Goal: Feedback & Contribution: Contribute content

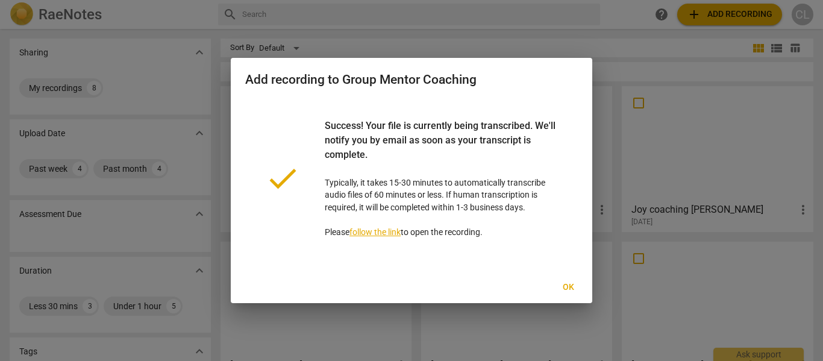
click at [570, 288] on span "Ok" at bounding box center [567, 287] width 19 height 12
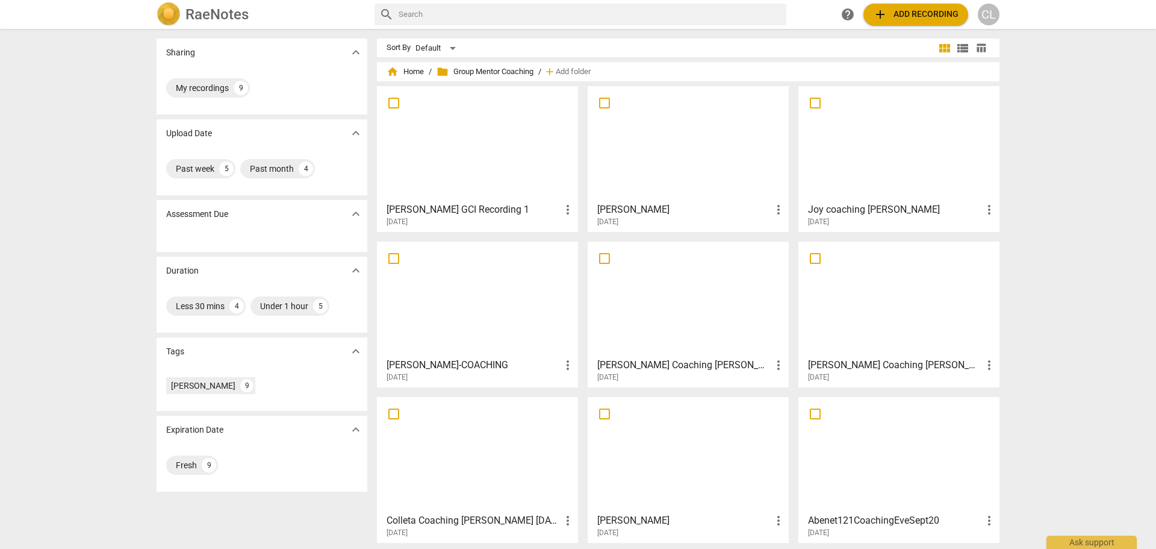
click at [427, 169] on div at bounding box center [477, 143] width 193 height 107
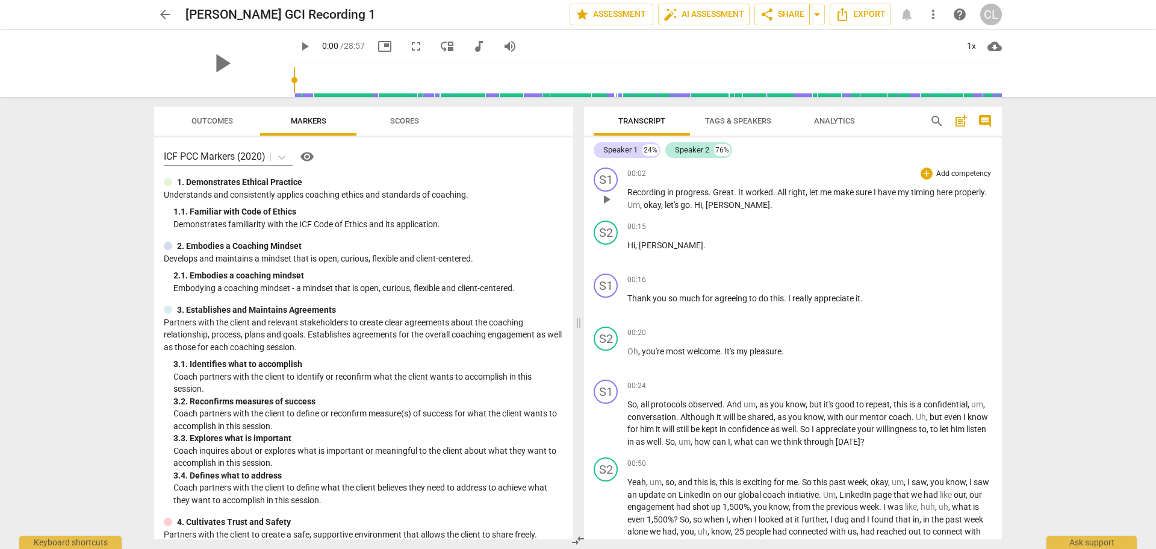
click at [641, 192] on span "Recording" at bounding box center [647, 192] width 40 height 10
click at [624, 148] on div "Speaker 1" at bounding box center [620, 150] width 34 height 12
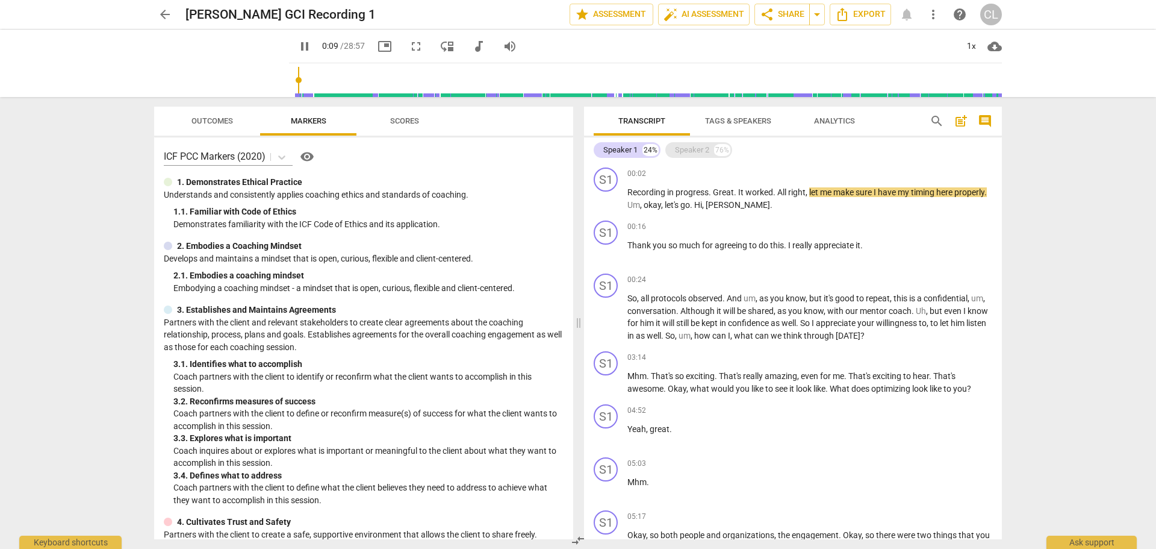
click at [674, 151] on div "Speaker 2 76%" at bounding box center [698, 150] width 67 height 16
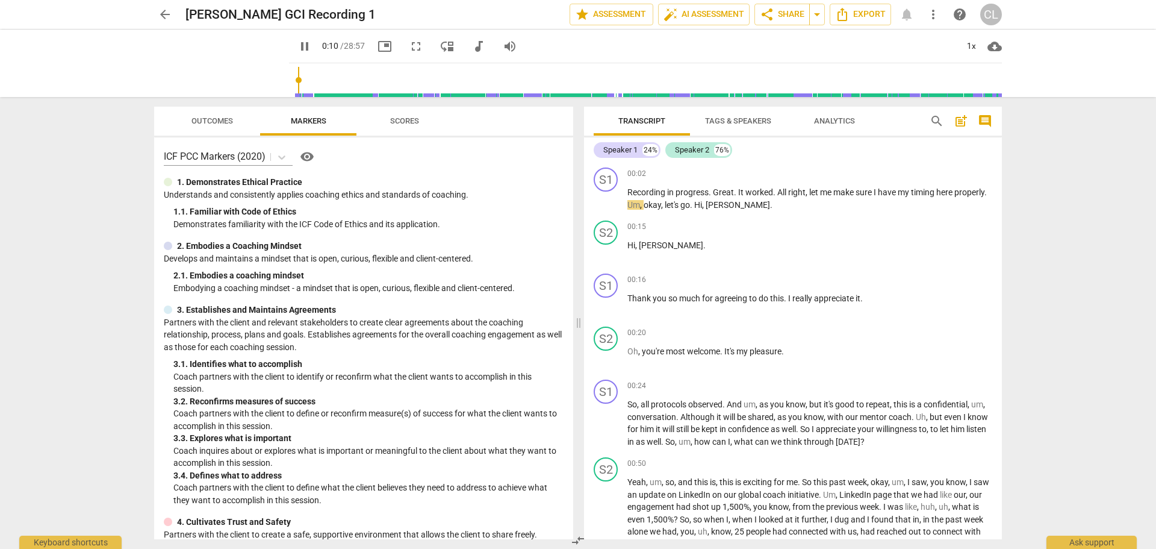
click at [725, 116] on span "Tags & Speakers" at bounding box center [738, 120] width 66 height 9
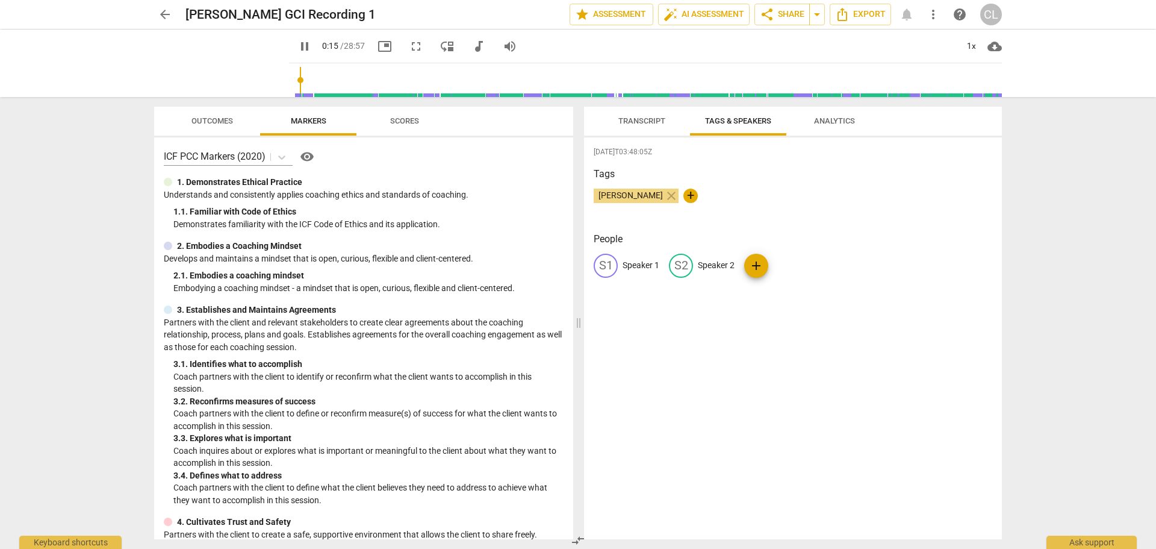
click at [640, 265] on p "Speaker 1" at bounding box center [641, 265] width 37 height 13
type input "17"
type input "S"
type input "17"
type input "Sa"
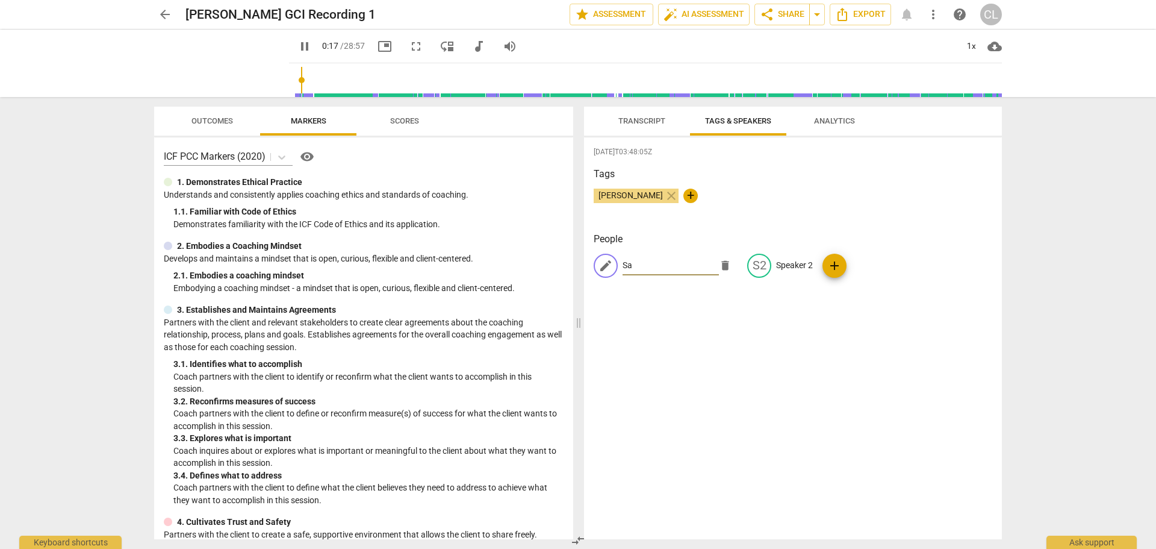
type input "18"
type input "Sar"
type input "18"
type input "Sara"
type input "20"
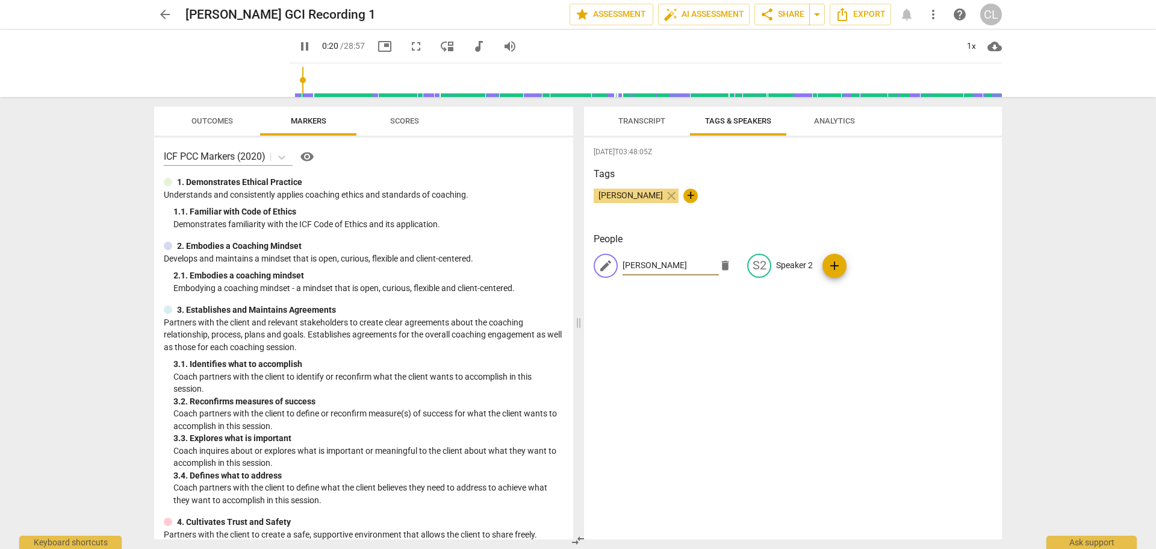
type input "[PERSON_NAME]"
type input "22"
type input "[PERSON_NAME]"
click at [802, 263] on p "Speaker 2" at bounding box center [794, 265] width 37 height 13
type input "29"
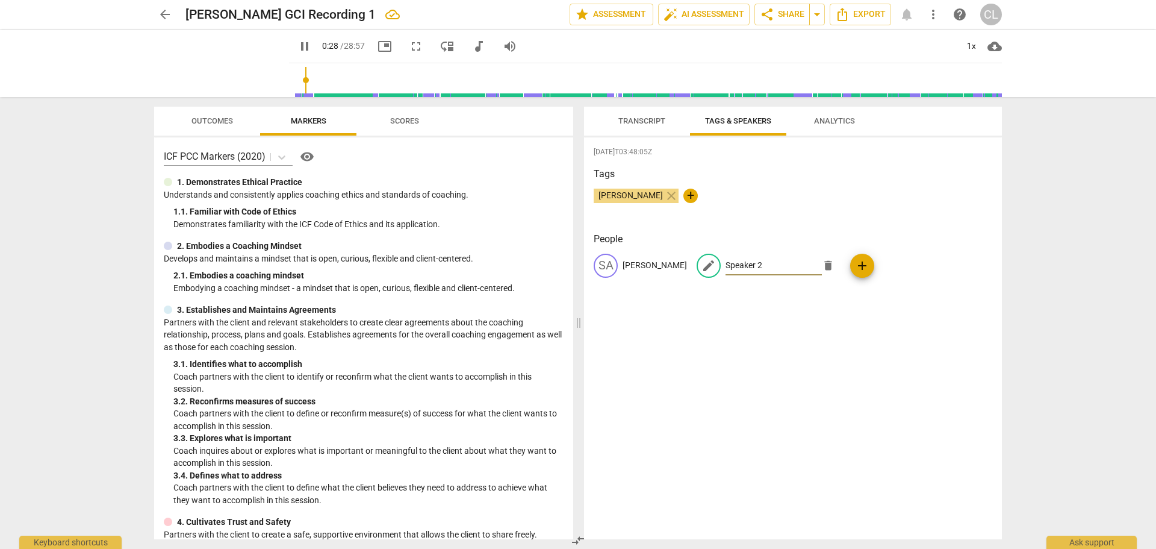
type input "C"
type input "29"
type input "Col"
type input "32"
type input "Coll"
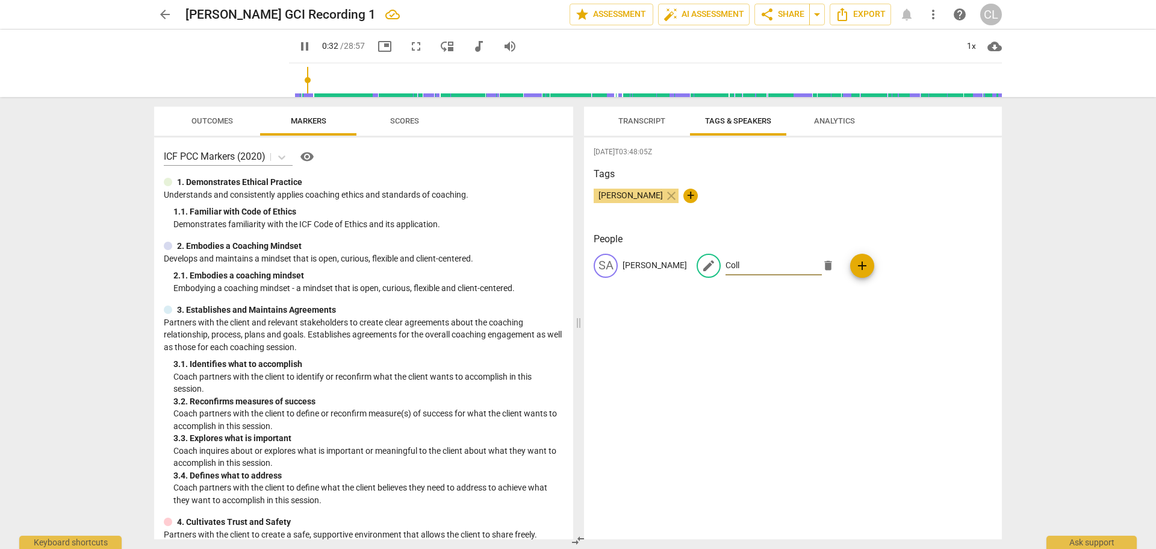
type input "33"
type input "Colle"
type input "33"
type input "Colleta"
click at [726, 265] on input "Colleta" at bounding box center [774, 265] width 96 height 19
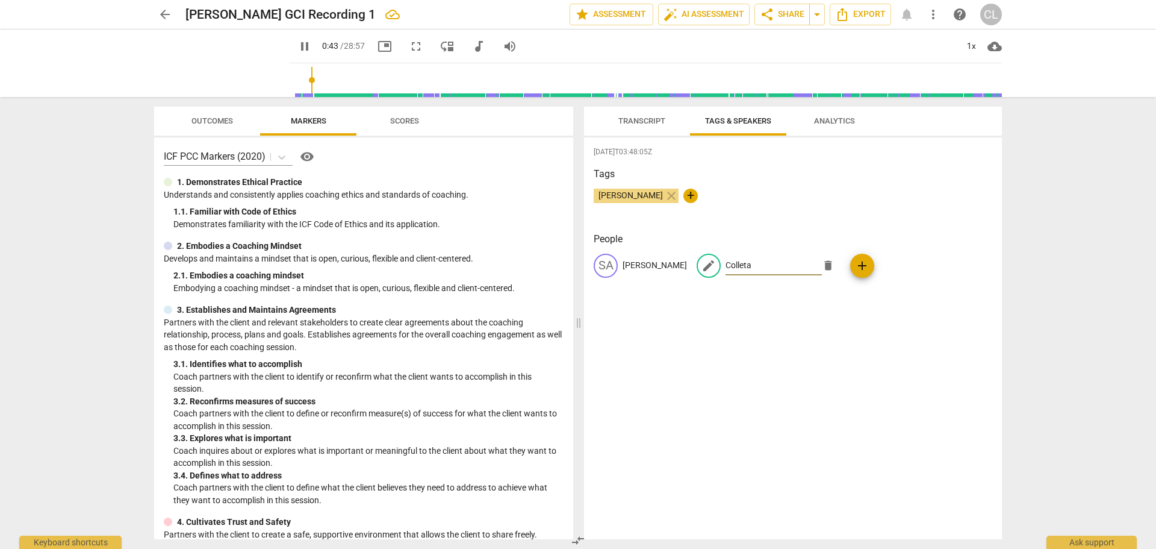
type input "44"
type input "[PERSON_NAME]"
type input "45"
type input "[PERSON_NAME]"
click at [755, 313] on div "2025-10-06T03:48:05Z Tags Craig Lomax close + People SA Sarah edit Coletta dele…" at bounding box center [793, 338] width 418 height 402
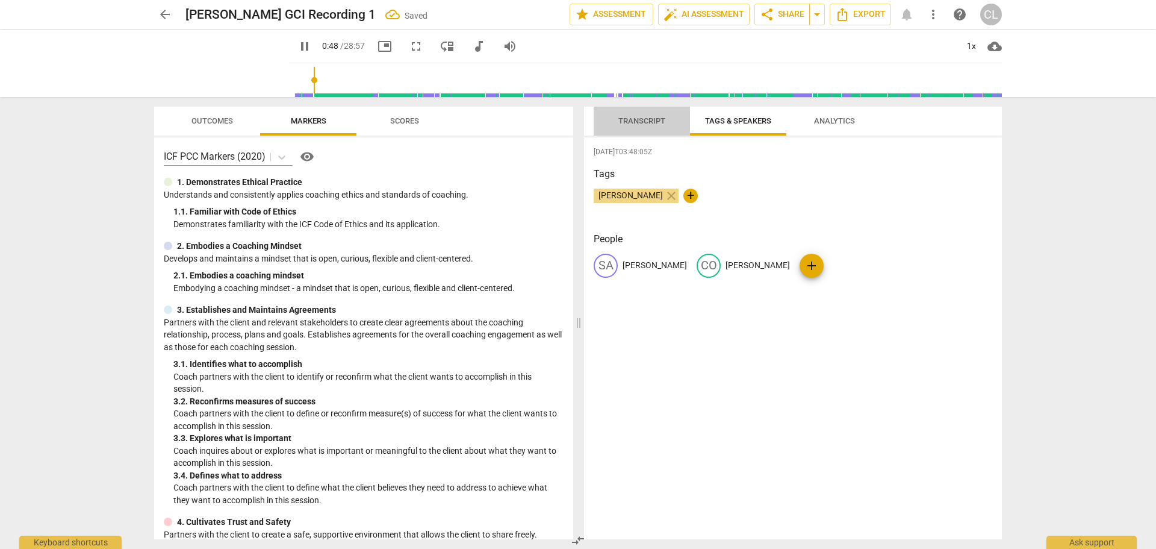
click at [631, 126] on span "Transcript" at bounding box center [642, 121] width 76 height 16
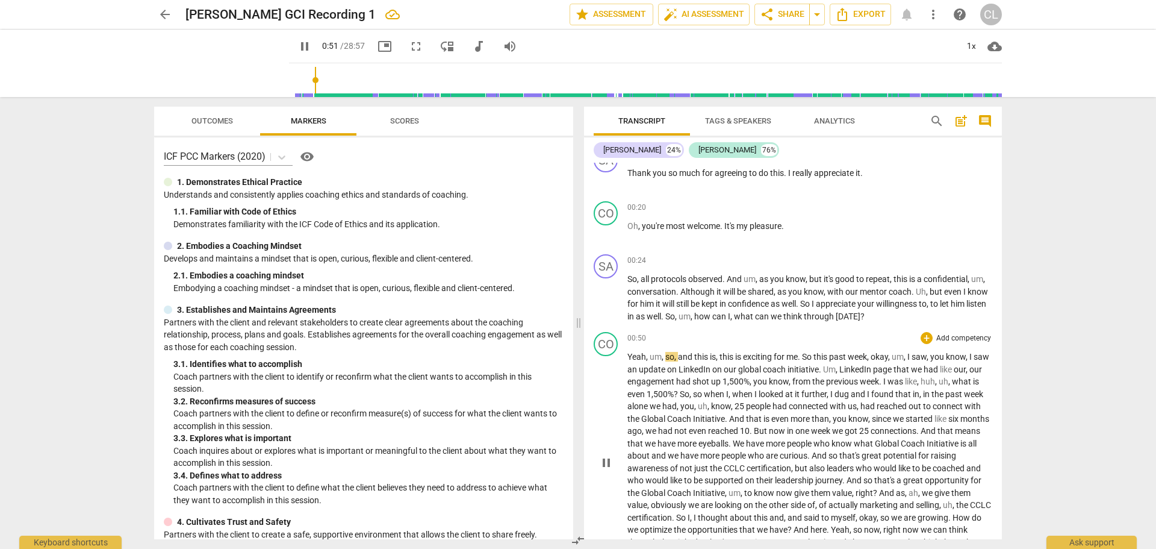
scroll to position [181, 0]
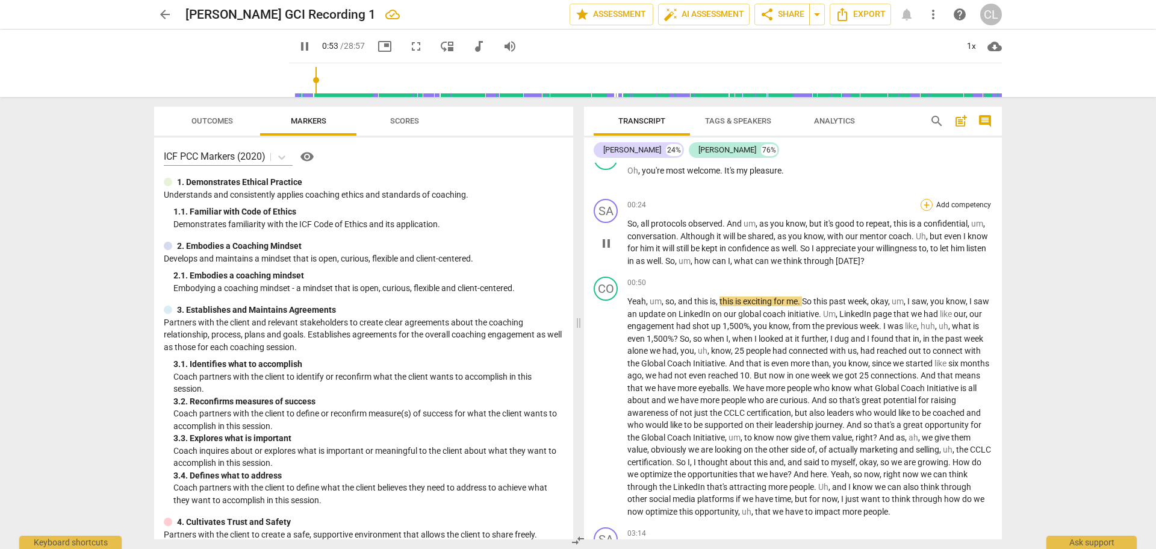
click at [822, 202] on div "+" at bounding box center [927, 205] width 12 height 12
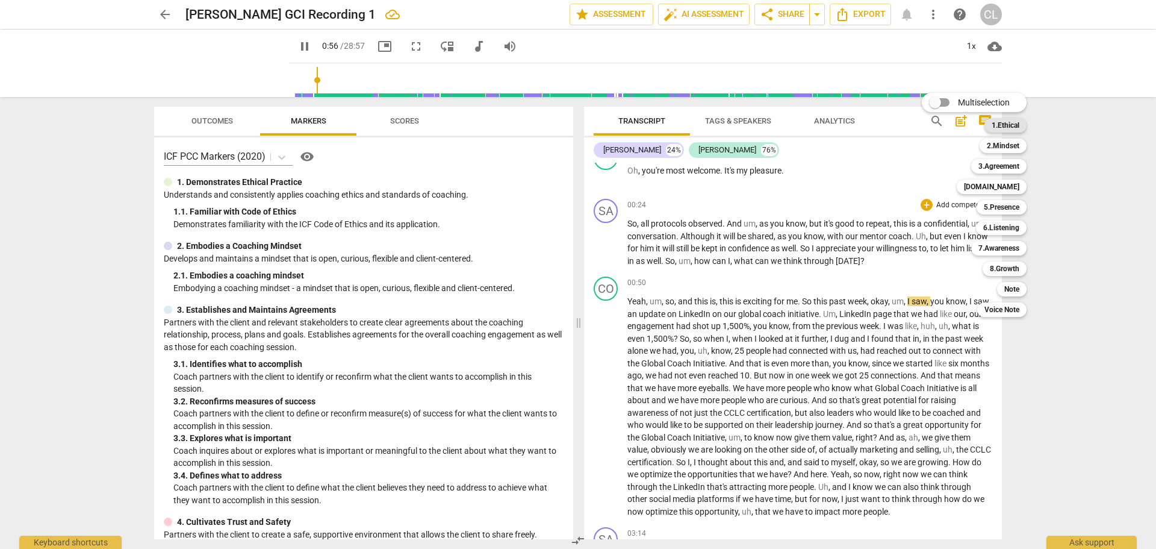
click at [822, 126] on b "1.Ethical" at bounding box center [1006, 125] width 28 height 14
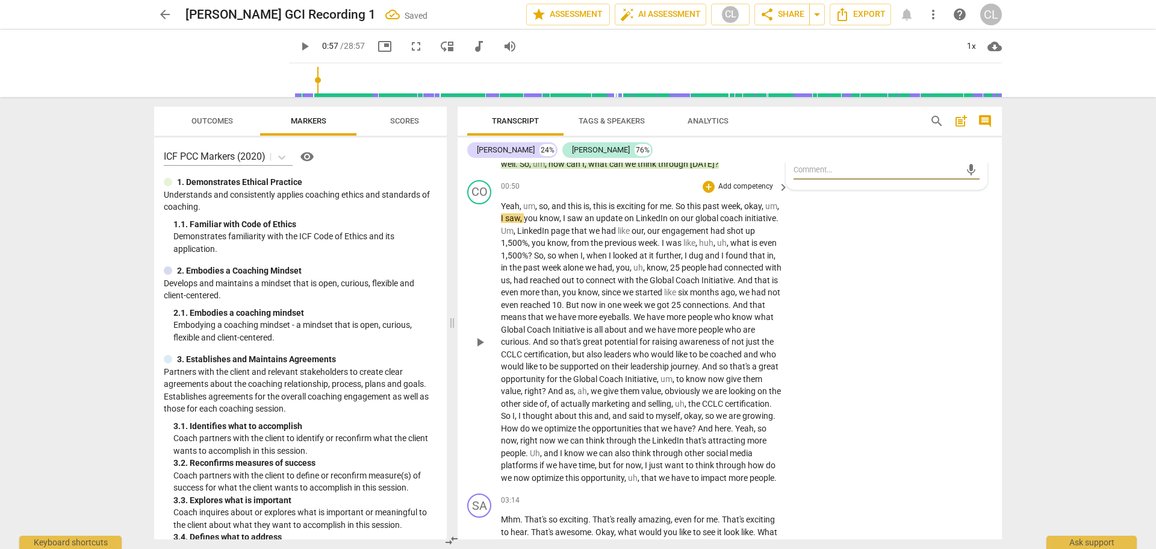
scroll to position [302, 0]
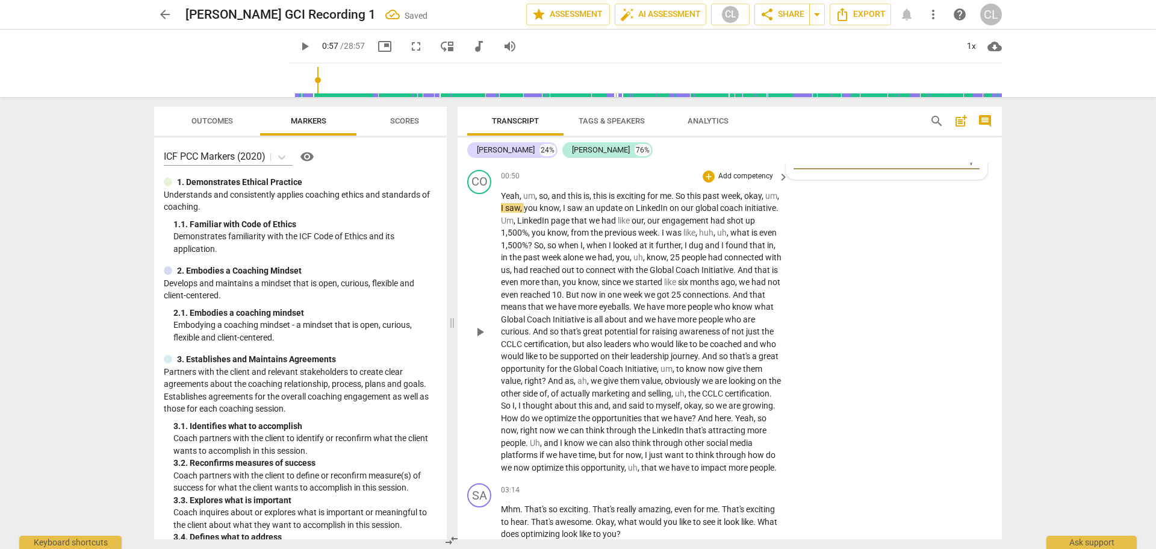
click at [505, 203] on span "I" at bounding box center [503, 208] width 4 height 10
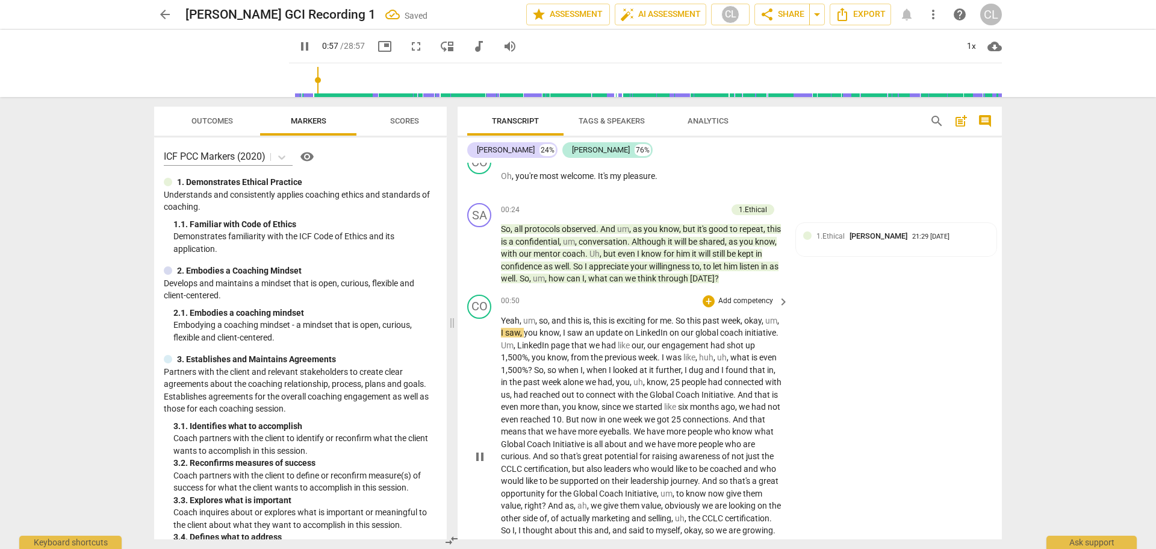
scroll to position [61, 0]
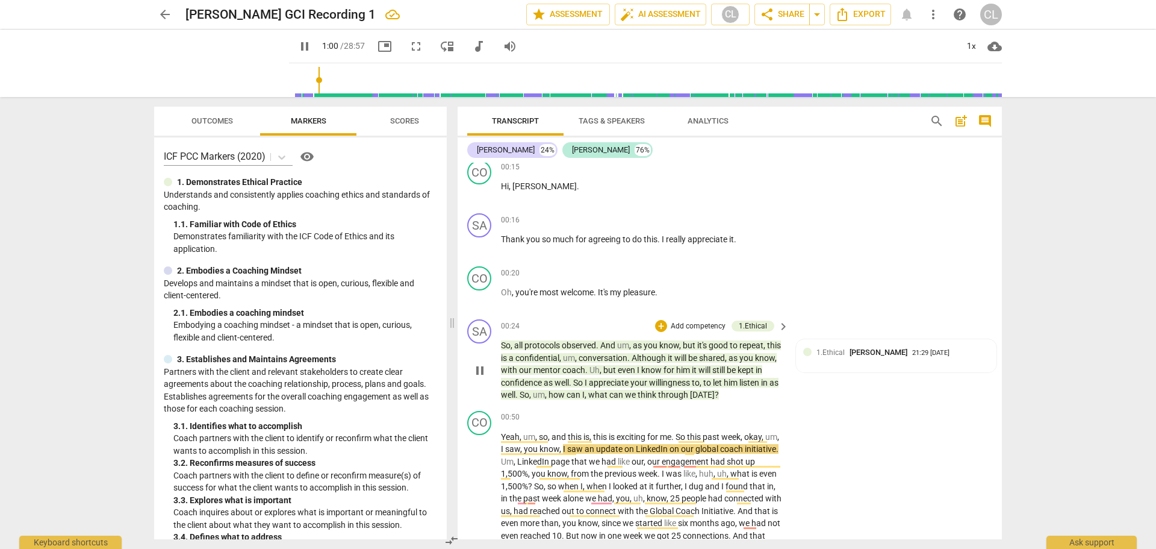
click at [717, 360] on p "So , all protocols observed . And um , as you know , but it's good to repeat , …" at bounding box center [642, 370] width 282 height 62
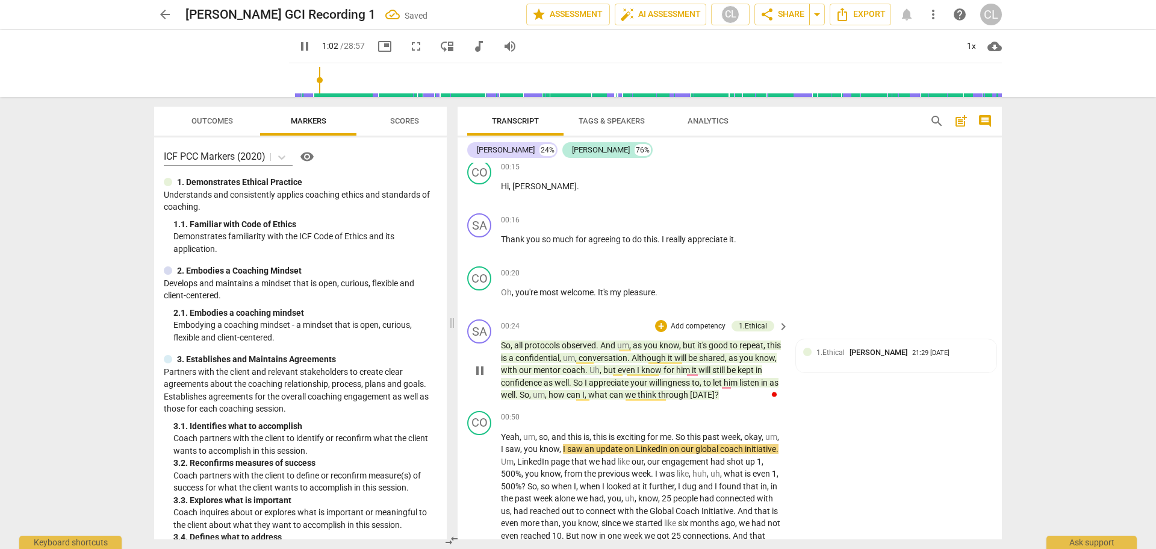
click at [647, 360] on p "So , all protocols observed . And um , as you know , but it's good to repeat , …" at bounding box center [642, 370] width 282 height 62
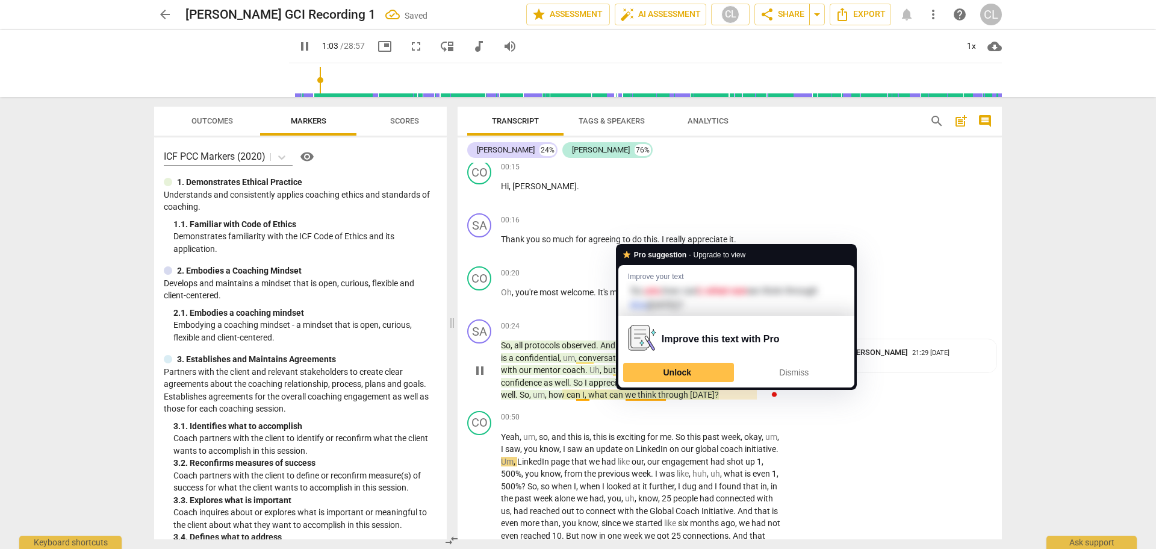
click at [609, 360] on span "what" at bounding box center [598, 395] width 21 height 10
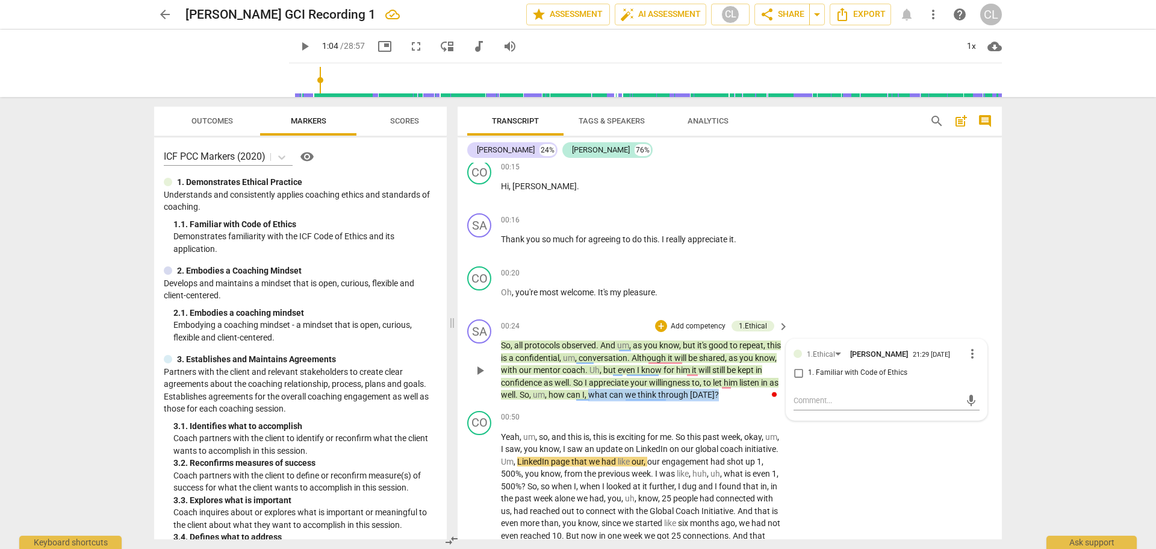
drag, startPoint x: 632, startPoint y: 392, endPoint x: 764, endPoint y: 399, distance: 132.0
click at [764, 360] on p "So , all protocols observed . And um , as you know , but it's good to repeat , …" at bounding box center [642, 370] width 282 height 62
click at [658, 325] on div "+" at bounding box center [661, 326] width 12 height 12
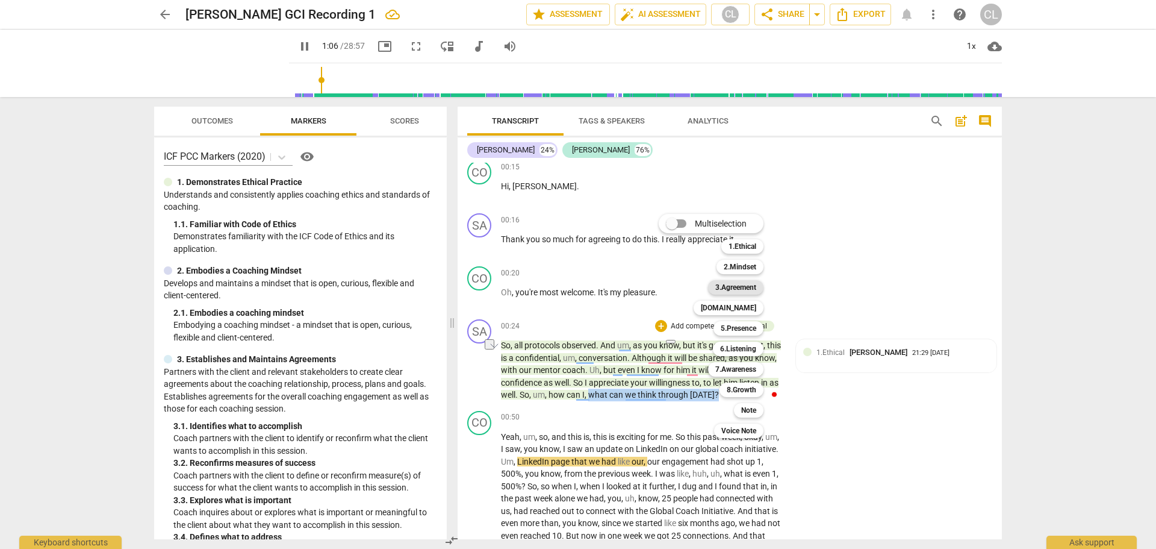
click at [742, 286] on b "3.Agreement" at bounding box center [735, 287] width 41 height 14
type input "66"
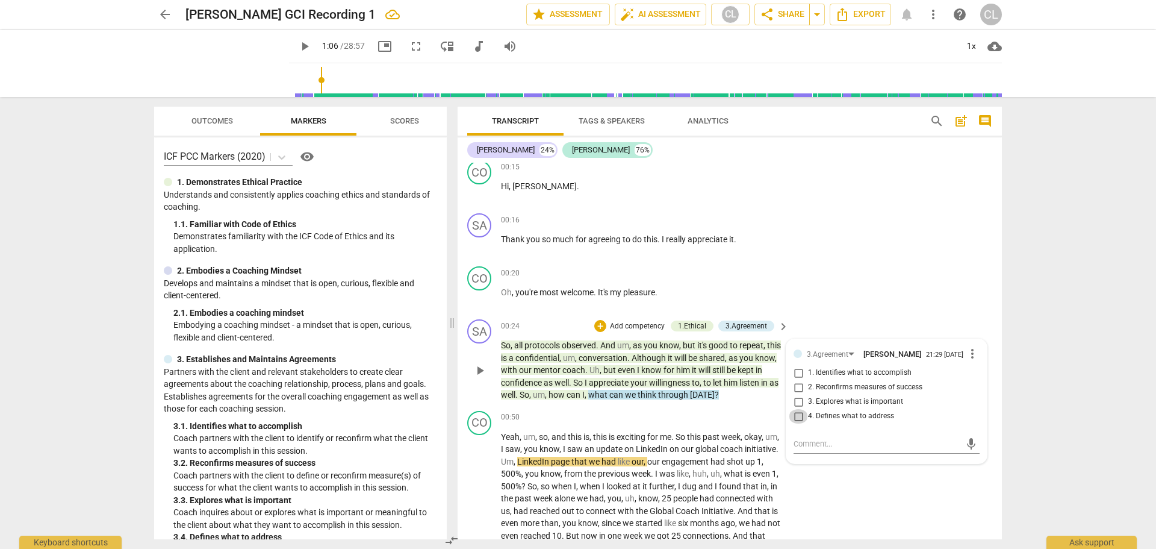
click at [799, 360] on input "4. Defines what to address" at bounding box center [798, 416] width 19 height 14
checkbox input "true"
click at [822, 287] on div "CO play_arrow pause 00:20 + Add competency keyboard_arrow_right Oh , you're mos…" at bounding box center [730, 287] width 544 height 53
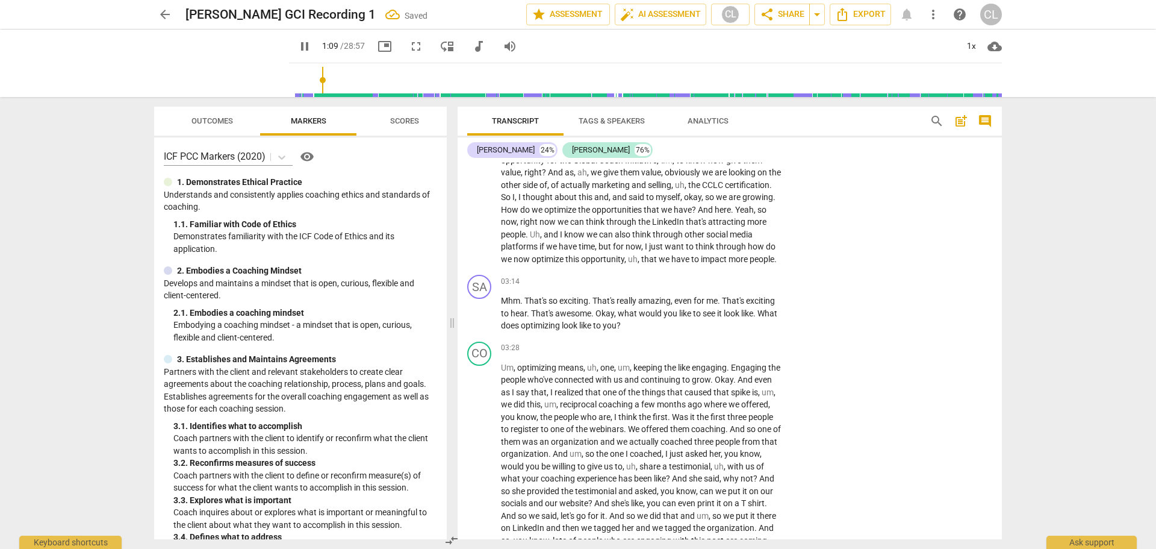
scroll to position [543, 0]
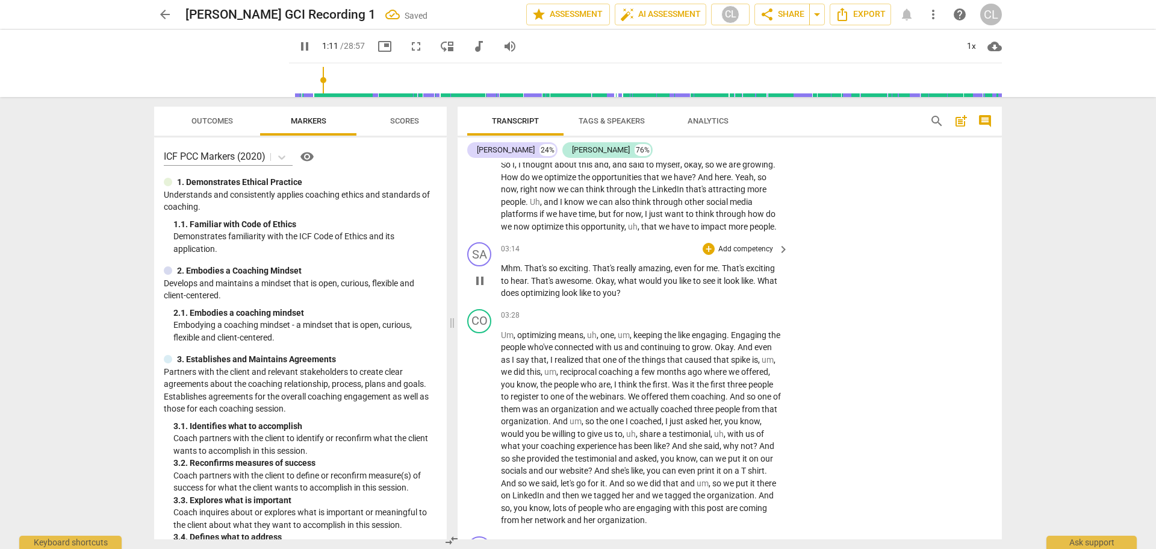
click at [603, 273] on span "That's" at bounding box center [605, 268] width 24 height 10
click at [604, 273] on span "That's" at bounding box center [605, 268] width 24 height 10
click at [606, 273] on span "That's" at bounding box center [605, 268] width 24 height 10
drag, startPoint x: 761, startPoint y: 295, endPoint x: 768, endPoint y: 305, distance: 12.0
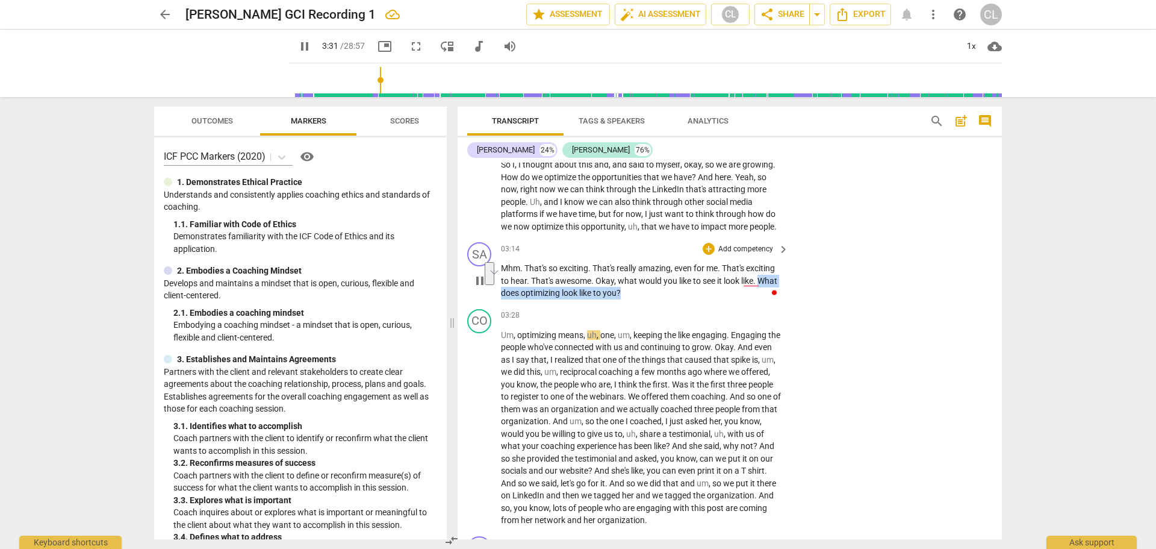
click at [768, 299] on p "Mhm . That's so exciting . That's really amazing , even for me . That's excitin…" at bounding box center [642, 280] width 282 height 37
click at [706, 255] on div "+" at bounding box center [709, 249] width 12 height 12
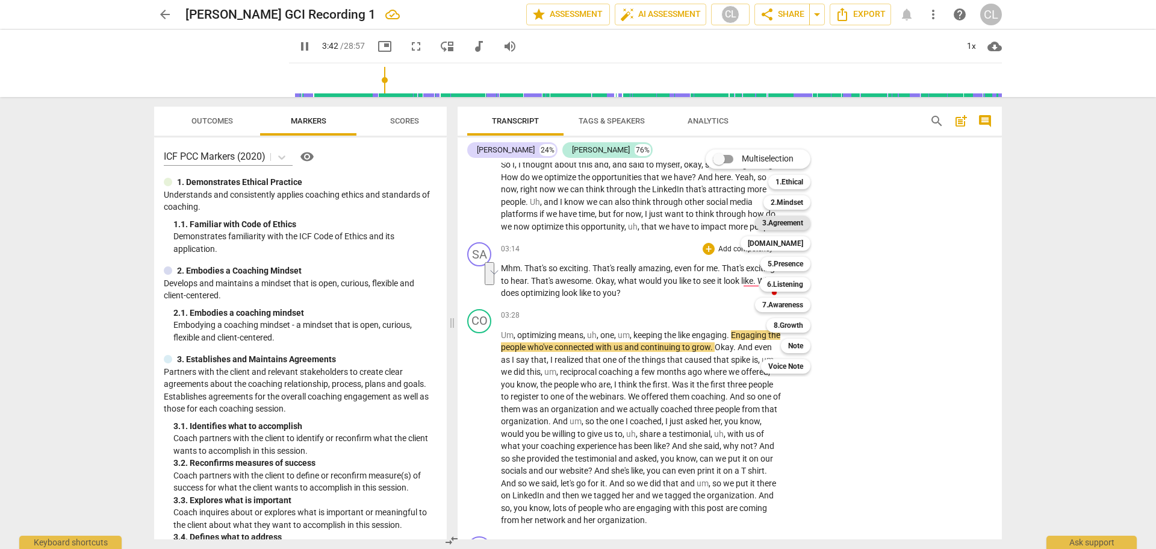
click at [791, 224] on b "3.Agreement" at bounding box center [782, 223] width 41 height 14
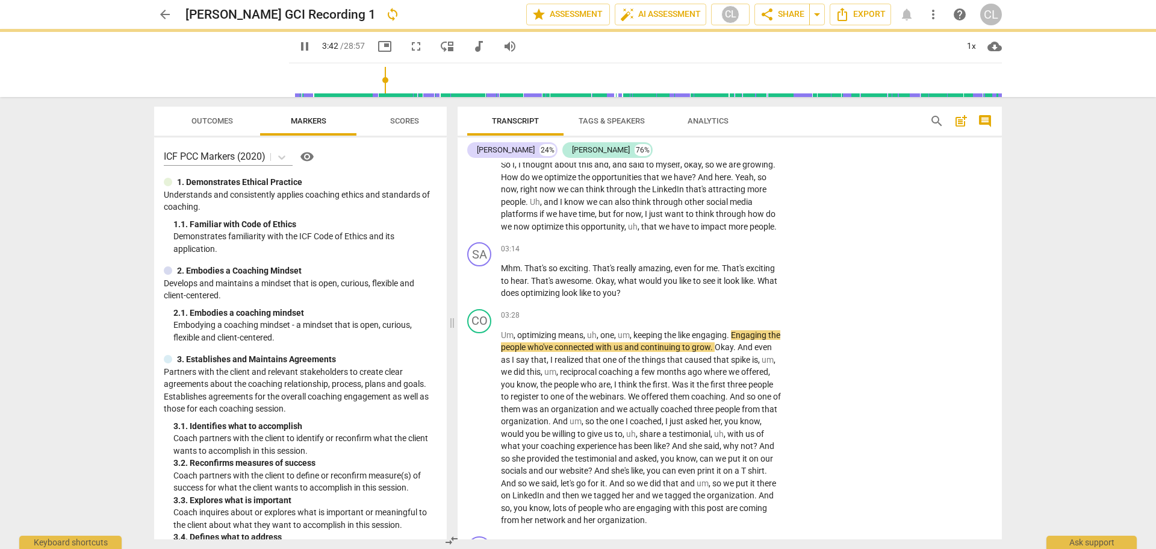
type input "223"
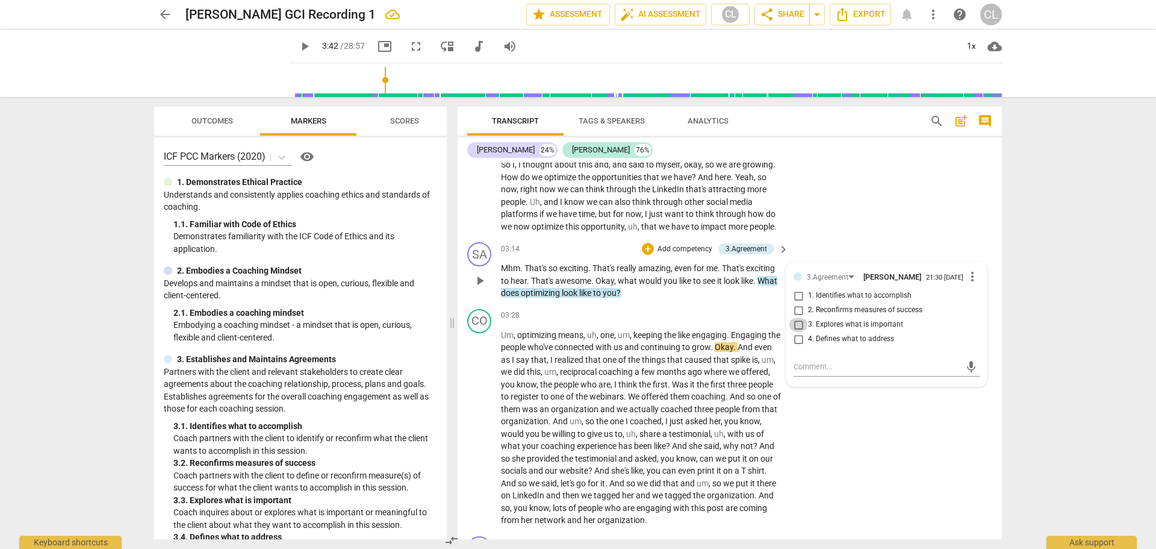
click at [795, 332] on input "3. Explores what is important" at bounding box center [798, 324] width 19 height 14
checkbox input "true"
click at [642, 255] on div "+" at bounding box center [648, 249] width 12 height 12
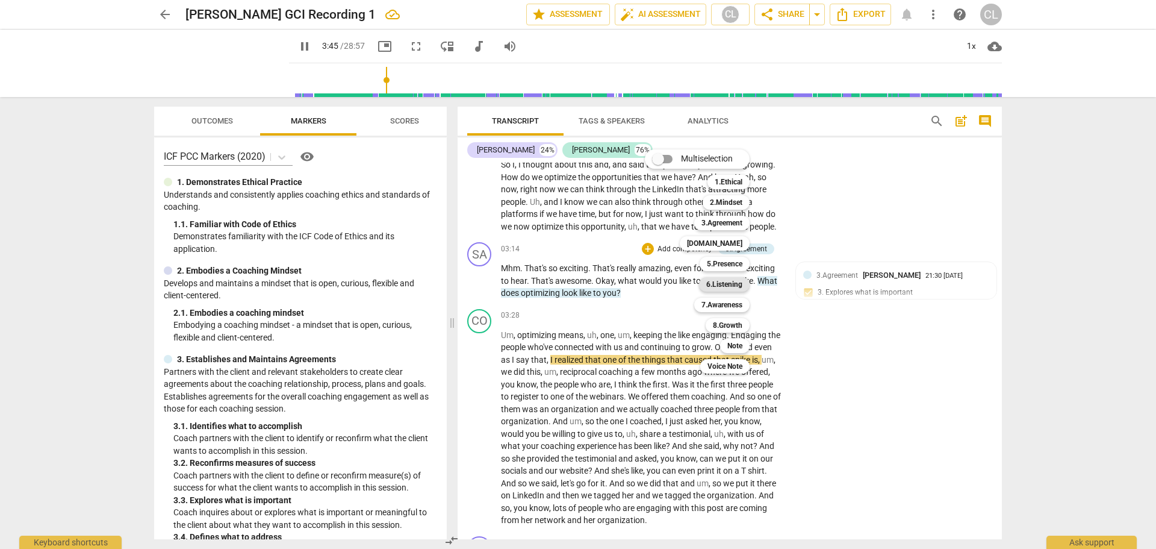
click at [734, 285] on b "6.Listening" at bounding box center [724, 284] width 36 height 14
type input "226"
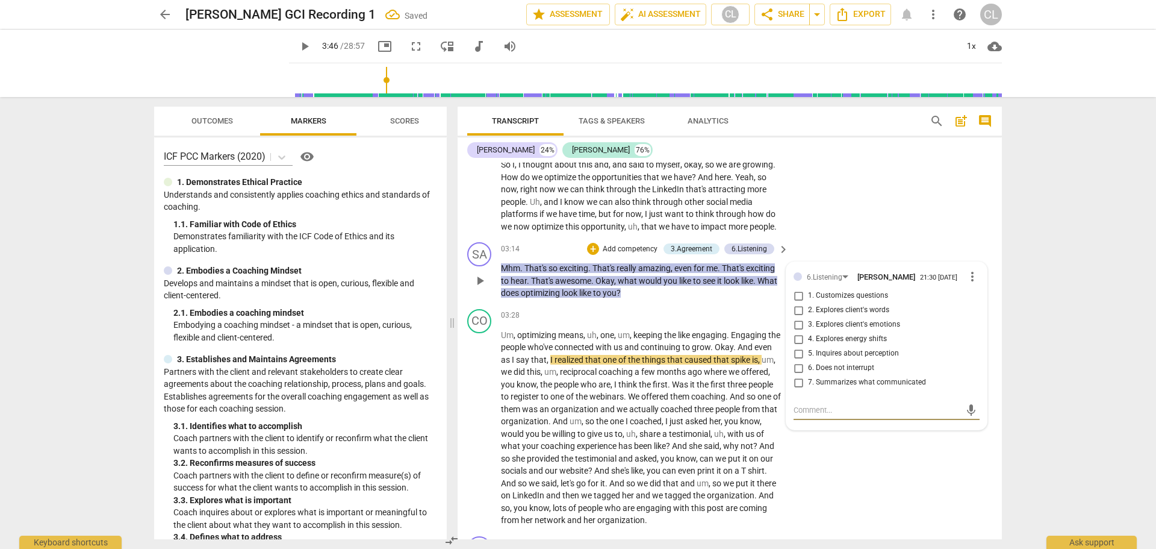
click at [796, 317] on input "2. Explores client's words" at bounding box center [798, 310] width 19 height 14
checkbox input "true"
click at [643, 299] on p "Mhm . That's so exciting . That's really amazing , even for me . That's excitin…" at bounding box center [642, 280] width 282 height 37
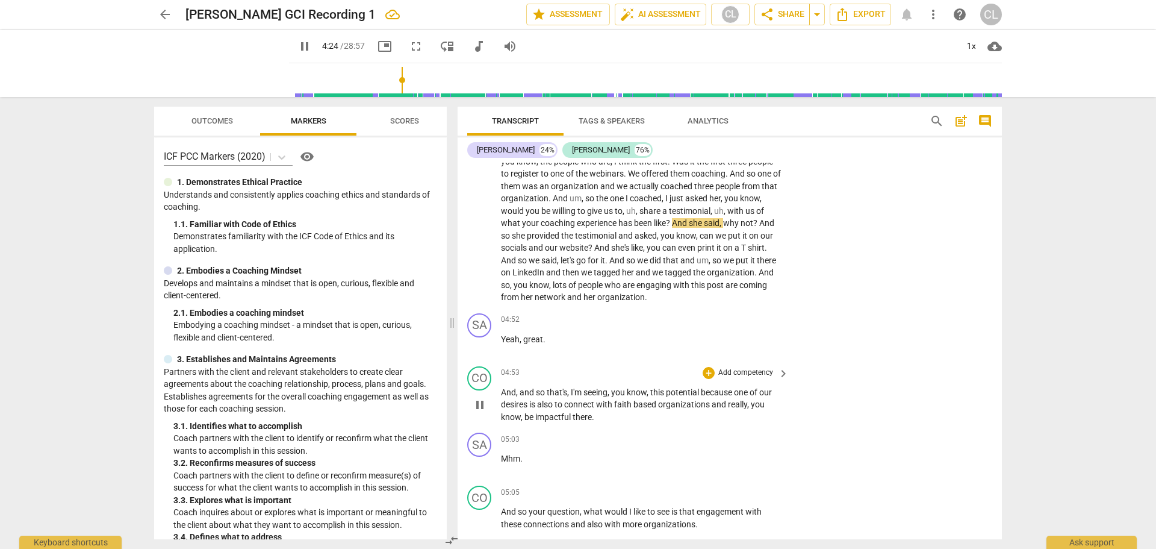
scroll to position [844, 0]
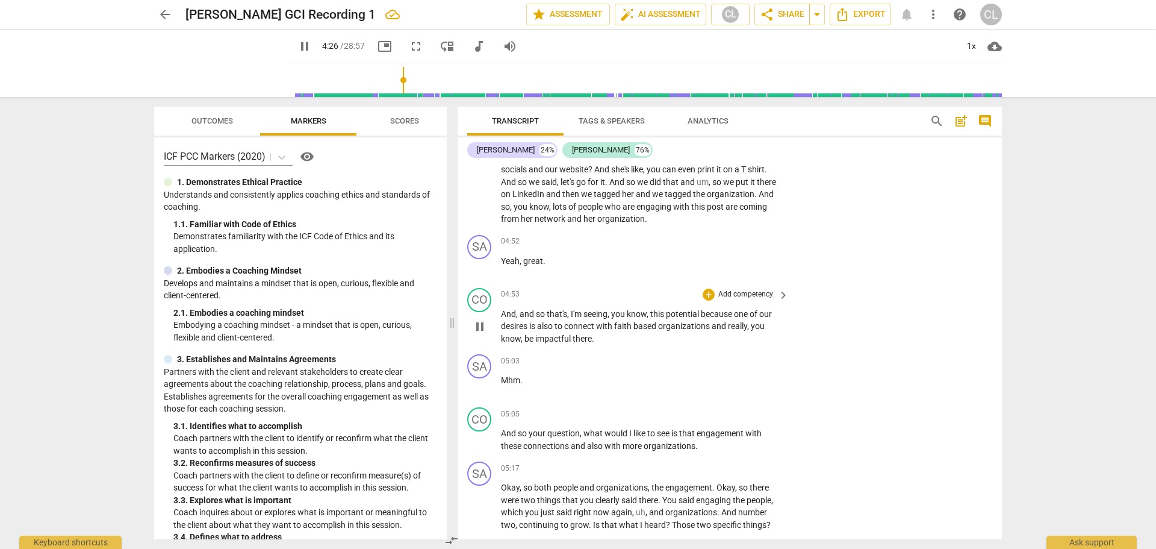
click at [556, 319] on span "that's" at bounding box center [557, 314] width 20 height 10
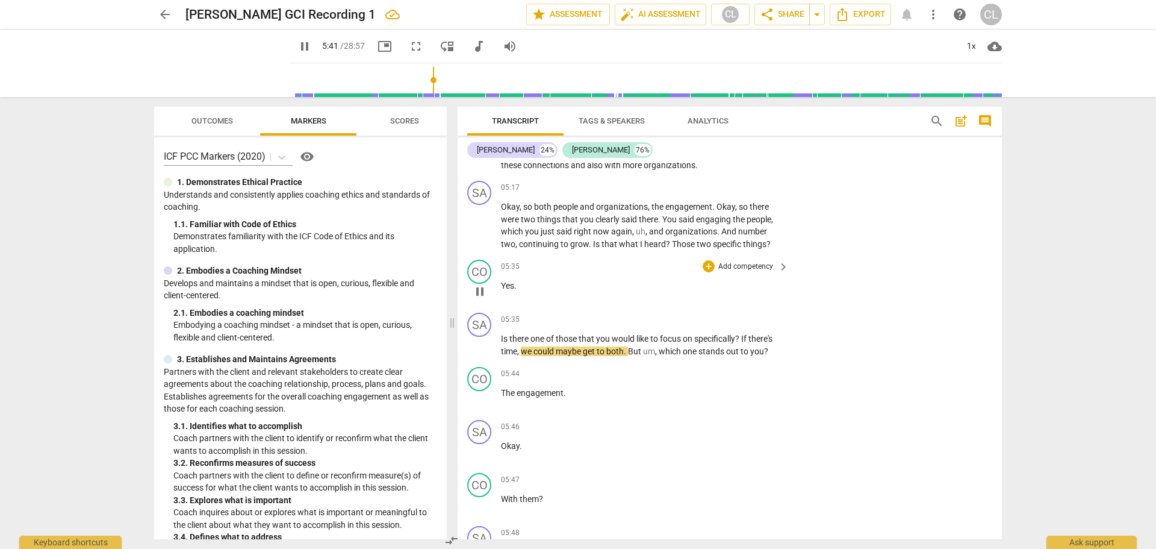
scroll to position [1206, 0]
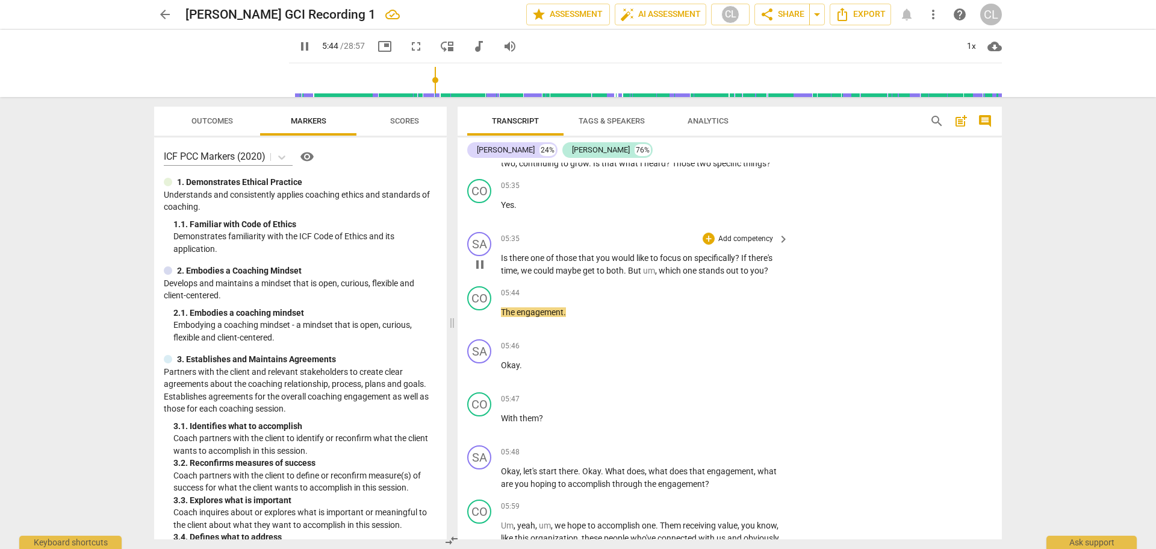
click at [482, 272] on span "pause" at bounding box center [480, 264] width 14 height 14
type input "345"
drag, startPoint x: 502, startPoint y: 268, endPoint x: 741, endPoint y: 270, distance: 239.7
click at [741, 270] on p "Is there one of those that you would like to focus on specifically ? If there's…" at bounding box center [642, 264] width 282 height 25
click at [782, 249] on span "keyboard_arrow_down" at bounding box center [784, 254] width 14 height 14
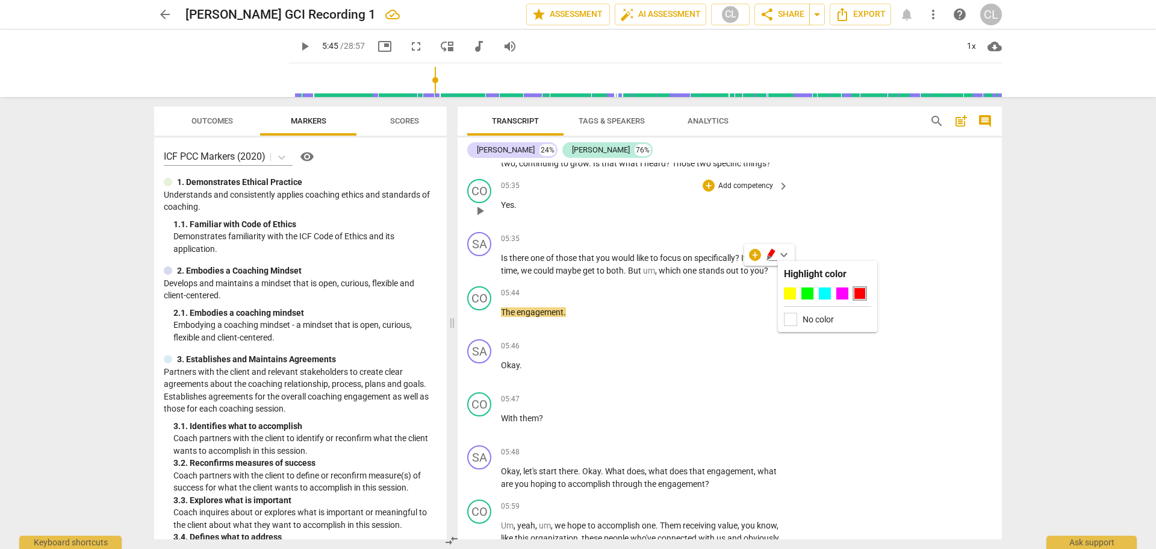
click at [612, 222] on div "05:35 + Add competency keyboard_arrow_right Yes ." at bounding box center [645, 200] width 289 height 43
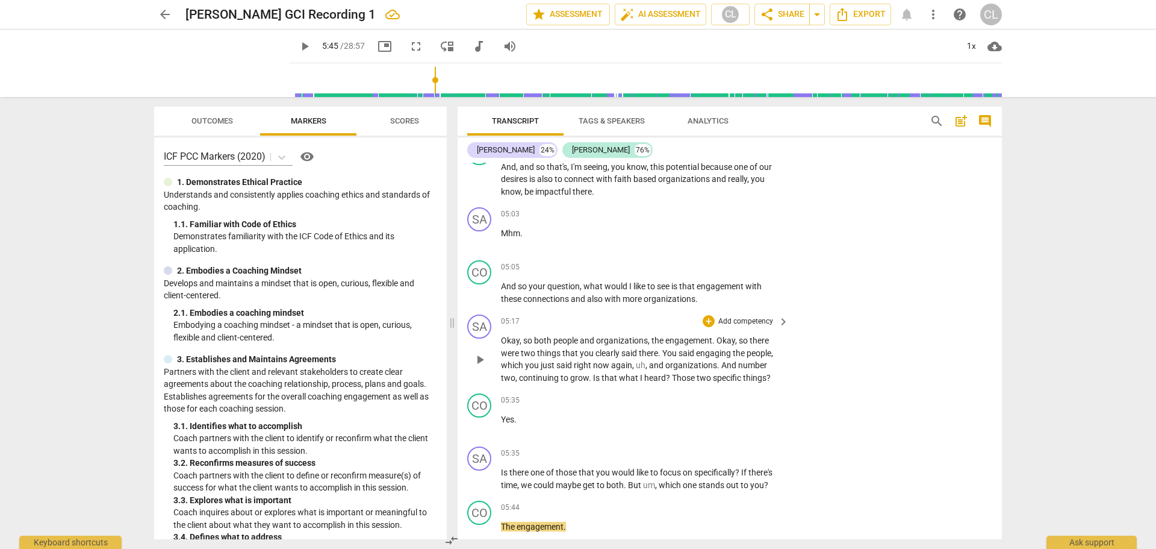
scroll to position [965, 0]
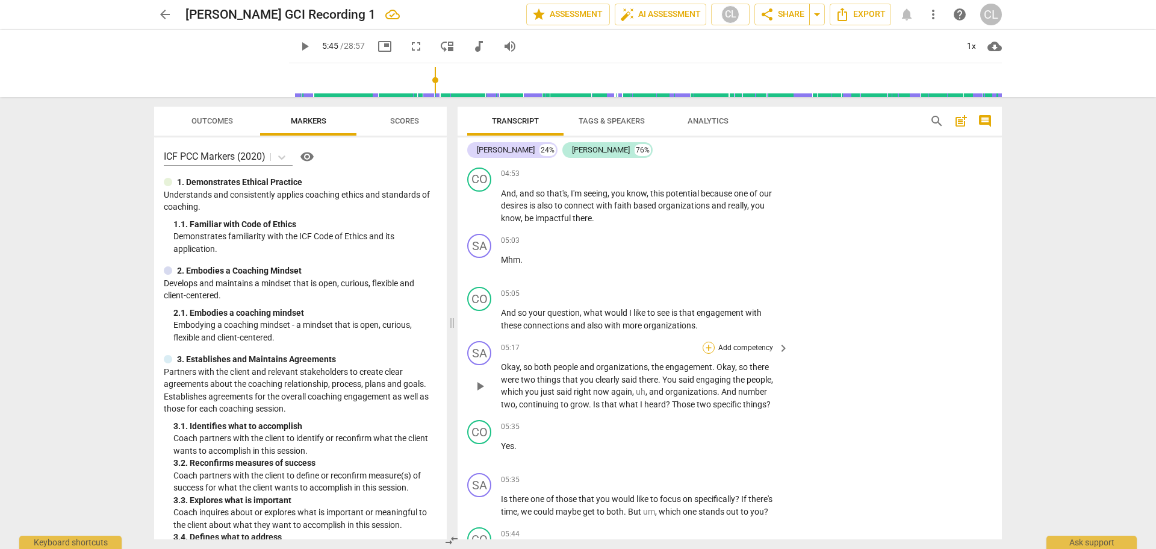
click at [708, 353] on div "+" at bounding box center [709, 347] width 12 height 12
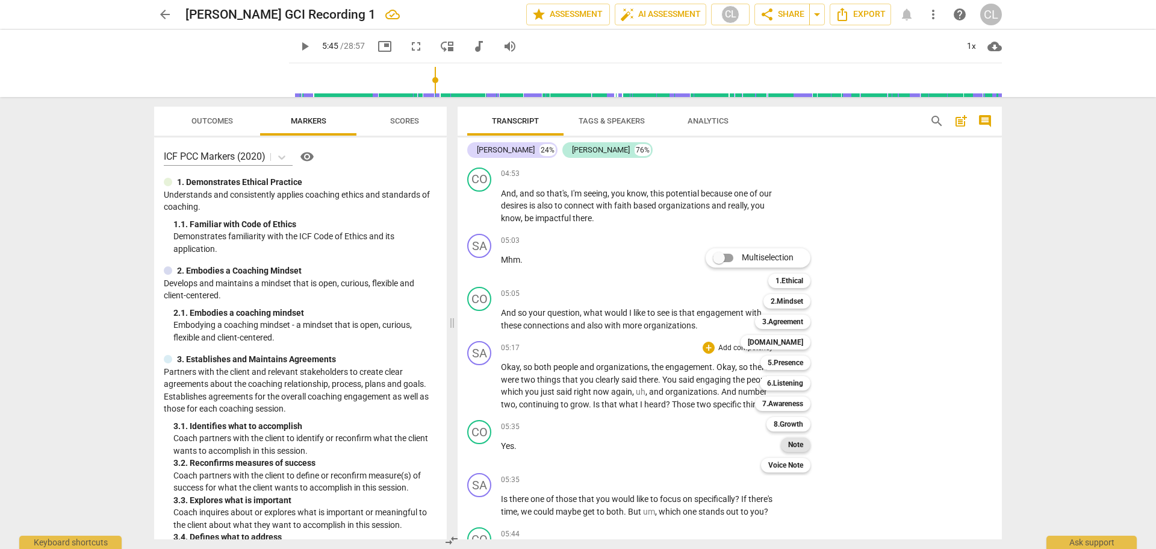
click at [793, 360] on b "Note" at bounding box center [795, 444] width 15 height 14
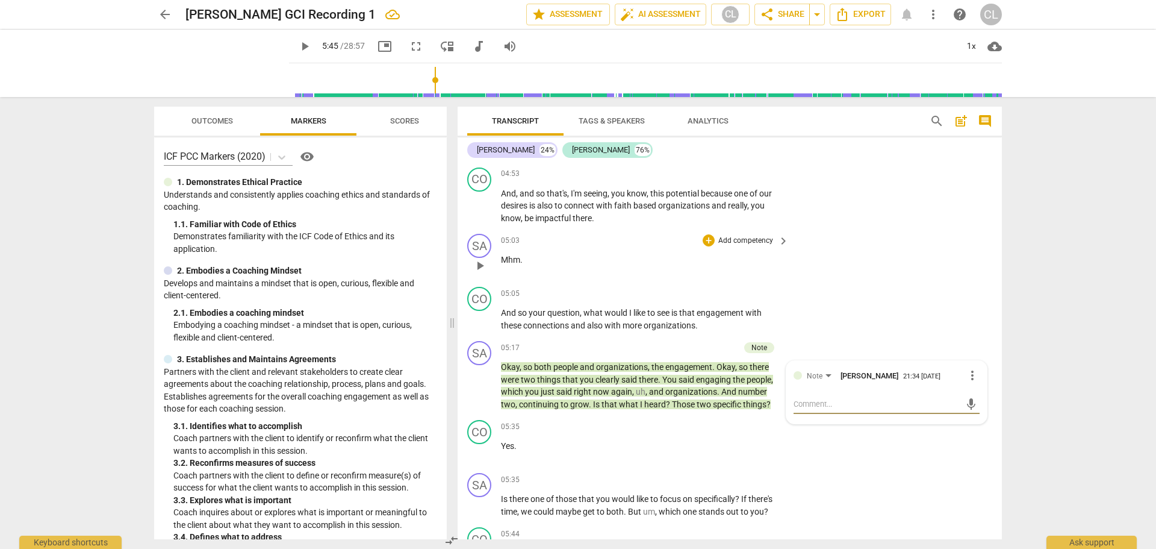
type textarea "this"
type textarea "this is"
type textarea "this is an"
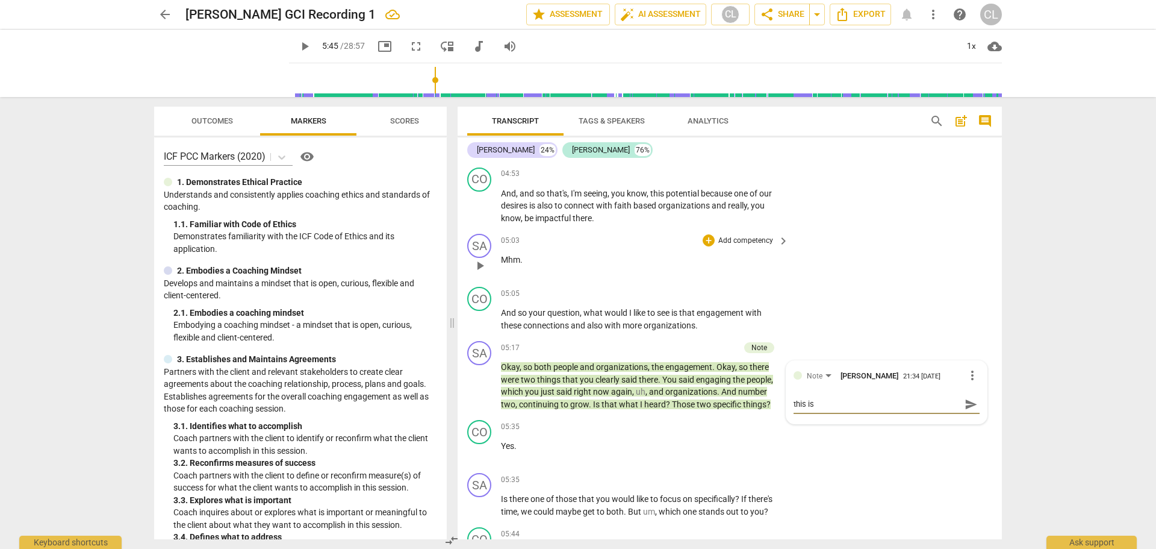
type textarea "this is an"
type textarea "This is an import"
type textarea "This is an important"
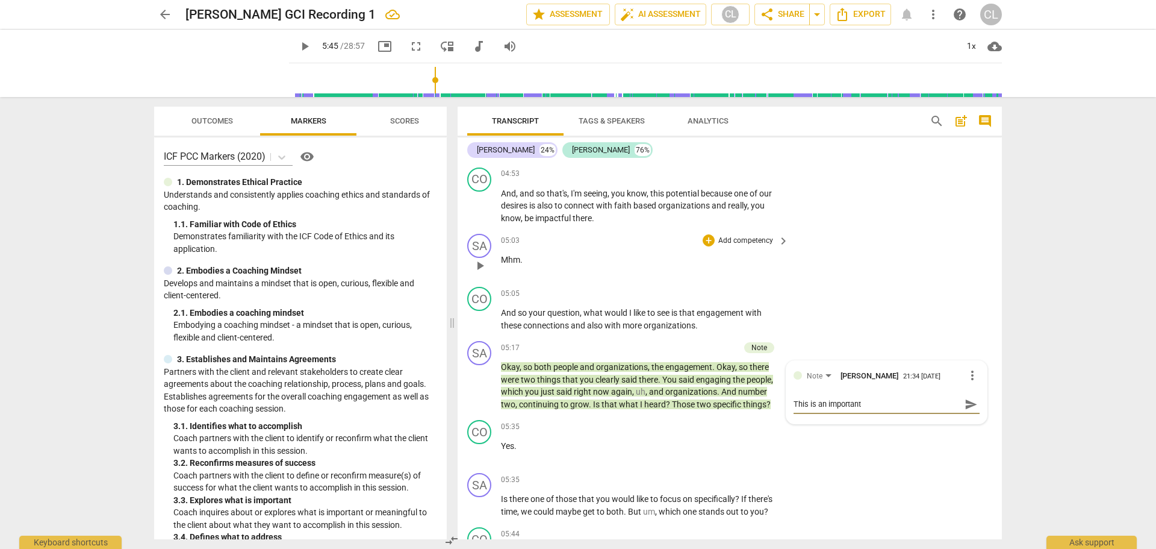
type textarea "this is an important point"
type textarea "this is an important point in"
type textarea "this is an important point in the"
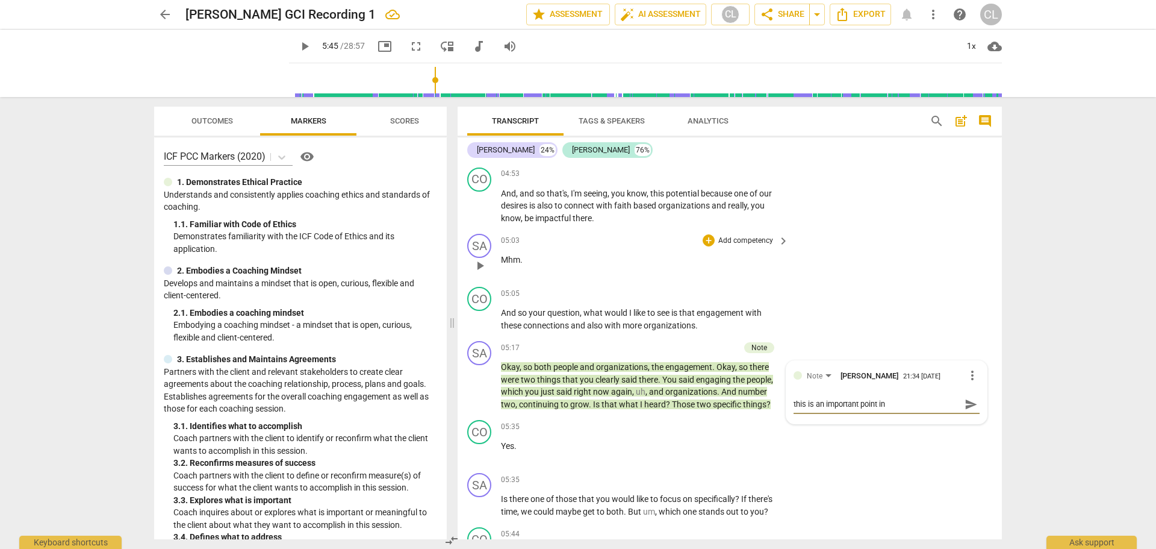
type textarea "this is an important point in the"
type textarea "This is an important point in the convers"
type textarea "This is an important point in the conversation"
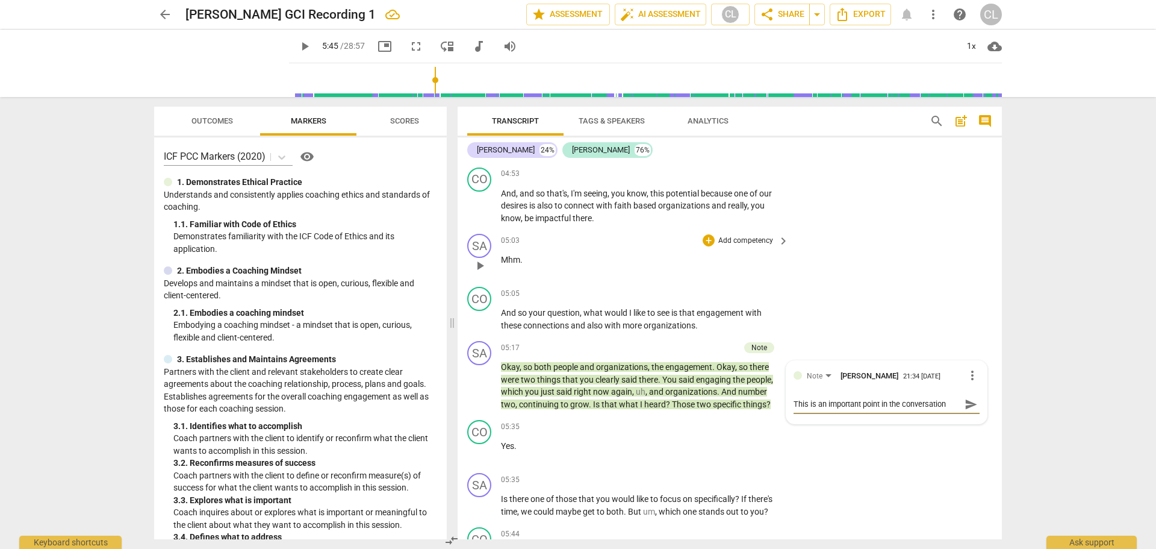
type textarea "this is an important point in the conversation."
type textarea "This is an important point in the conversation."
type textarea "This is an important point in the conversation. you have"
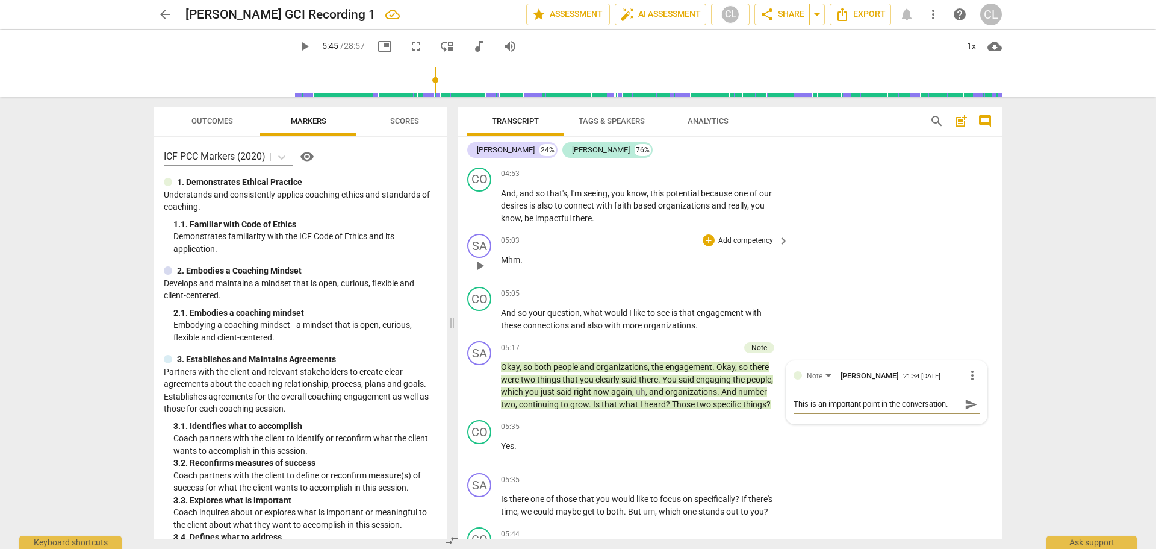
type textarea "This is an important point in the conversation. you have"
type textarea "This is an important point in the conversation. you've heard"
type textarea "This is an important point in the conversation. you've heard the"
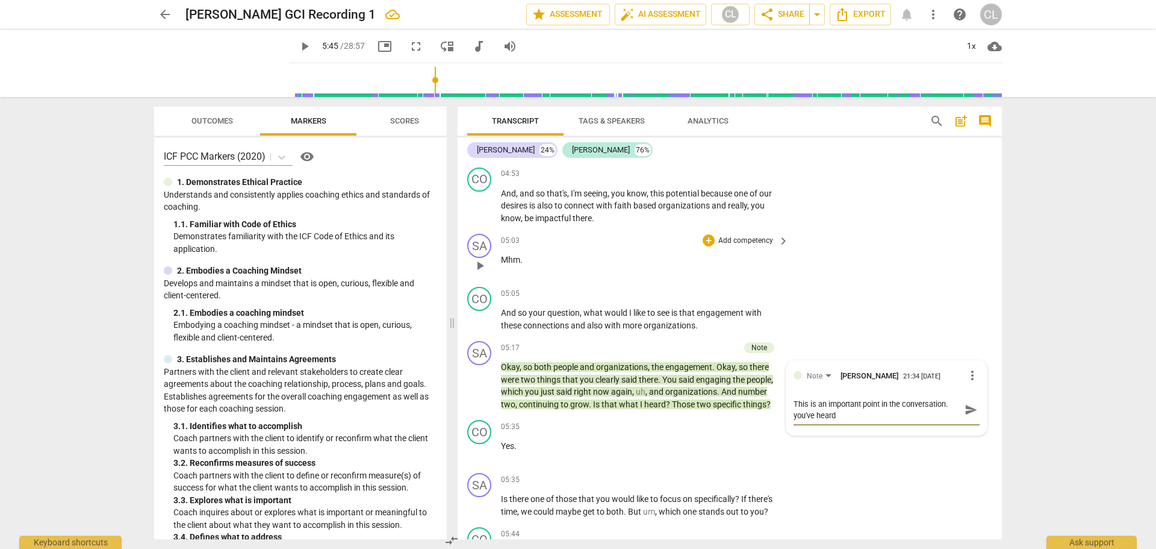
type textarea "This is an important point in the conversation. you've heard the"
type textarea "This is an important point in the conversation. you have heard the words"
type textarea "This is an important point in the conversation. you have heard the words she"
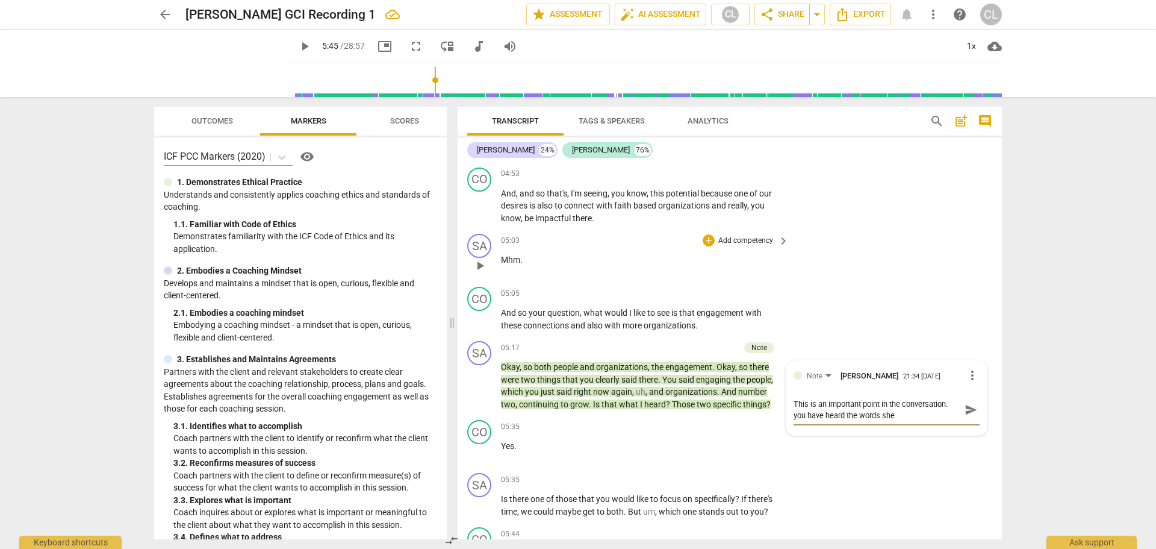
type textarea "This is an important point in the conversation. you have heard the words she is"
type textarea "This is an important point in the conversation. You have heard the words she is…"
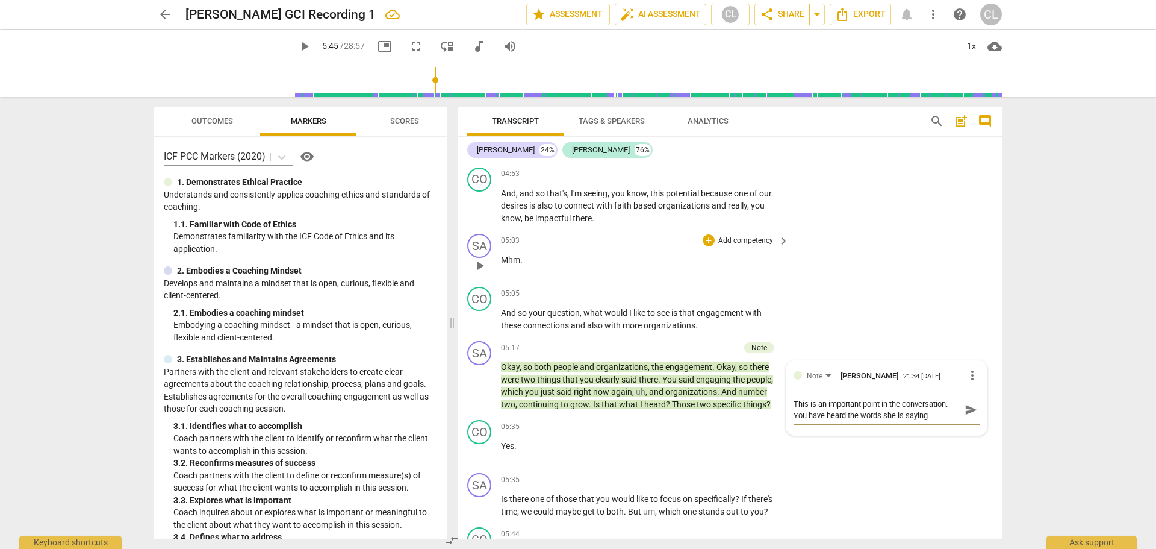
type textarea "This is an important point in the conversation. You have heard the words she is…"
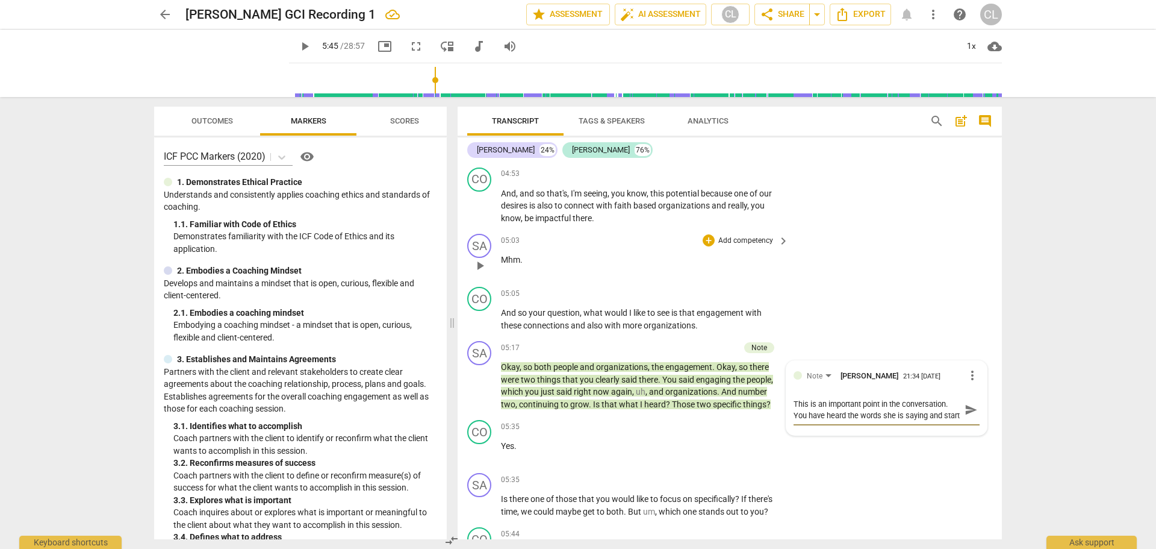
type textarea "This is an important point in the conversation. You have heard the words she is…"
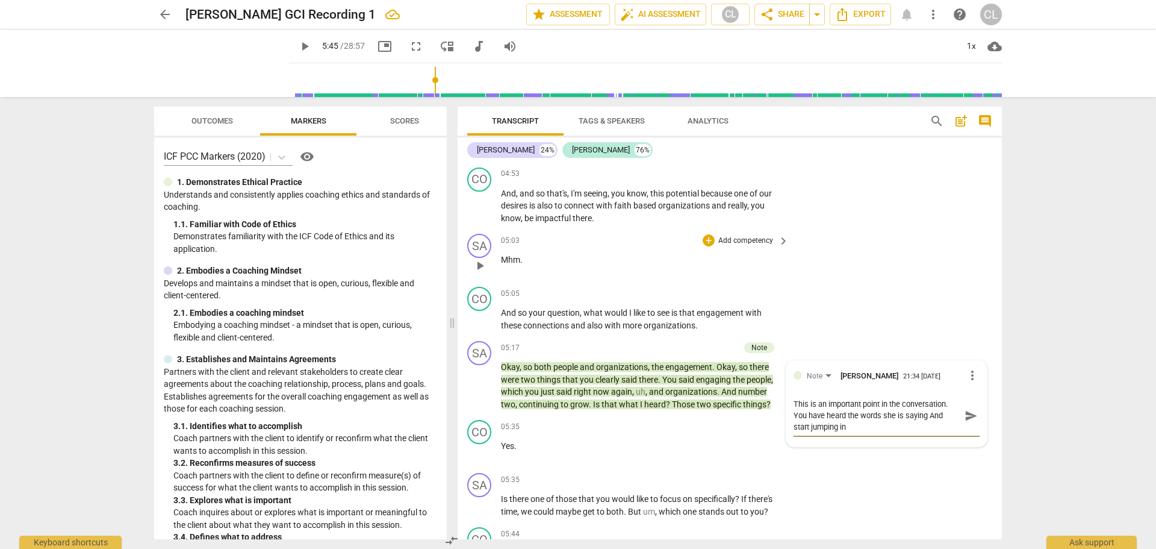
type textarea "This is an important point in the conversation. You have heard the words she is…"
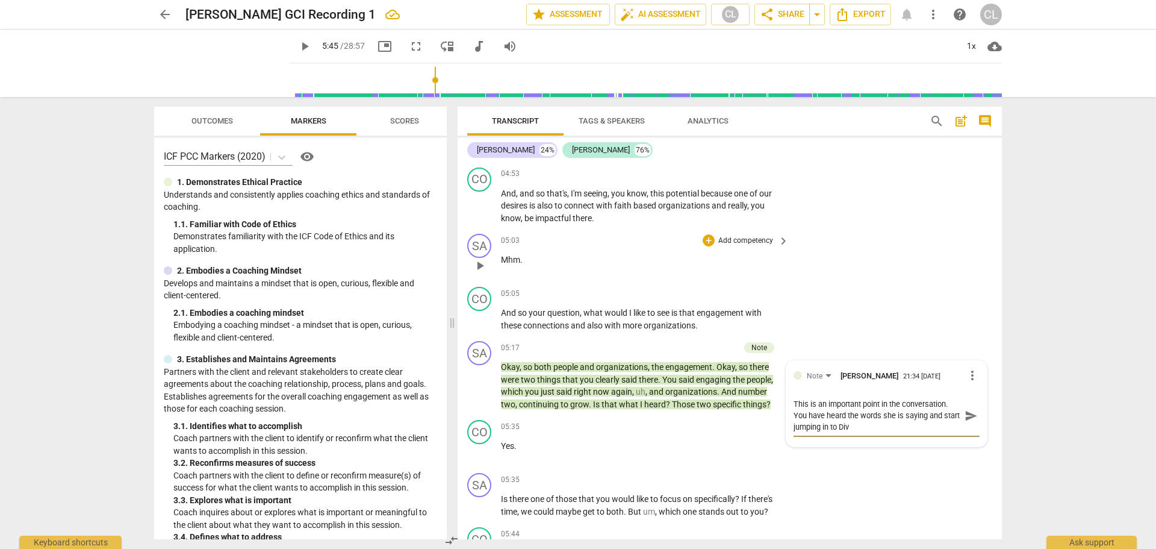
type textarea "This is an important point in the conversation. You have heard the words she is…"
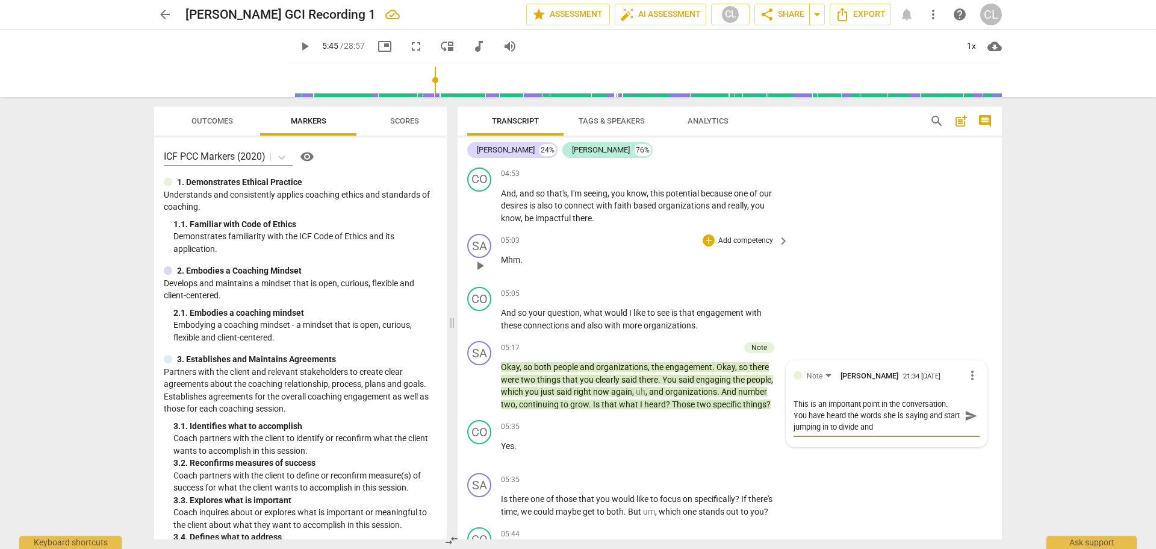
type textarea "This is an important point in the conversation. You have heard the words she is…"
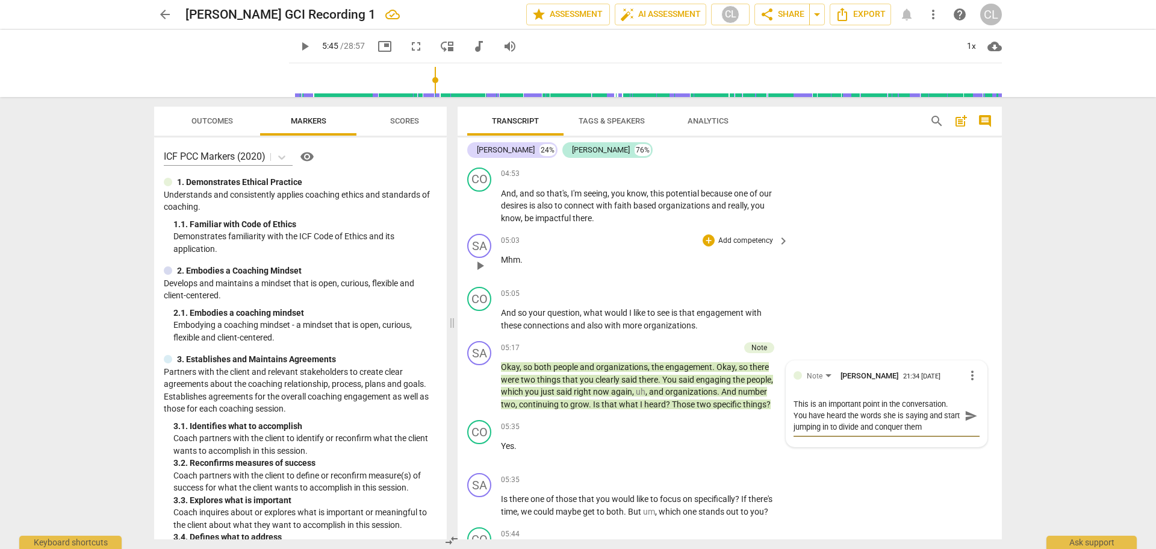
type textarea "This is an important point in the conversation. You have heard the words she is…"
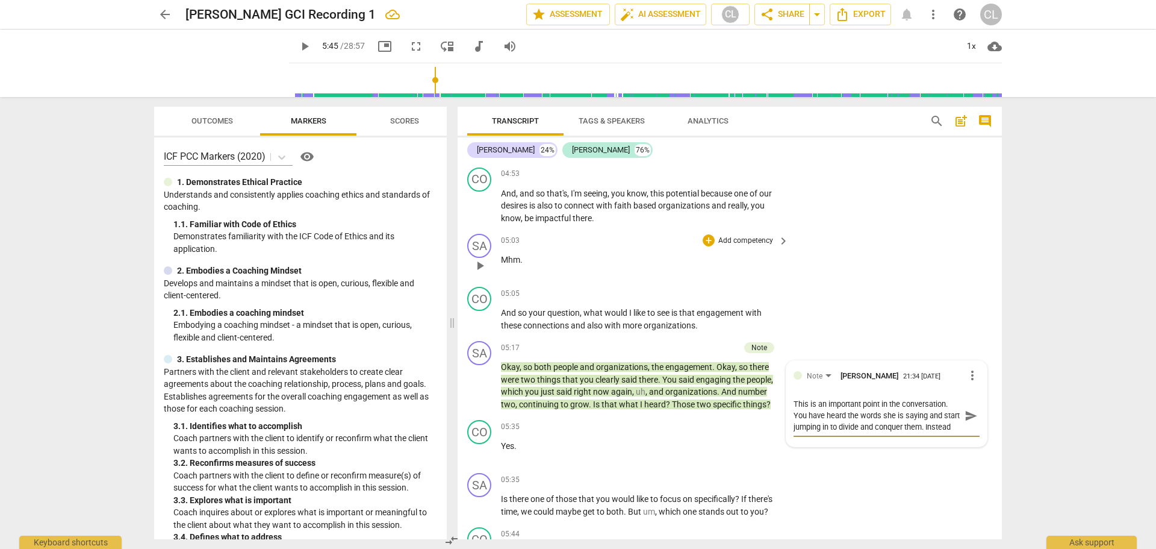
scroll to position [0, 0]
type textarea "This is an important point in the conversation. You have heard the words she is…"
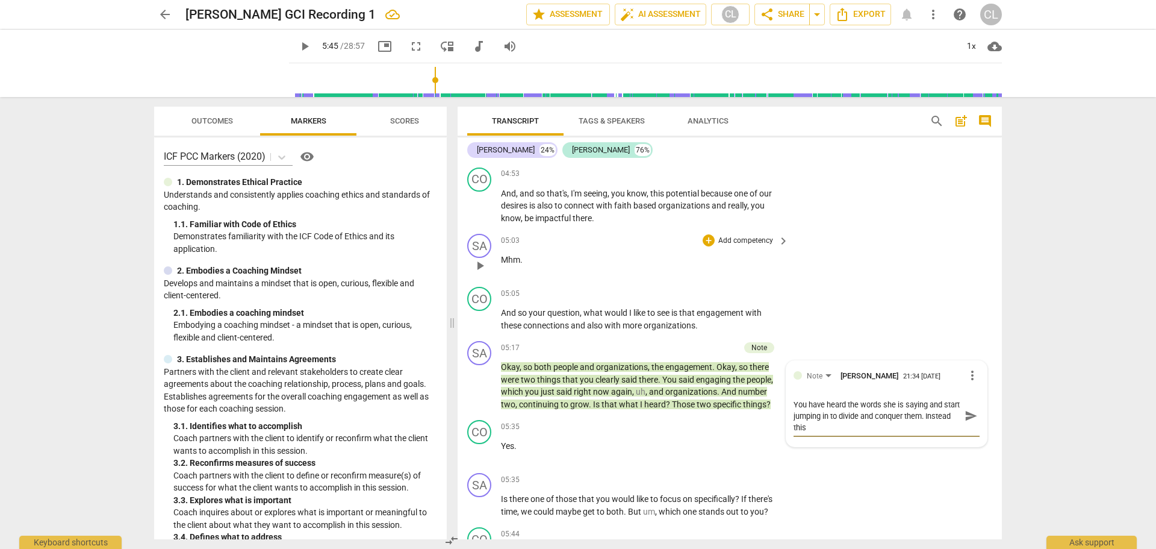
type textarea "This is an important point in the conversation. You have heard the words she is…"
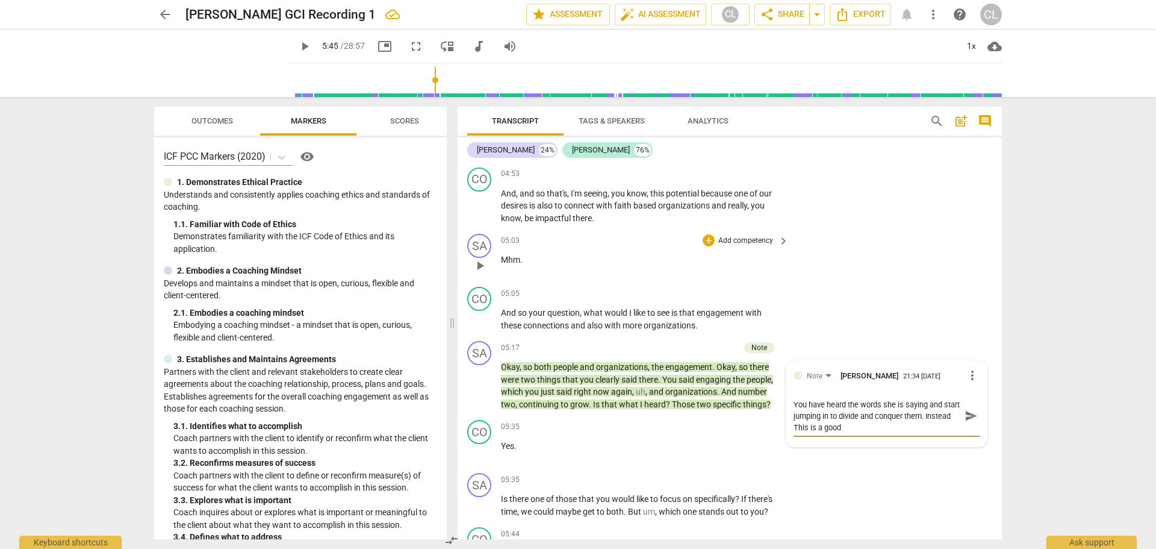
type textarea "This is an important point in the conversation. You have heard the words she is…"
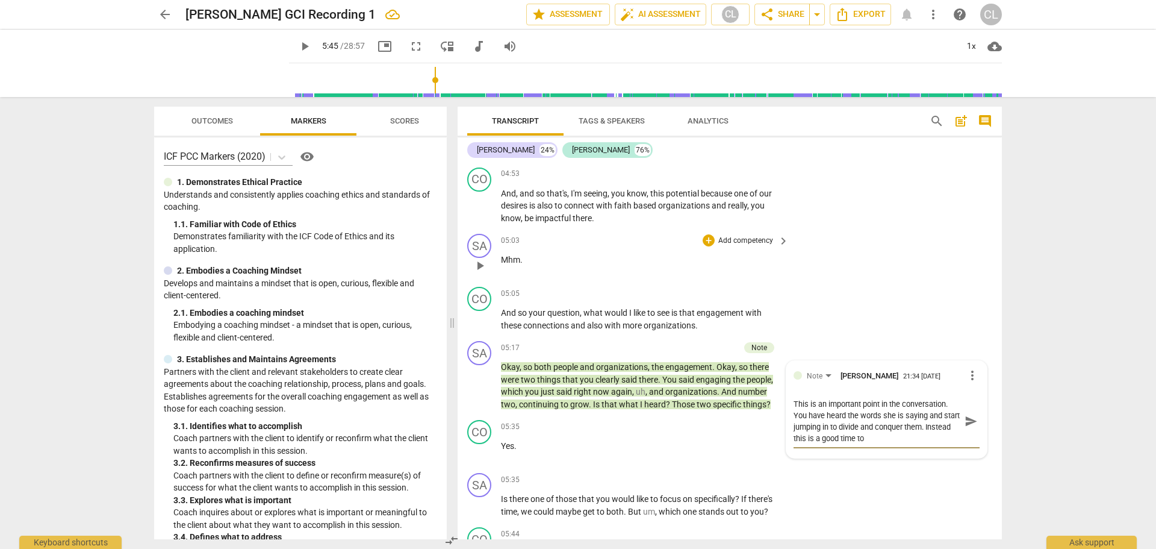
type textarea "This is an important point in the conversation. You have heard the words she is…"
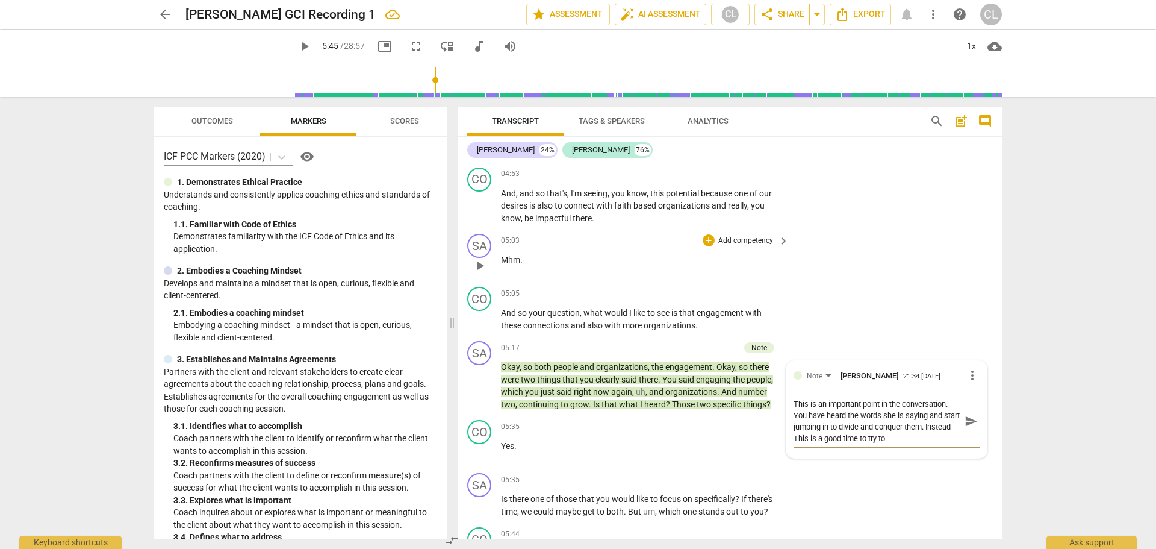
type textarea "This is an important point in the conversation. You have heard the words she is…"
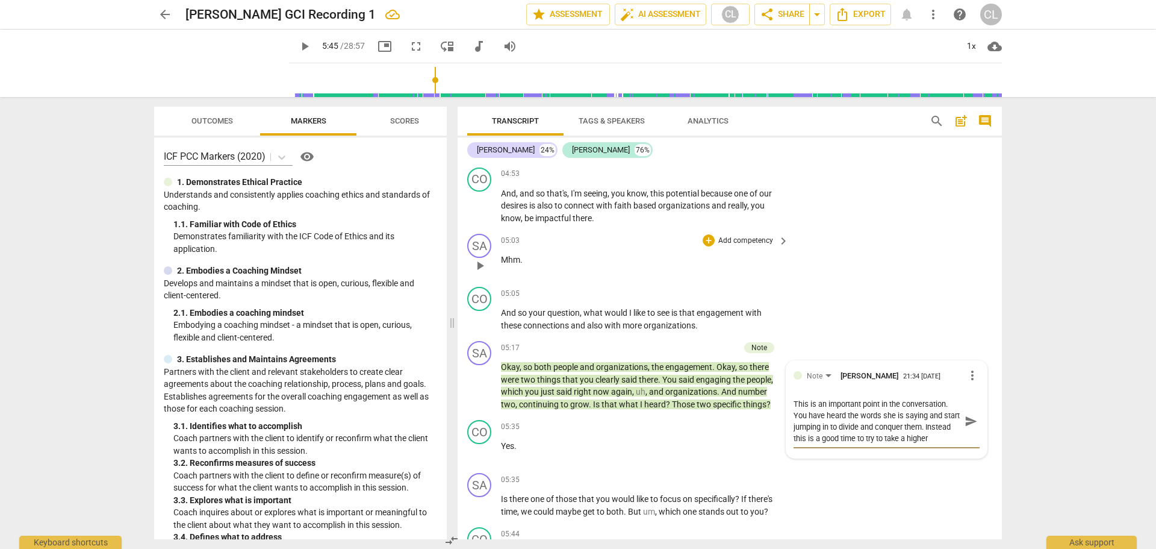
type textarea "This is an important point in the conversation. You have heard the words she is…"
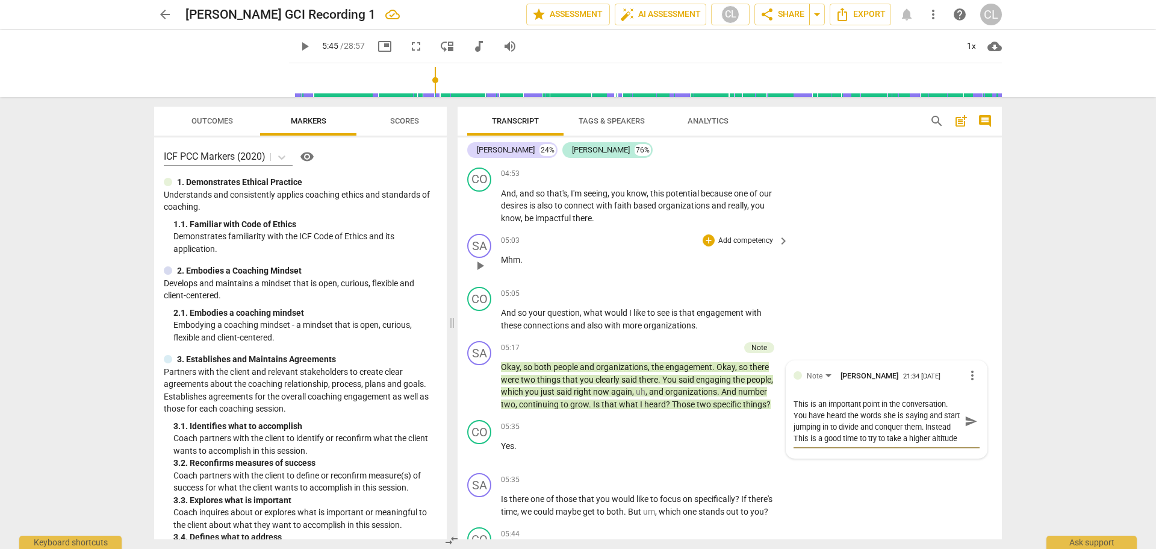
type textarea "This is an important point in the conversation. You have heard the words she is…"
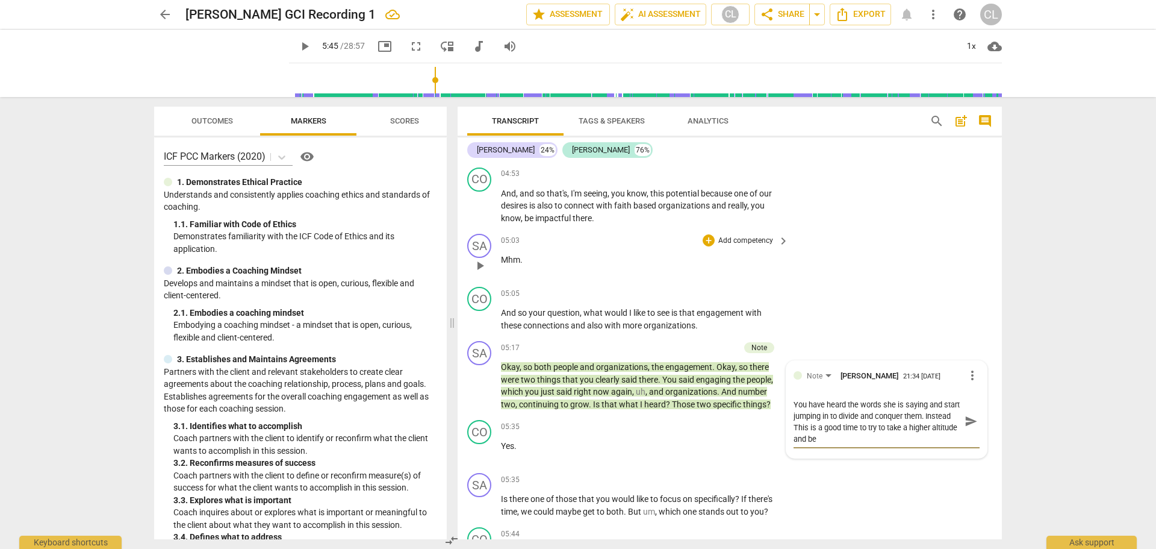
type textarea "This is an important point in the conversation. You have heard the words she is…"
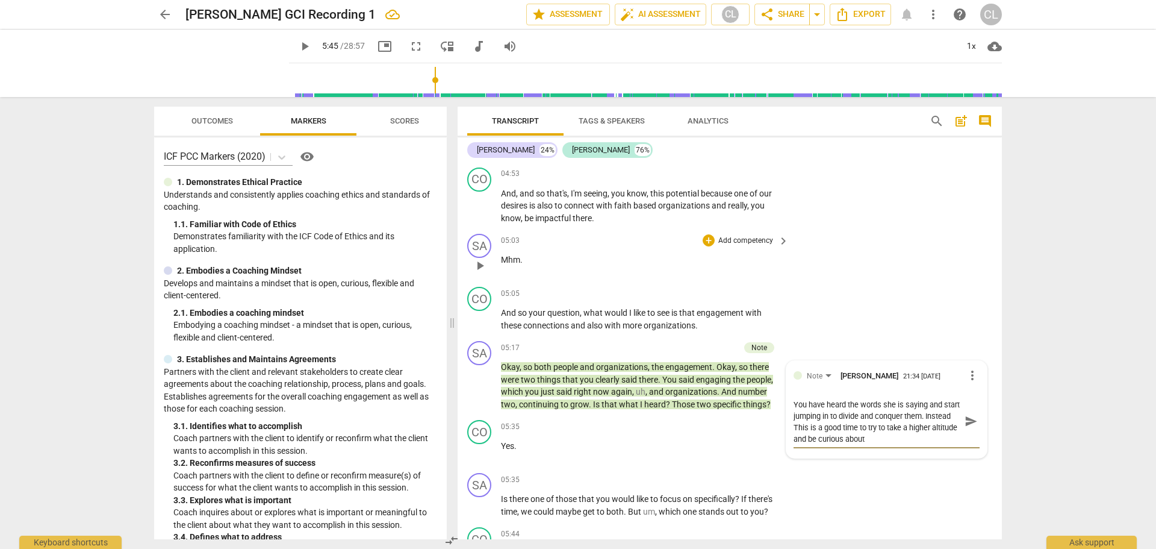
type textarea "This is an important point in the conversation. You have heard the words she is…"
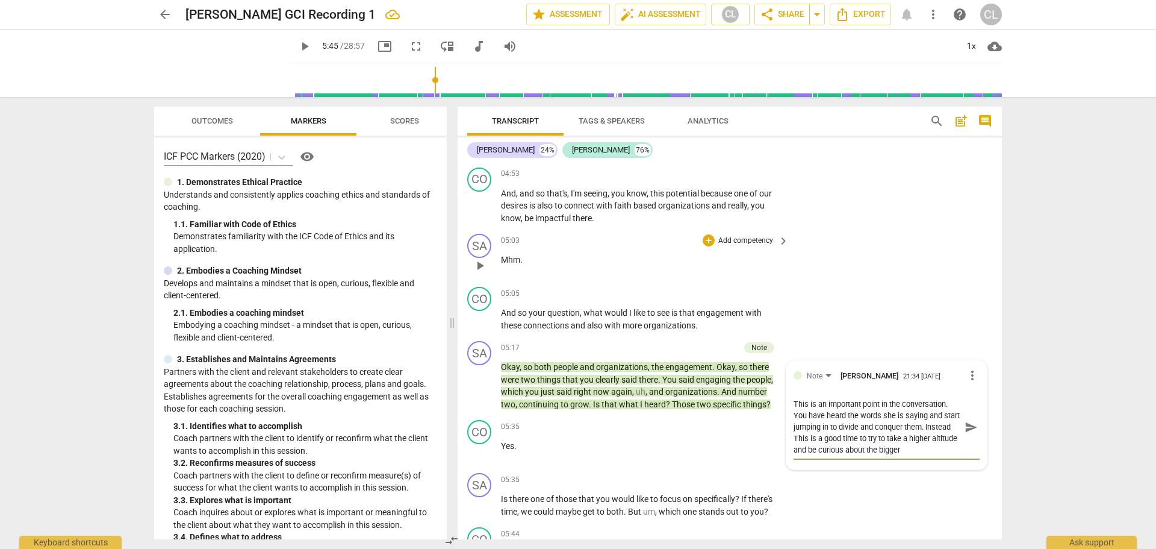
type textarea "This is an important point in the conversation. You have heard the words she is…"
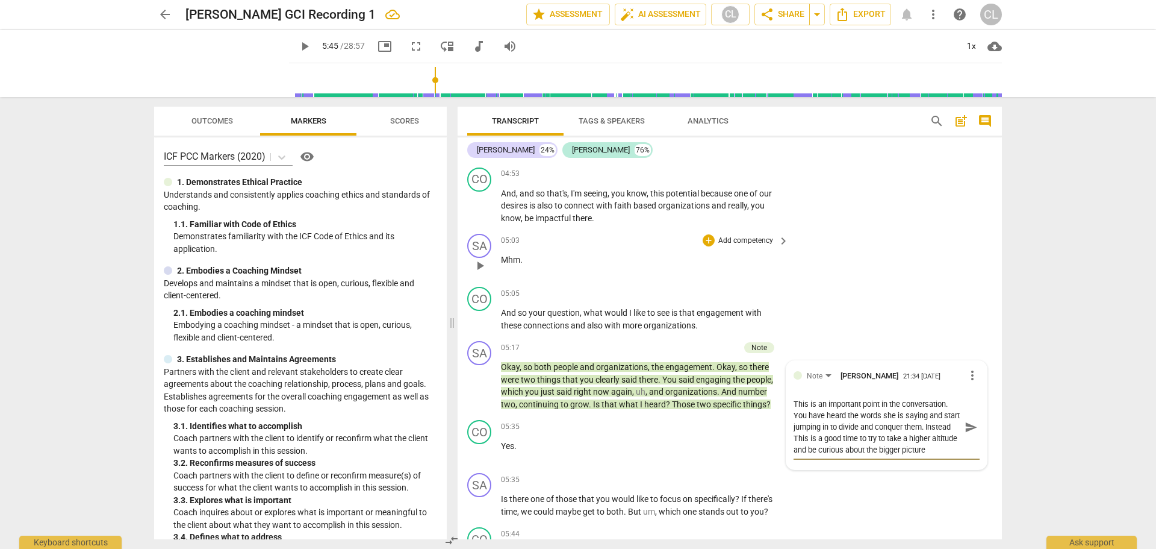
scroll to position [0, 0]
type textarea "This is an important point in the conversation. You have heard the words she is…"
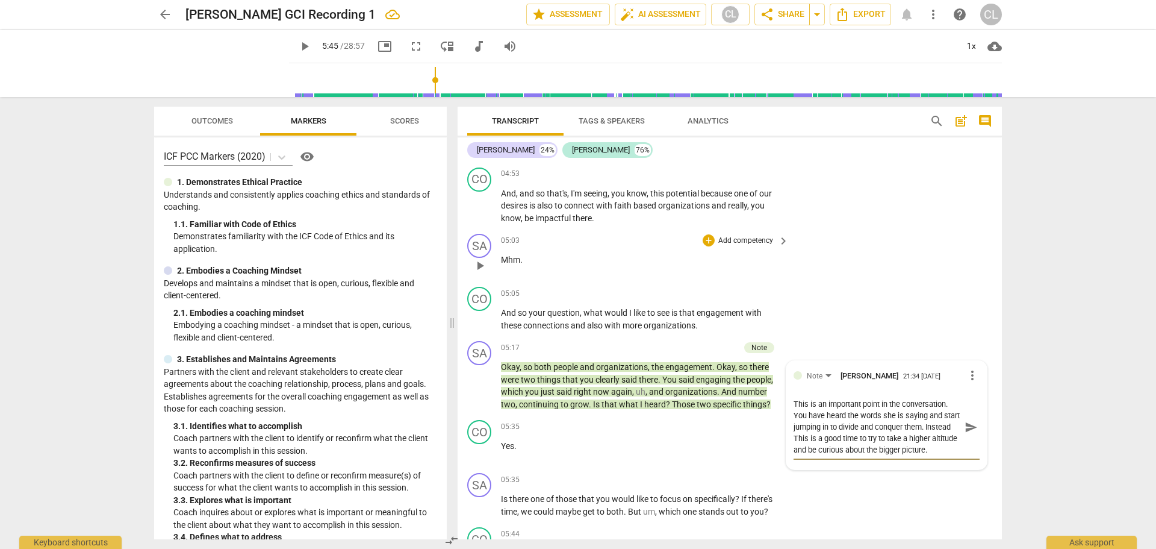
type textarea "This is an important point in the conversation. You have heard the words she is…"
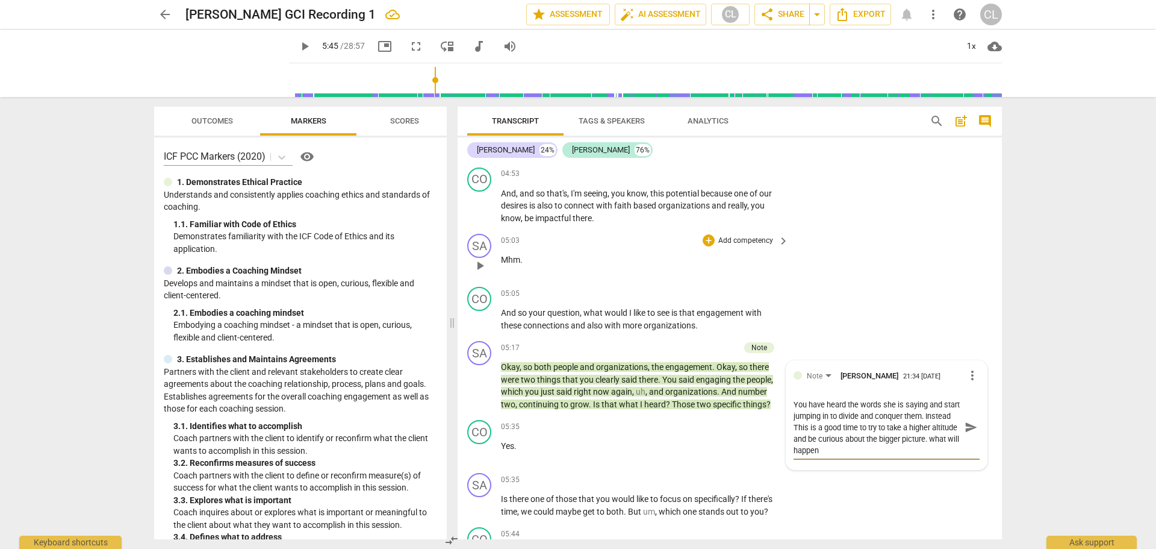
type textarea "This is an important point in the conversation. You have heard the words she is…"
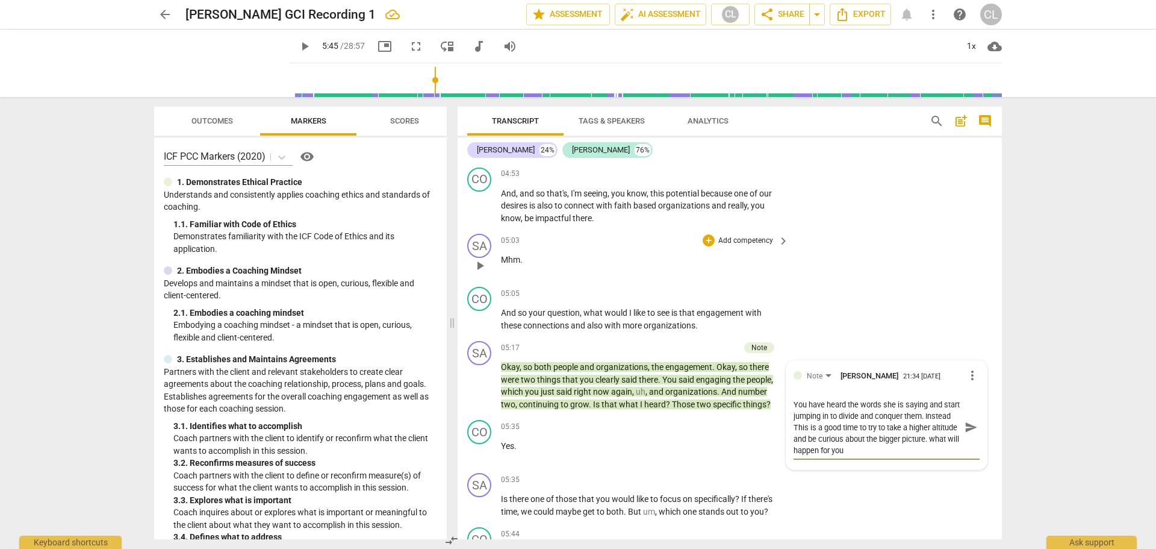
type textarea "This is an important point in the conversation. You have heard the words she is…"
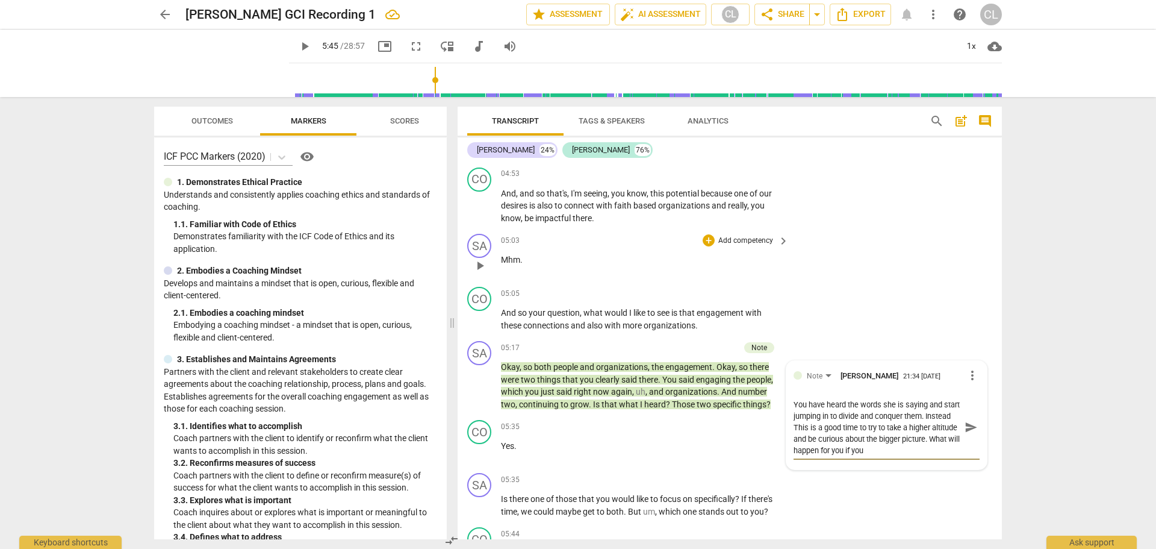
scroll to position [0, 0]
type textarea "This is an important point in the conversation. You have heard the words she is…"
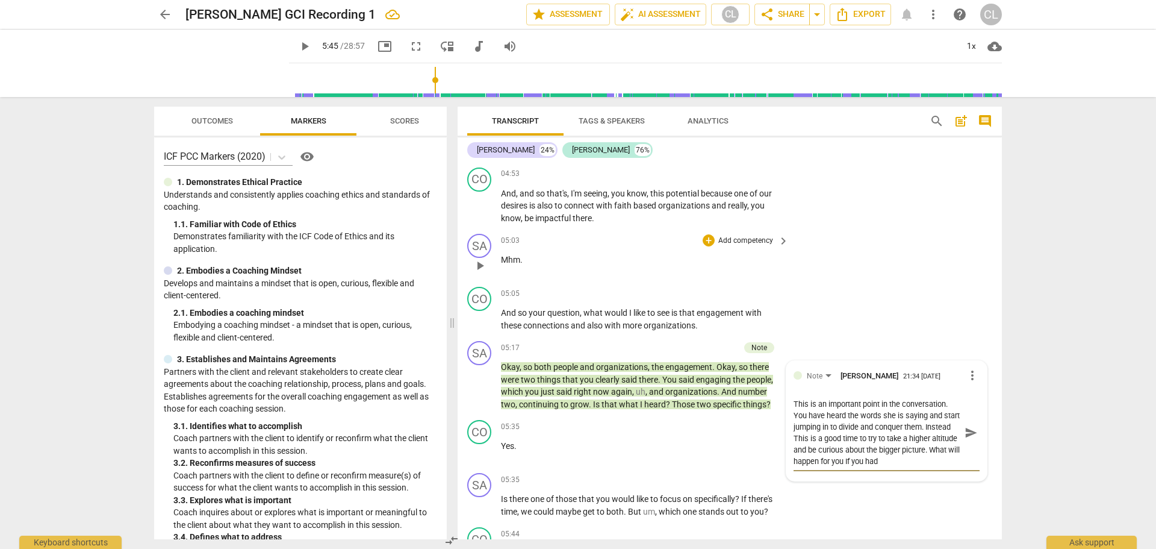
type textarea "This is an important point in the conversation. You have heard the words she is…"
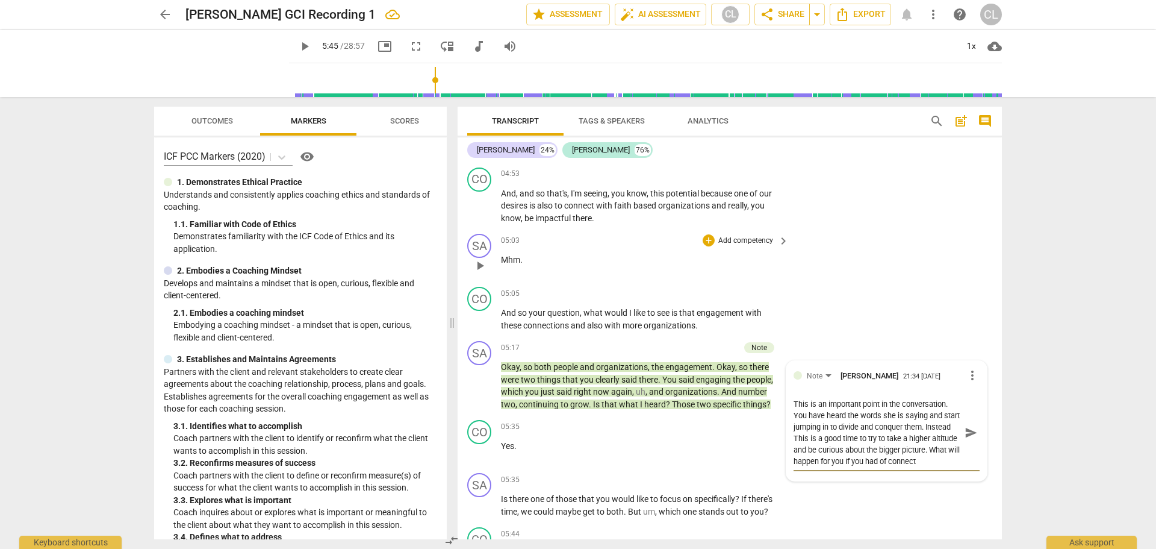
type textarea "This is an important point in the conversation. You have heard the words she is…"
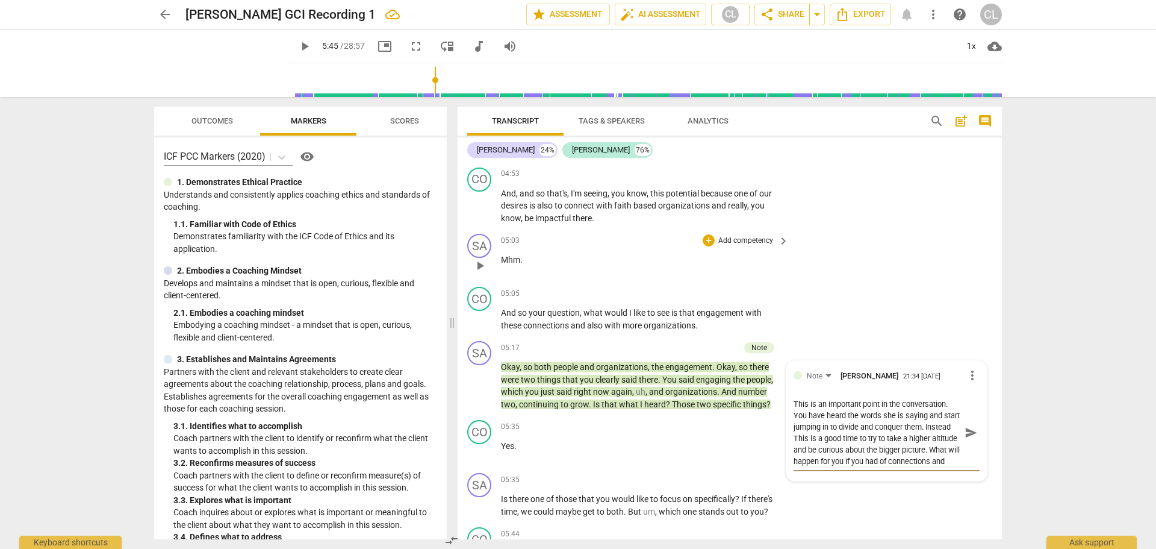
type textarea "This is an important point in the conversation. You have heard the words she is…"
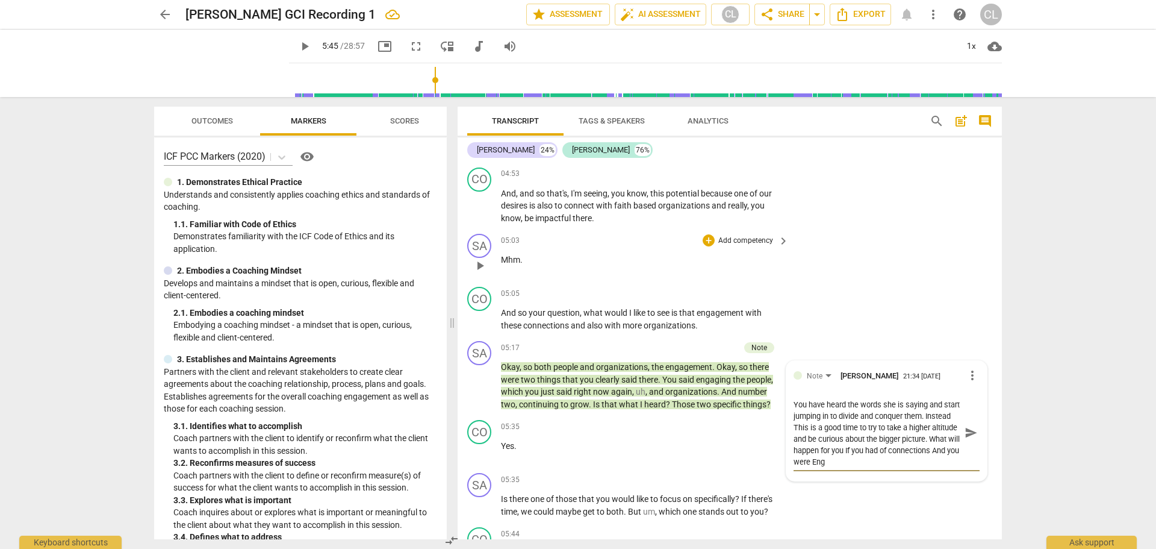
type textarea "This is an important point in the conversation. You have heard the words she is…"
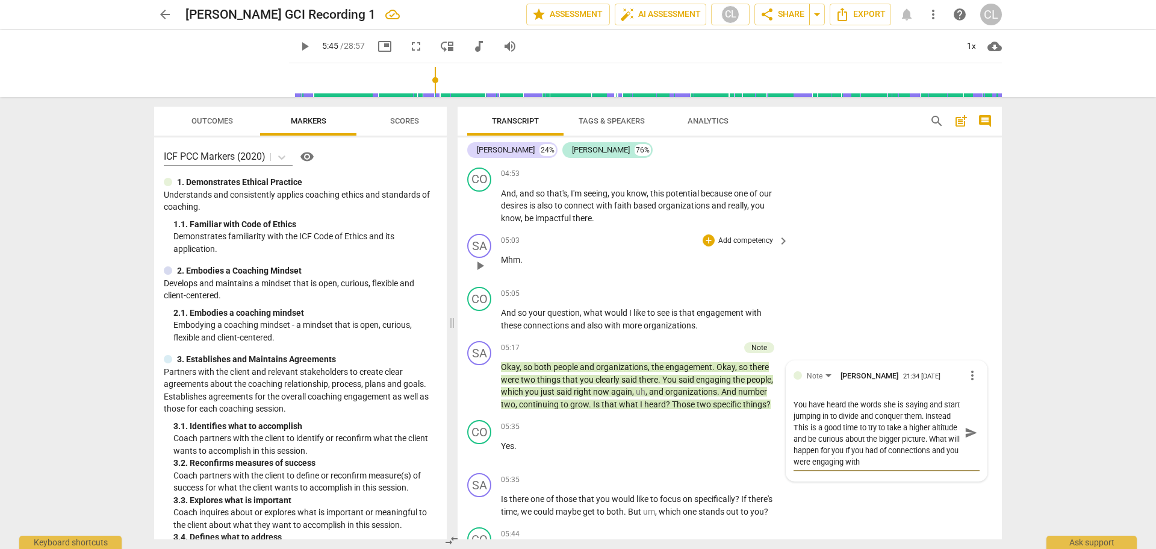
type textarea "This is an important point in the conversation. You have heard the words she is…"
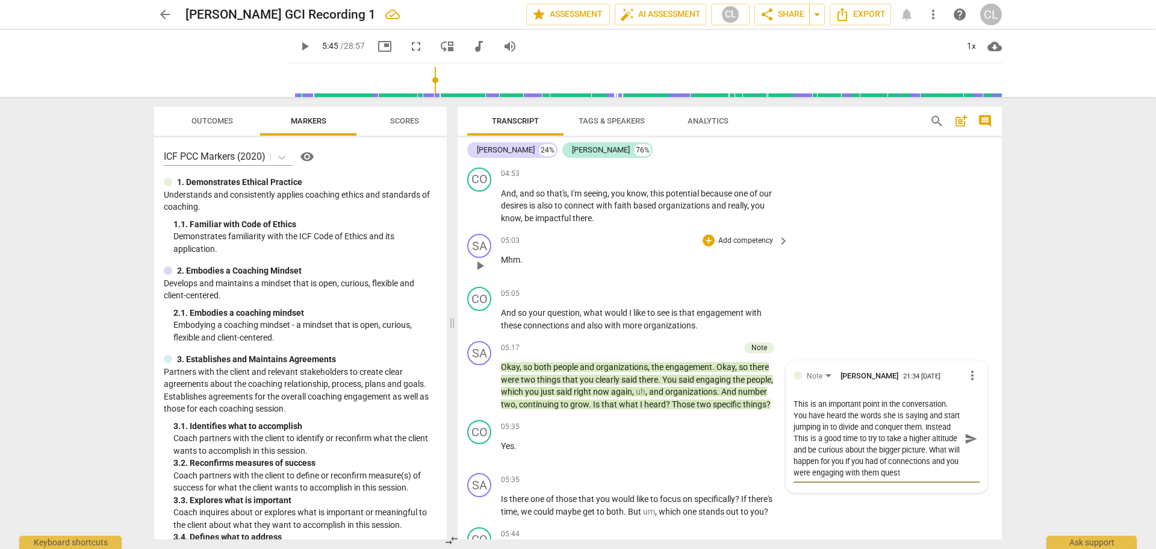
type textarea "This is an important point in the conversation. You have heard the words she is…"
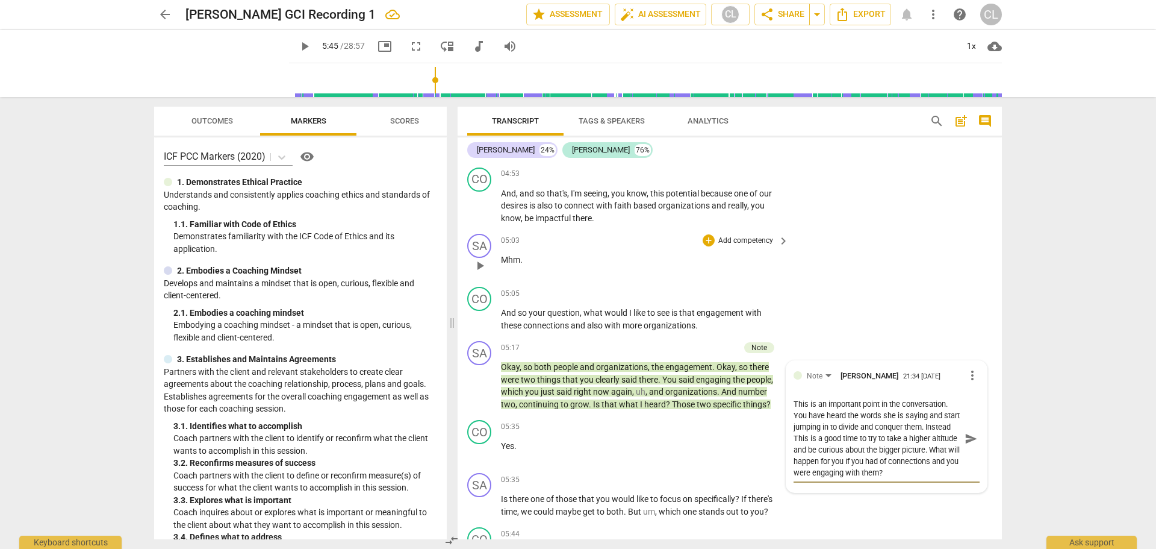
type textarea "This is an important point in the conversation. You have heard the words she is…"
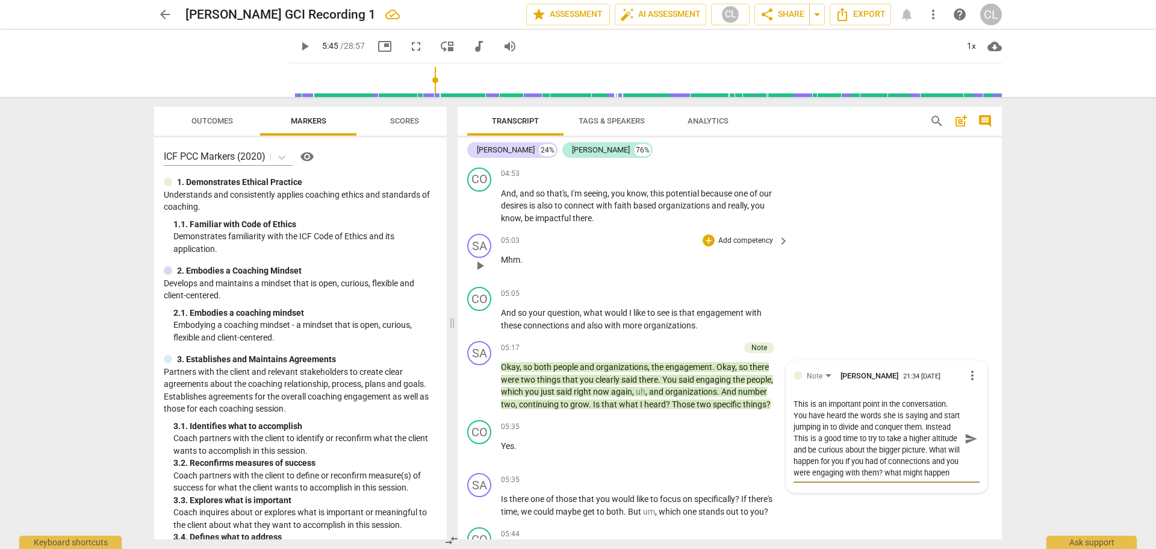
type textarea "This is an important point in the conversation. You have heard the words she is…"
click at [822, 360] on span "send" at bounding box center [971, 443] width 13 height 13
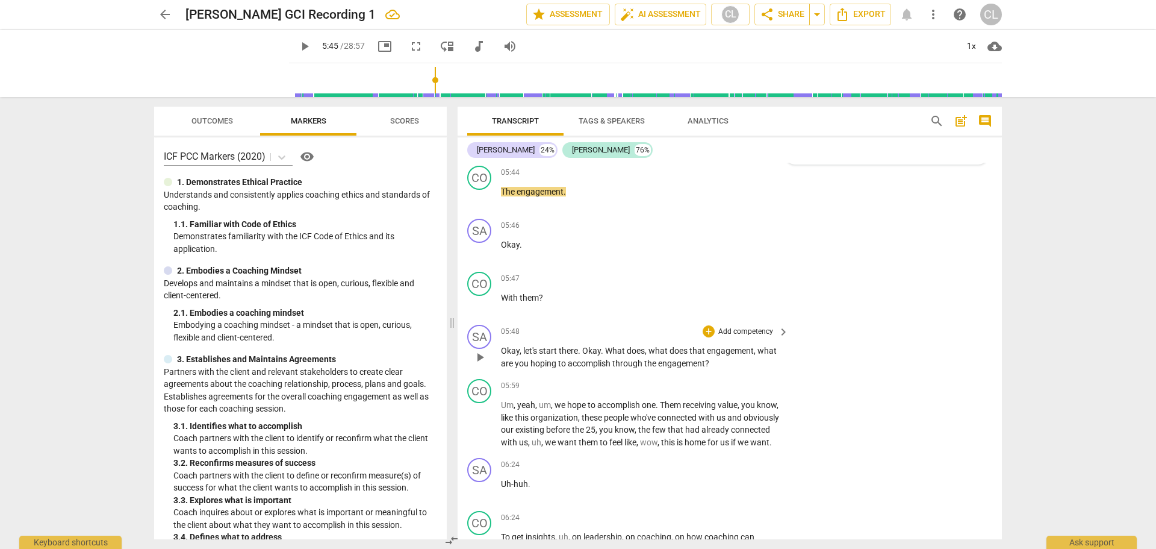
scroll to position [1266, 0]
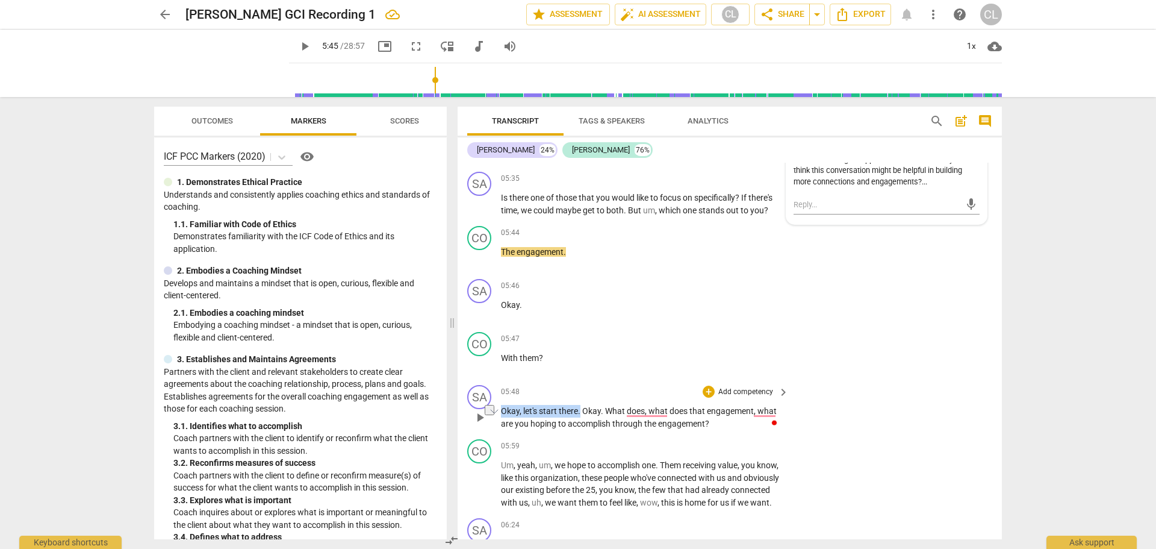
drag, startPoint x: 503, startPoint y: 423, endPoint x: 582, endPoint y: 423, distance: 78.3
click at [582, 360] on p "Okay , let's start there . Okay . What does , what does that engagement , what …" at bounding box center [642, 417] width 282 height 25
click at [706, 360] on div "+" at bounding box center [709, 391] width 12 height 12
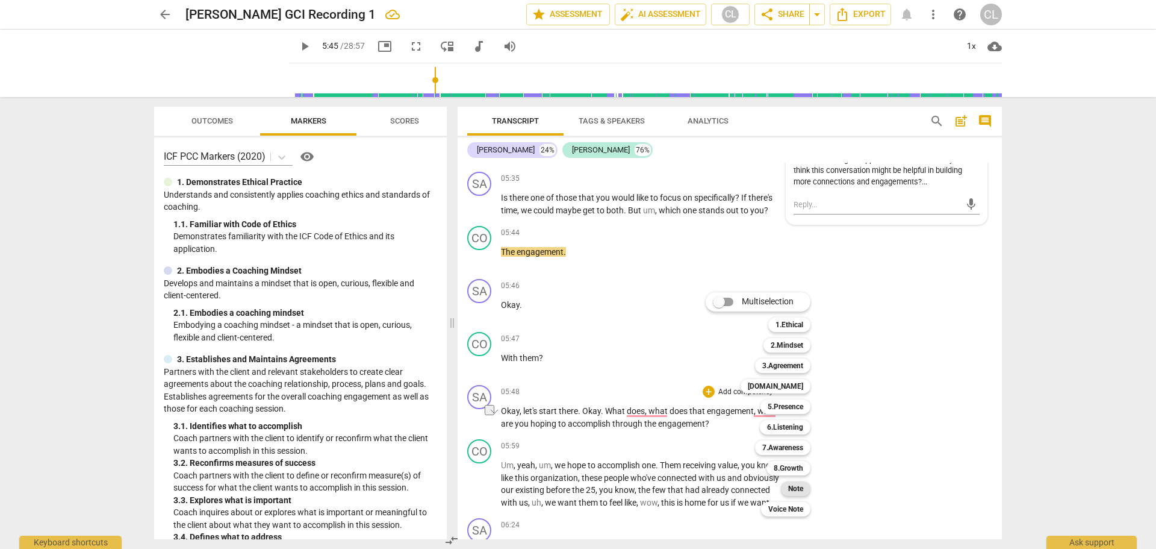
click at [793, 360] on b "Note" at bounding box center [795, 488] width 15 height 14
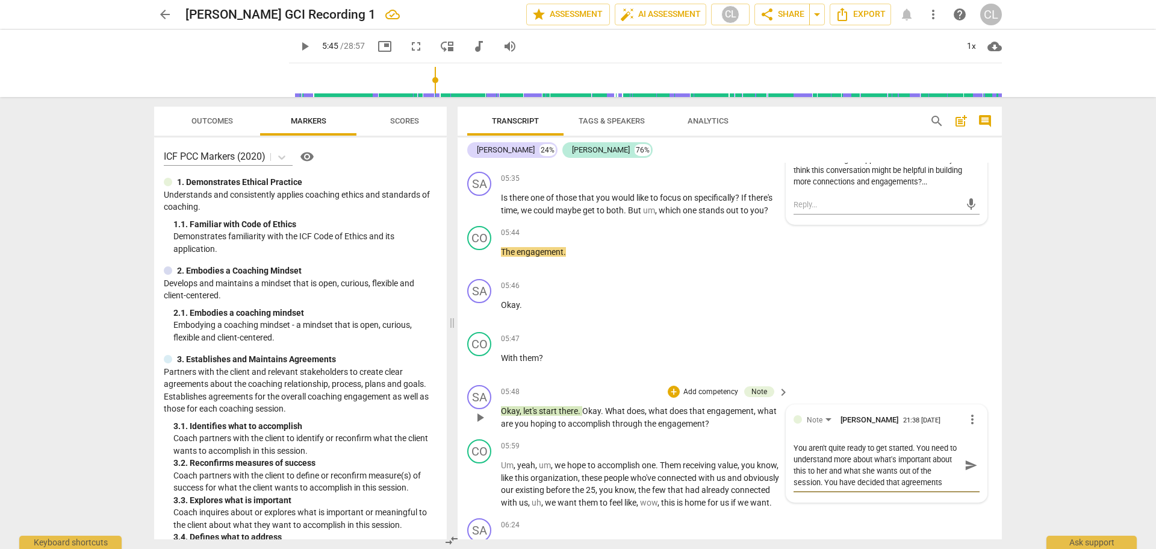
drag, startPoint x: 899, startPoint y: 494, endPoint x: 949, endPoint y: 496, distance: 50.0
click at [949, 488] on textarea "You aren't quite ready to get started. You need to understand more about what's…" at bounding box center [877, 465] width 167 height 46
type textarea "You aren't quite ready to get started. You need to understand more about what's…"
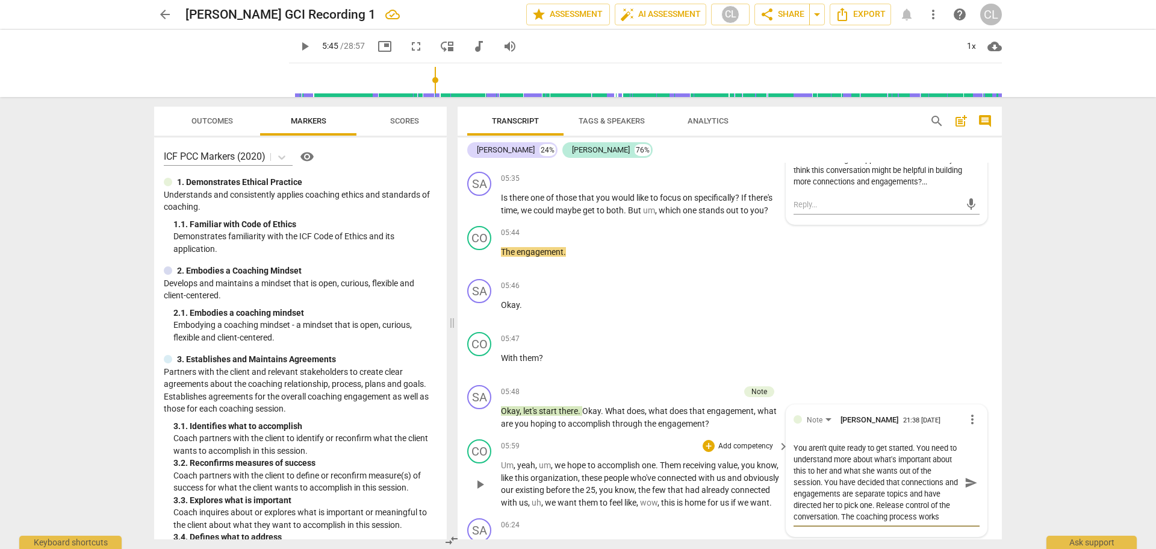
click at [965, 489] on span "send" at bounding box center [971, 482] width 13 height 13
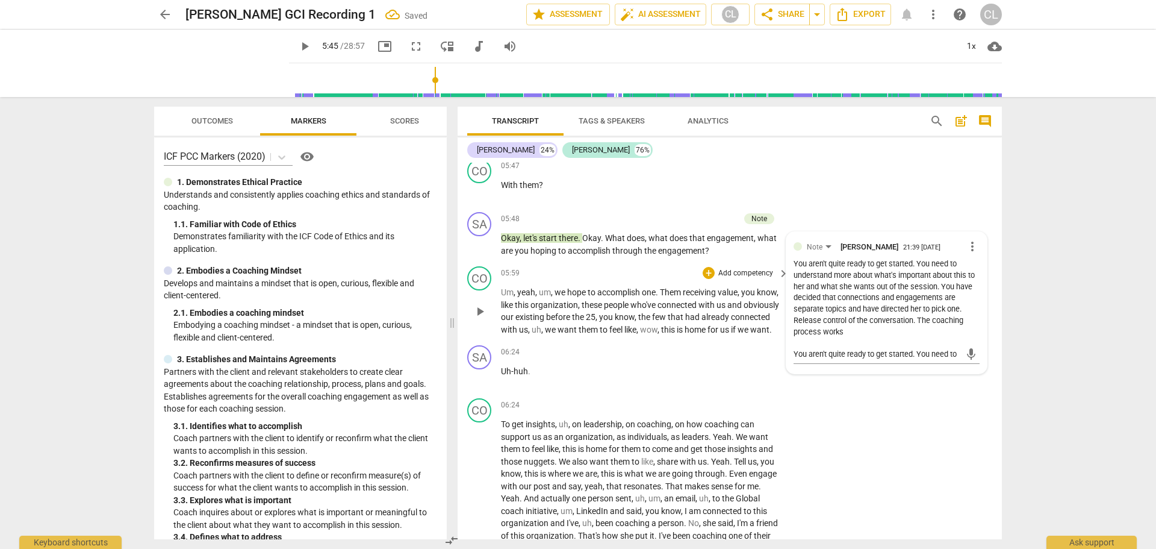
scroll to position [1446, 0]
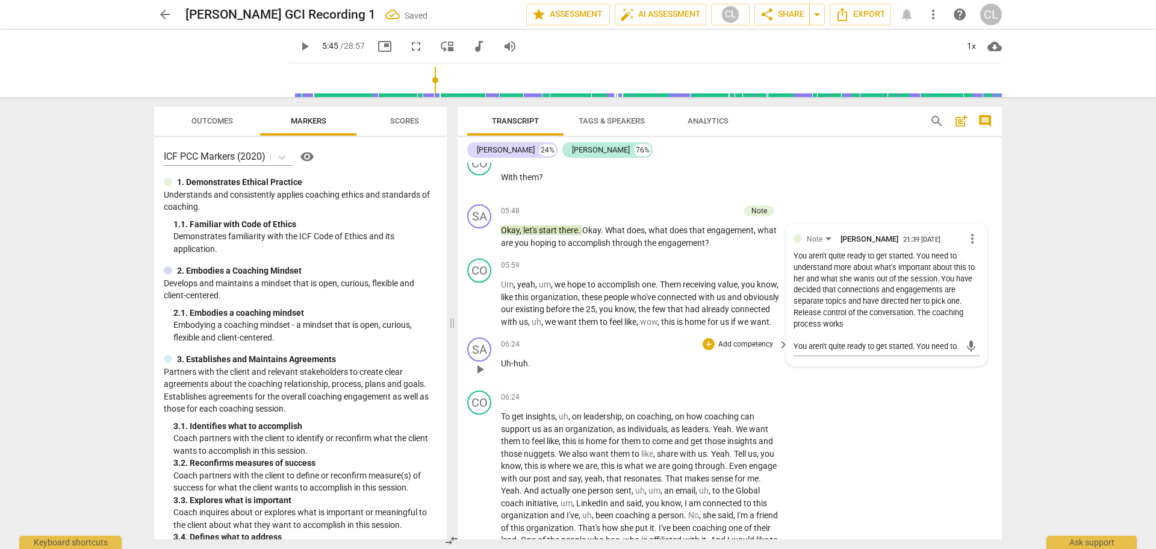
click at [585, 350] on div "06:24 + Add competency keyboard_arrow_right" at bounding box center [645, 343] width 289 height 13
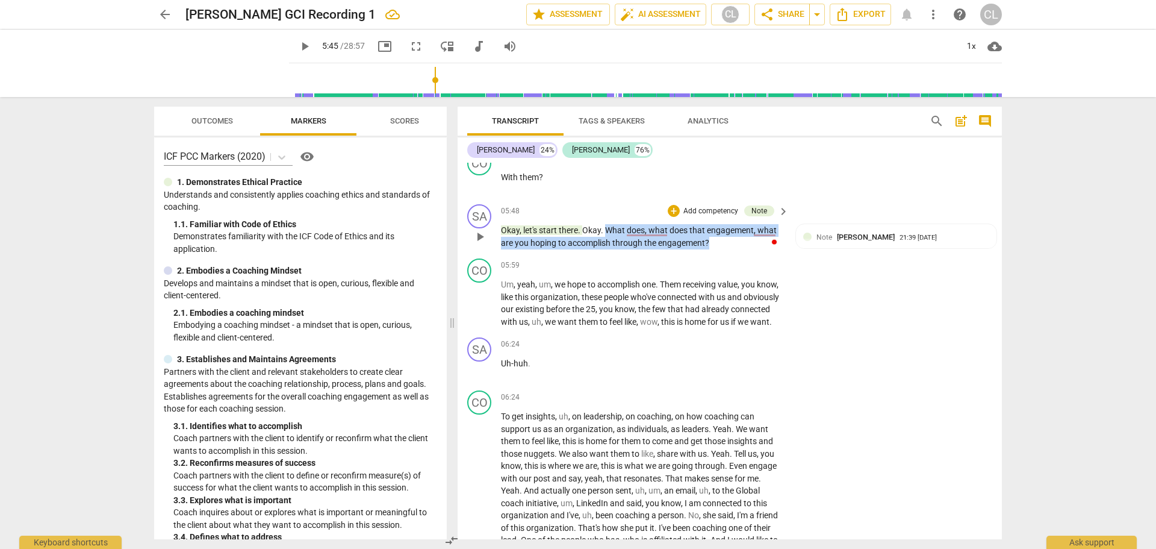
drag, startPoint x: 606, startPoint y: 244, endPoint x: 715, endPoint y: 254, distance: 110.0
click at [715, 249] on p "Okay , let's start there . Okay . What does , what does that engagement , what …" at bounding box center [642, 236] width 282 height 25
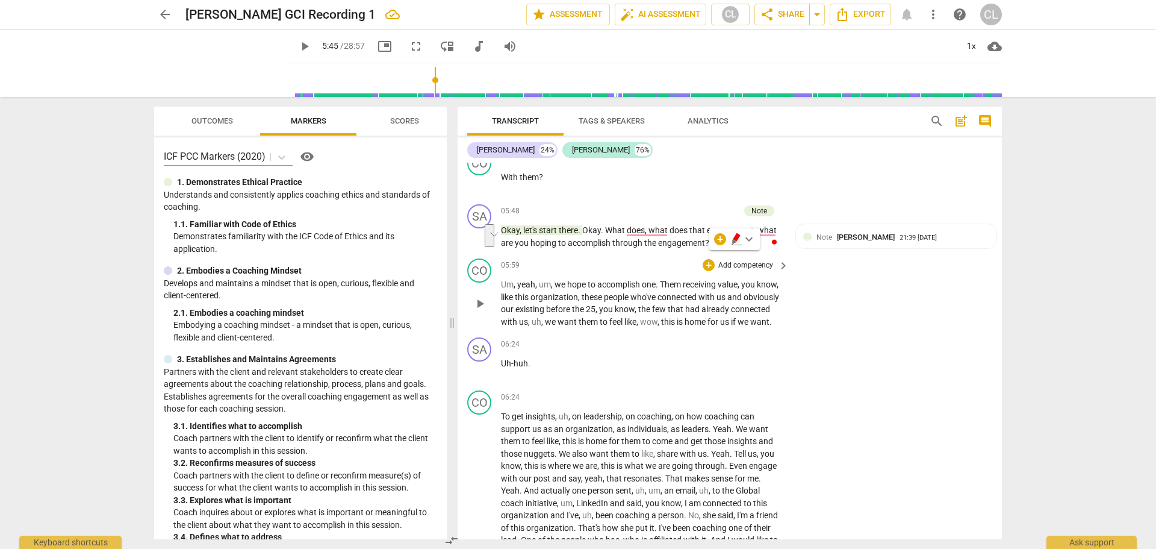
click at [572, 314] on span "before" at bounding box center [559, 309] width 26 height 10
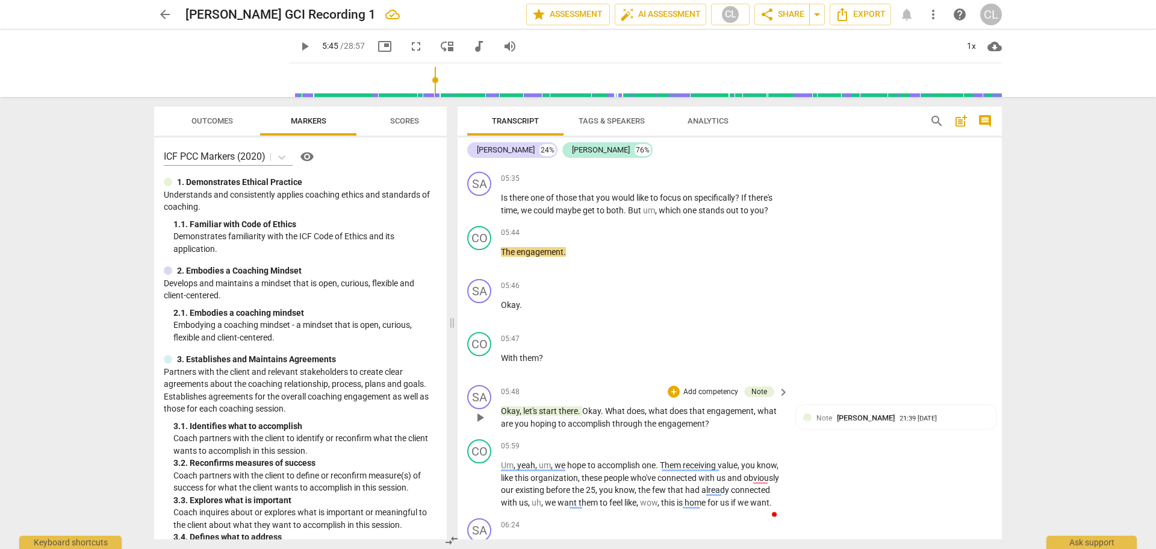
scroll to position [1206, 0]
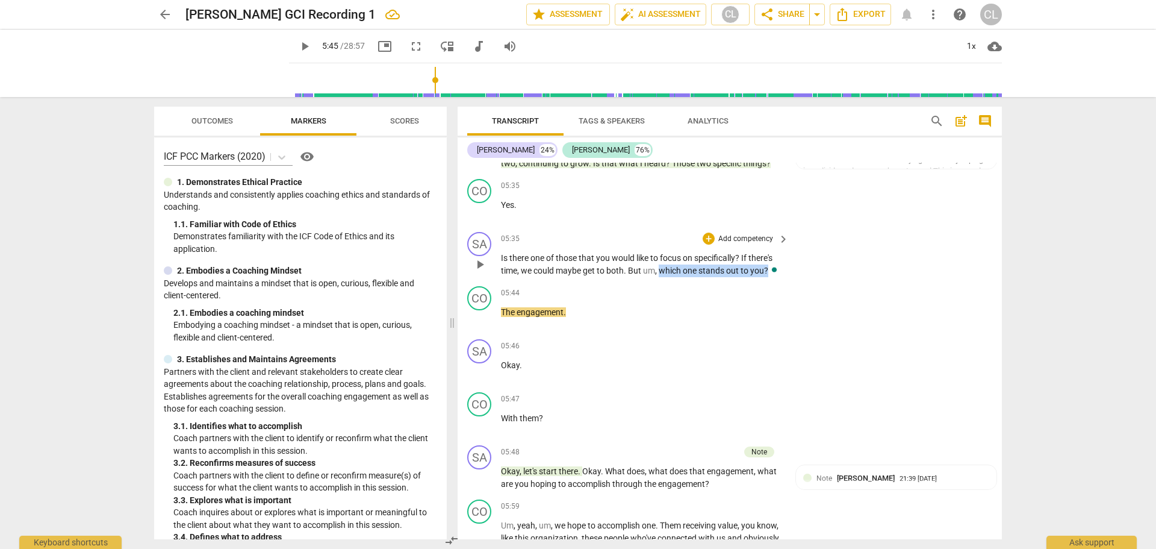
drag, startPoint x: 660, startPoint y: 282, endPoint x: 775, endPoint y: 284, distance: 115.0
click at [775, 281] on div "SA play_arrow pause 05:35 + Add competency keyboard_arrow_right Is there one of…" at bounding box center [730, 254] width 544 height 54
click at [707, 244] on div "+" at bounding box center [709, 238] width 12 height 12
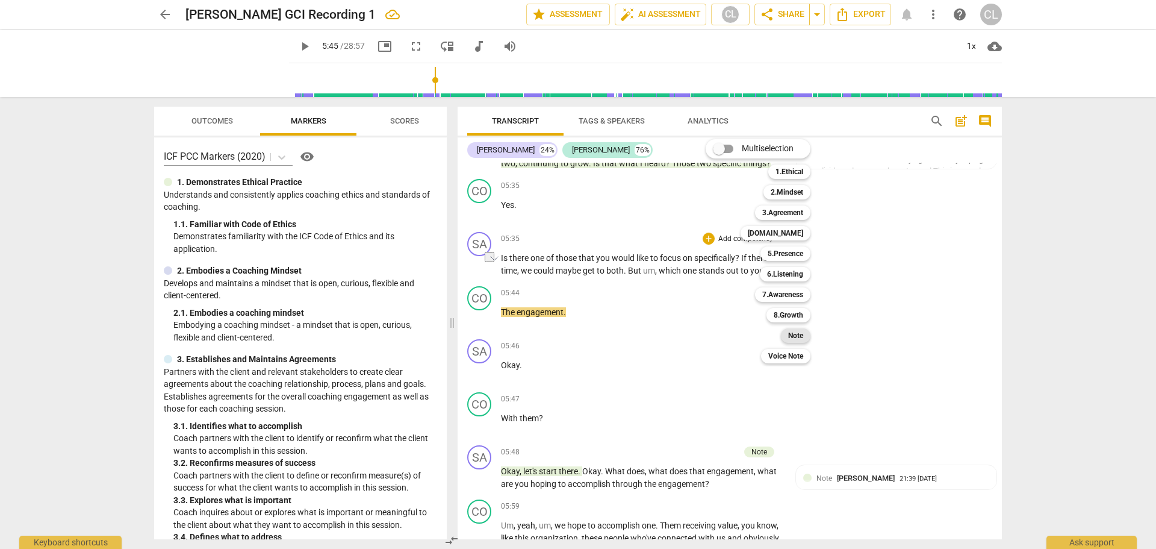
click at [798, 337] on b "Note" at bounding box center [795, 335] width 15 height 14
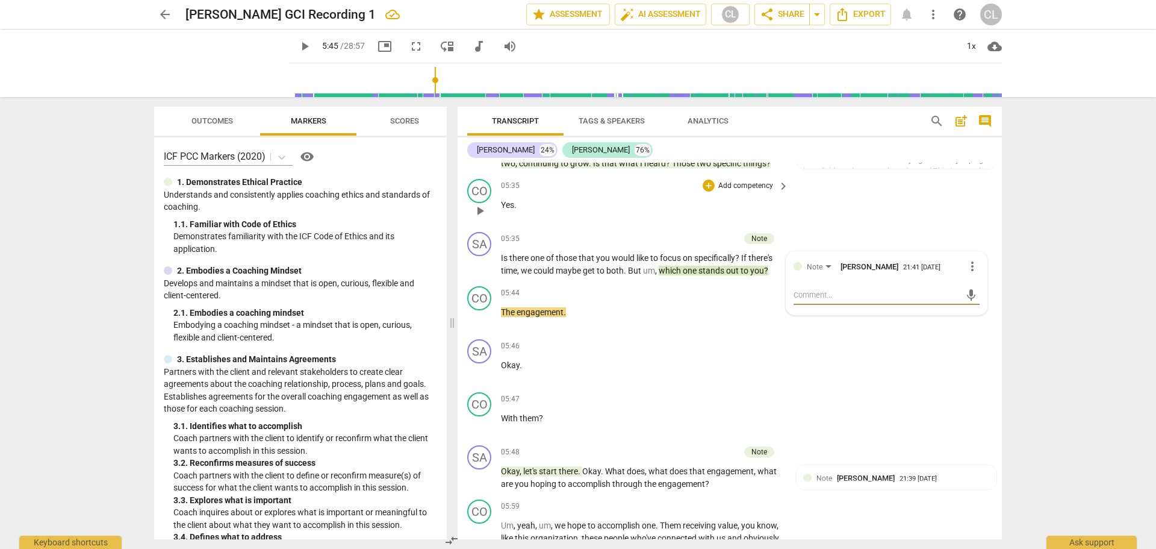
type textarea "this"
type textarea "this is"
type textarea "this is a"
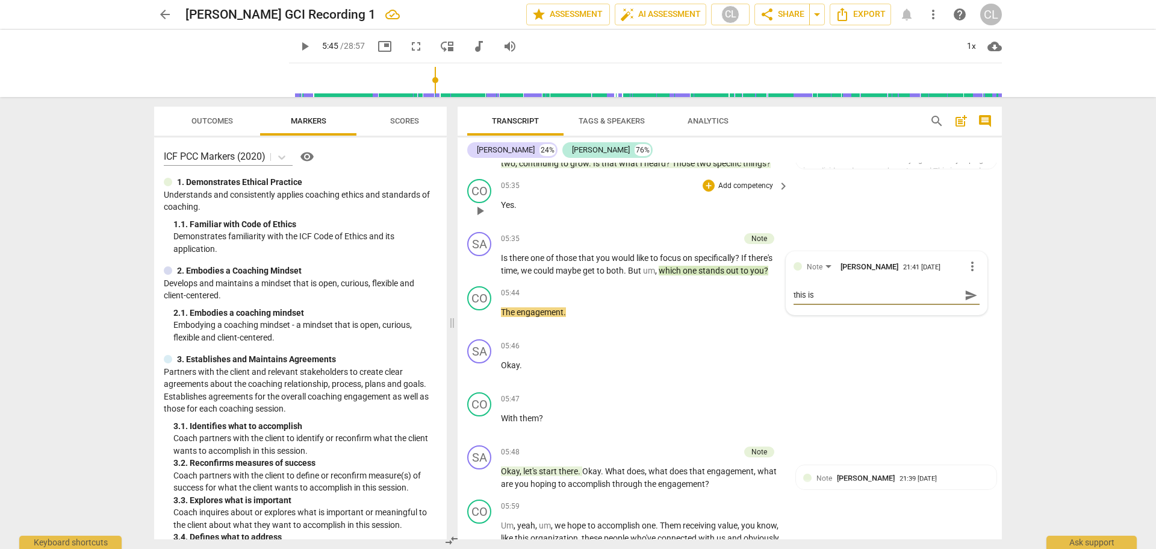
type textarea "this is a"
type textarea "This is a closed"
type textarea "this is a closed ended"
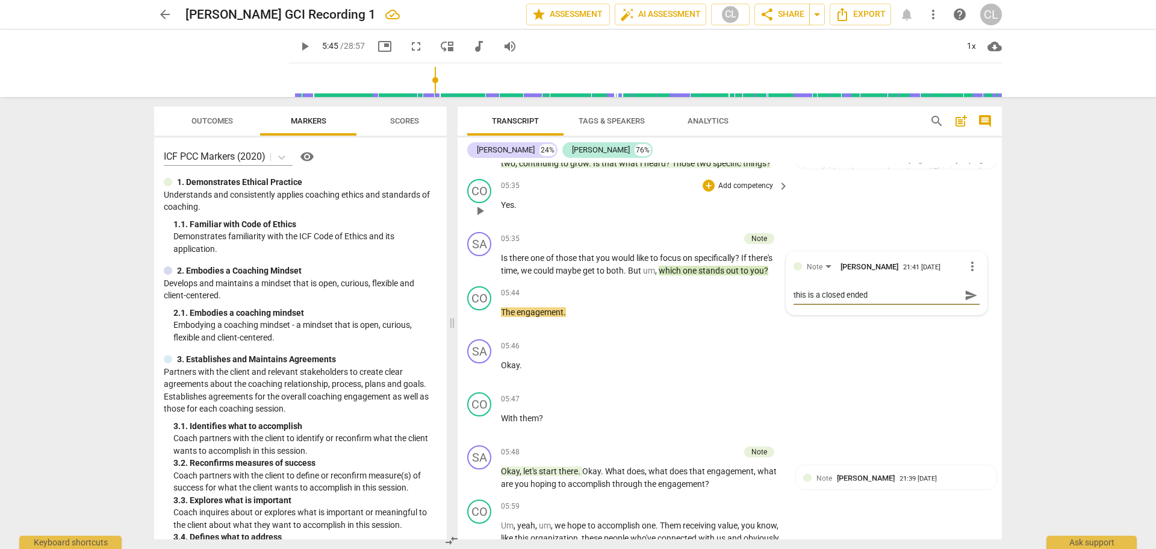
type textarea "this is a closed ended quest"
type textarea "this is a closed ended question"
type textarea "This is a closed ended question"
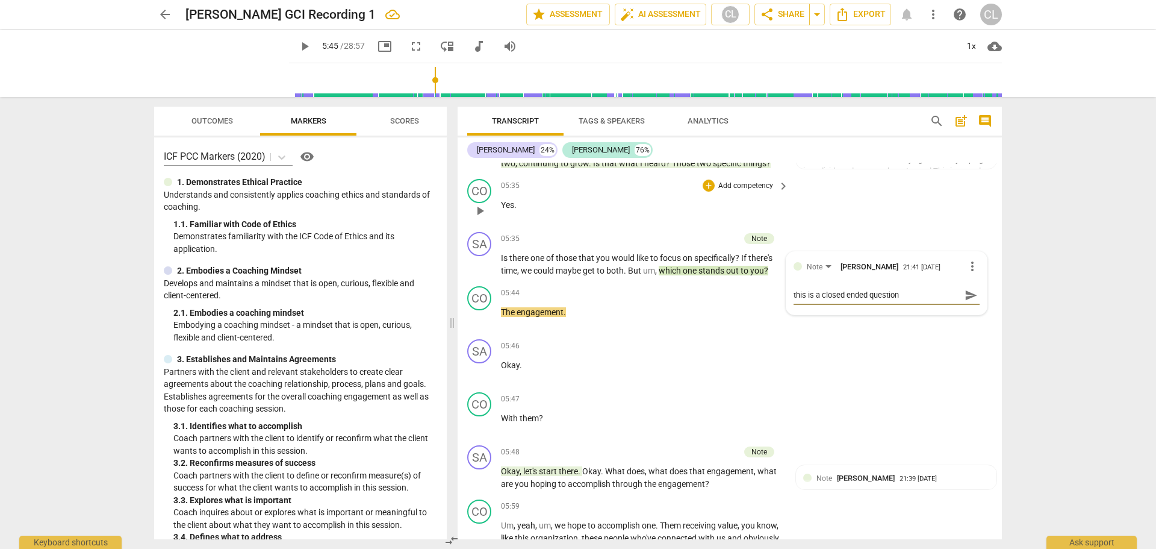
type textarea "This is a closed ended question"
type textarea "This is a closed ended question."
type textarea "This is a closed ended question. it"
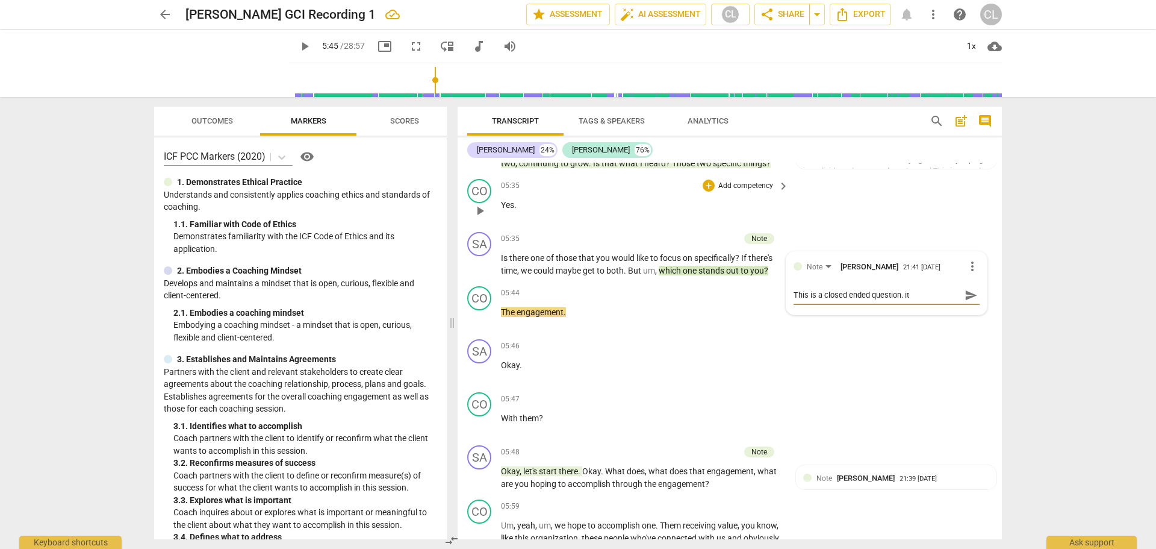
type textarea "This is a closed ended question. it seems"
type textarea "This is a closed ended question. it seems like"
type textarea "This is a closed ended question. It seems like you"
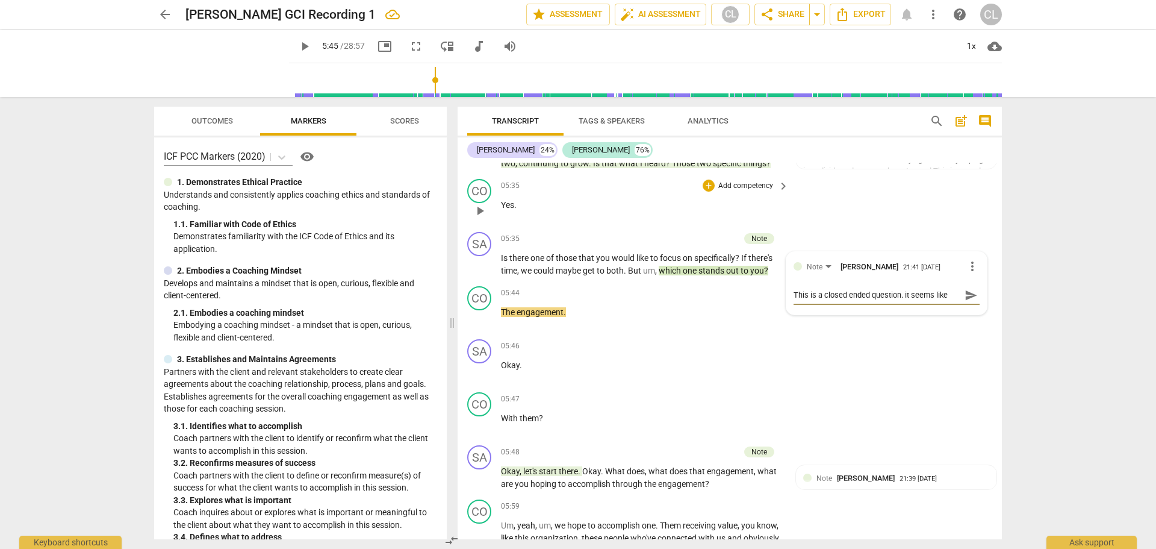
type textarea "This is a closed ended question. It seems like you"
type textarea "This is a closed ended question. it seems like you want"
type textarea "This is a closed ended question. it seems like you want to"
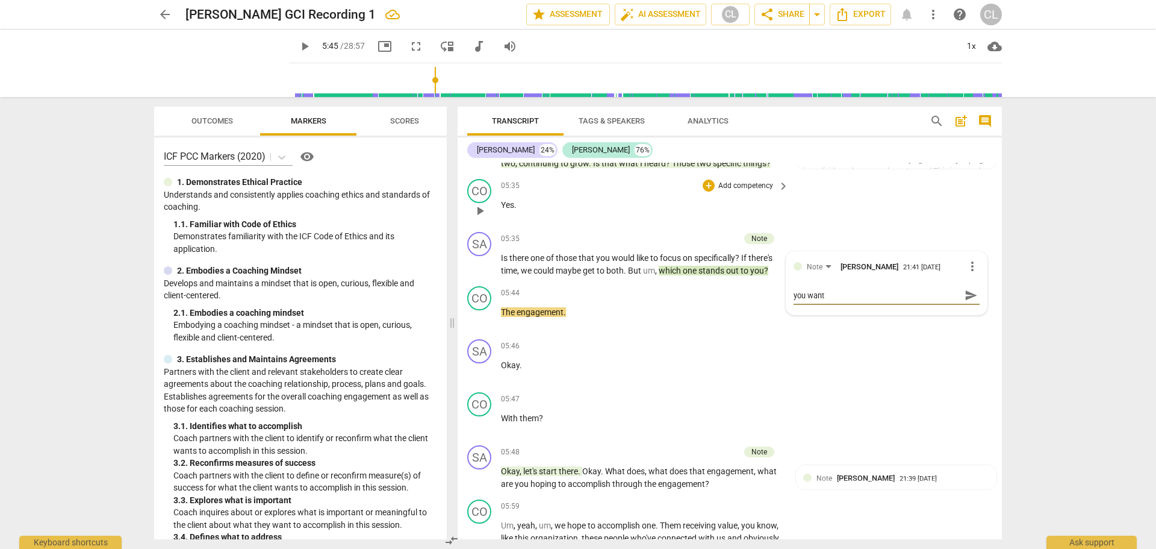
type textarea "This is a closed ended question. it seems like you want to"
type textarea "This is a closed ended question. it seems like you want to get"
type textarea "This is a closed ended question. It seems like you want to get busy"
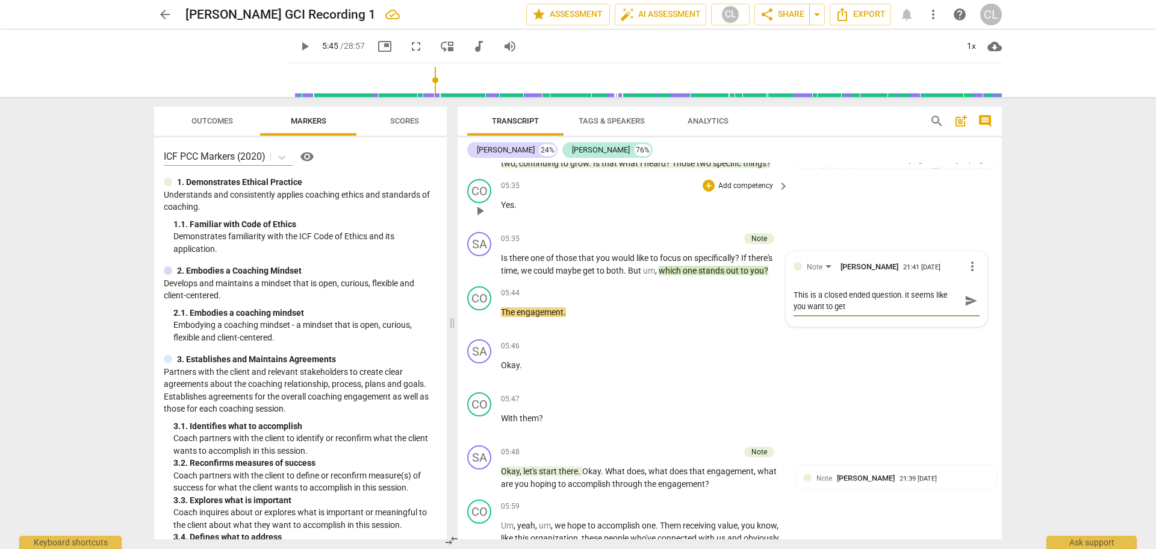
type textarea "This is a closed ended question. It seems like you want to get busy"
type textarea "This is a closed ended question. it seems like you want to get busy Co"
type textarea "This is a closed ended question. it seems like you want to get busy coaching"
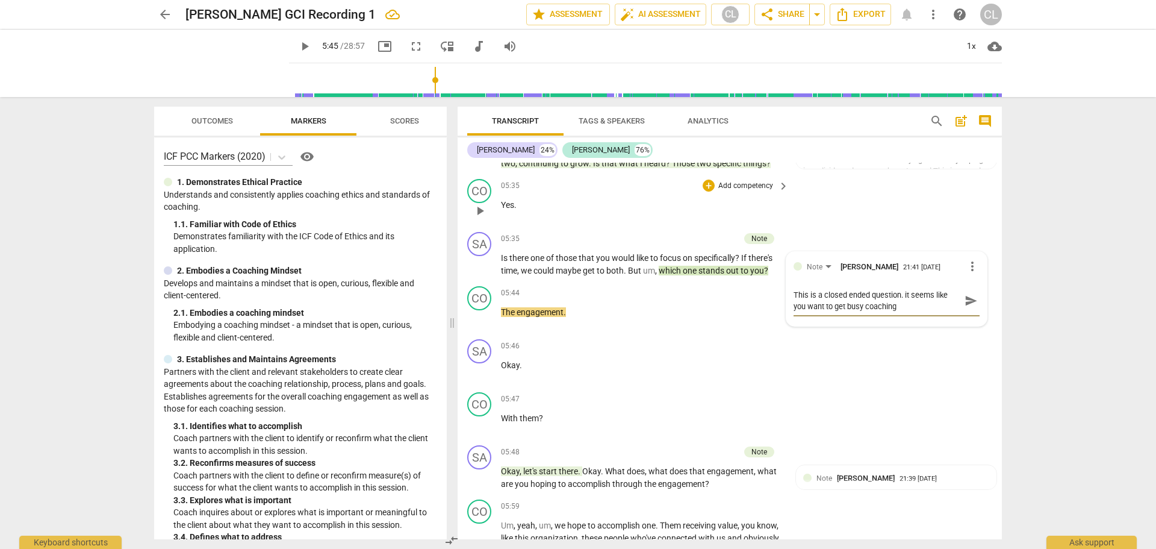
type textarea "This is a closed ended question. it seems like you want to get busy coaching qu…"
type textarea "This is a closed ended question. It seems like you want to get busy coaching qu…"
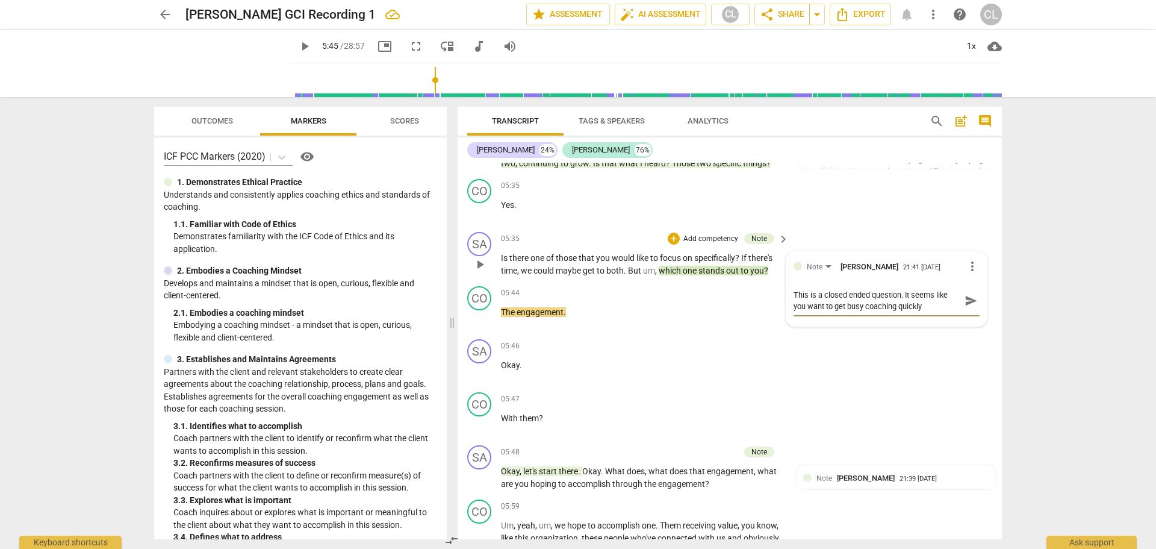
type textarea "This is a closed ended question. It seems like you want to get busy coaching qu…"
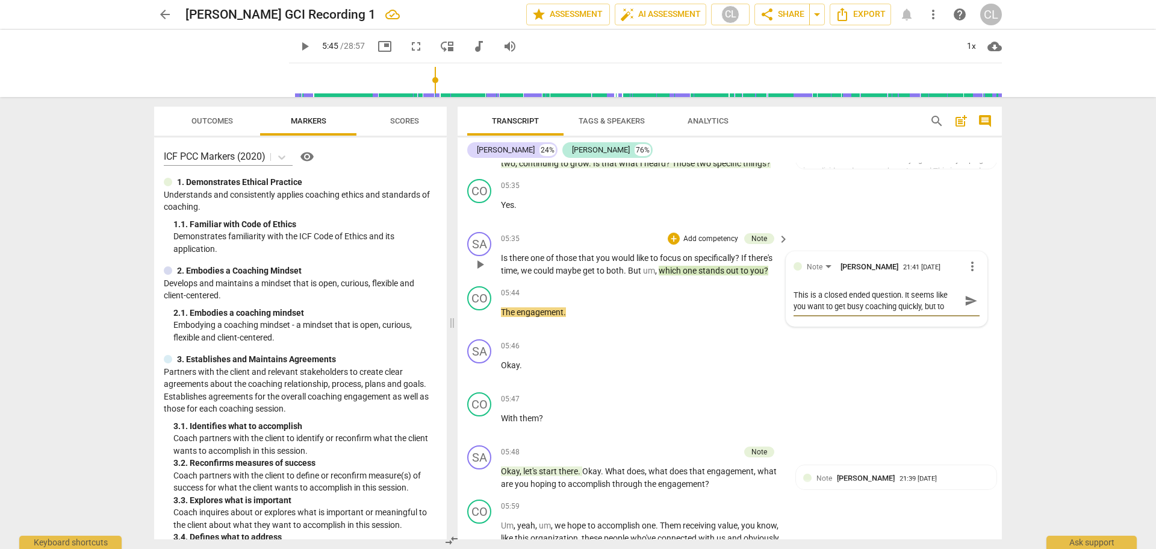
type textarea "This is a closed ended question. It seems like you want to get busy coaching qu…"
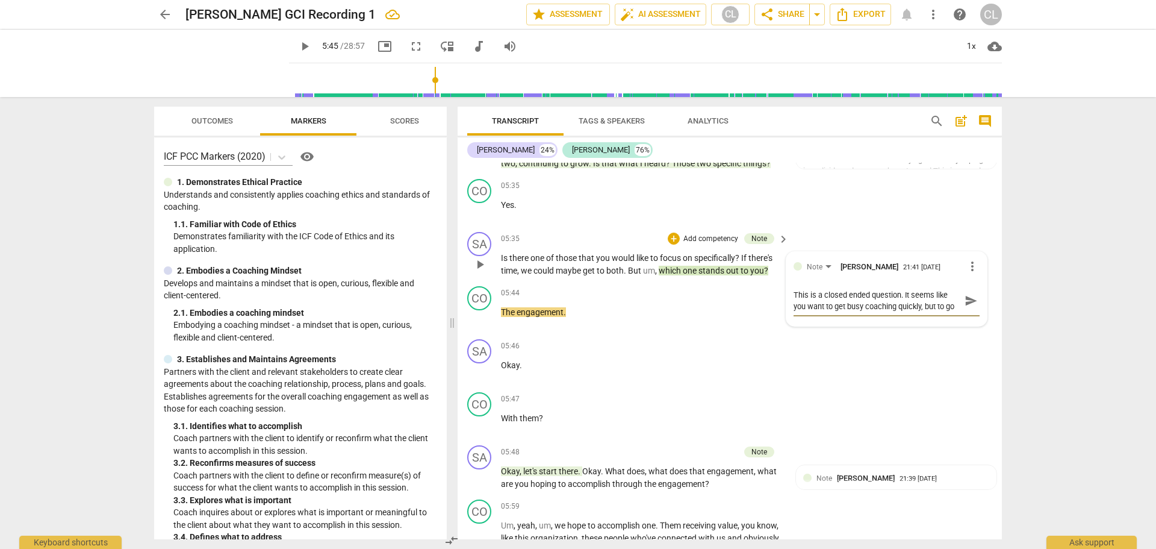
type textarea "This is a closed ended question. It seems like you want to get busy coaching qu…"
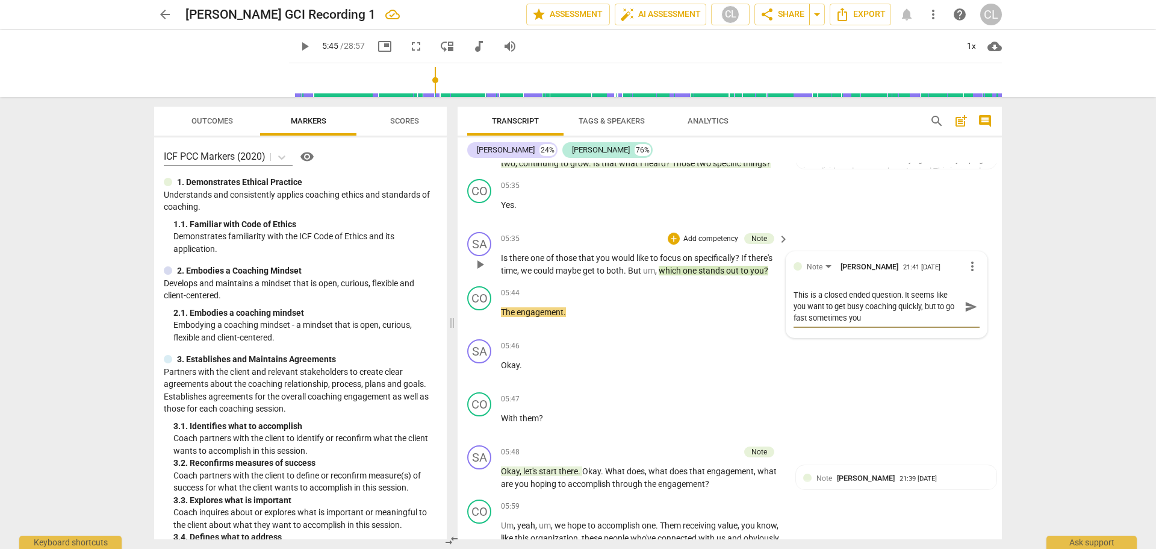
type textarea "This is a closed ended question. It seems like you want to get busy coaching qu…"
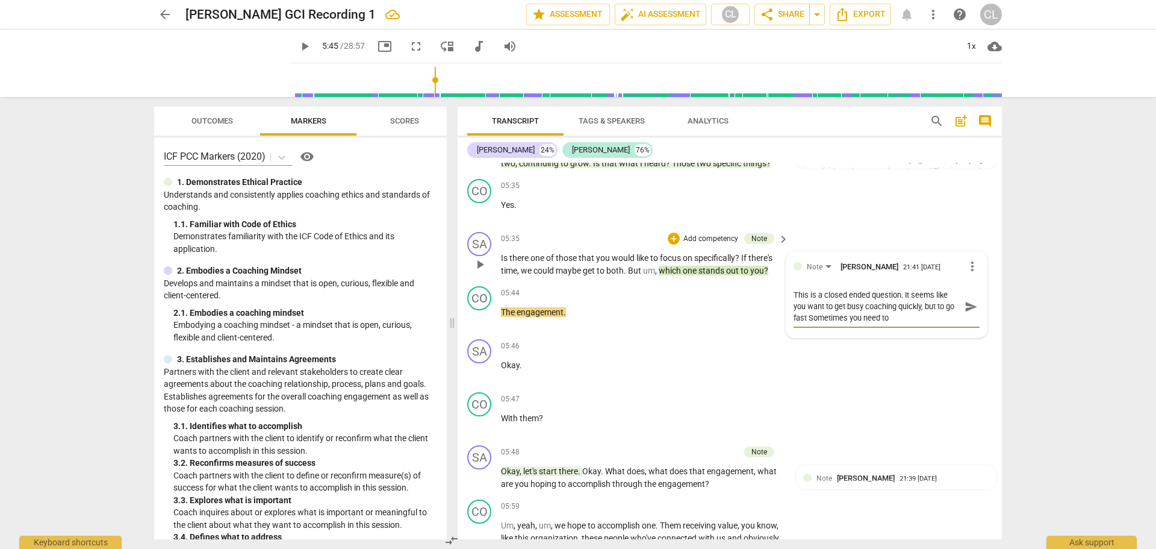
type textarea "This is a closed ended question. It seems like you want to get busy coaching qu…"
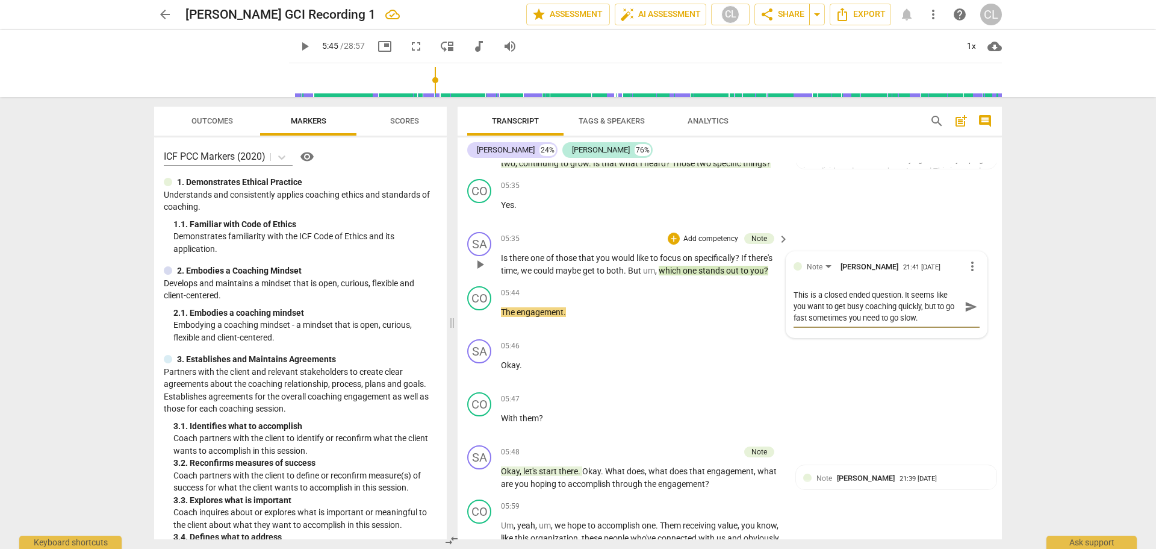
type textarea "This is a closed ended question. It seems like you want to get busy coaching qu…"
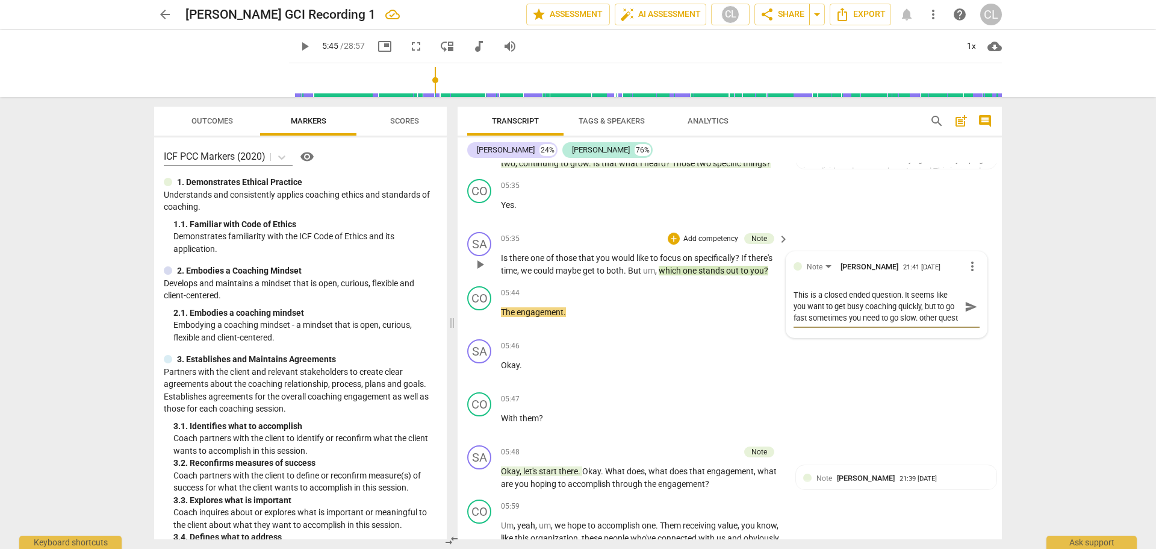
type textarea "This is a closed ended question. It seems like you want to get busy coaching qu…"
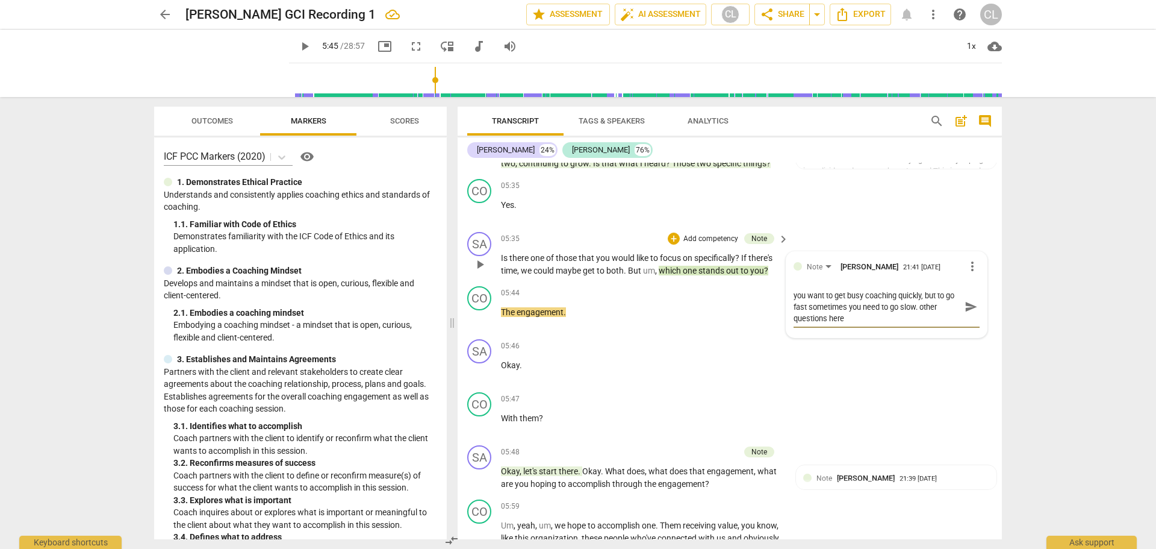
type textarea "This is a closed ended question. It seems like you want to get busy coaching qu…"
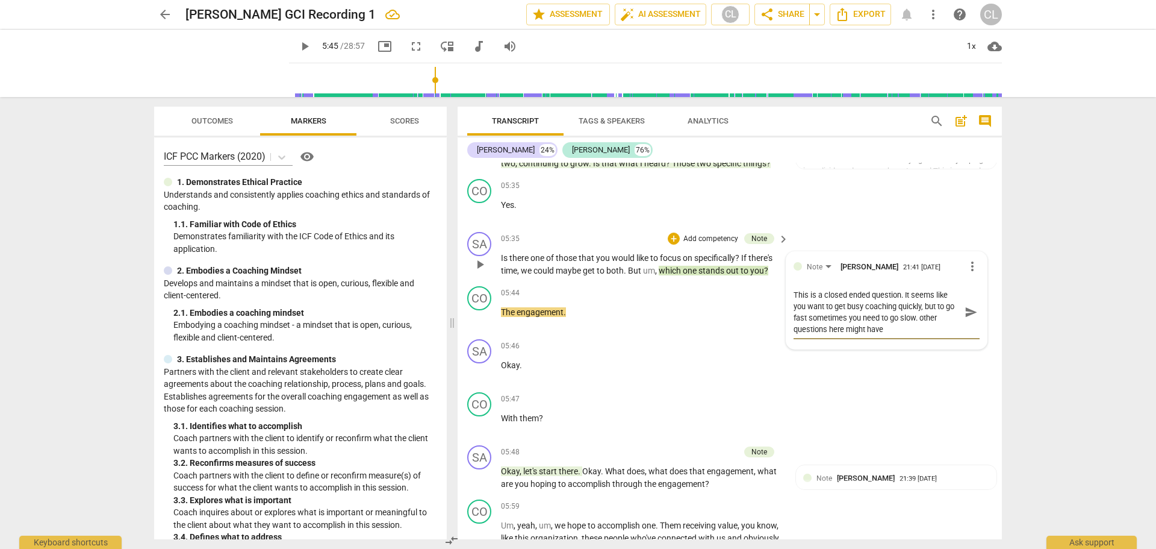
type textarea "This is a closed ended question. It seems like you want to get busy coaching qu…"
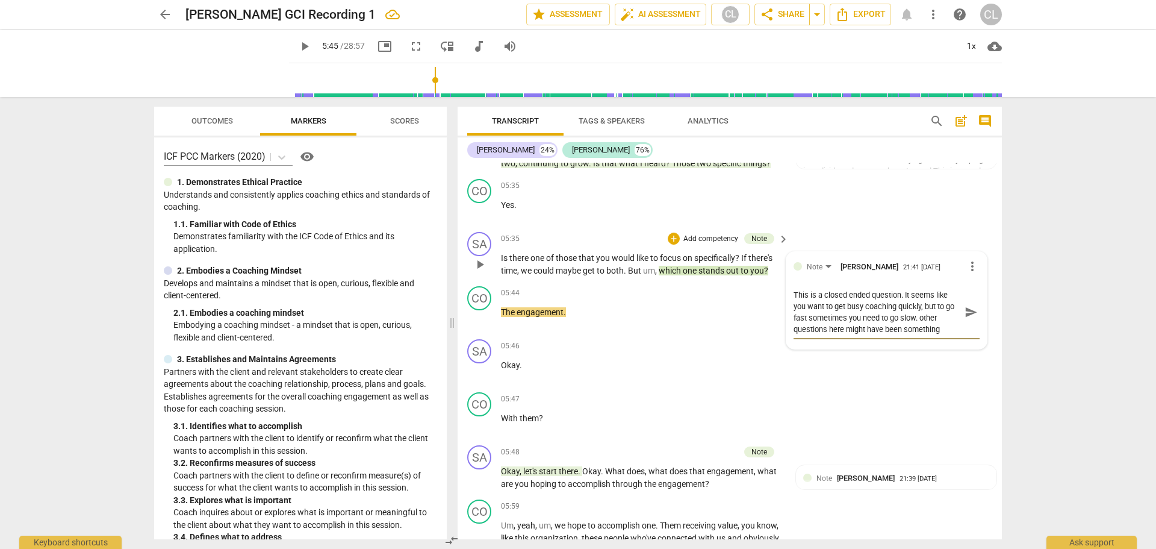
type textarea "This is a closed ended question. It seems like you want to get busy coaching qu…"
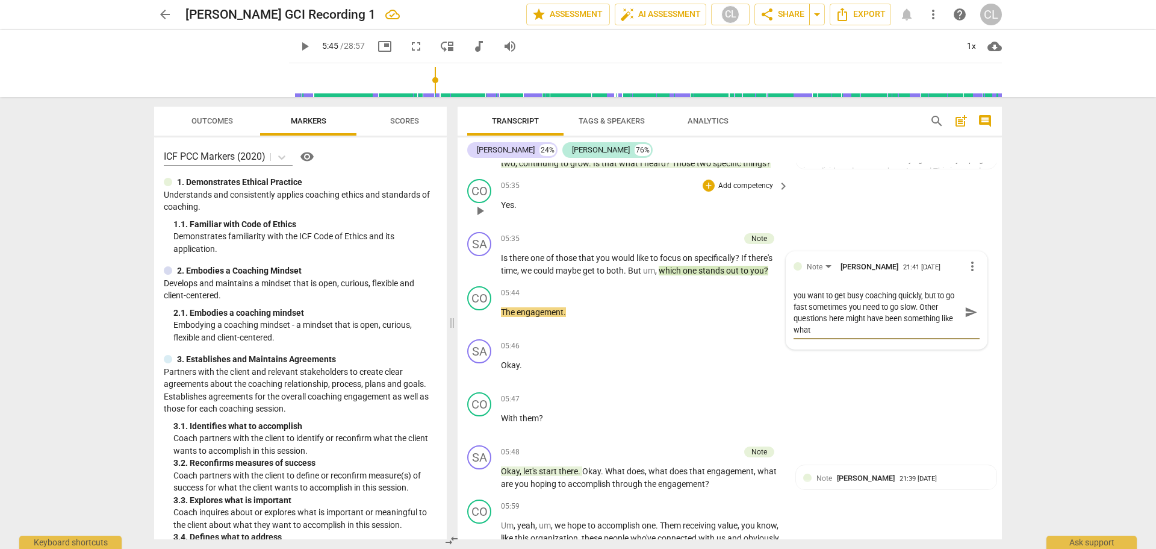
type textarea "This is a closed ended question. It seems like you want to get busy coaching qu…"
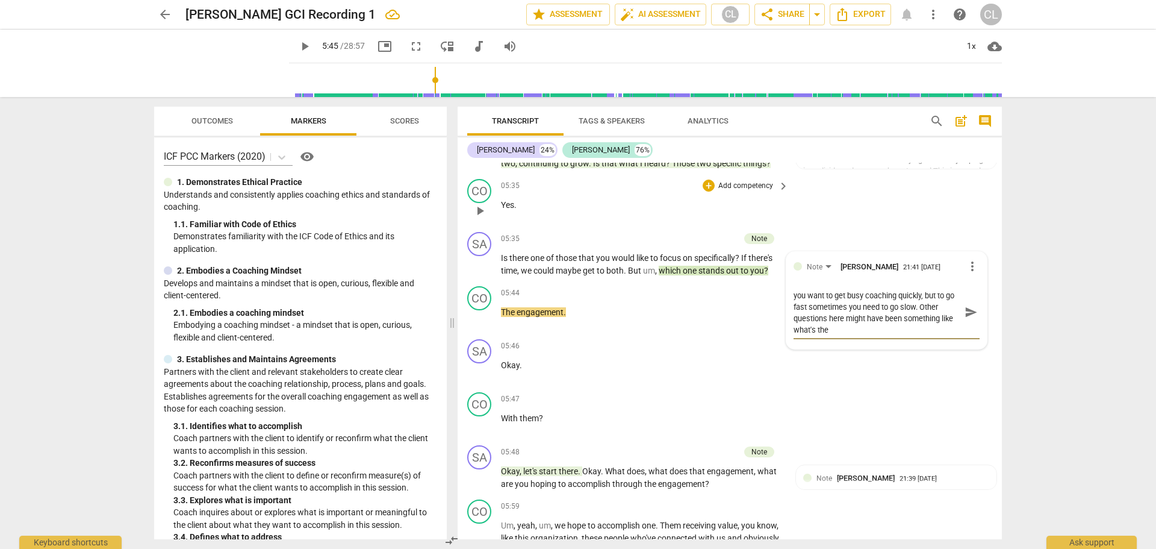
type textarea "This is a closed ended question. It seems like you want to get busy coaching qu…"
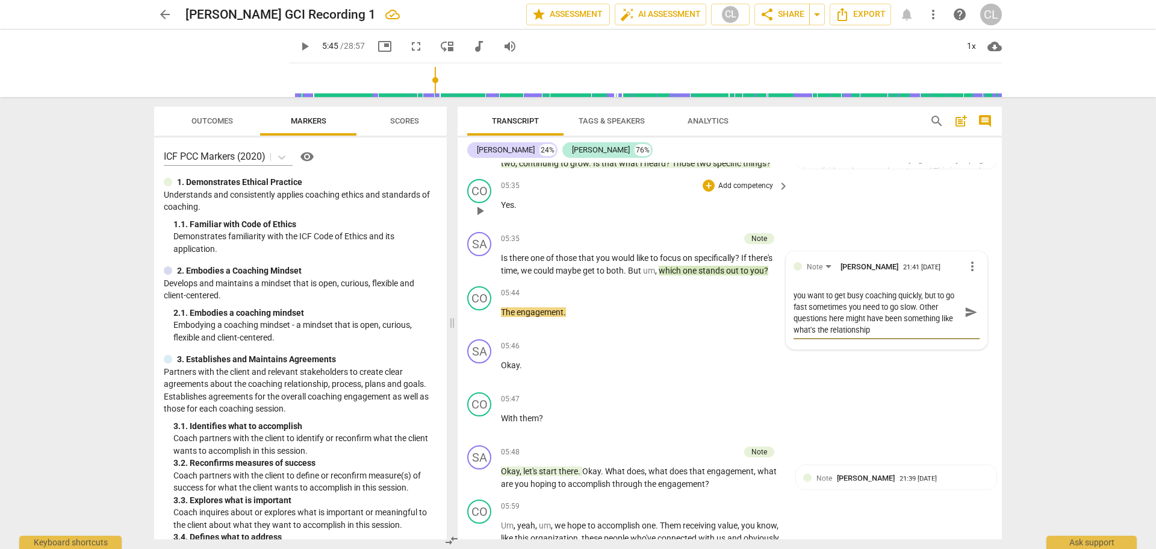
type textarea "This is a closed ended question. It seems like you want to get busy coaching qu…"
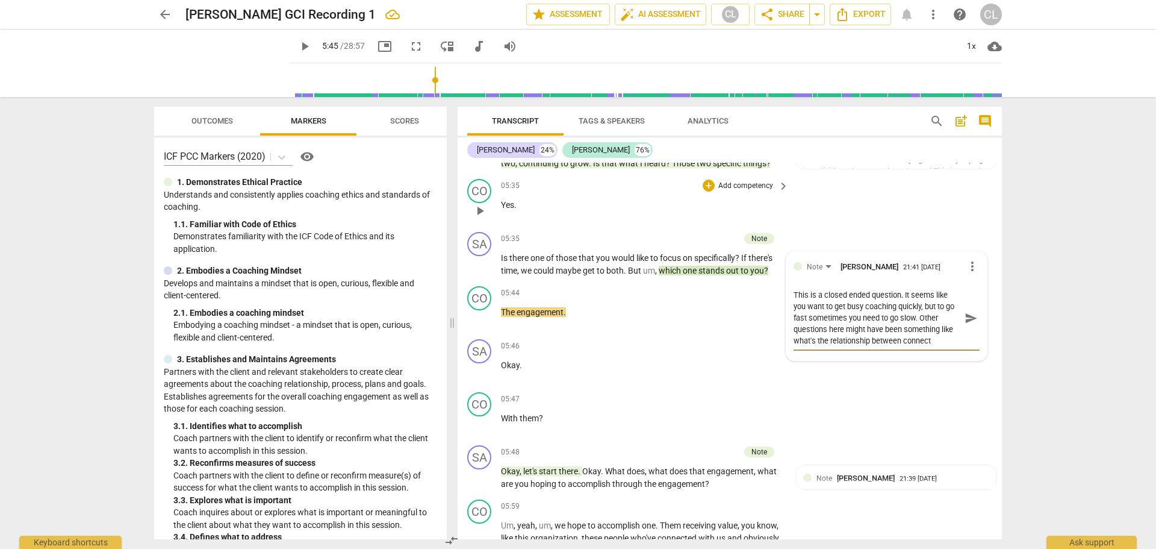
type textarea "This is a closed ended question. It seems like you want to get busy coaching qu…"
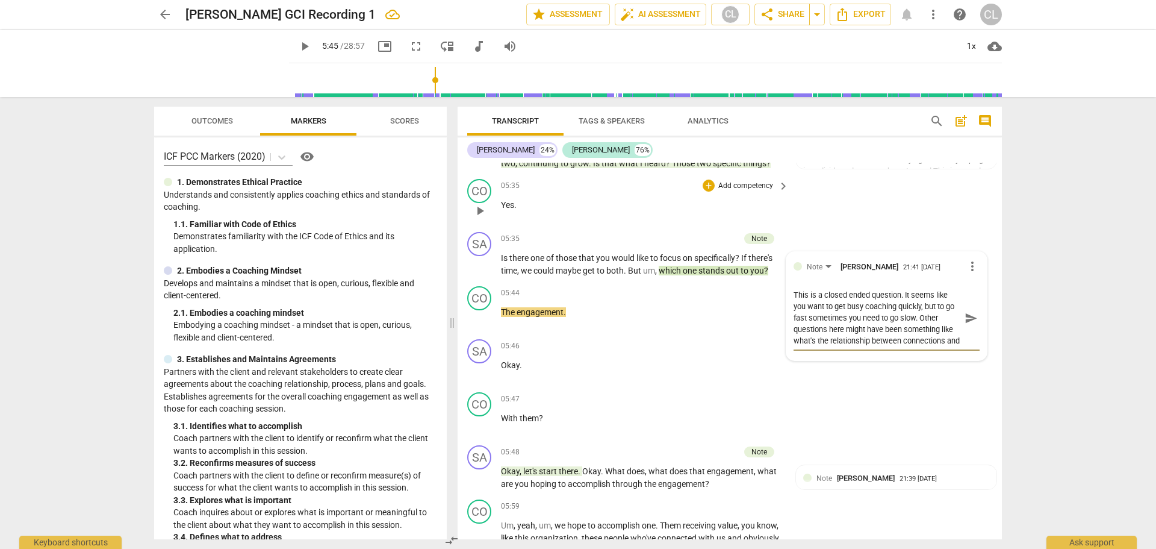
type textarea "This is a closed ended question. It seems like you want to get busy coaching qu…"
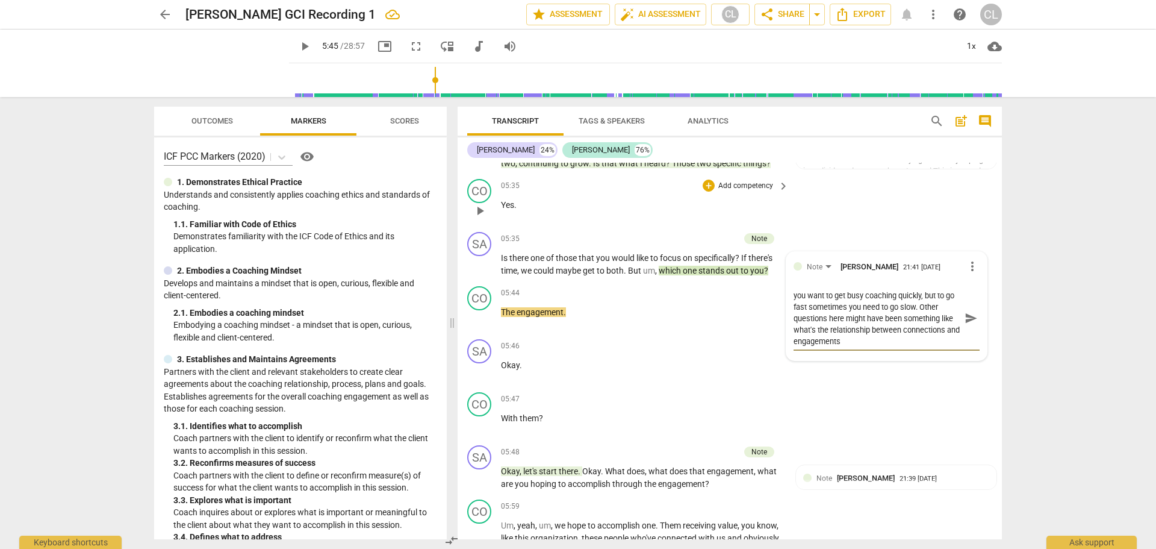
type textarea "This is a closed ended question. It seems like you want to get busy coaching qu…"
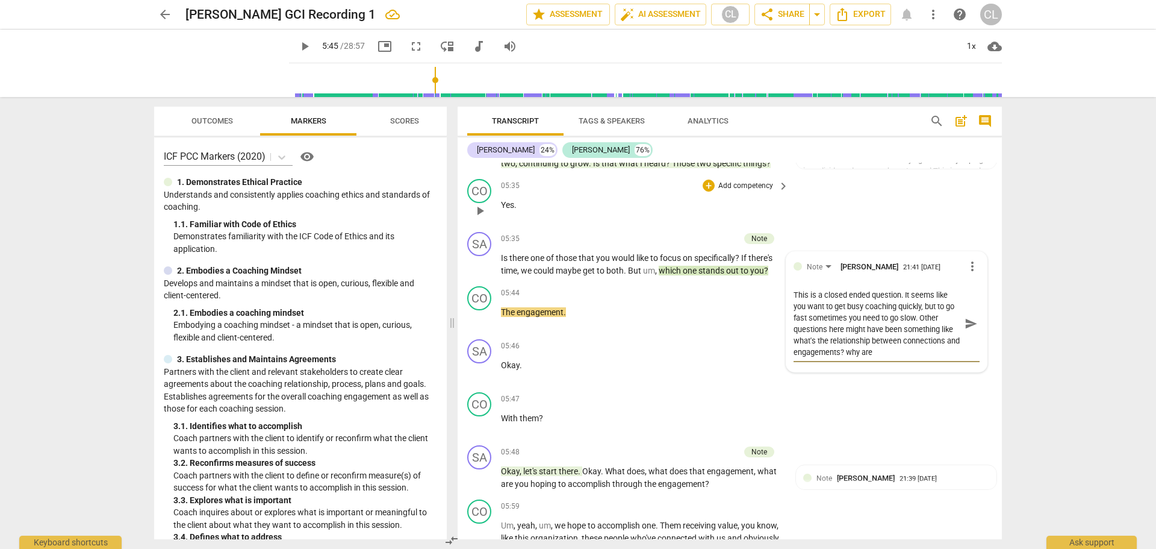
type textarea "This is a closed ended question. It seems like you want to get busy coaching qu…"
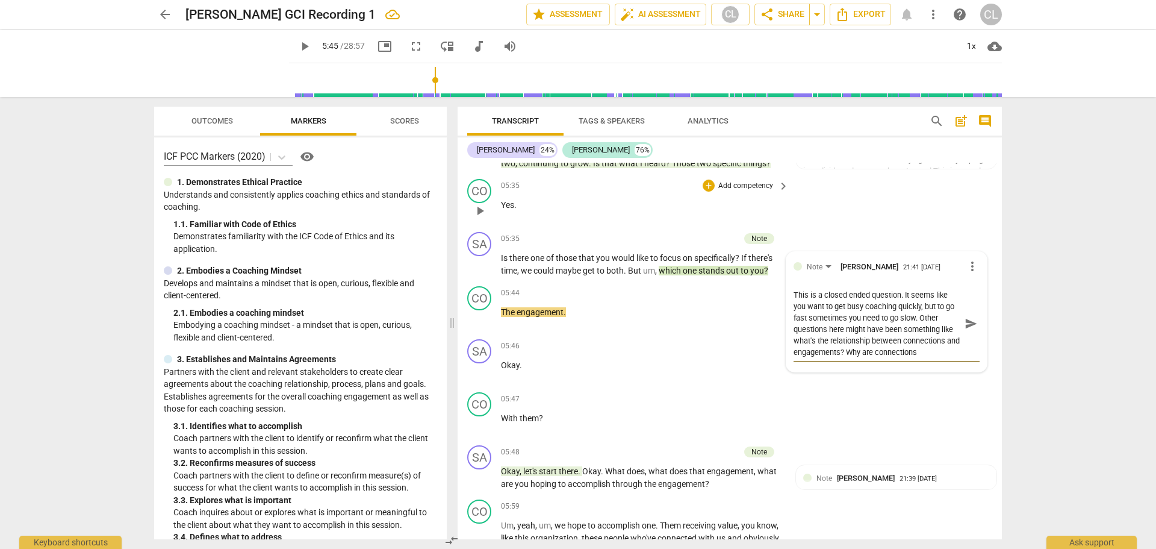
type textarea "This is a closed ended question. It seems like you want to get busy coaching qu…"
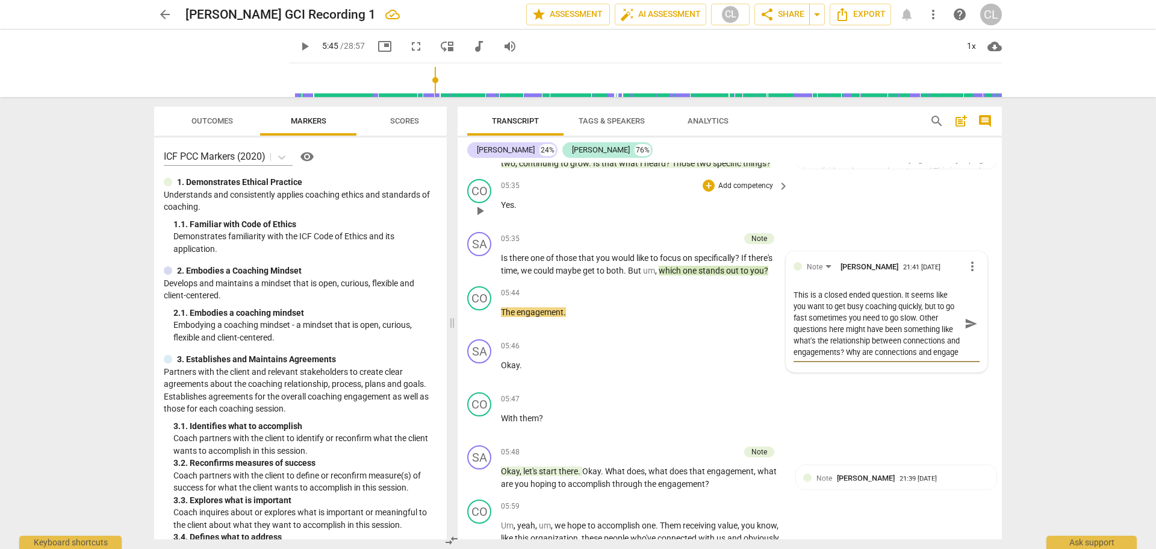
type textarea "This is a closed ended question. It seems like you want to get busy coaching qu…"
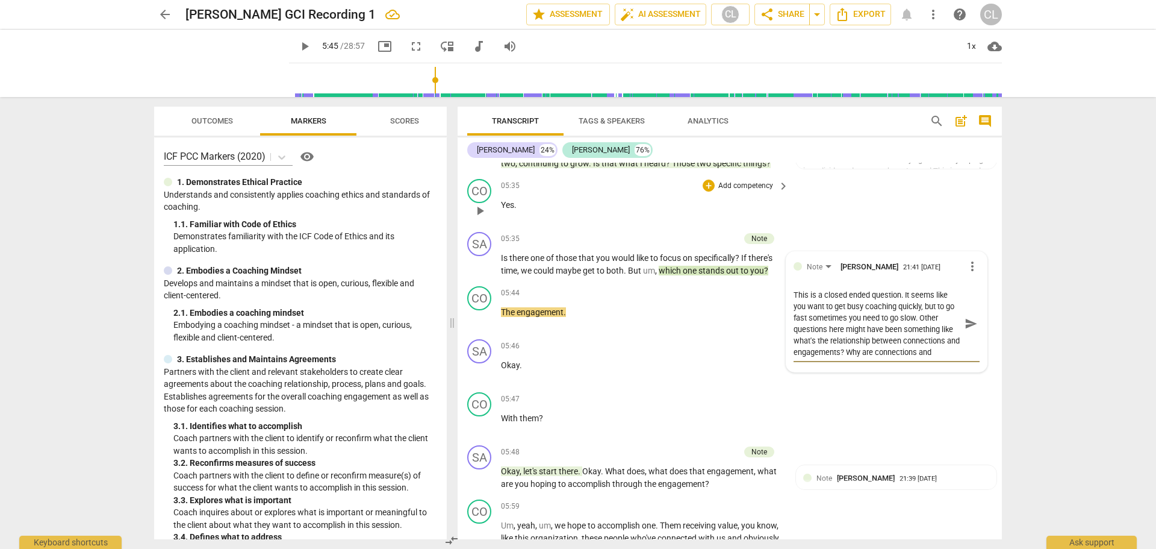
type textarea "This is a closed ended question. It seems like you want to get busy coaching qu…"
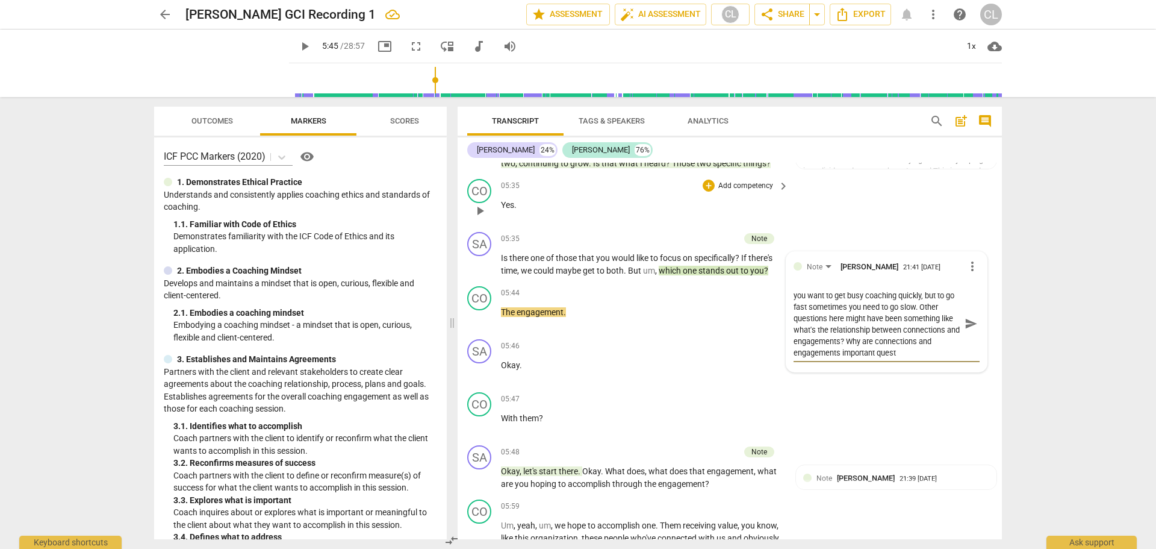
type textarea "This is a closed ended question. It seems like you want to get busy coaching qu…"
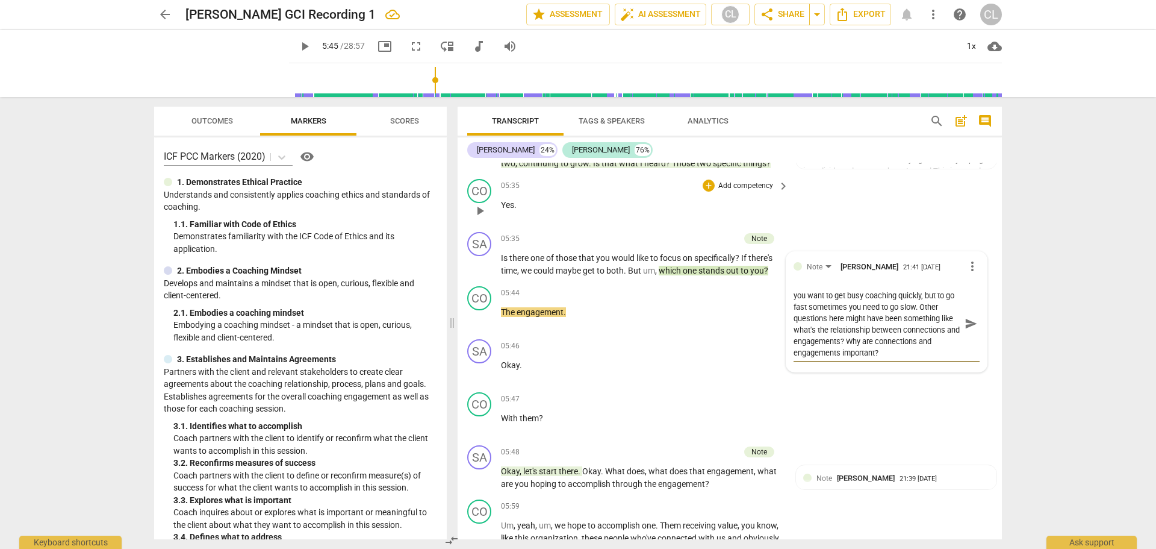
type textarea "This is a closed ended question. It seems like you want to get busy coaching qu…"
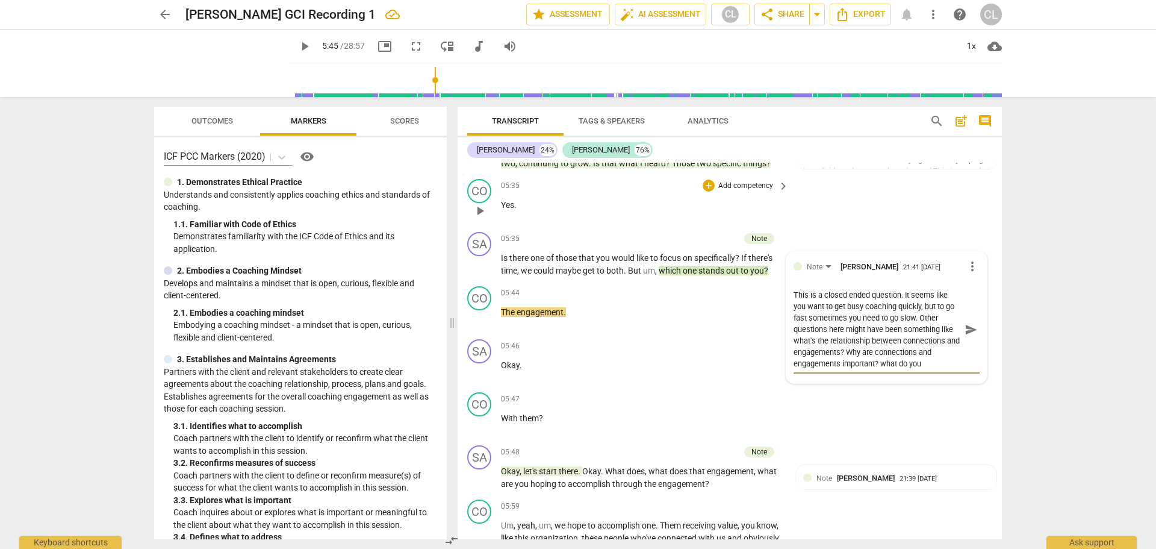
type textarea "This is a closed ended question. It seems like you want to get busy coaching qu…"
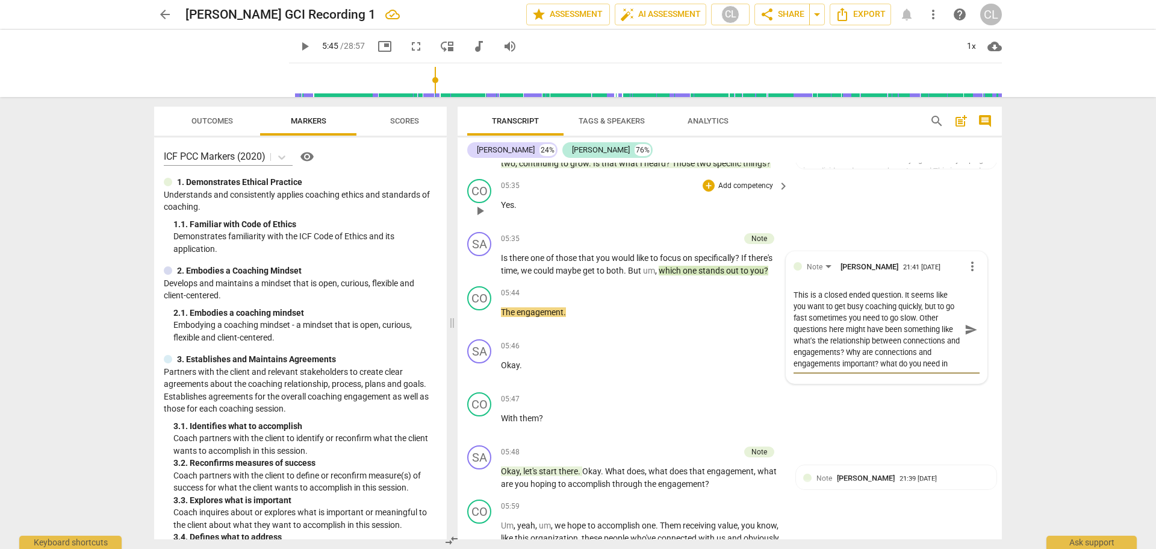
type textarea "This is a closed ended question. It seems like you want to get busy coaching qu…"
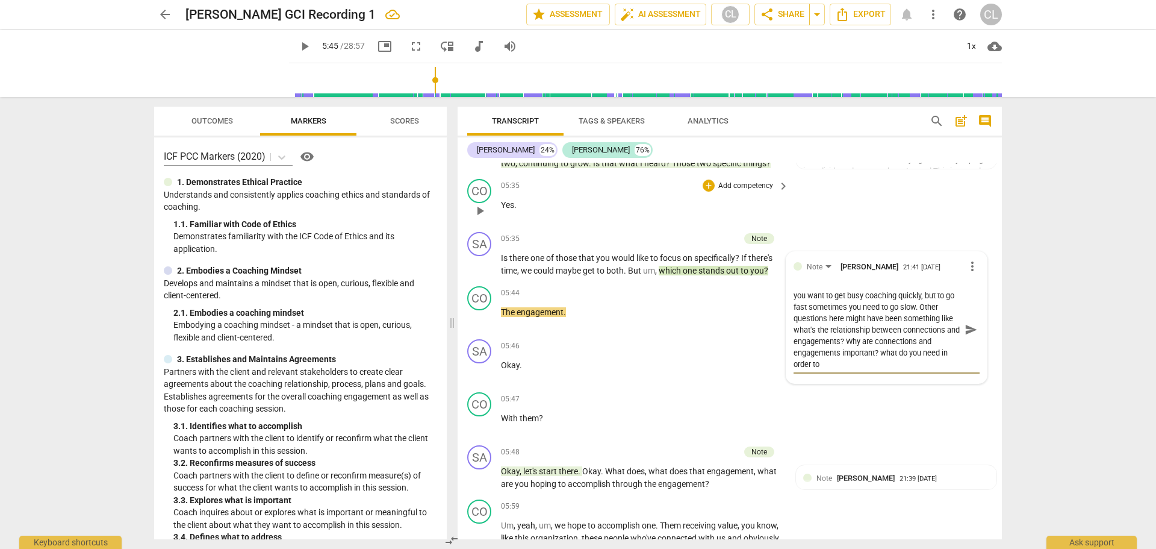
type textarea "This is a closed ended question. It seems like you want to get busy coaching qu…"
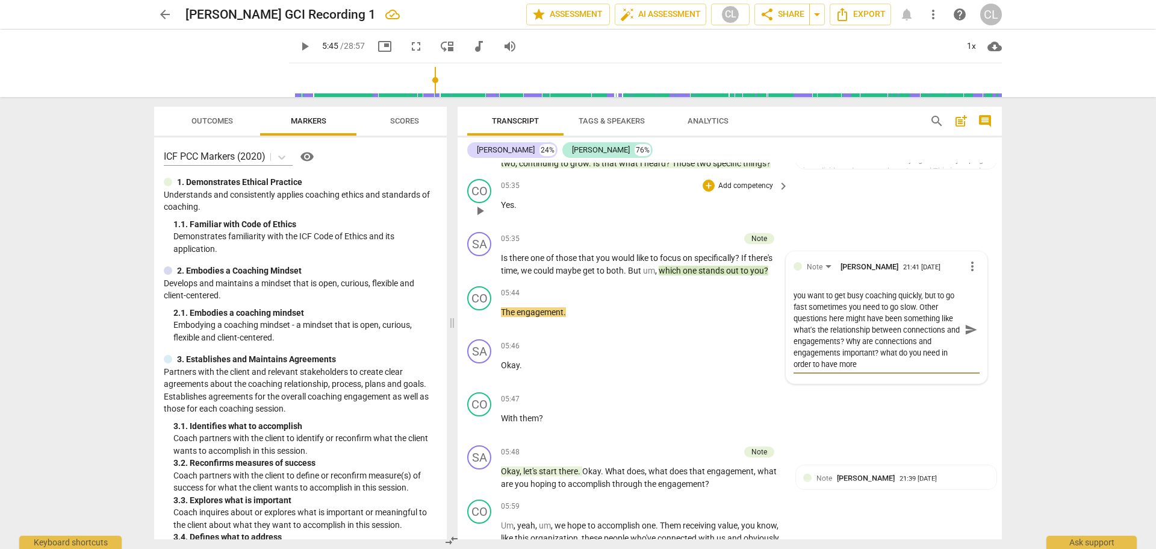
type textarea "This is a closed ended question. It seems like you want to get busy coaching qu…"
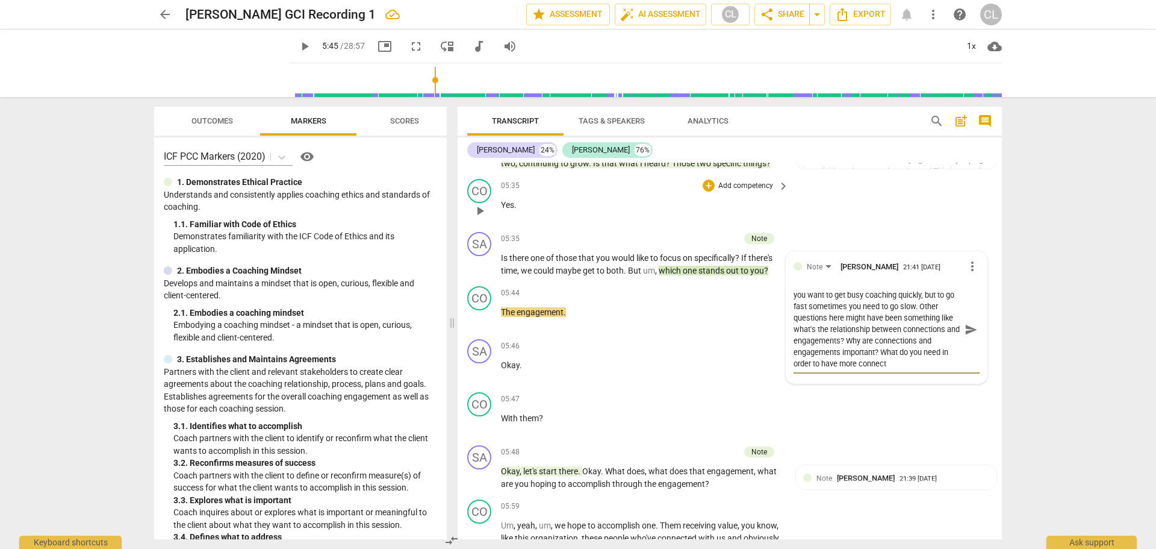
type textarea "This is a closed ended question. It seems like you want to get busy coaching qu…"
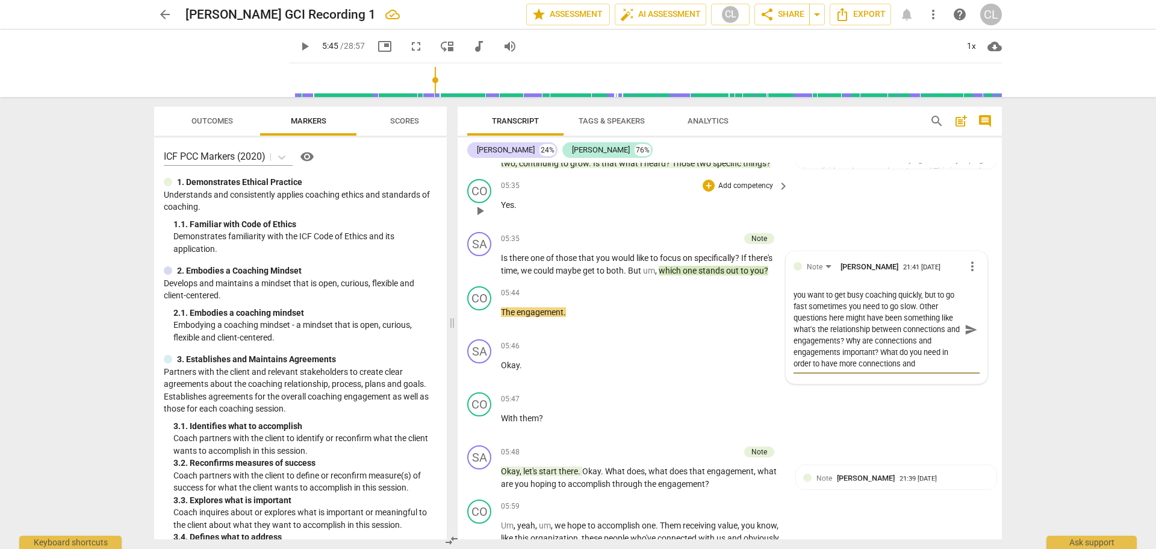
type textarea "This is a closed ended question. It seems like you want to get busy coaching qu…"
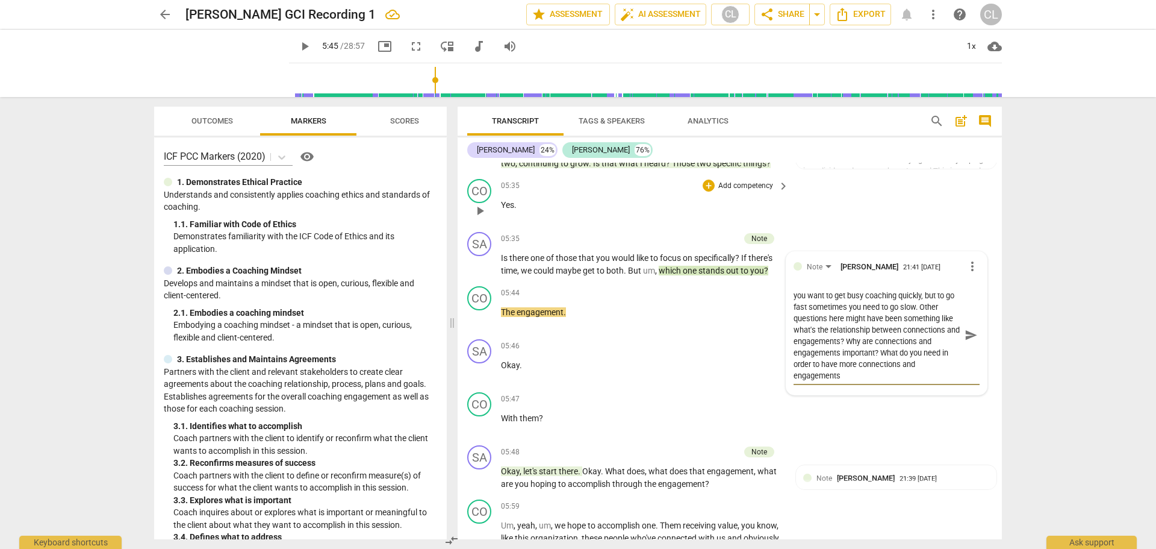
type textarea "This is a closed ended question. It seems like you want to get busy coaching qu…"
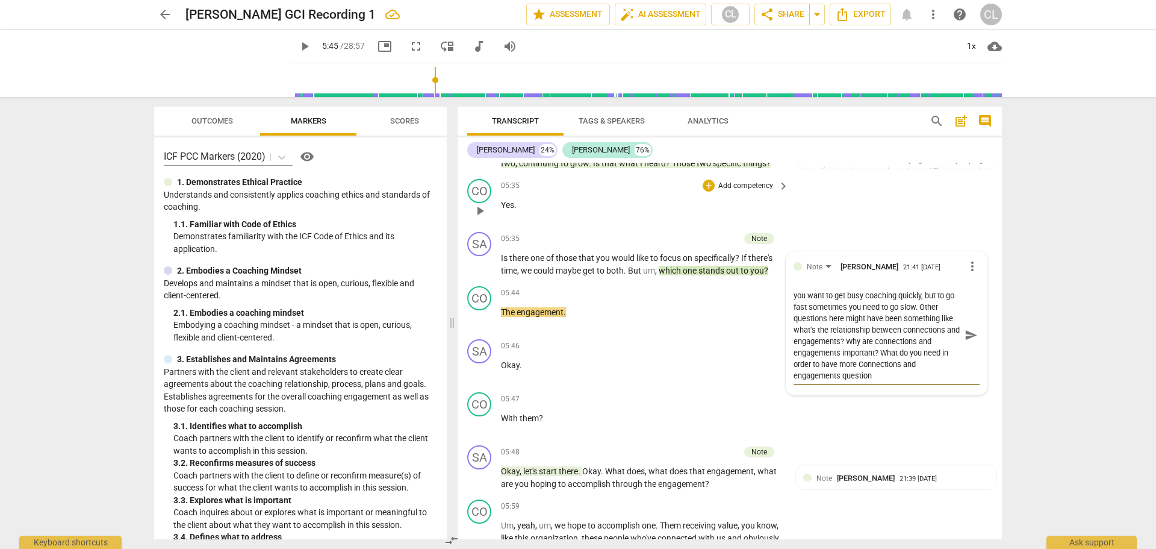
type textarea "This is a closed ended question. It seems like you want to get busy coaching qu…"
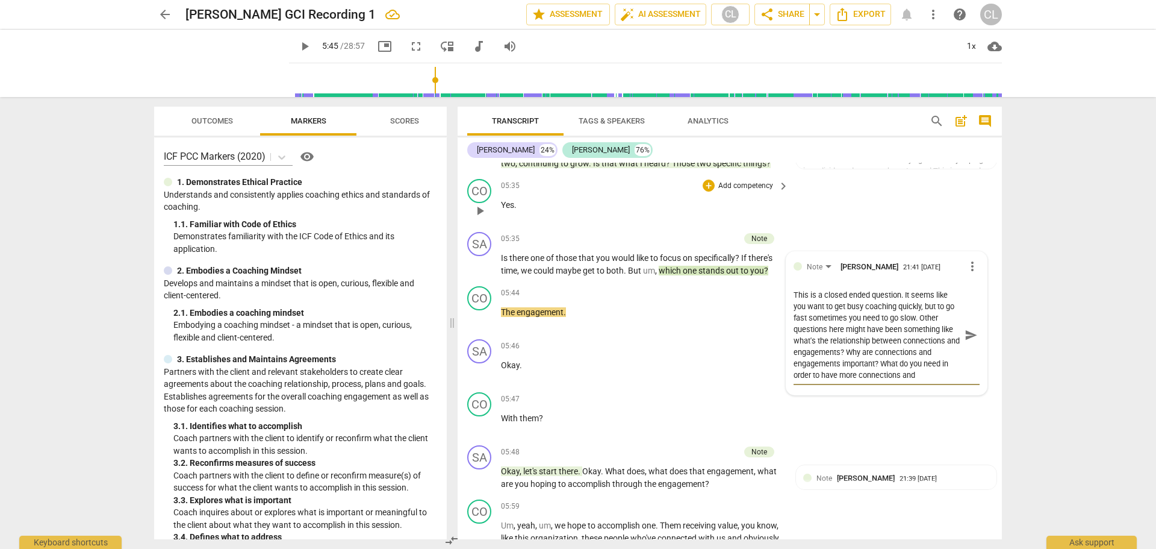
type textarea "This is a closed ended question. It seems like you want to get busy coaching qu…"
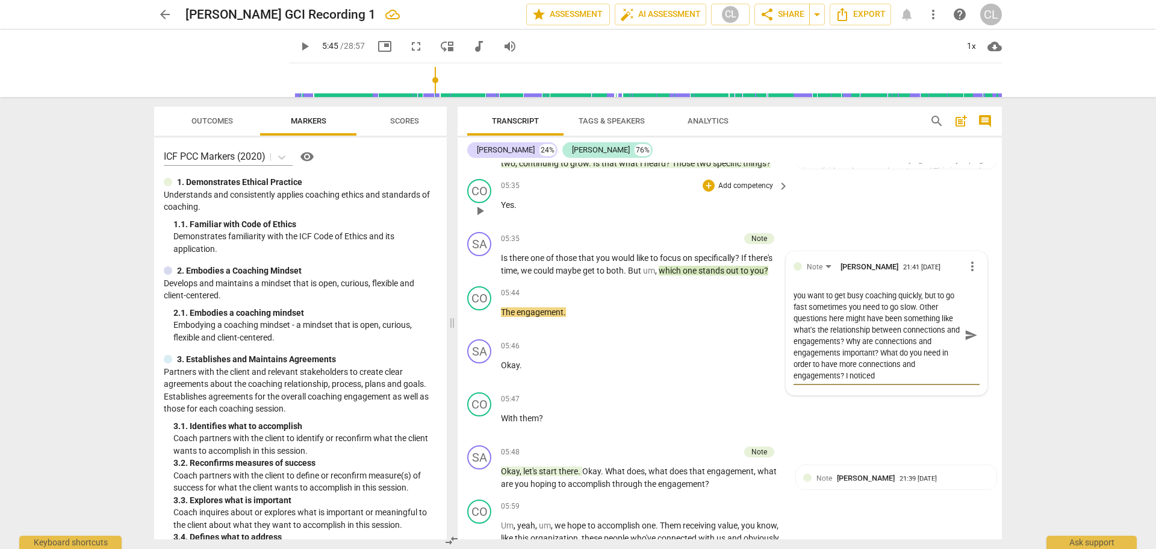
type textarea "This is a closed ended question. It seems like you want to get busy coaching qu…"
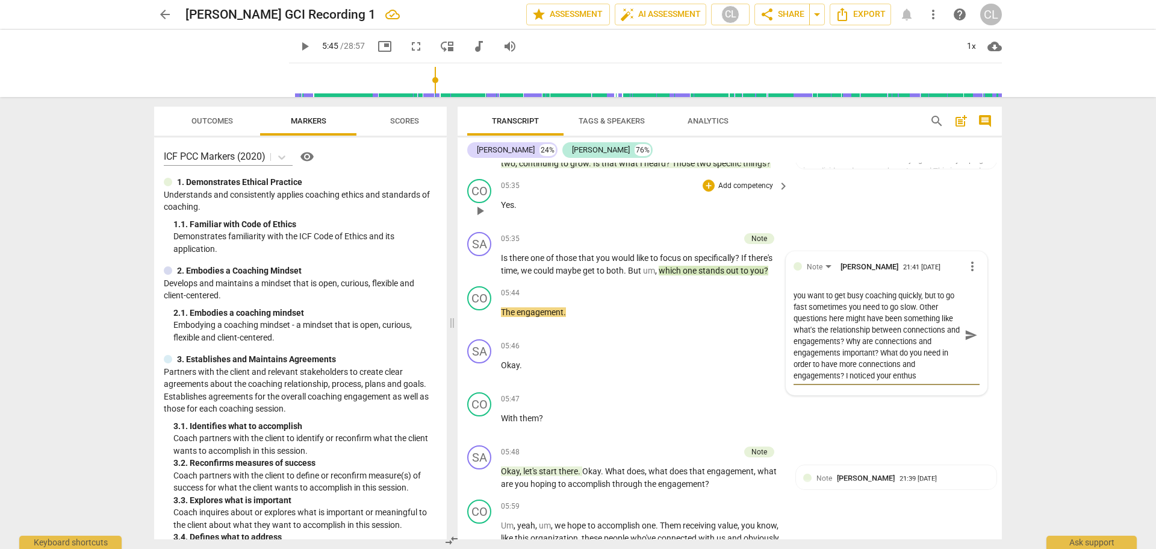
type textarea "This is a closed ended question. It seems like you want to get busy coaching qu…"
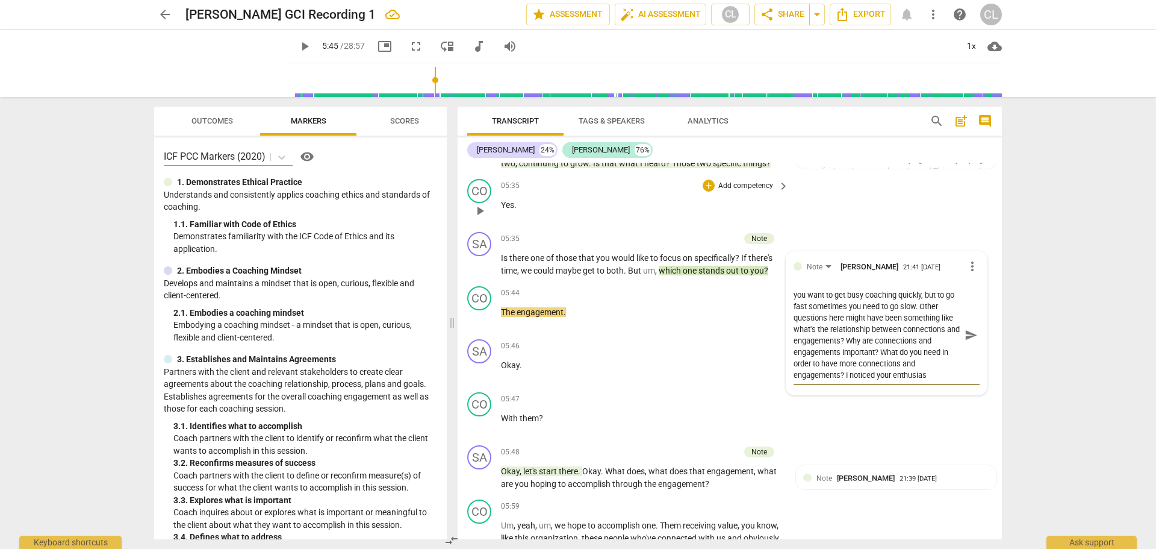
type textarea "This is a closed ended question. It seems like you want to get busy coaching qu…"
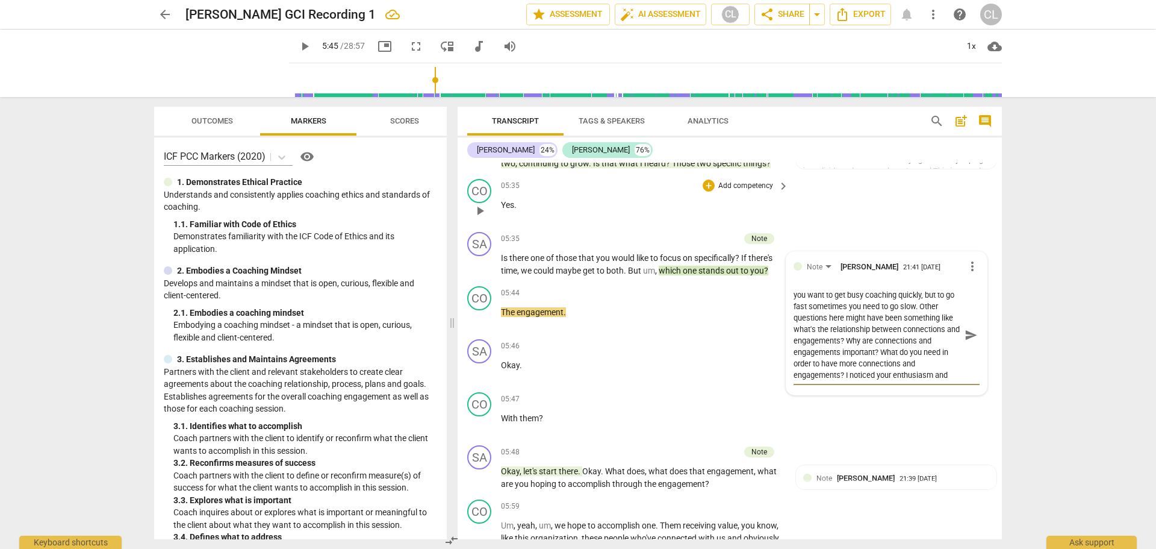
type textarea "This is a closed ended question. It seems like you want to get busy coaching qu…"
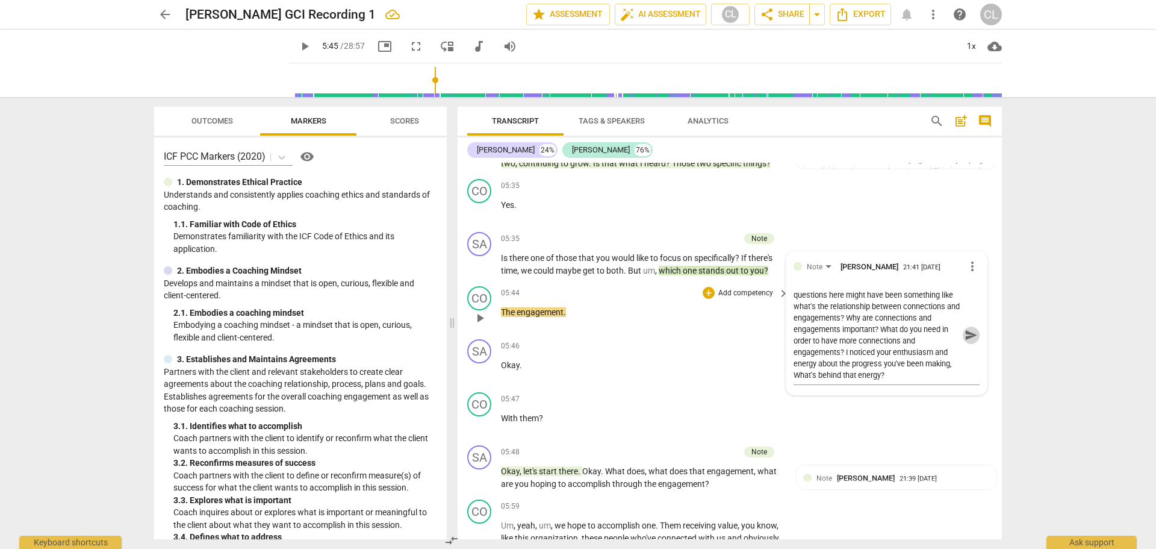
drag, startPoint x: 962, startPoint y: 346, endPoint x: 955, endPoint y: 344, distance: 6.9
click at [965, 341] on span "send" at bounding box center [971, 334] width 13 height 13
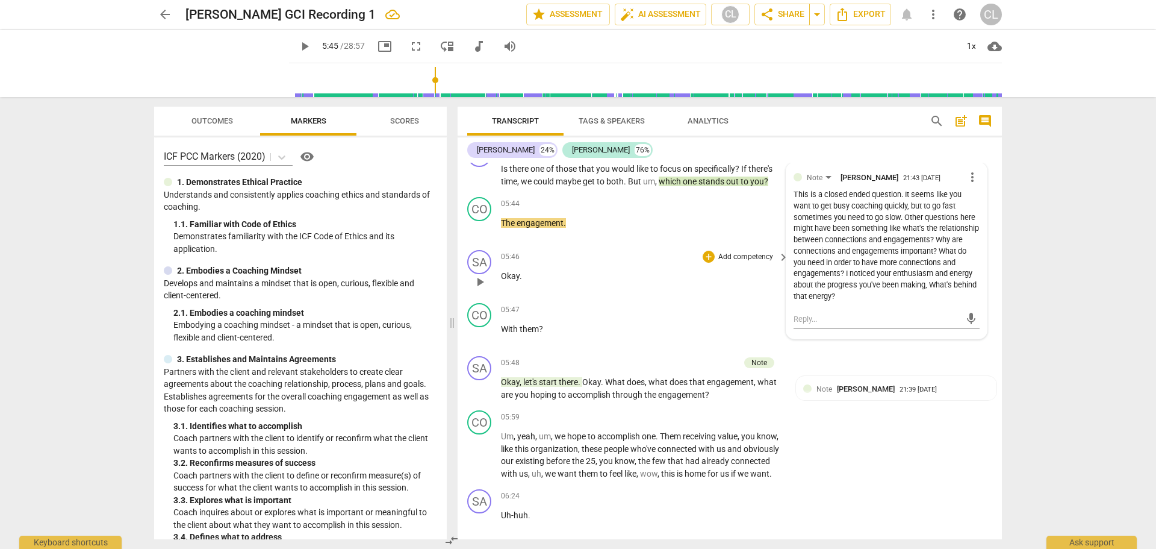
scroll to position [1326, 0]
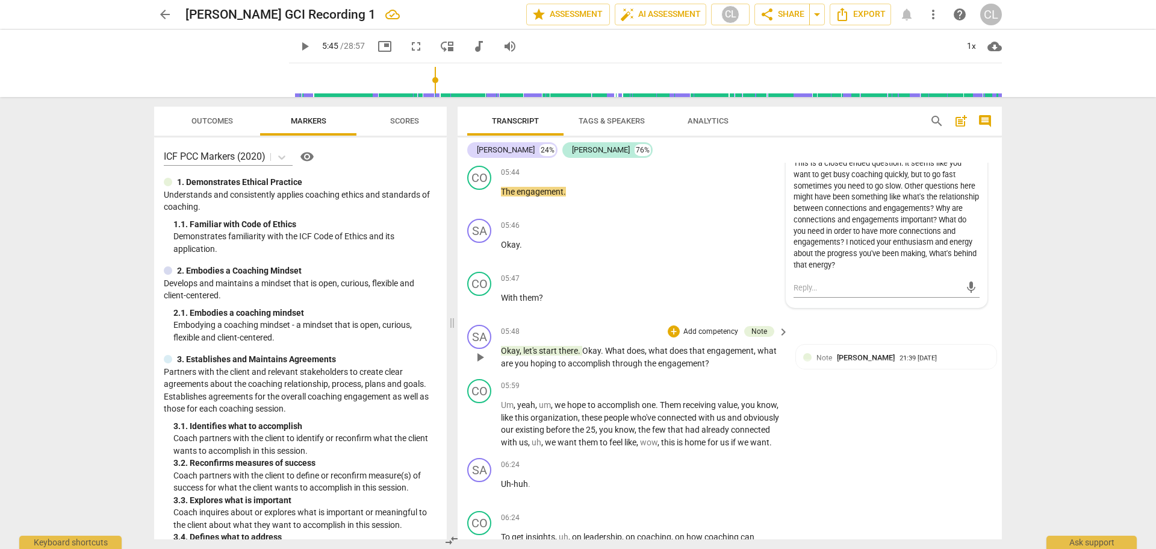
click at [762, 355] on span "what" at bounding box center [767, 351] width 19 height 10
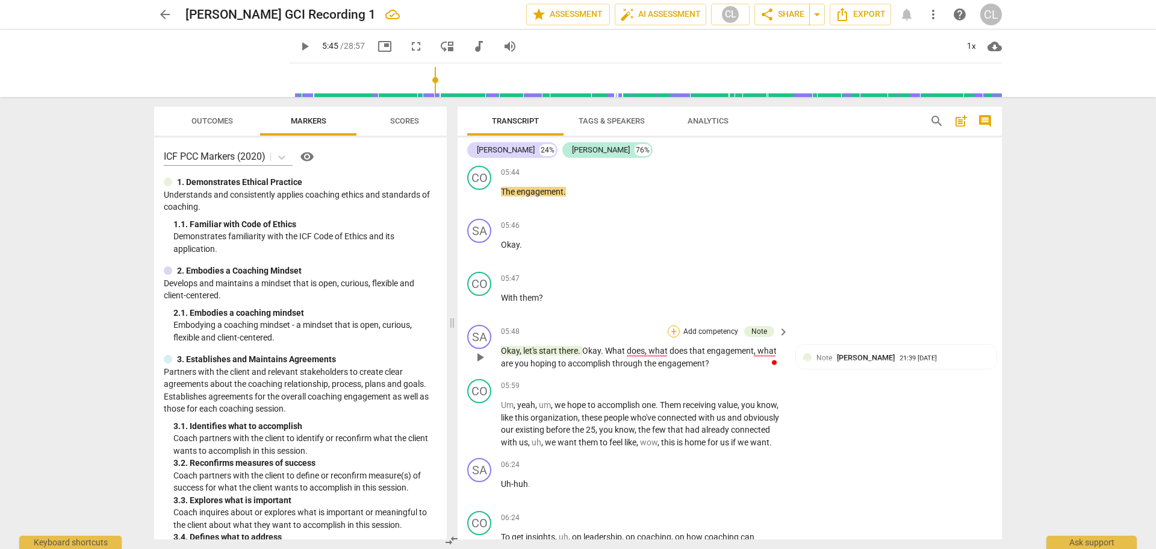
click at [673, 337] on div "+" at bounding box center [674, 331] width 12 height 12
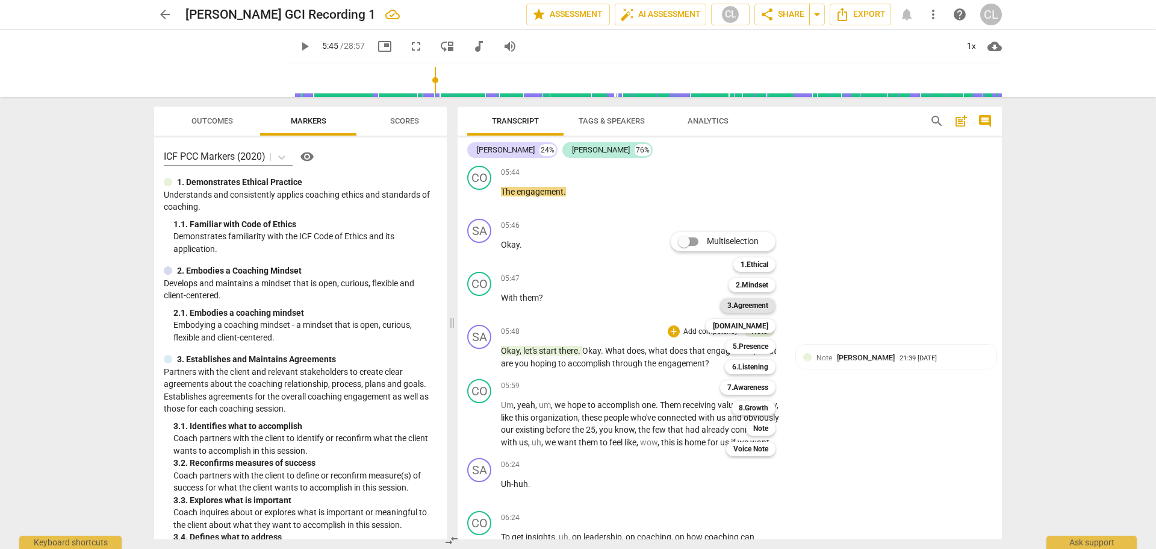
click at [755, 305] on b "3.Agreement" at bounding box center [747, 305] width 41 height 14
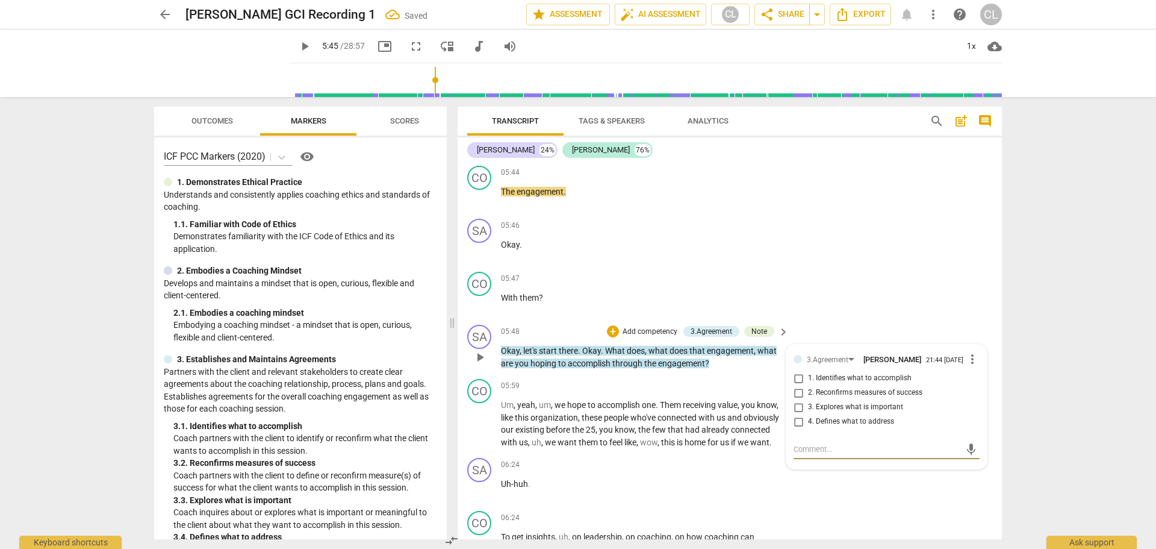
click at [799, 400] on input "2. Reconfirms measures of success" at bounding box center [798, 392] width 19 height 14
click at [797, 400] on input "2. Reconfirms measures of success" at bounding box center [798, 392] width 19 height 14
click at [794, 400] on input "2. Reconfirms measures of success" at bounding box center [798, 392] width 19 height 14
click at [795, 385] on input "1. Identifies what to accomplish" at bounding box center [798, 378] width 19 height 14
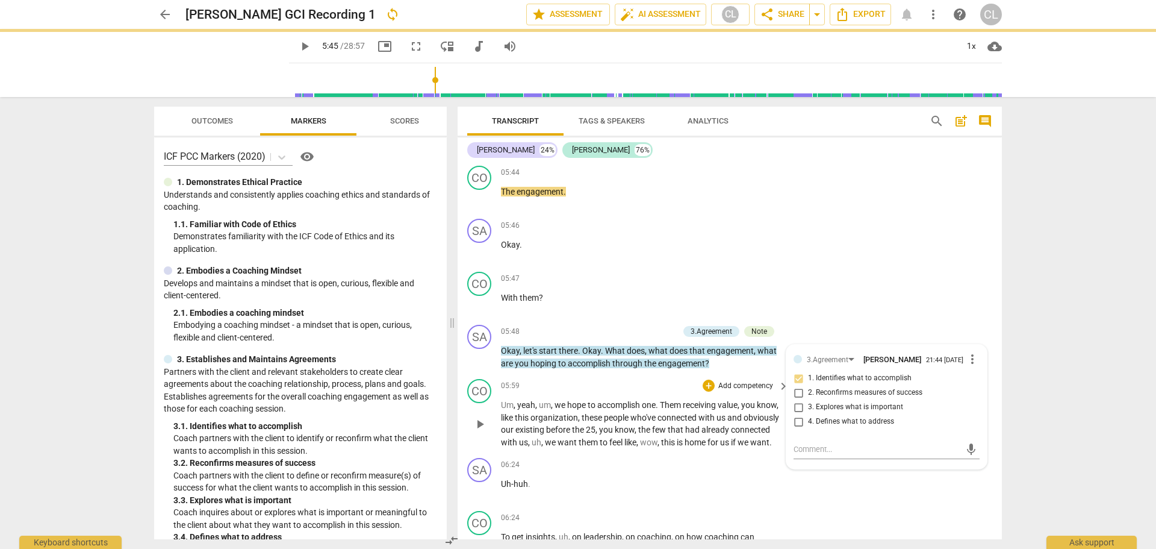
click at [519, 447] on span "with" at bounding box center [510, 442] width 18 height 10
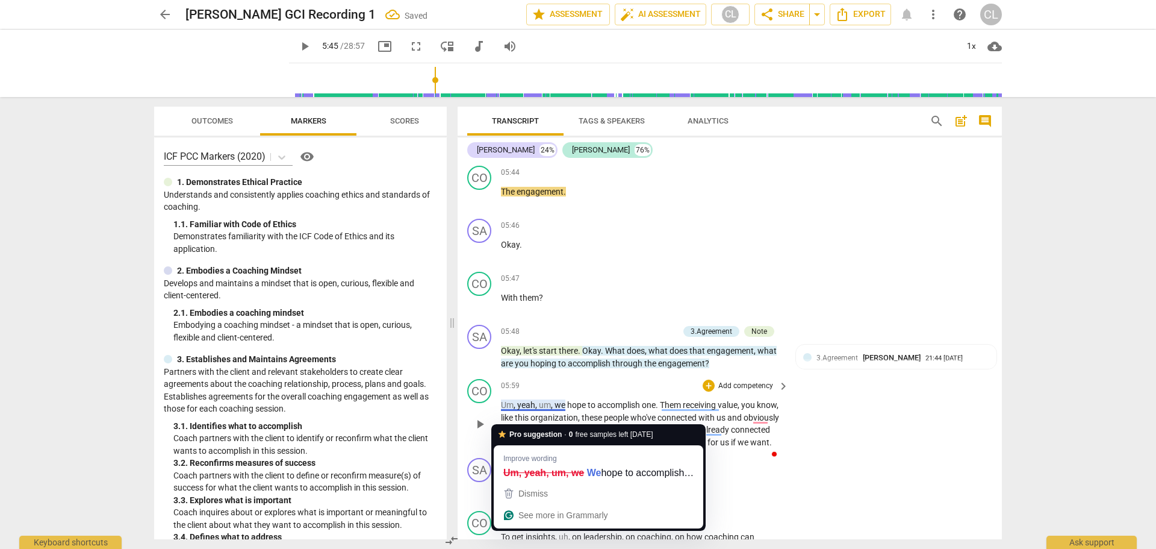
click at [738, 448] on p "Um , yeah , um , we hope to accomplish one . Them receiving value , you know , …" at bounding box center [642, 423] width 282 height 49
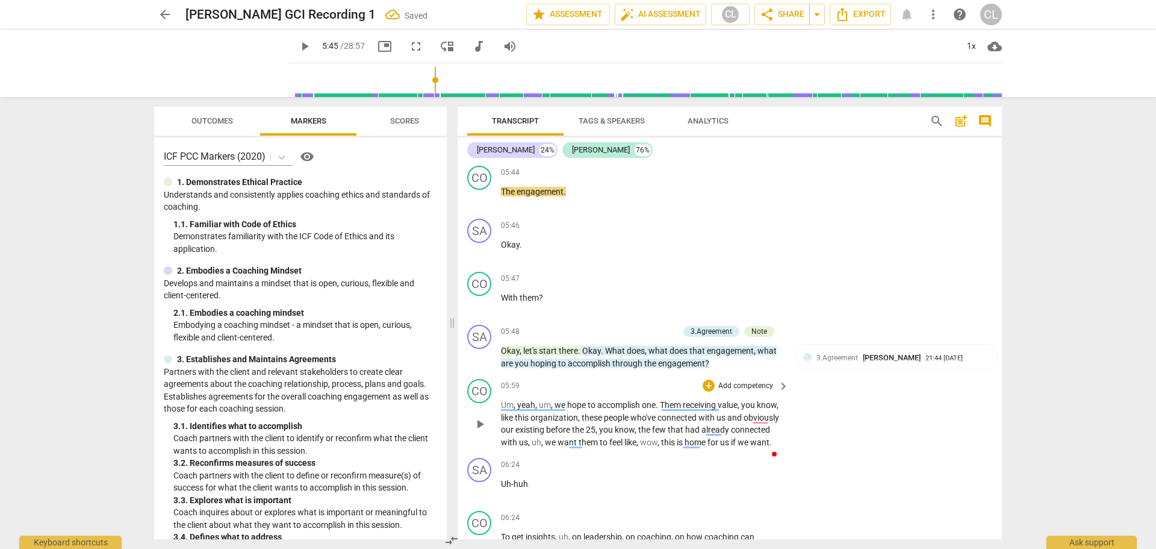
click at [596, 409] on span "to" at bounding box center [593, 405] width 10 height 10
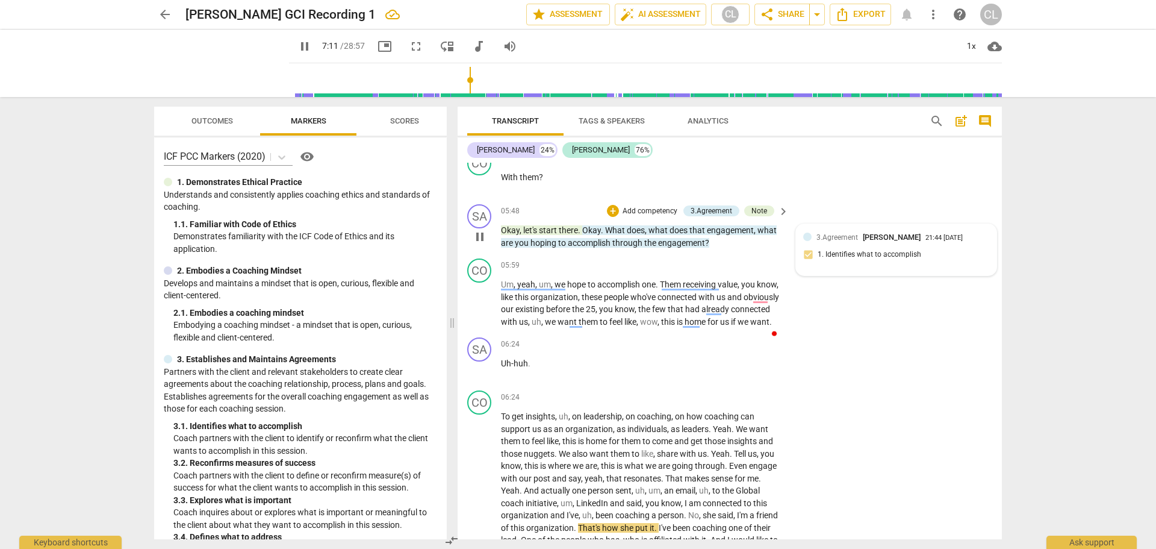
scroll to position [1831, 0]
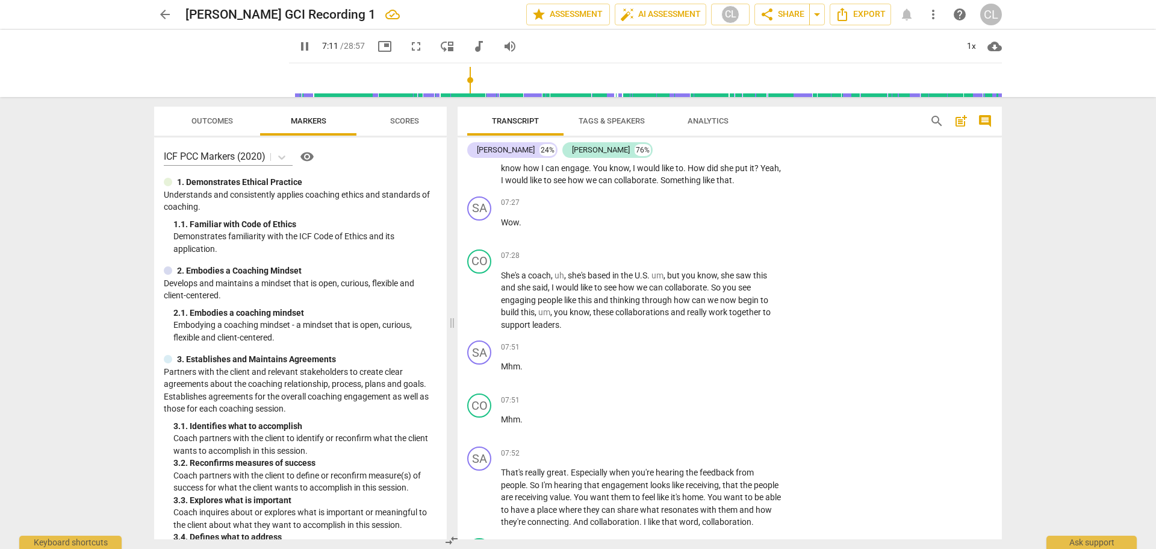
click at [833, 244] on div "SA play_arrow pause 07:27 + Add competency keyboard_arrow_right Wow ." at bounding box center [730, 217] width 544 height 53
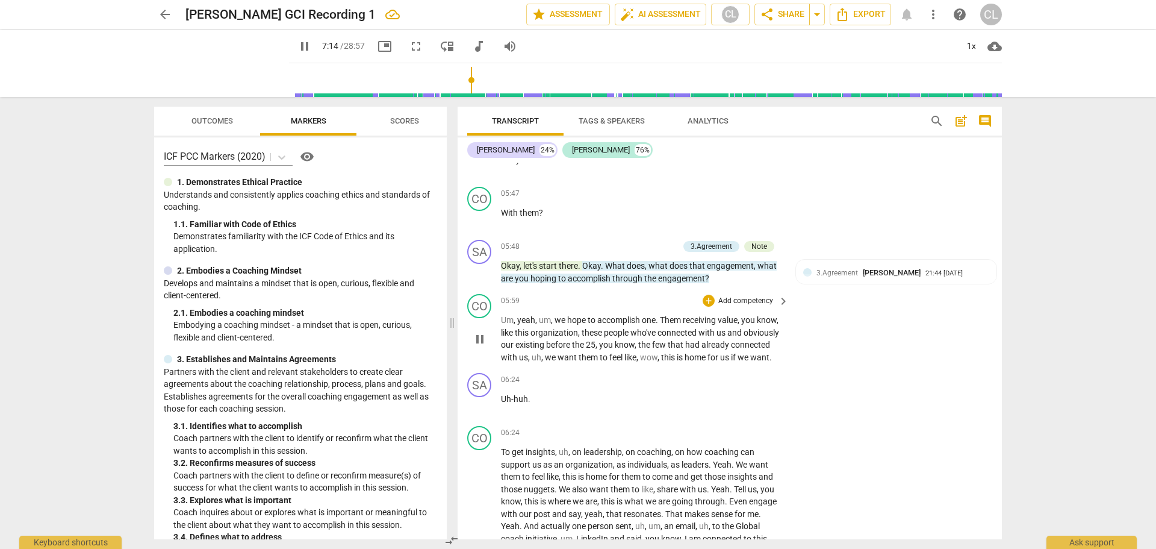
scroll to position [1409, 0]
click at [833, 279] on span "3.Agreement" at bounding box center [838, 274] width 42 height 8
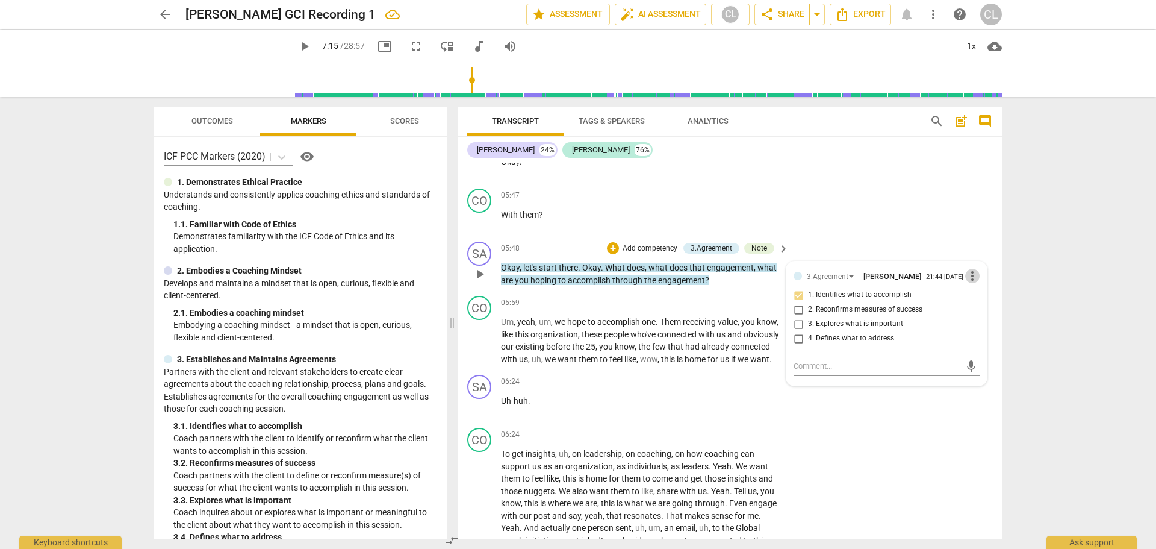
click at [970, 283] on span "more_vert" at bounding box center [972, 276] width 14 height 14
click at [973, 310] on li "Delete" at bounding box center [982, 313] width 42 height 23
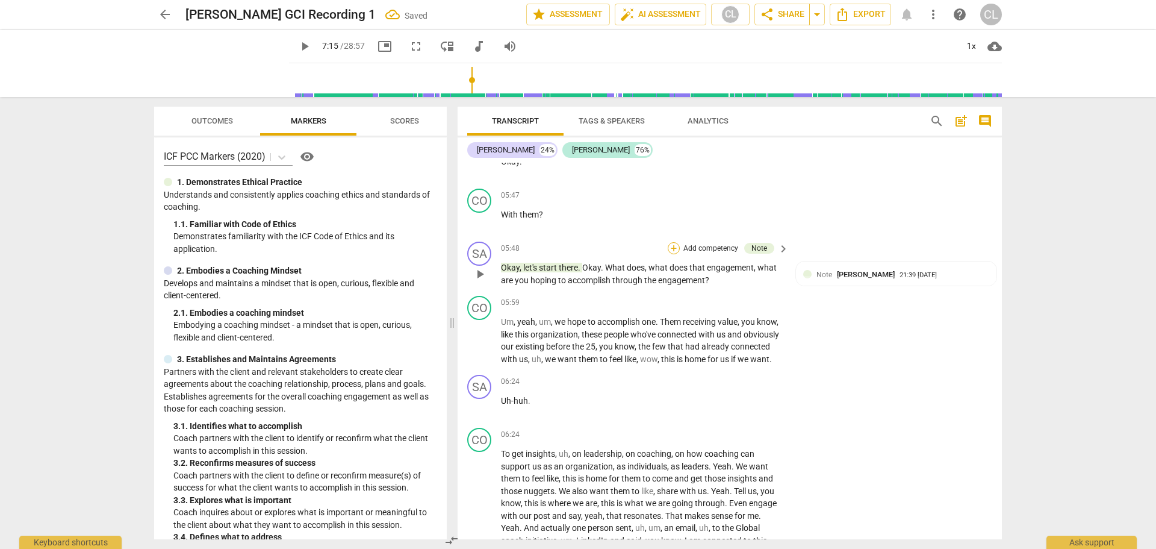
click at [670, 254] on div "+" at bounding box center [674, 248] width 12 height 12
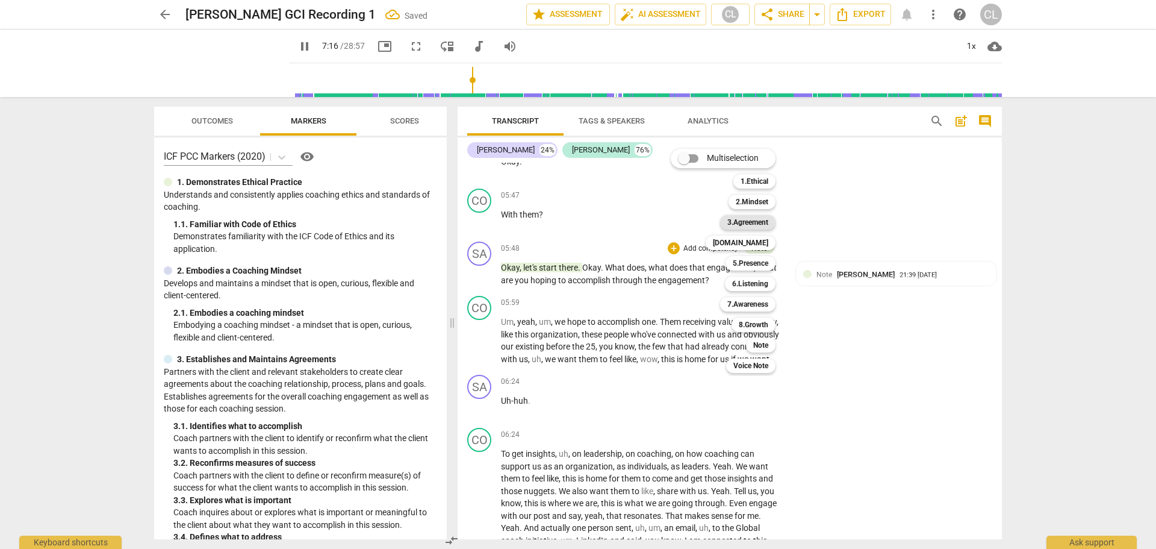
scroll to position [1843, 0]
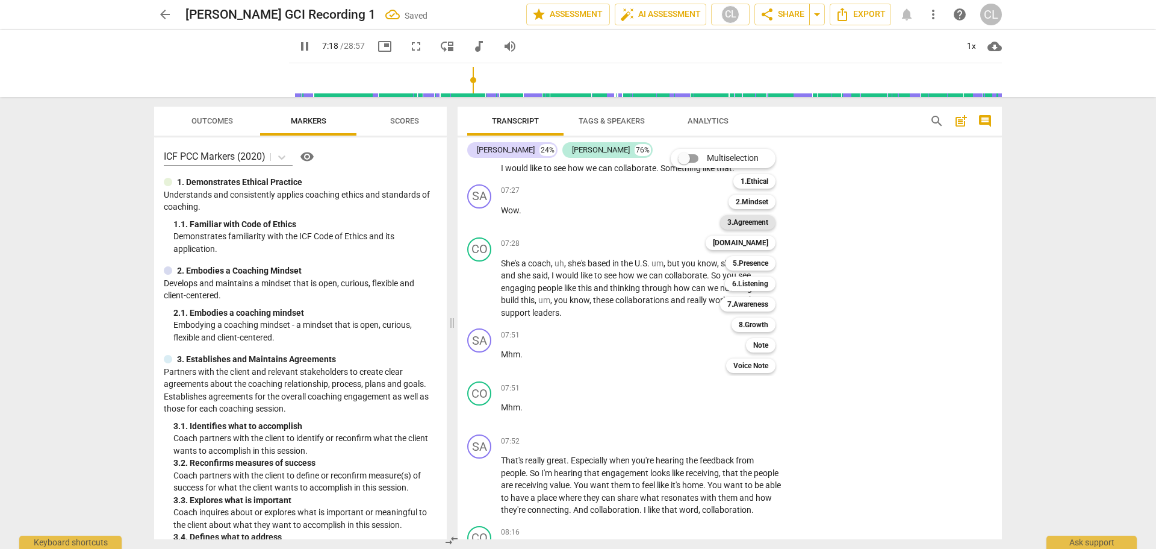
click at [759, 223] on b "3.Agreement" at bounding box center [747, 222] width 41 height 14
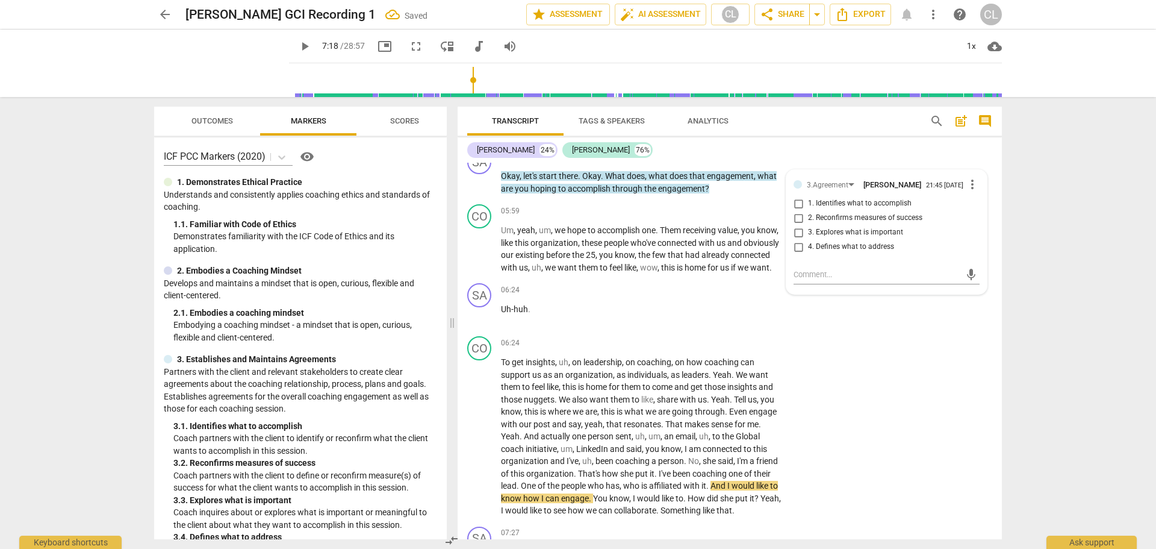
scroll to position [1334, 0]
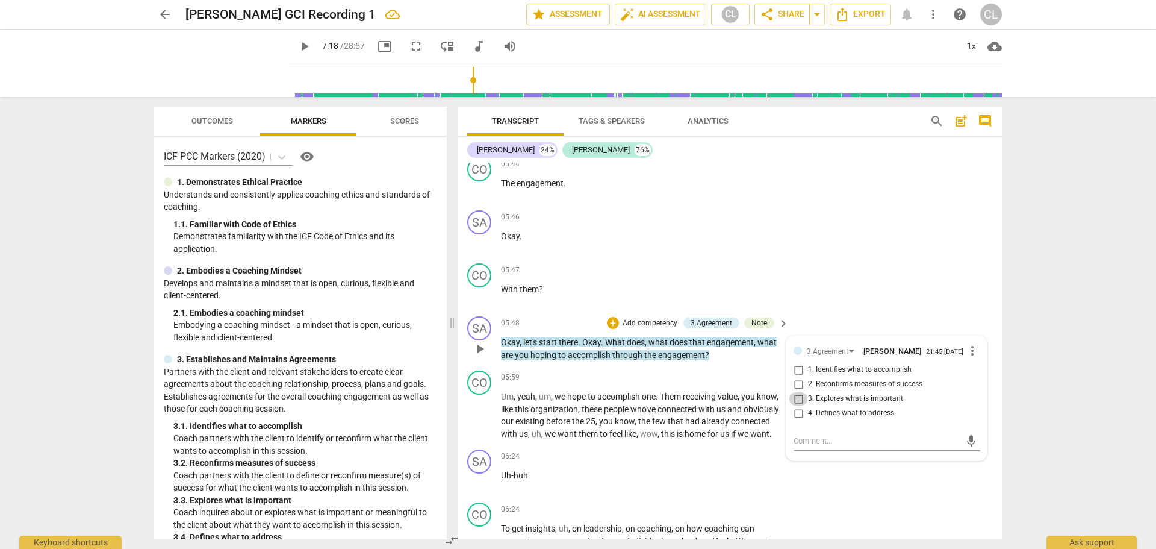
click at [796, 406] on input "3. Explores what is important" at bounding box center [798, 398] width 19 height 14
click at [930, 291] on div "CO play_arrow pause 05:47 + Add competency keyboard_arrow_right With them ?" at bounding box center [730, 284] width 544 height 53
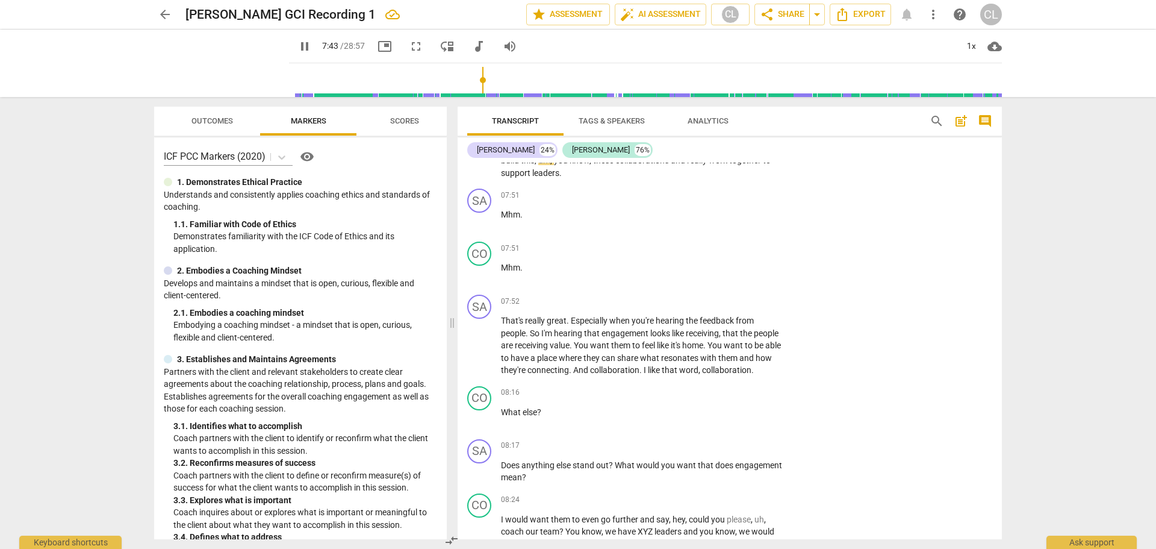
scroll to position [2023, 0]
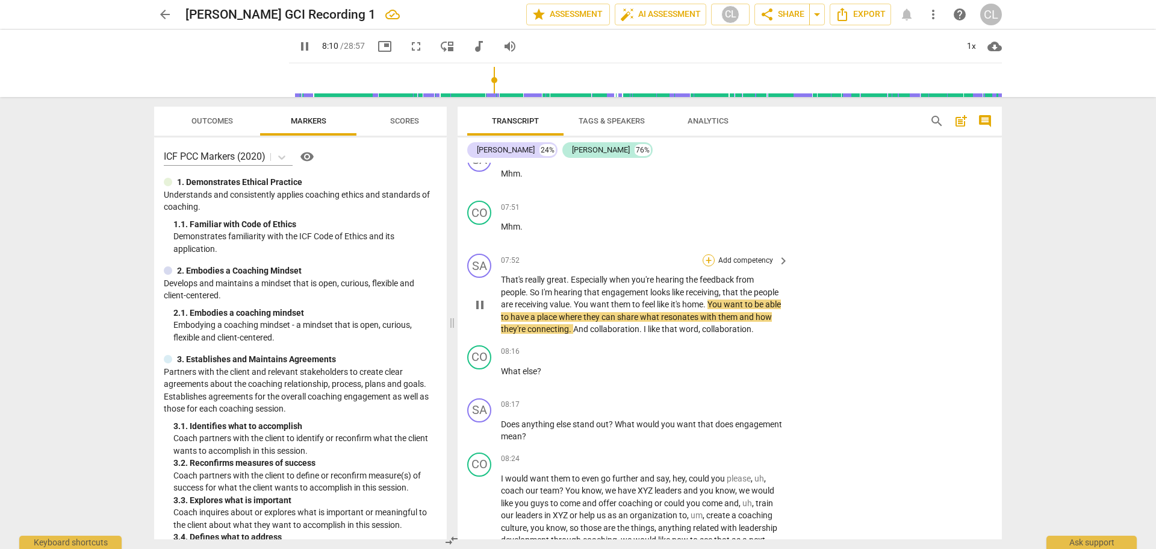
click at [706, 266] on div "+" at bounding box center [709, 260] width 12 height 12
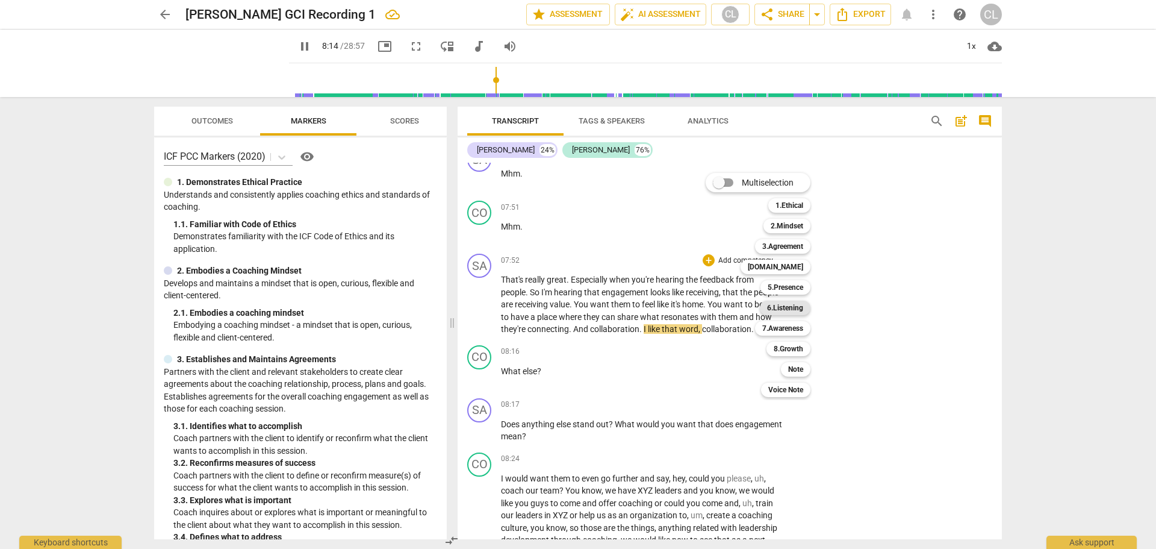
click at [790, 311] on b "6.Listening" at bounding box center [785, 307] width 36 height 14
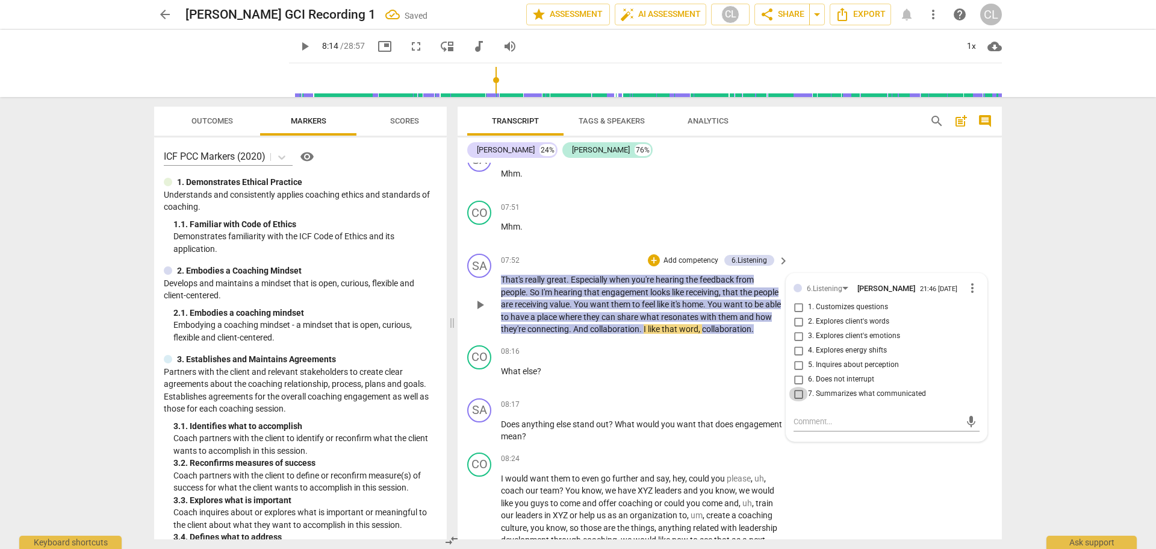
click at [799, 401] on input "7. Summarizes what communicated" at bounding box center [798, 394] width 19 height 14
click at [841, 427] on textarea at bounding box center [877, 421] width 167 height 11
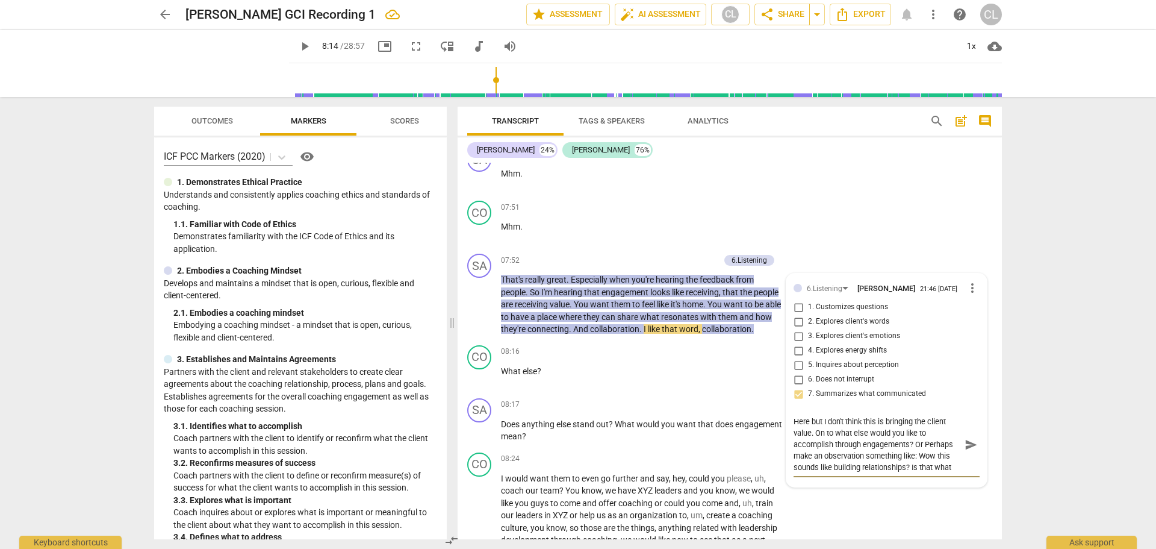
scroll to position [10, 0]
drag, startPoint x: 963, startPoint y: 472, endPoint x: 951, endPoint y: 464, distance: 13.9
click at [965, 451] on span "send" at bounding box center [971, 444] width 13 height 13
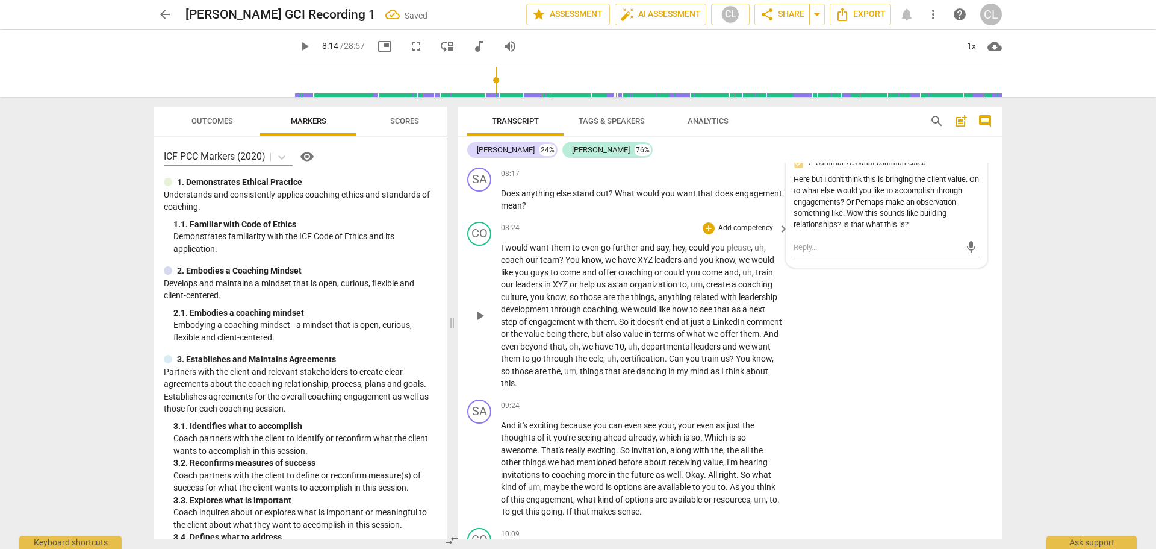
scroll to position [2264, 0]
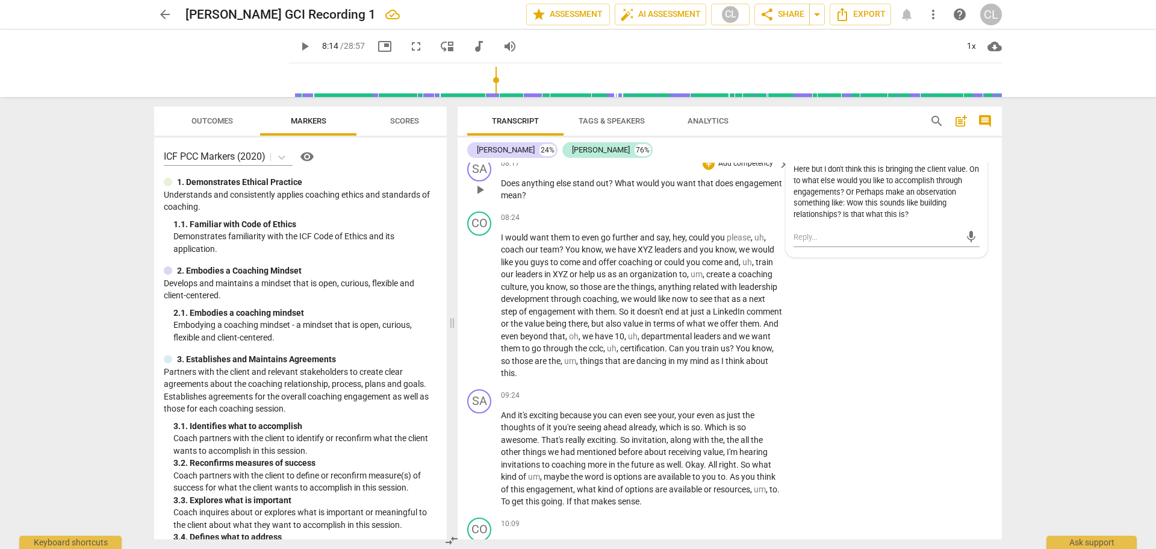
click at [503, 188] on span "Does" at bounding box center [511, 183] width 20 height 10
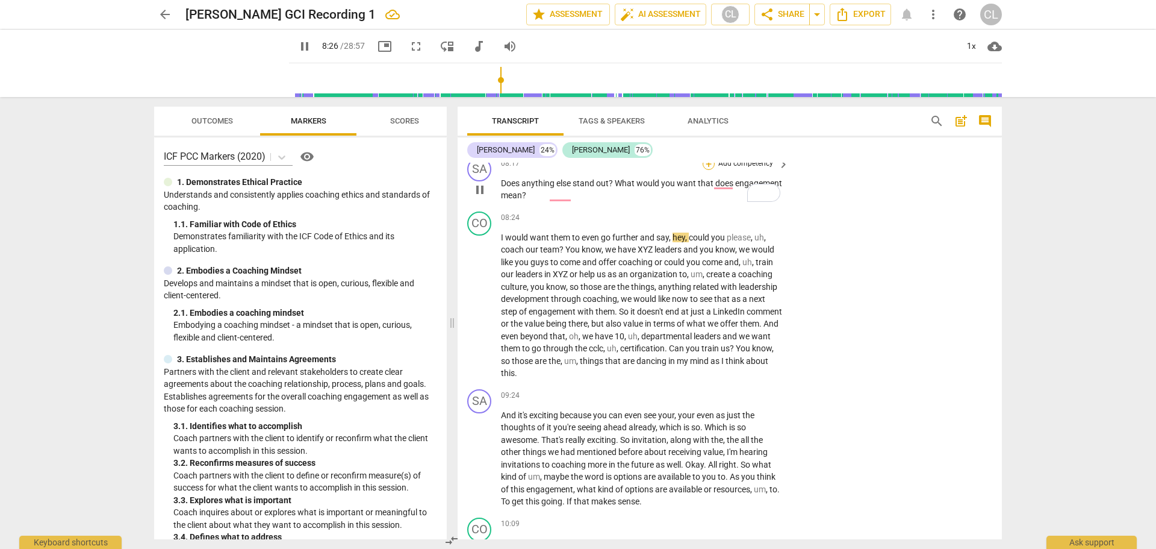
click at [705, 170] on div "+" at bounding box center [709, 164] width 12 height 12
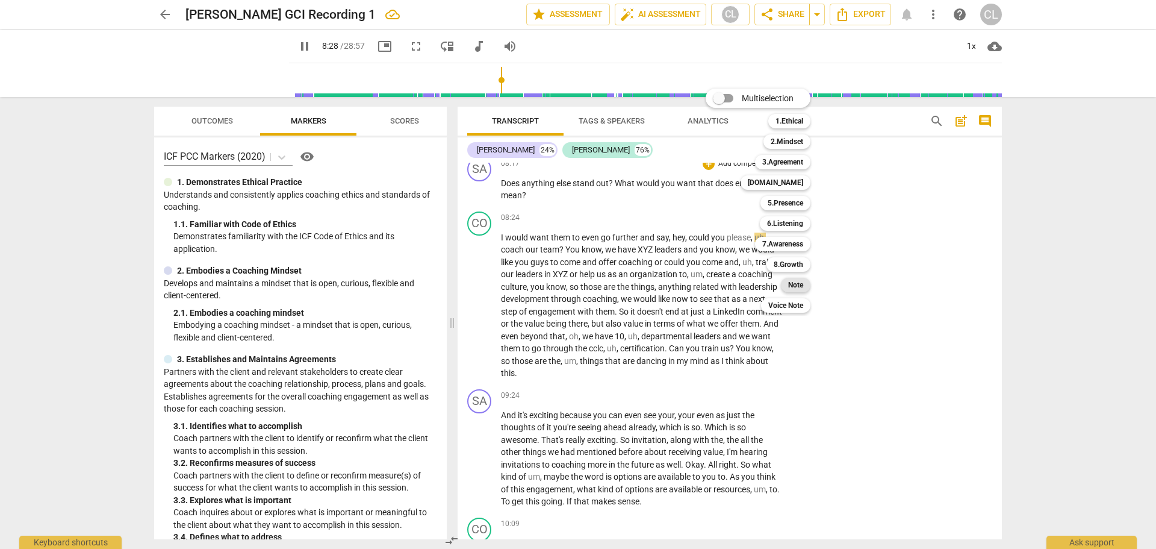
click at [791, 286] on b "Note" at bounding box center [795, 285] width 15 height 14
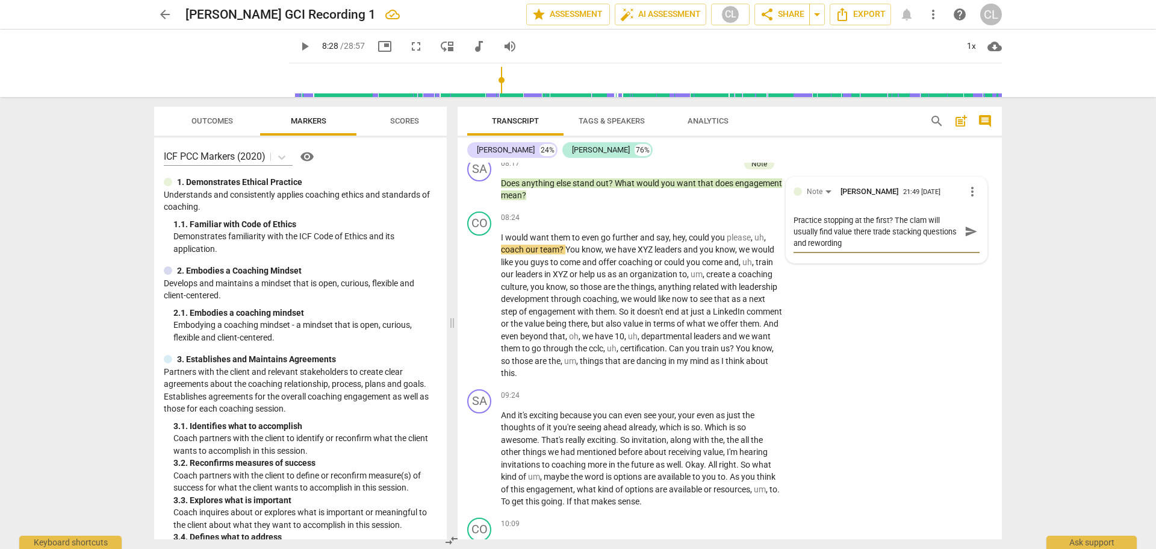
scroll to position [0, 0]
click at [888, 249] on textarea "Practice stopping at the first? The clam will usually find value there trade st…" at bounding box center [877, 231] width 167 height 34
click at [887, 249] on textarea "Practice stopping at the first? The clam will usually find value there trade st…" at bounding box center [877, 231] width 167 height 34
click at [948, 249] on textarea "Practice stopping at the first? The clam will usually find value there trade st…" at bounding box center [877, 231] width 167 height 34
click at [965, 244] on span "send" at bounding box center [971, 237] width 13 height 13
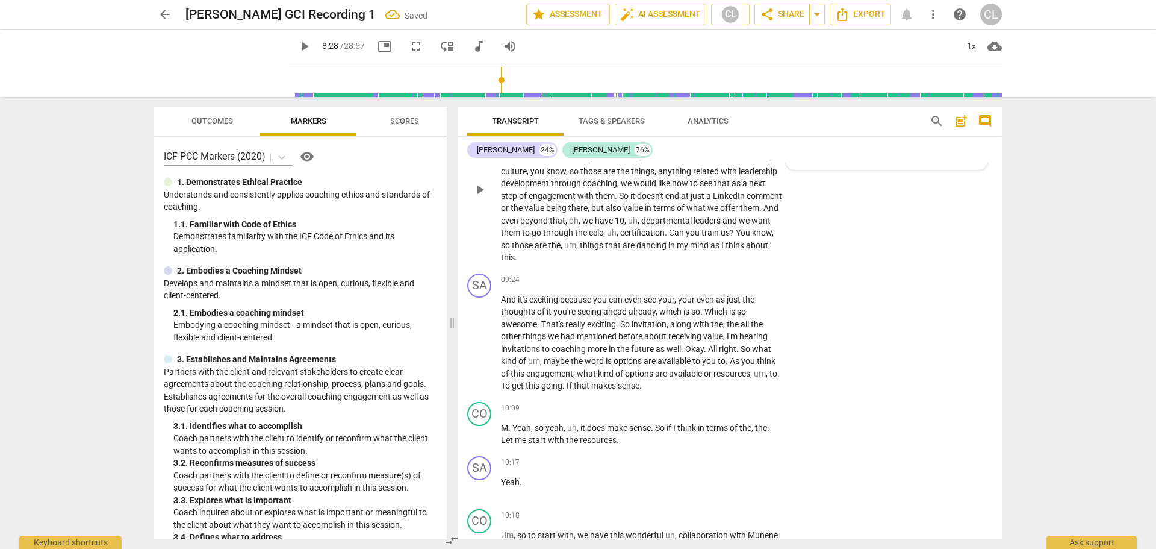
scroll to position [2385, 0]
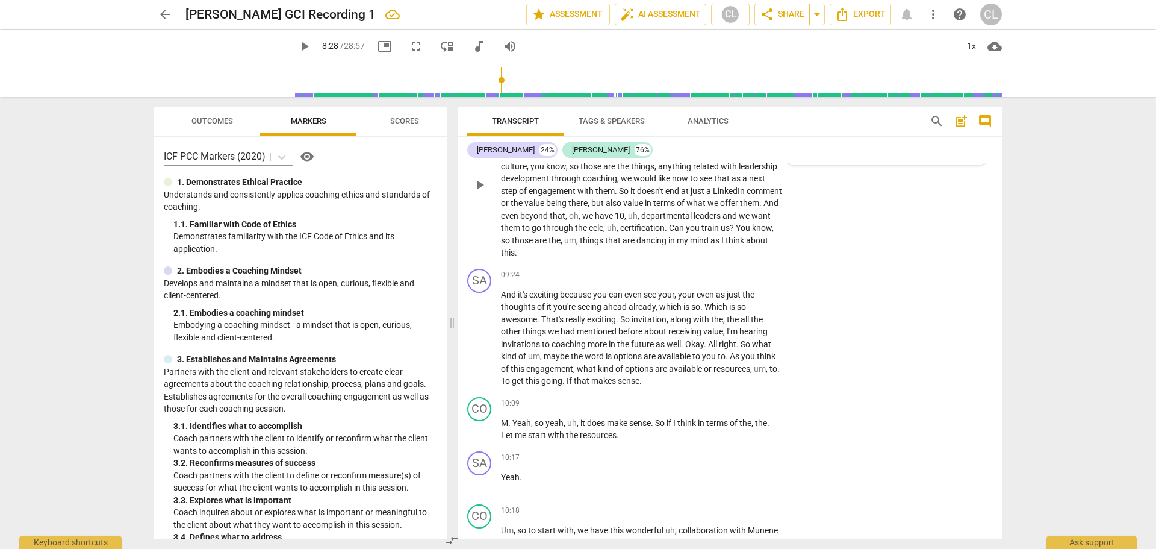
click at [623, 196] on span "So" at bounding box center [624, 191] width 11 height 10
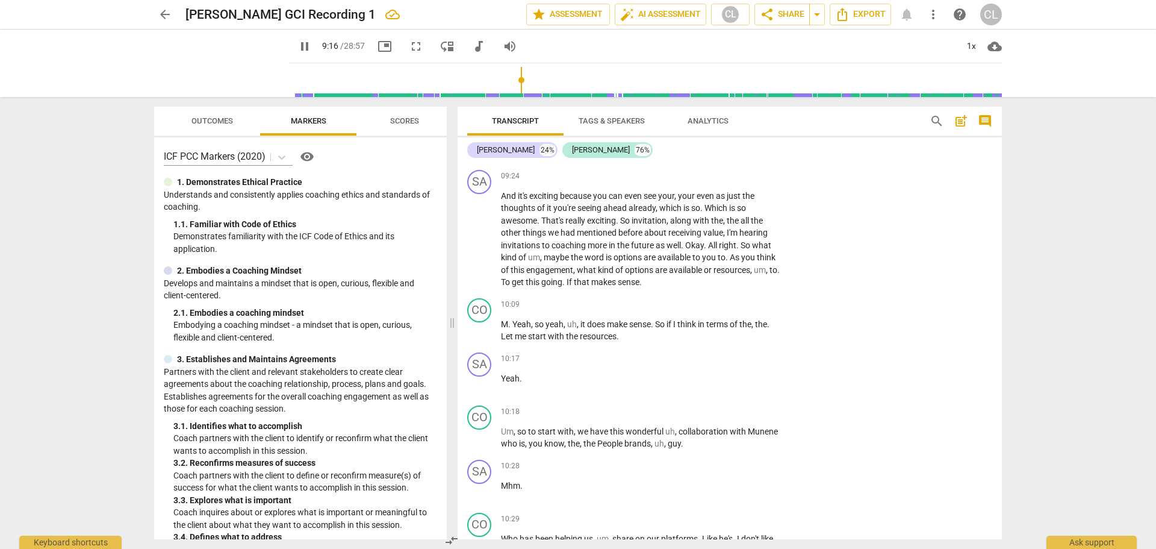
scroll to position [2505, 0]
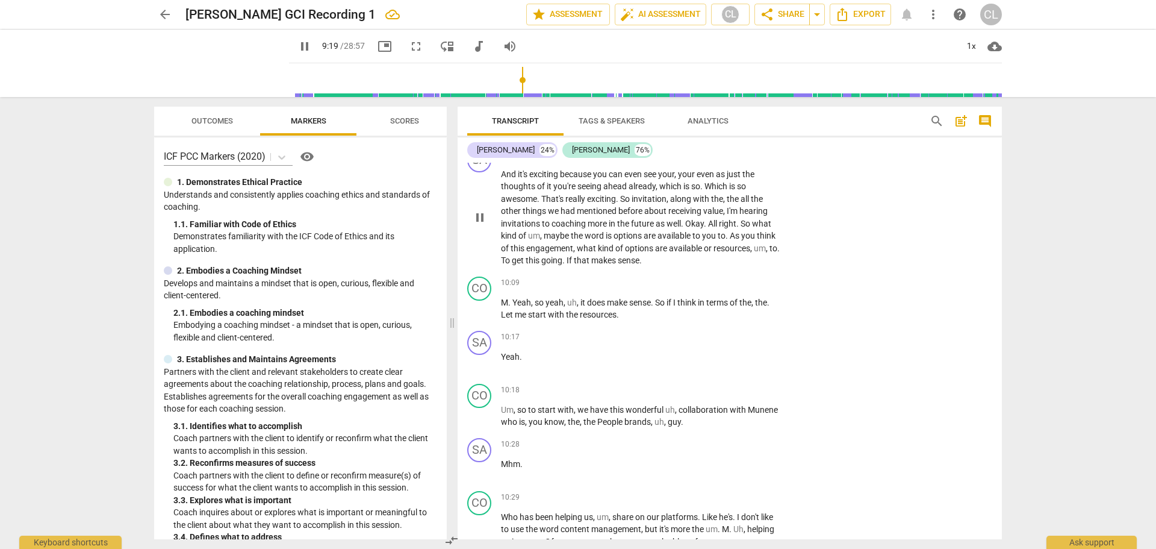
click at [544, 179] on span "exciting" at bounding box center [544, 174] width 31 height 10
click at [505, 179] on span "And" at bounding box center [509, 174] width 17 height 10
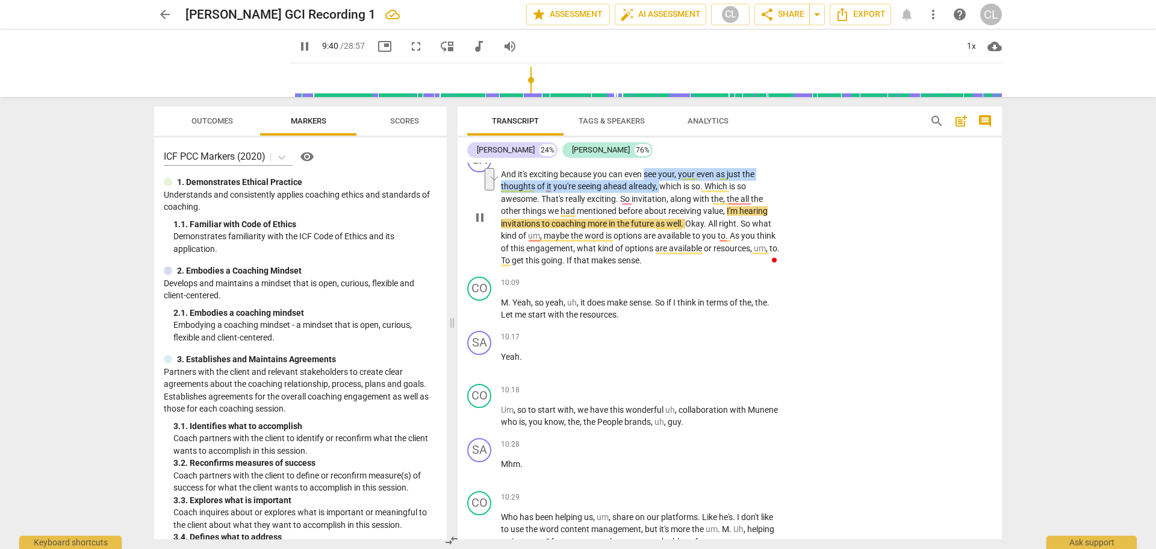
drag, startPoint x: 646, startPoint y: 208, endPoint x: 661, endPoint y: 225, distance: 22.2
click at [661, 225] on p "And it's exciting because you can even see your , your even as just the thought…" at bounding box center [642, 217] width 282 height 99
click at [709, 161] on div "+" at bounding box center [709, 155] width 12 height 12
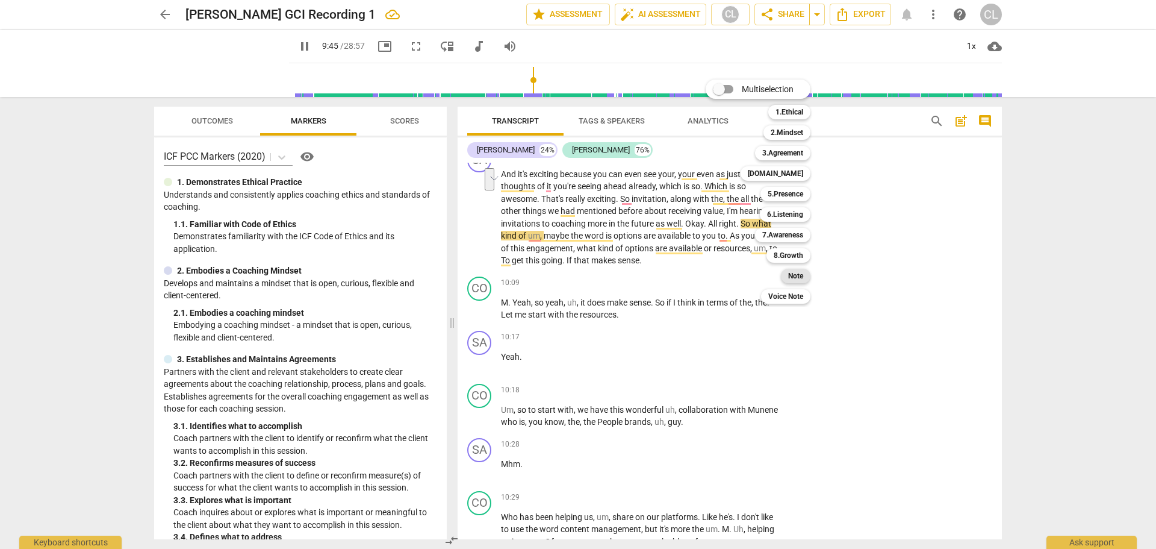
click at [799, 276] on b "Note" at bounding box center [795, 276] width 15 height 14
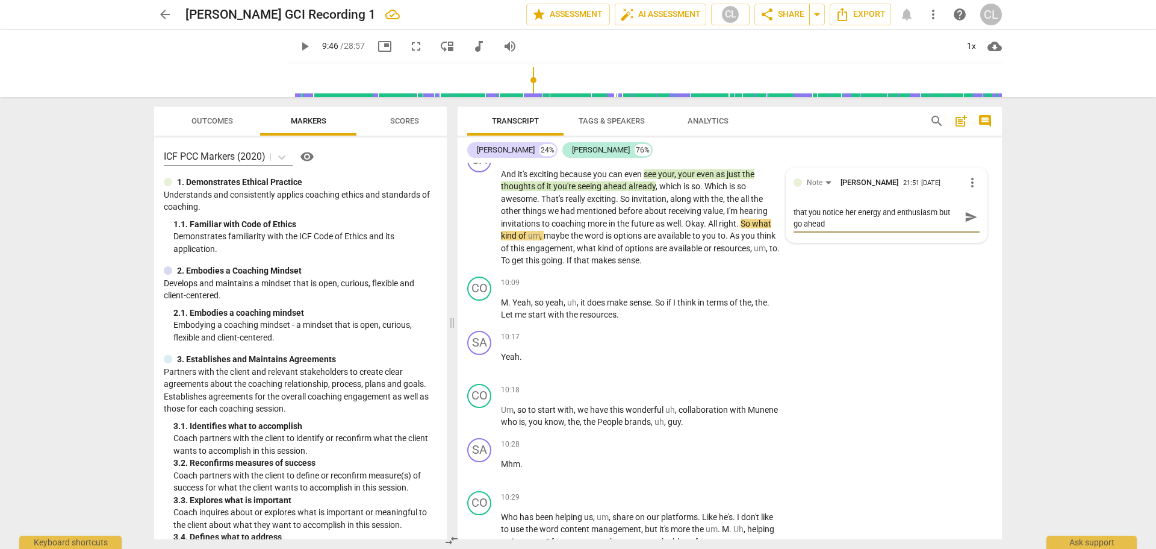
scroll to position [0, 0]
click at [932, 143] on div "CO play_arrow pause 08:24 + Add competency keyboard_arrow_right I would want th…" at bounding box center [730, 55] width 544 height 178
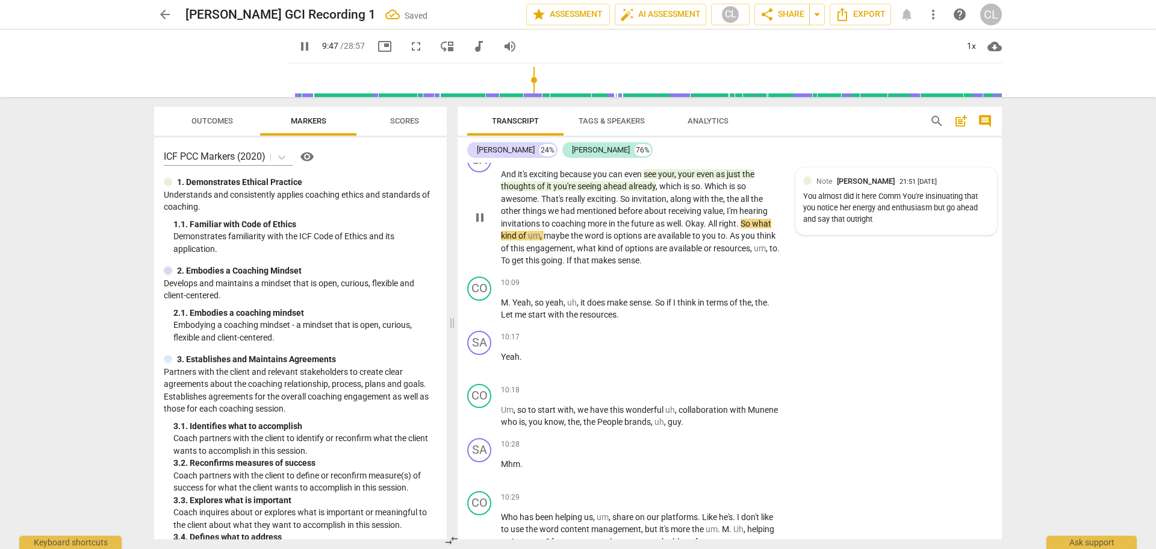
click at [889, 225] on div "You almost did it here Comm You're insinuating that you notice her energy and e…" at bounding box center [896, 208] width 186 height 34
click at [889, 228] on div "You almost did it here Comm You're insinuating that you notice her energy and e…" at bounding box center [887, 212] width 186 height 34
click at [967, 190] on span "more_vert" at bounding box center [972, 182] width 14 height 14
click at [975, 243] on li "Delete" at bounding box center [982, 242] width 42 height 23
click at [965, 190] on span "more_vert" at bounding box center [972, 182] width 14 height 14
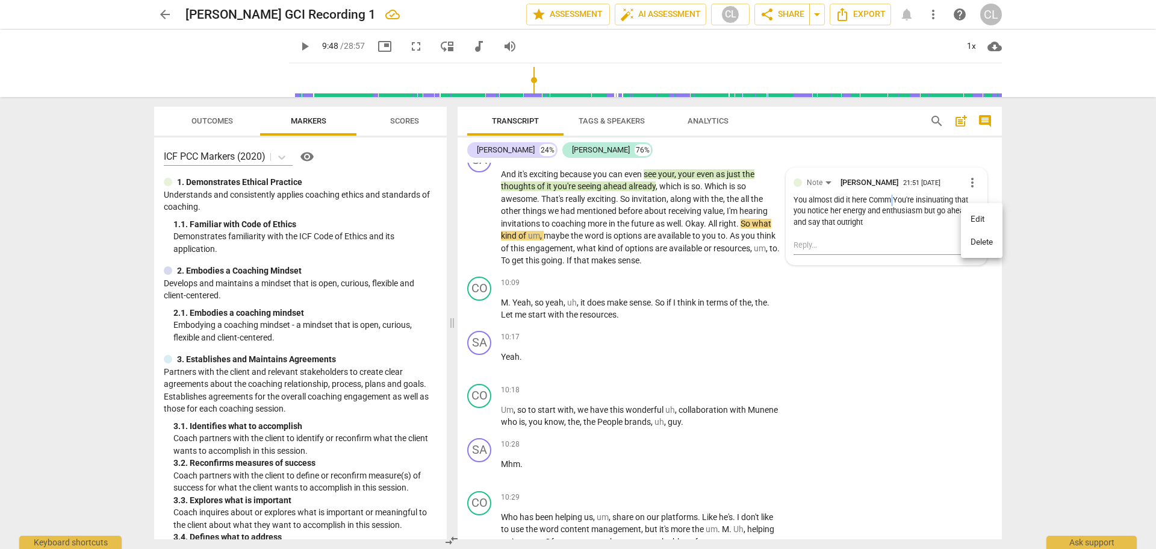
click at [972, 217] on li "Edit" at bounding box center [982, 219] width 42 height 23
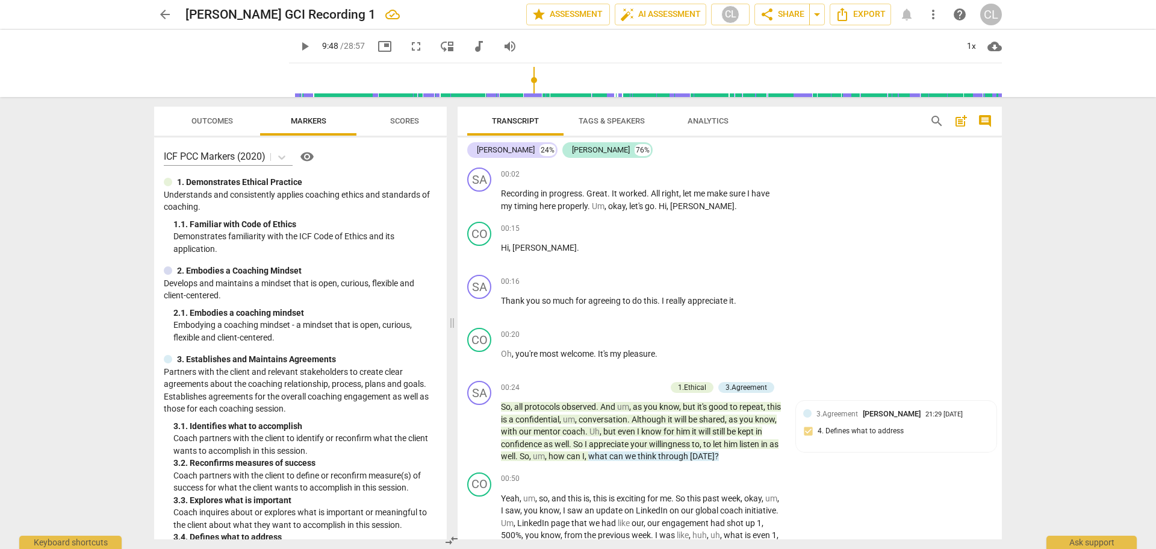
scroll to position [2505, 0]
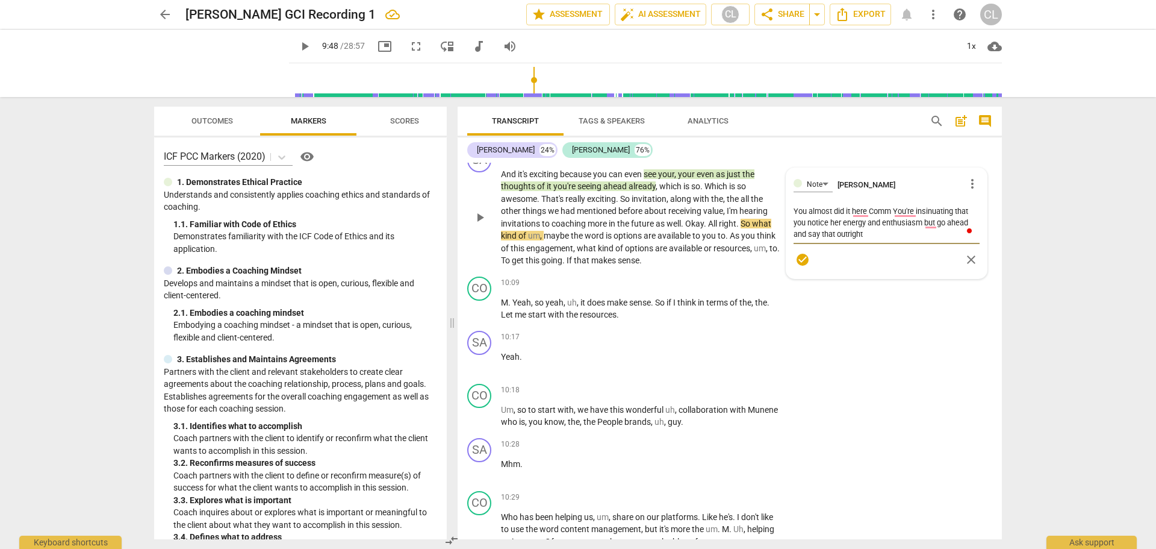
click at [889, 240] on textarea "You almost did it here Comm You're insinuating that you notice her energy and e…" at bounding box center [887, 222] width 186 height 34
type textarea "You almost did it here, You're insinuating that you notice her energy and enthu…"
click at [797, 267] on span "check_circle" at bounding box center [802, 259] width 14 height 14
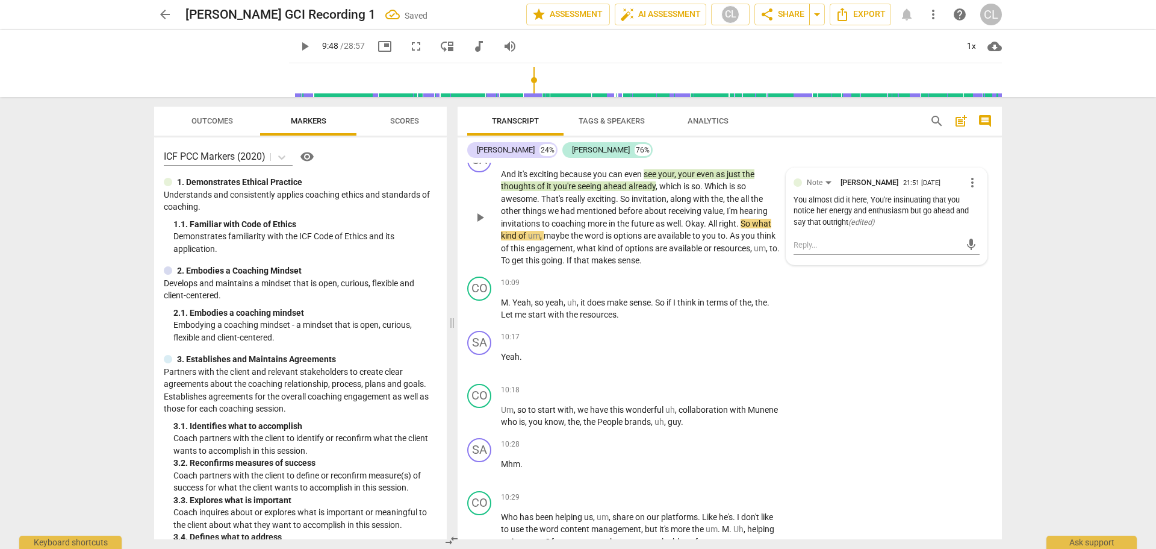
click at [756, 228] on span "what" at bounding box center [761, 224] width 19 height 10
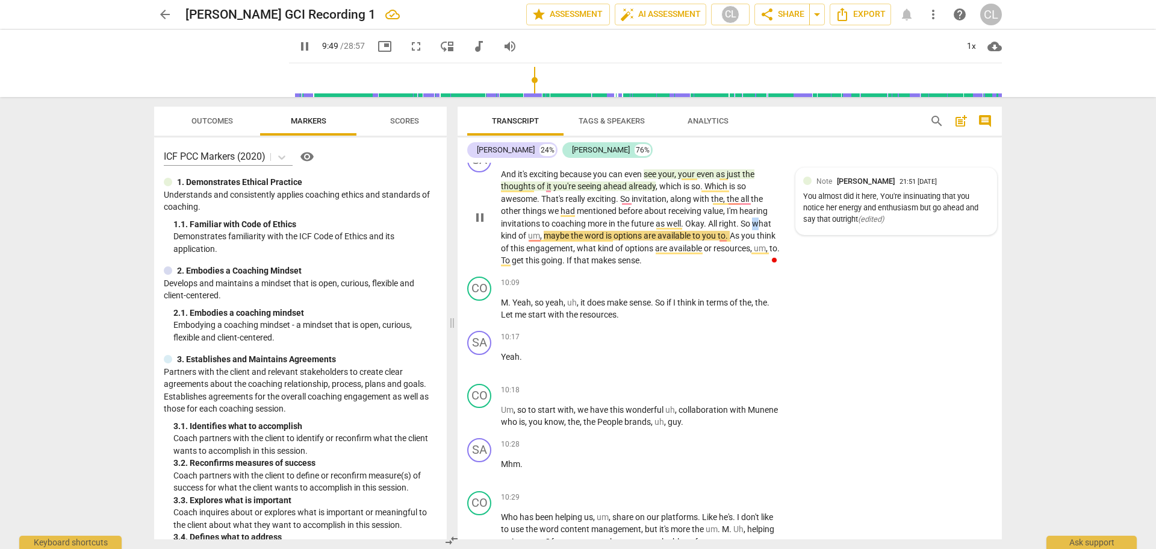
click at [758, 228] on span "what" at bounding box center [761, 224] width 19 height 10
click at [756, 228] on span "what" at bounding box center [761, 224] width 19 height 10
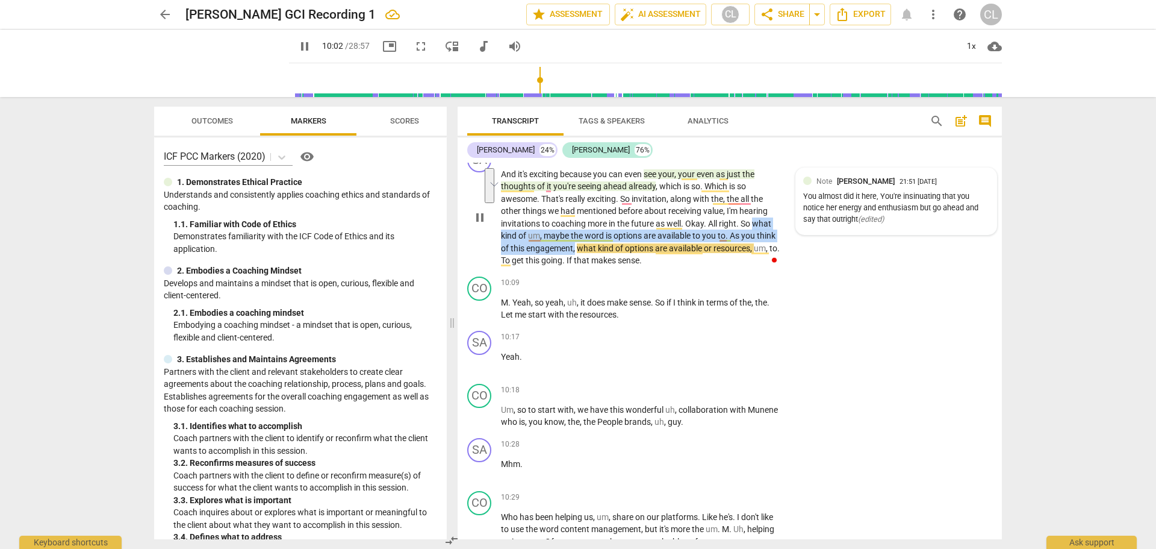
drag, startPoint x: 756, startPoint y: 259, endPoint x: 576, endPoint y: 285, distance: 181.4
click at [576, 267] on p "And it's exciting because you can even see your , your even as just the thought…" at bounding box center [642, 217] width 282 height 99
click at [671, 161] on div "+" at bounding box center [674, 155] width 12 height 12
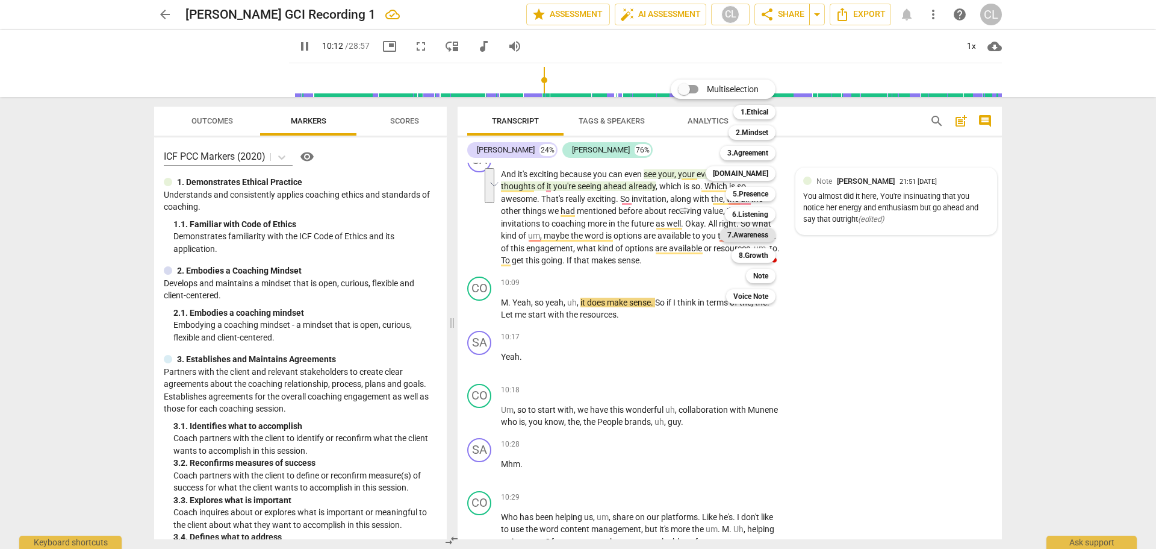
click at [763, 231] on b "7.Awareness" at bounding box center [747, 235] width 41 height 14
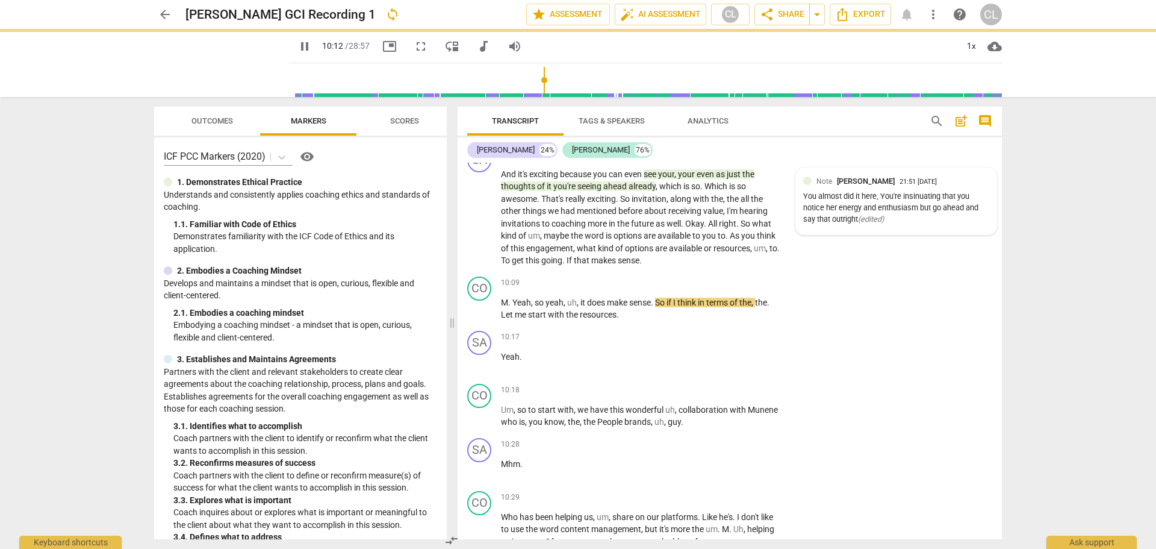
type input "613"
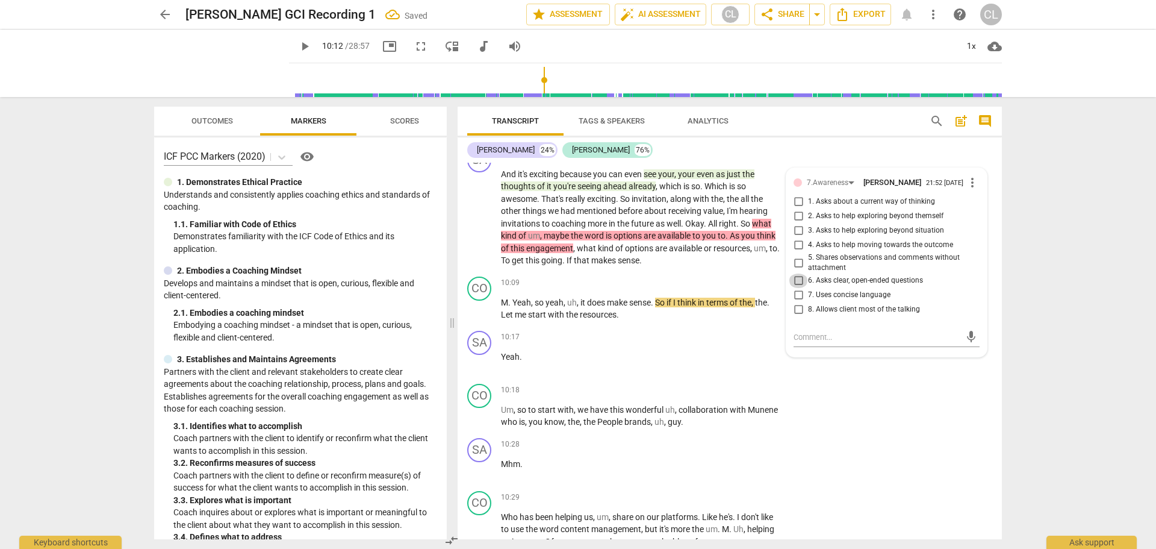
click at [797, 288] on input "6. Asks clear, open-ended questions" at bounding box center [798, 280] width 19 height 14
checkbox input "true"
click at [797, 302] on input "7. Uses concise language" at bounding box center [798, 295] width 19 height 14
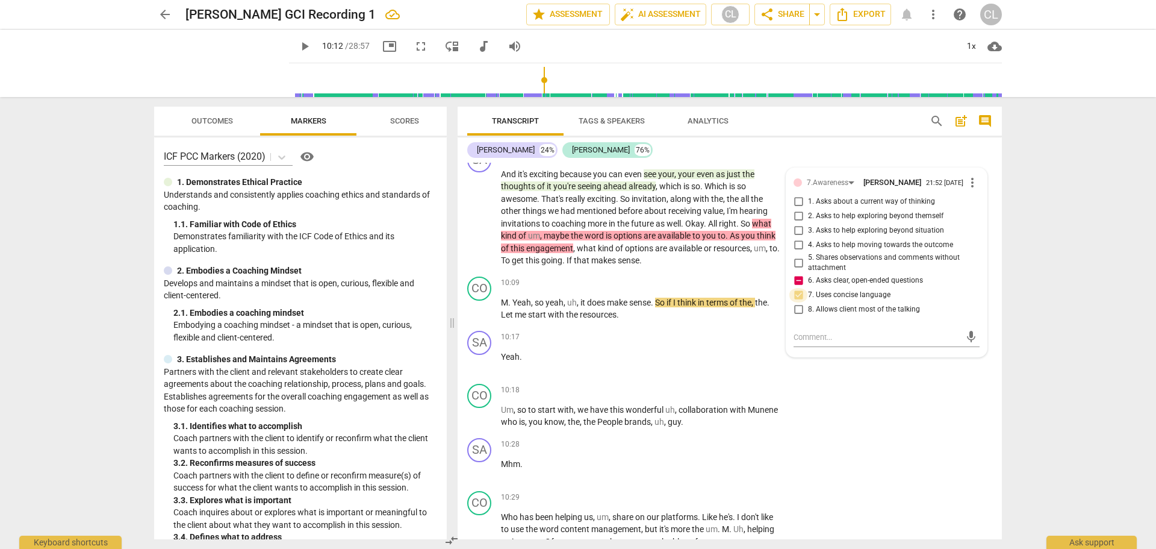
checkbox input "true"
click at [848, 343] on textarea at bounding box center [877, 336] width 167 height 11
type textarea "the"
type textarea "the high"
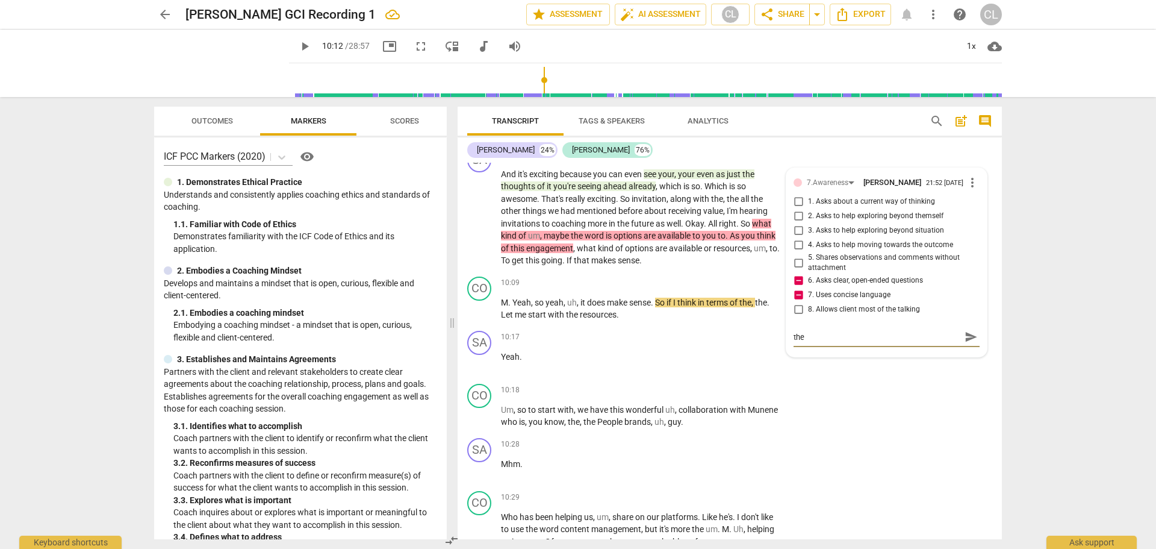
type textarea "the high"
type textarea "the highlight"
type textarea "the highlighted"
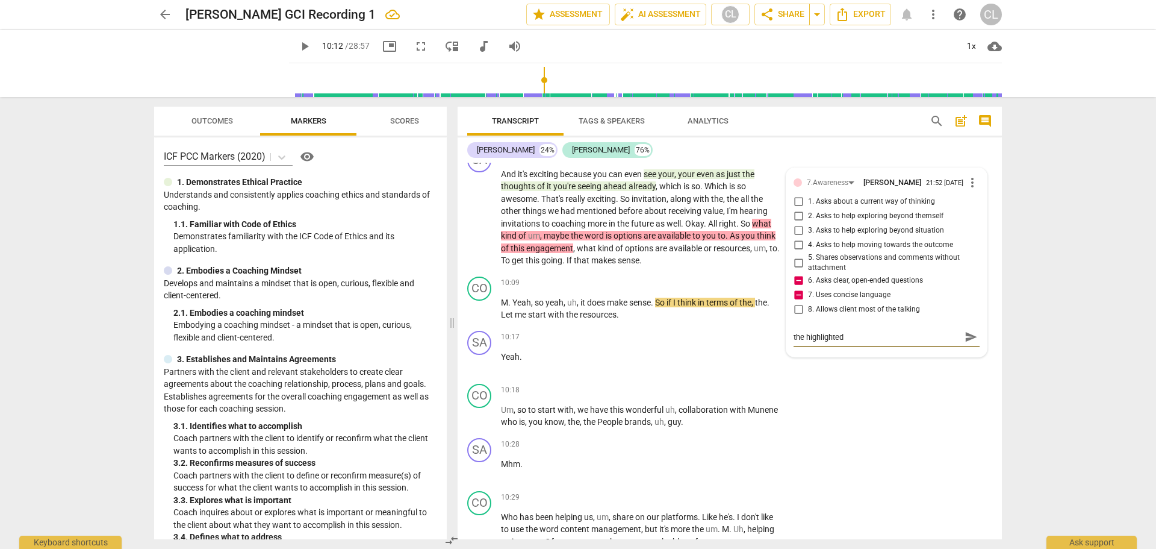
type textarea "the highlighted quest"
type textarea "the highlighted question"
type textarea "The highlighted question here"
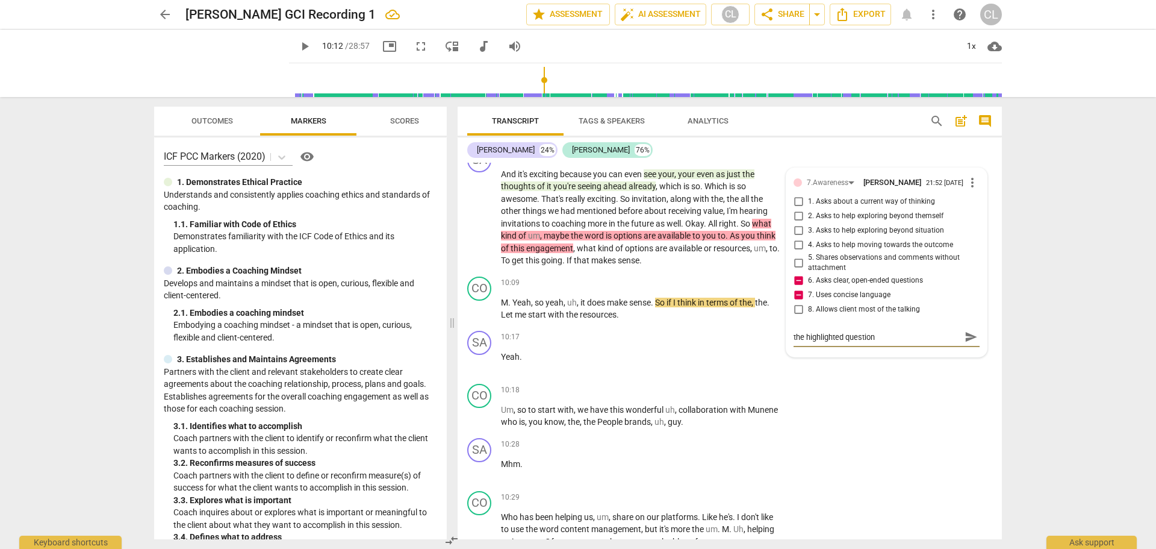
type textarea "The highlighted question here"
type textarea "the highlighted question here works"
type textarea "the highlighted question here works just"
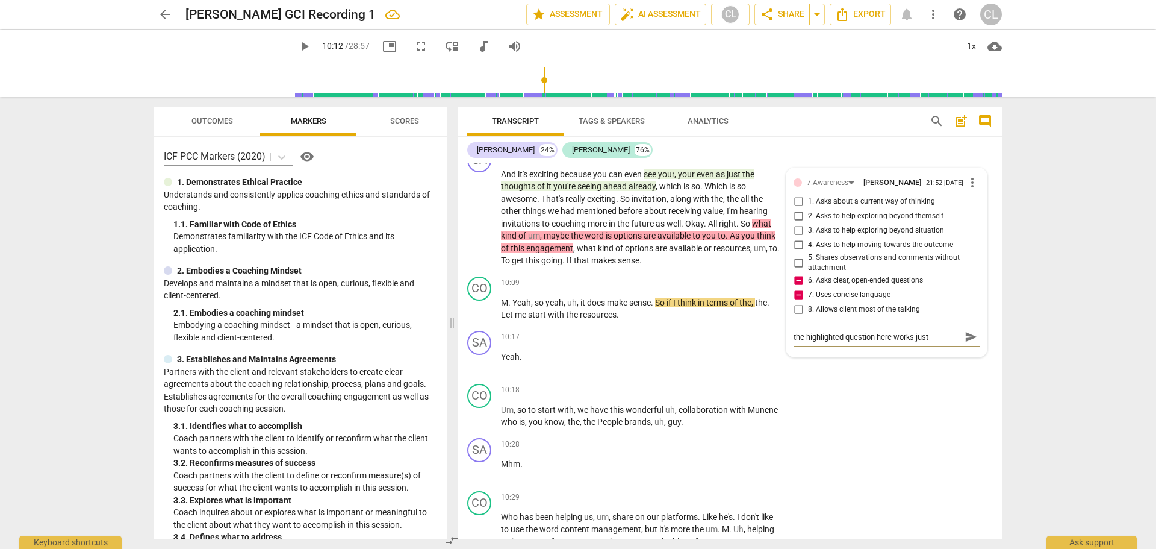
type textarea "the highlighted question here works just fine"
type textarea "The highlighted question here works just fine"
type textarea "The highlighted question here works just fine."
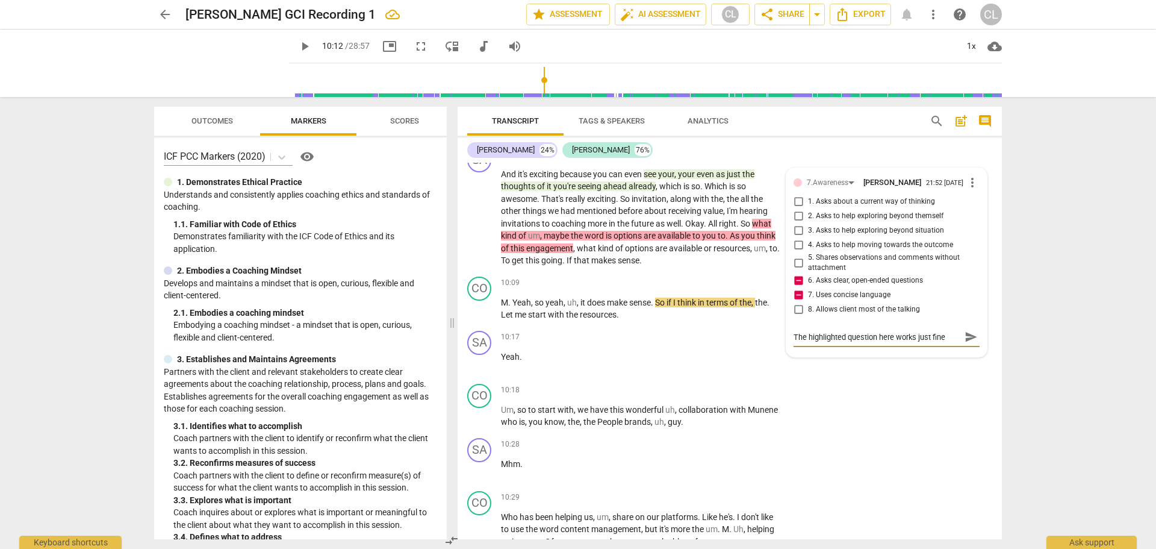
type textarea "The highlighted question here works just fine."
type textarea "The highlighted question here works just fine. again"
type textarea "The highlighted question here works just fine. Again"
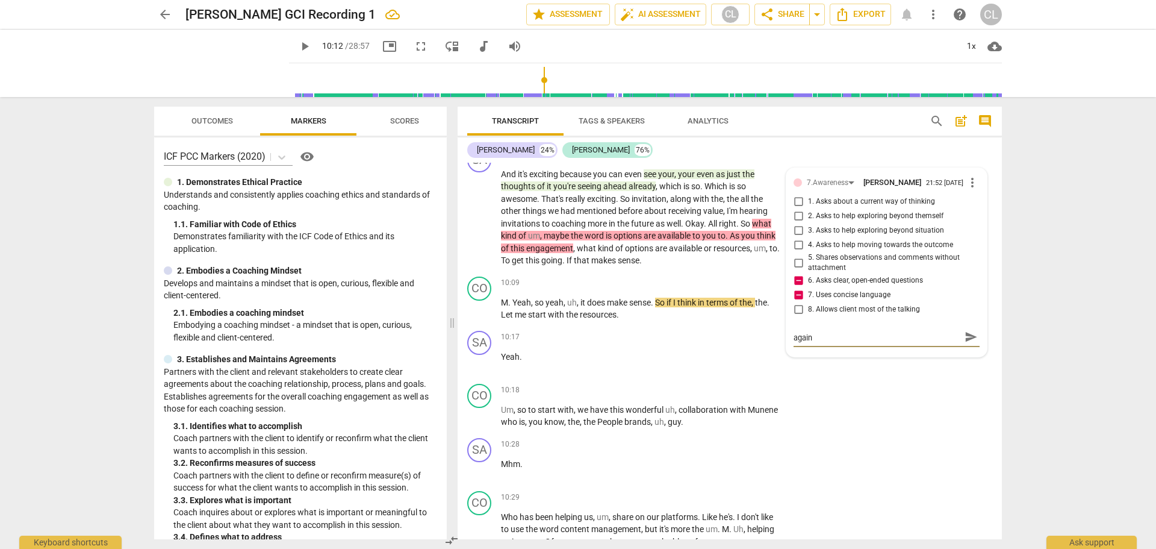
type textarea "The highlighted question here works just fine. Again"
type textarea "The highlighted question here works just fine. Again stop"
type textarea "The highlighted question here works just fine. Again stop after"
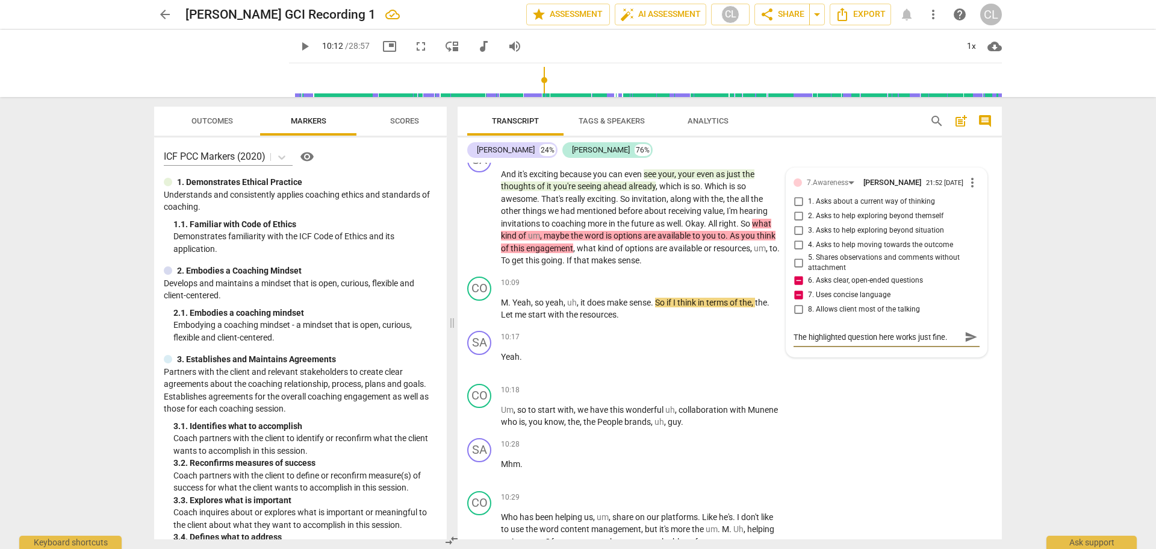
type textarea "The highlighted question here works just fine. Again stop after"
type textarea "The highlighted question here works just fine. Again stop after you"
type textarea "The highlighted question here works just fine. Again Stop after you ask"
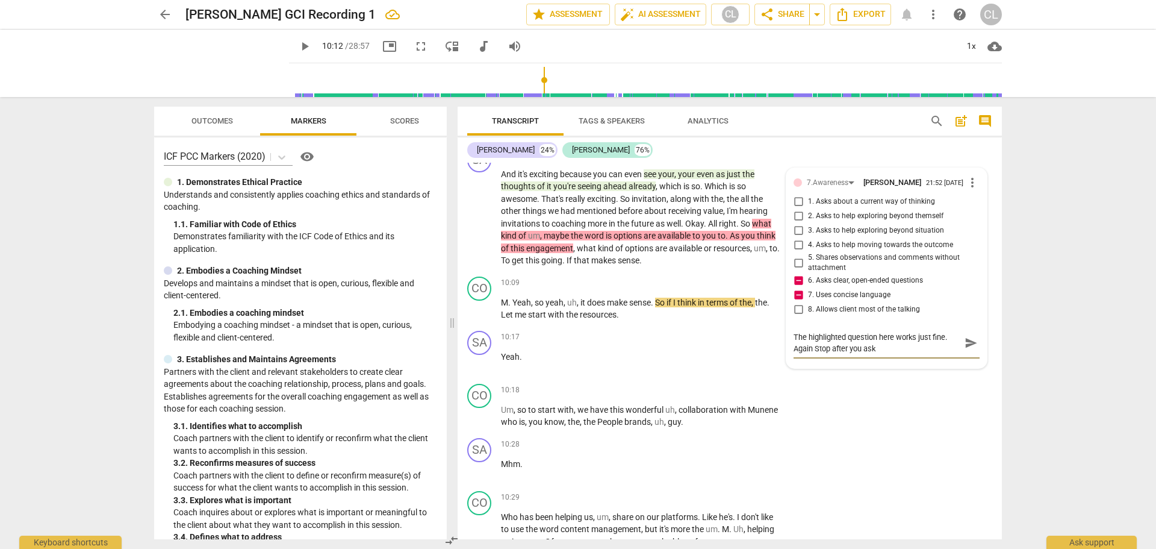
type textarea "The highlighted question here works just fine. Again stop after you ask the"
type textarea "The highlighted question here works just fine. Again stop after you ask the fir…"
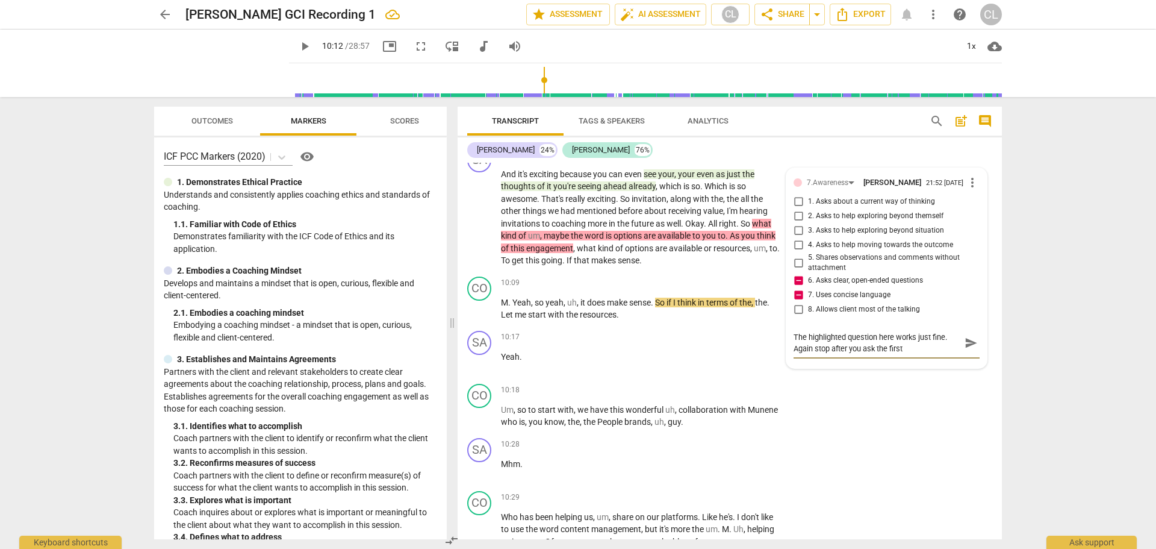
type textarea "The highlighted question here works just fine. Again stop after you ask the fir…"
click at [965, 349] on span "send" at bounding box center [971, 342] width 13 height 13
click at [655, 344] on div "10:17 + Add competency keyboard_arrow_right" at bounding box center [645, 337] width 289 height 13
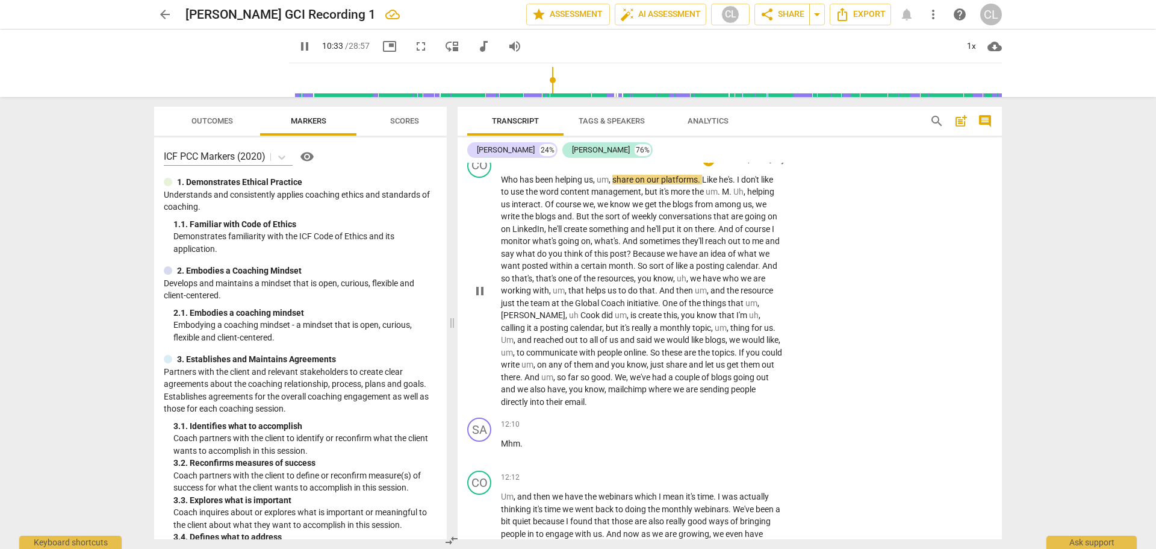
scroll to position [2866, 0]
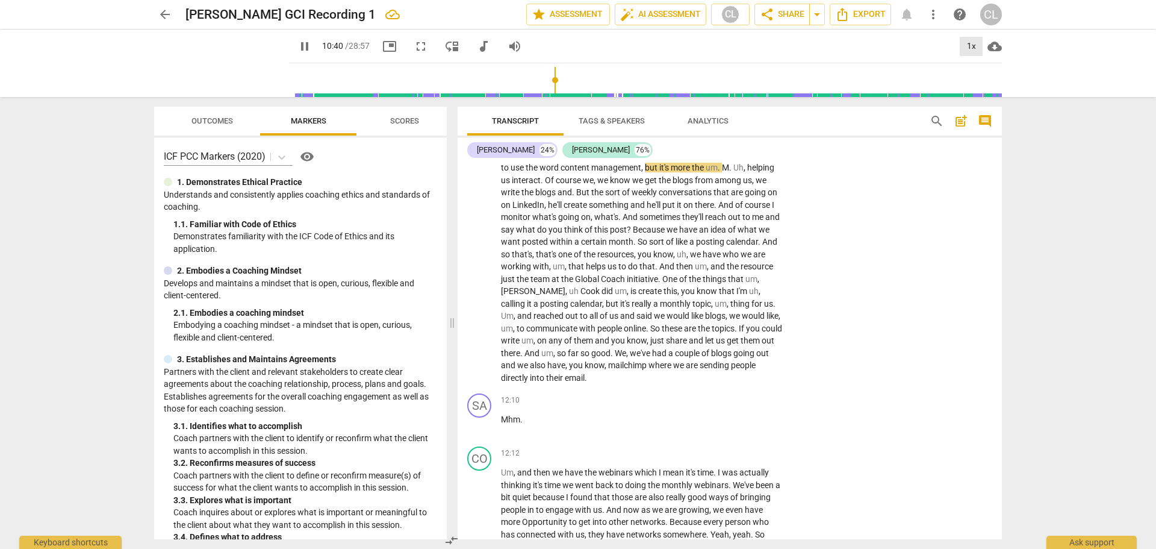
click at [974, 46] on div "1x" at bounding box center [971, 46] width 23 height 19
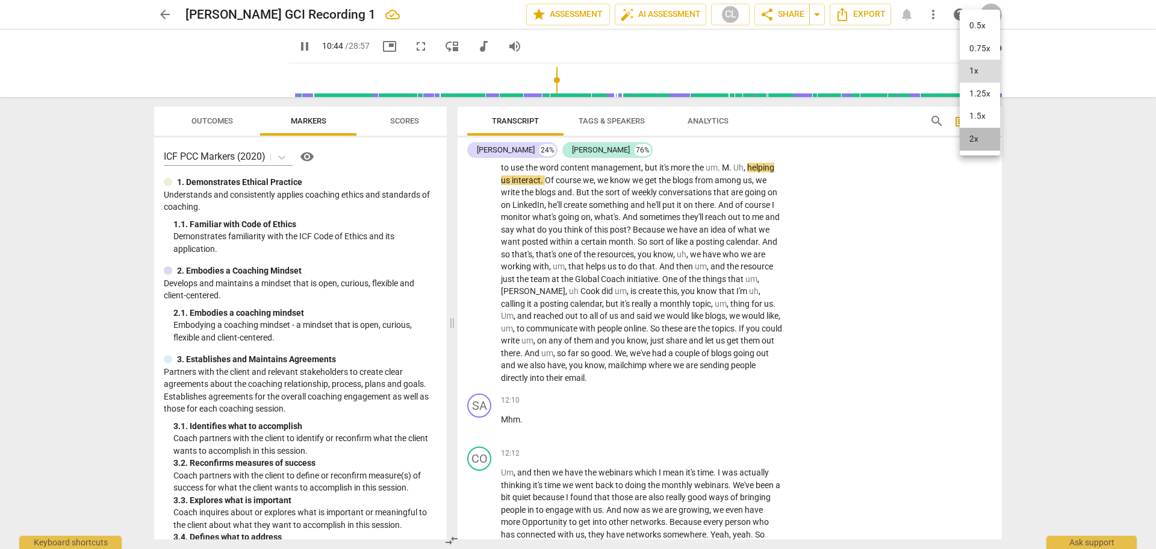
click at [978, 139] on li "2x" at bounding box center [980, 139] width 40 height 23
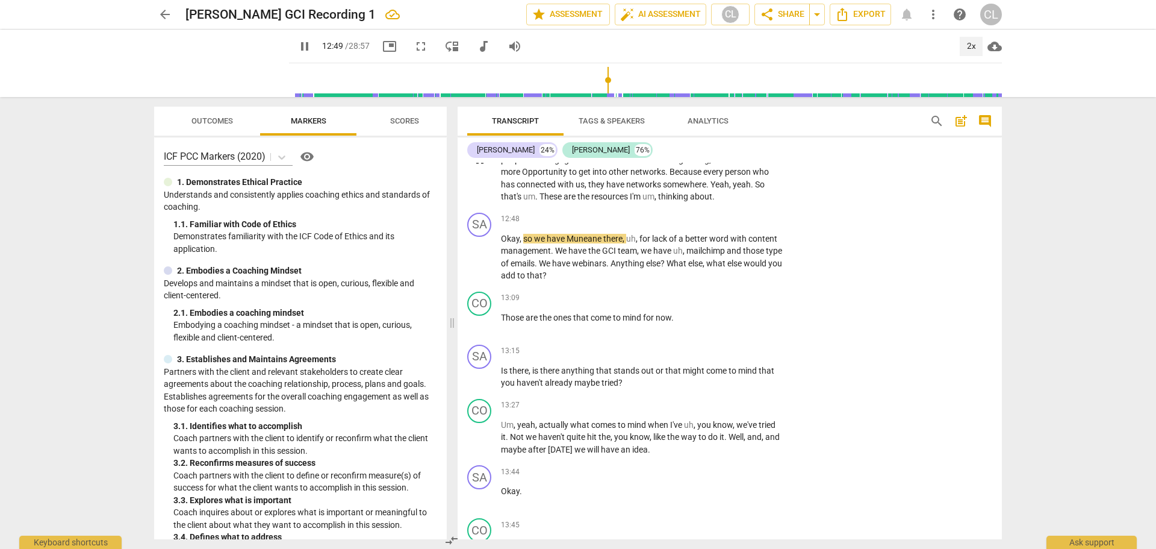
scroll to position [3228, 0]
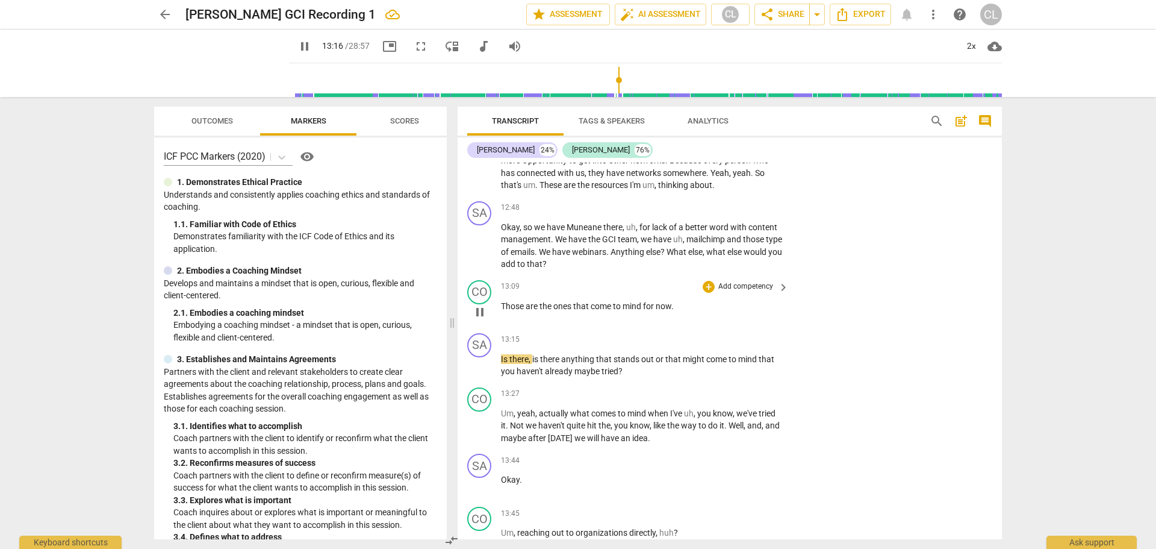
click at [481, 319] on span "pause" at bounding box center [480, 312] width 14 height 14
type input "797"
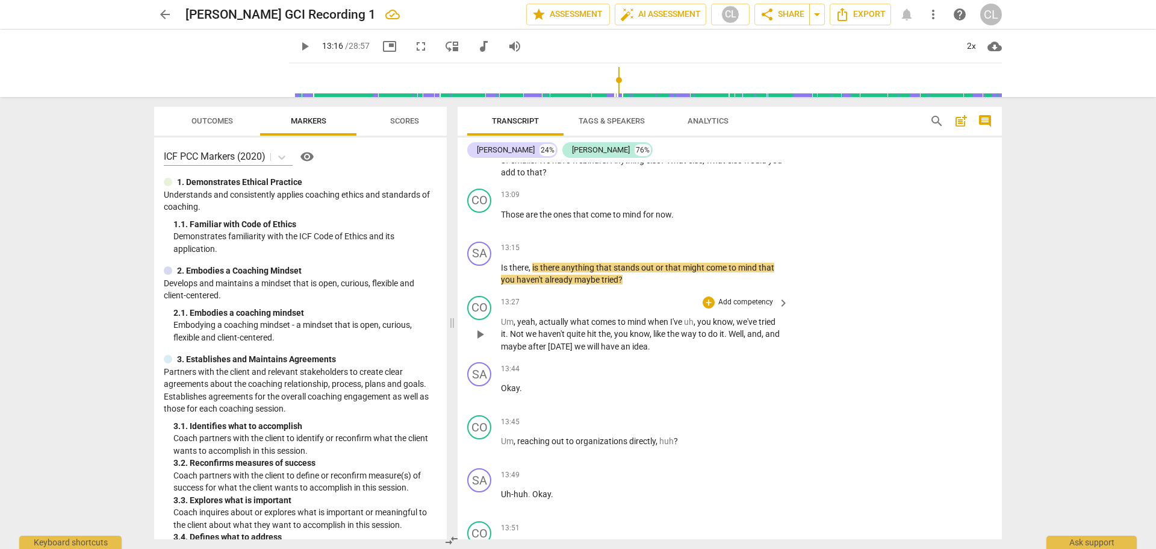
scroll to position [3348, 0]
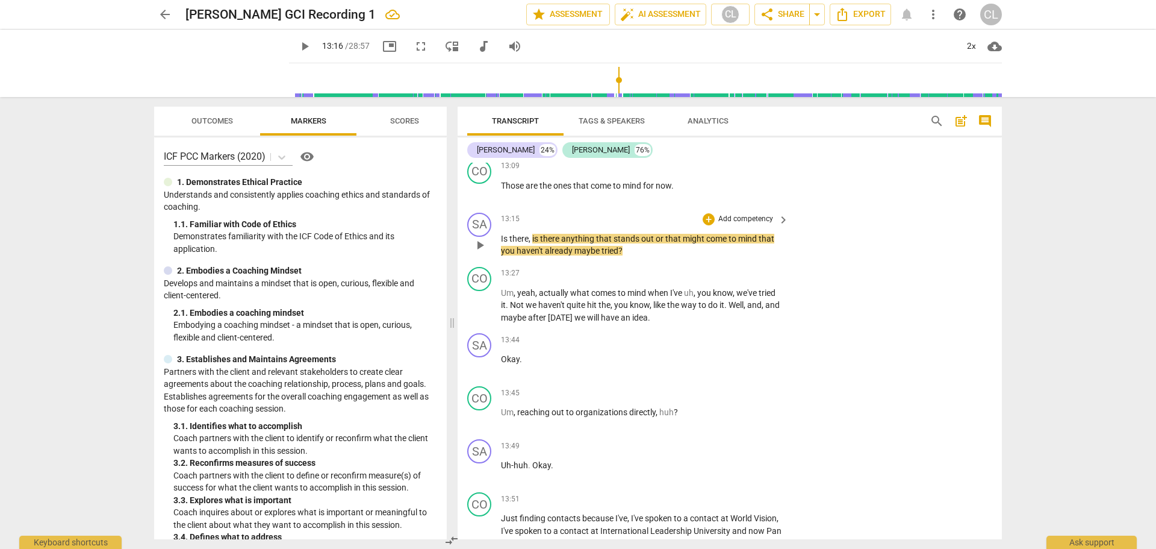
click at [531, 243] on span "," at bounding box center [531, 239] width 4 height 10
drag, startPoint x: 531, startPoint y: 276, endPoint x: 561, endPoint y: 276, distance: 30.1
click at [561, 257] on p "Is there , is there anything that stands out or that might come to mind that yo…" at bounding box center [642, 244] width 282 height 25
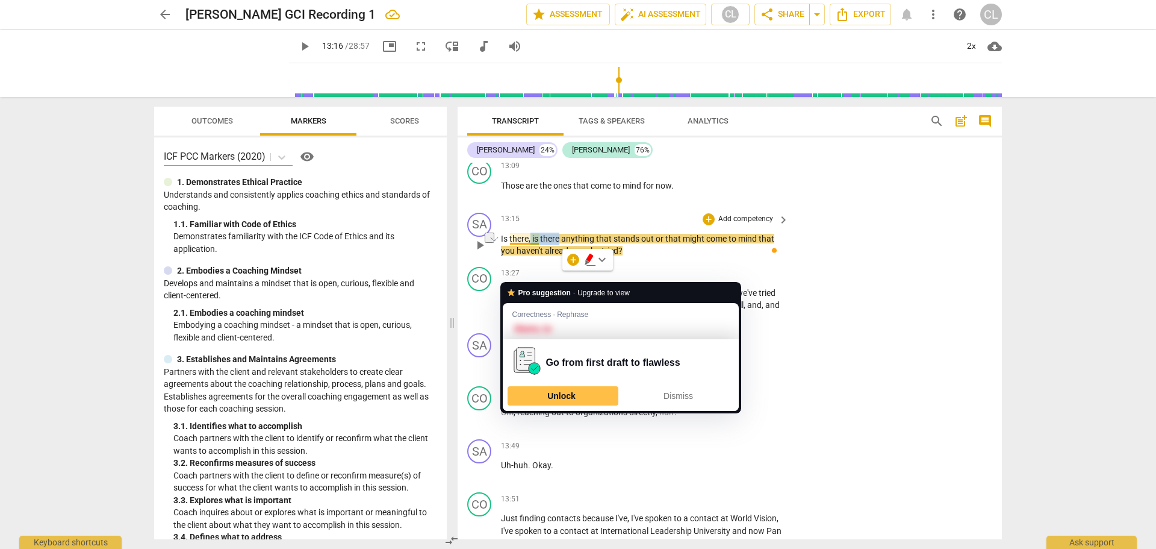
click at [531, 243] on span "," at bounding box center [531, 239] width 4 height 10
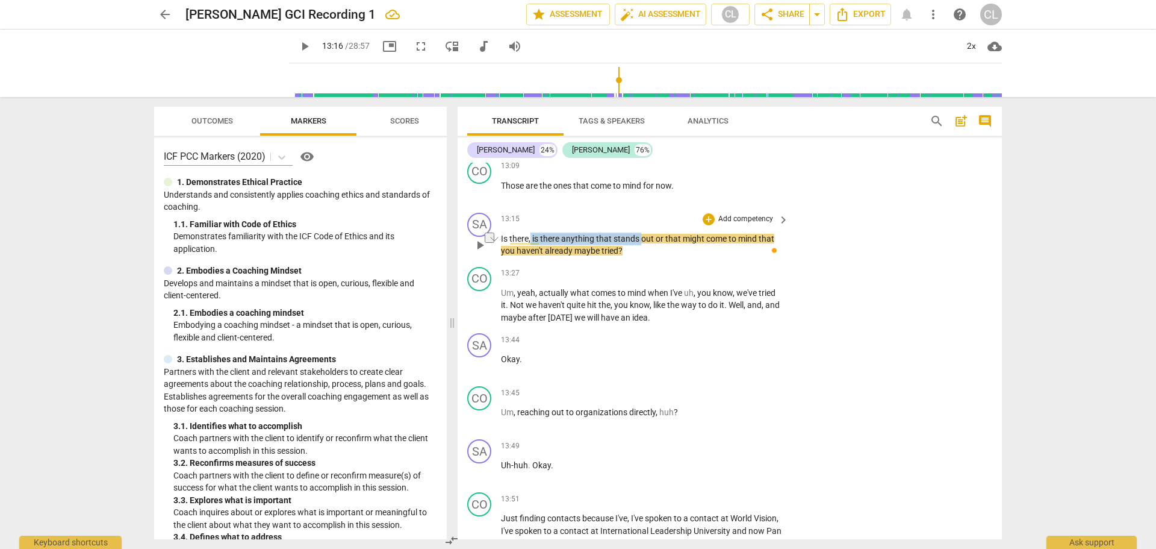
drag, startPoint x: 531, startPoint y: 273, endPoint x: 641, endPoint y: 273, distance: 110.2
click at [641, 257] on p "Is there , is there anything that stands out or that might come to mind that yo…" at bounding box center [642, 244] width 282 height 25
click at [669, 258] on icon "button" at bounding box center [667, 258] width 7 height 8
click at [707, 225] on div "+" at bounding box center [709, 219] width 12 height 12
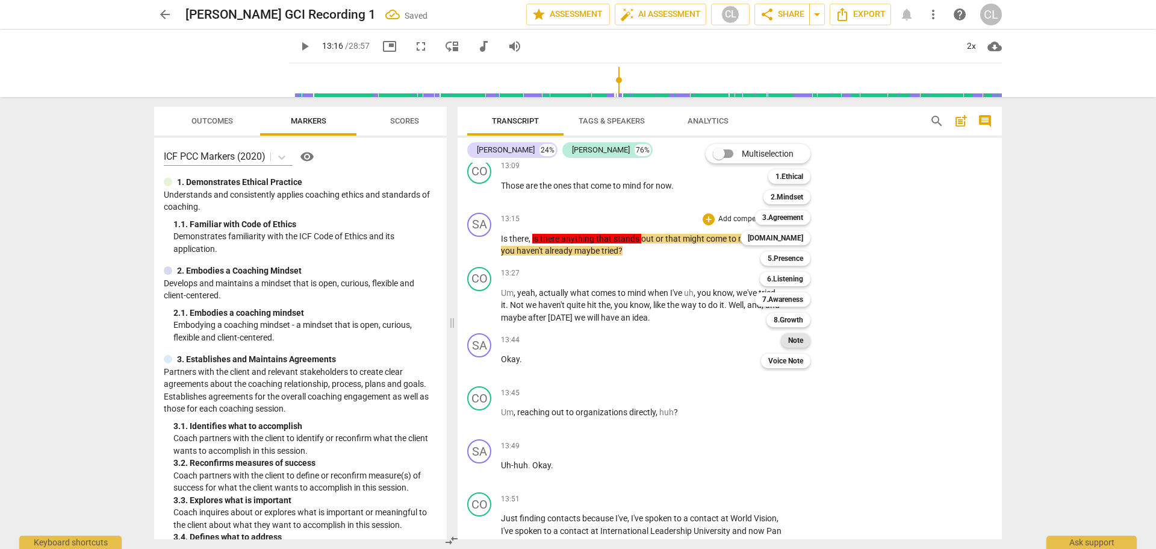
click at [799, 344] on b "Note" at bounding box center [795, 340] width 15 height 14
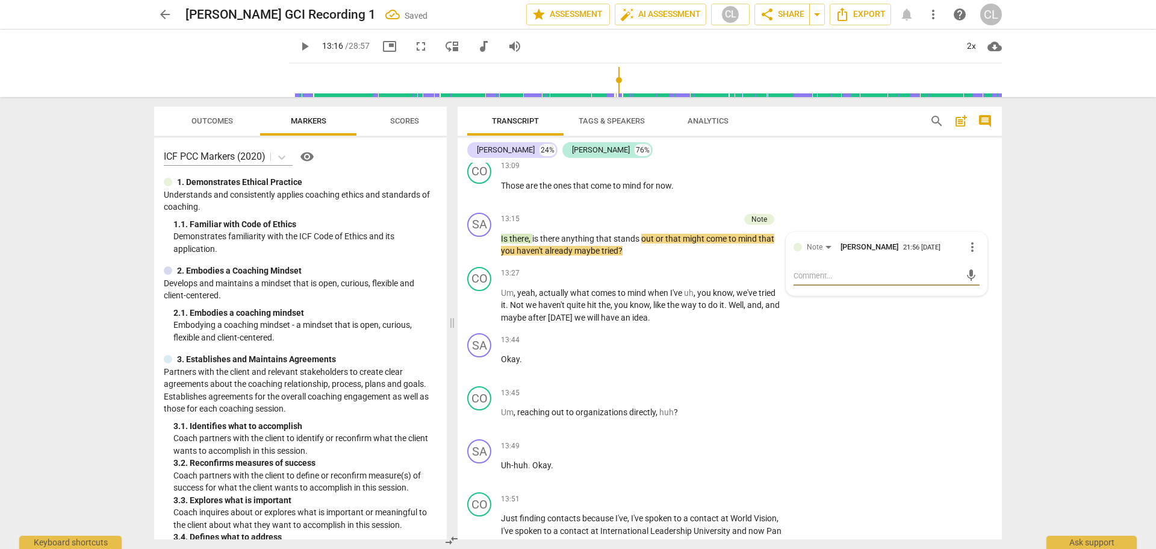
type textarea "what"
type textarea "what stand"
type textarea "what stands"
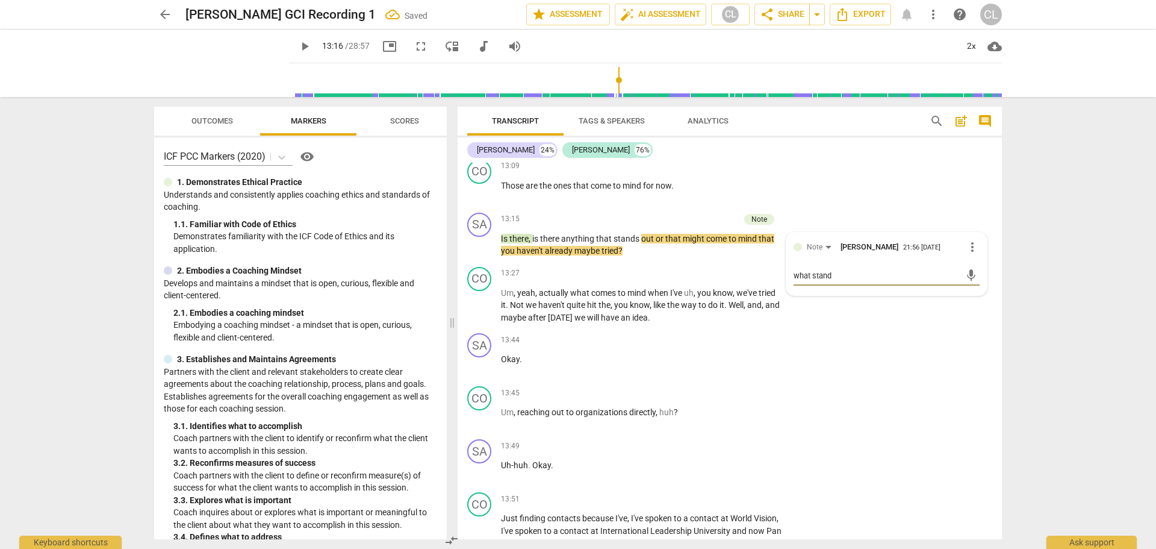
type textarea "what stands"
type textarea "what stands out"
type textarea "What stands out"
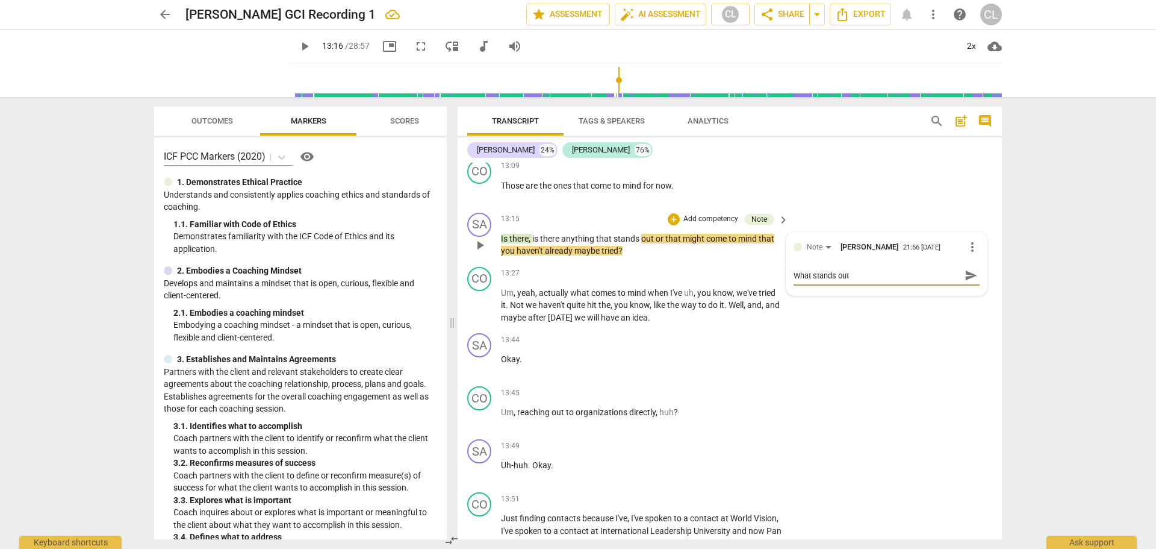
type textarea "What stands out dot"
type textarea "What stands out dot dot"
type textarea "What stands out..."
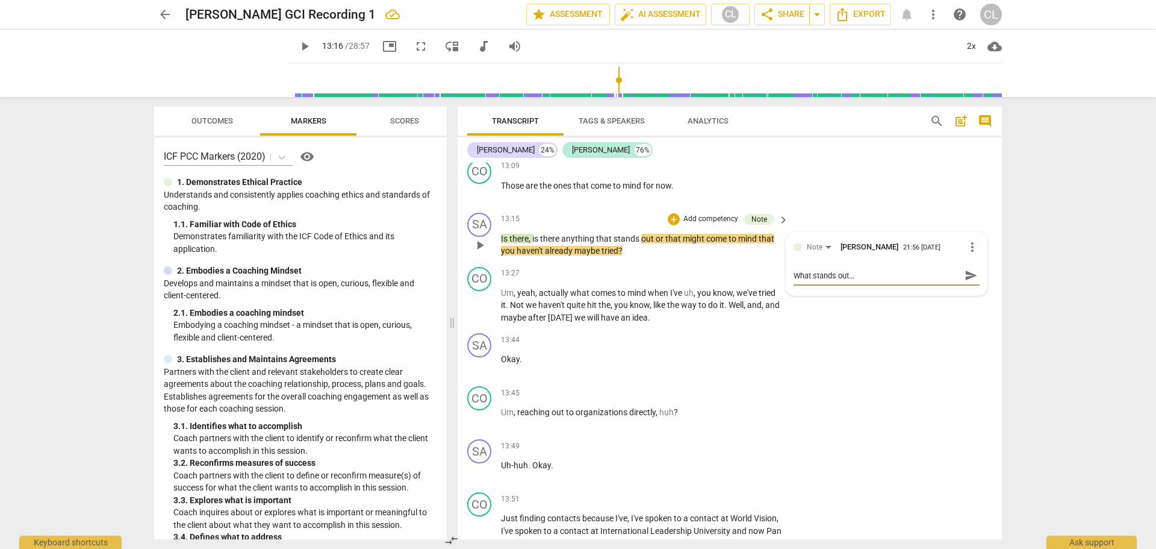
type textarea "What stands out..."
click at [965, 282] on span "send" at bounding box center [971, 275] width 13 height 13
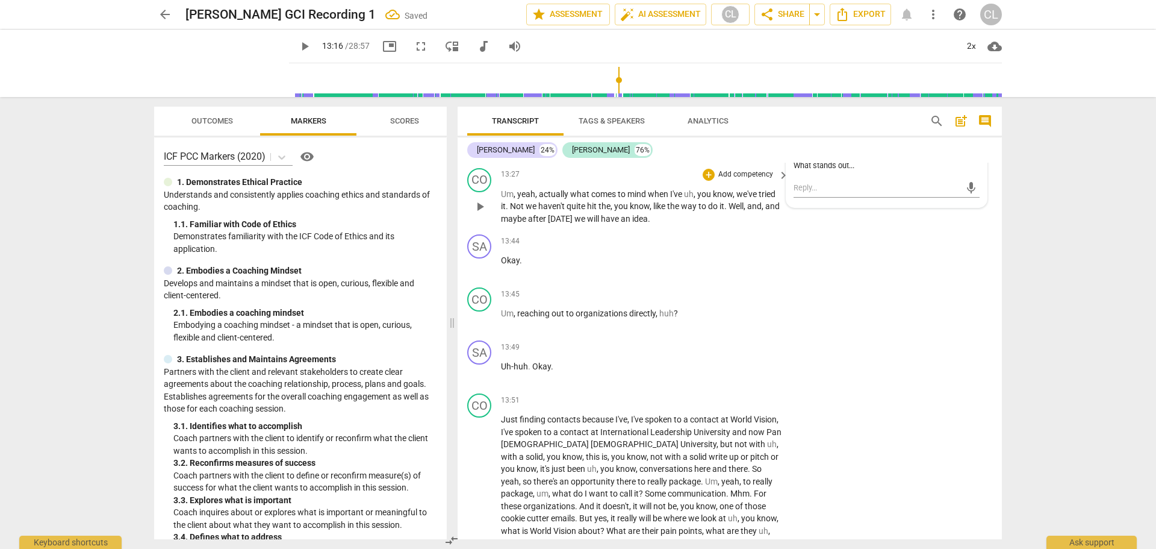
scroll to position [3469, 0]
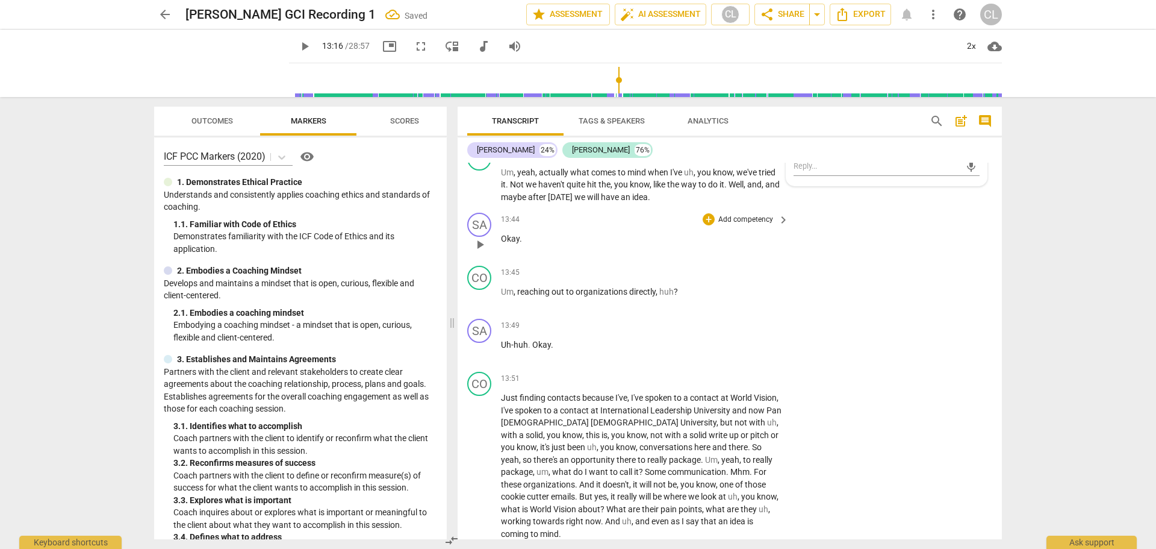
click at [625, 245] on p "Okay ." at bounding box center [642, 238] width 282 height 13
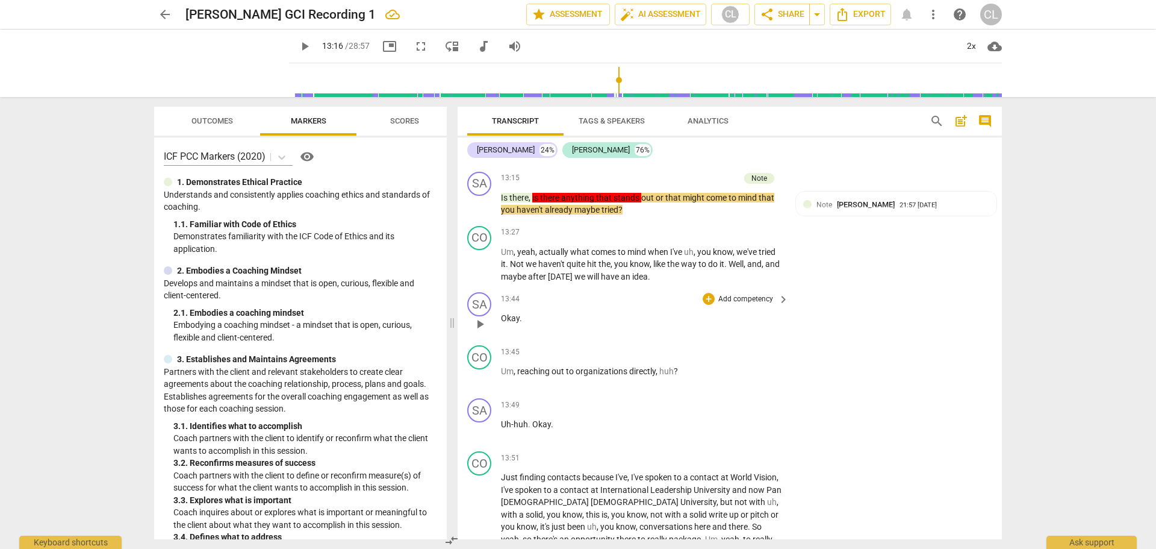
scroll to position [3408, 0]
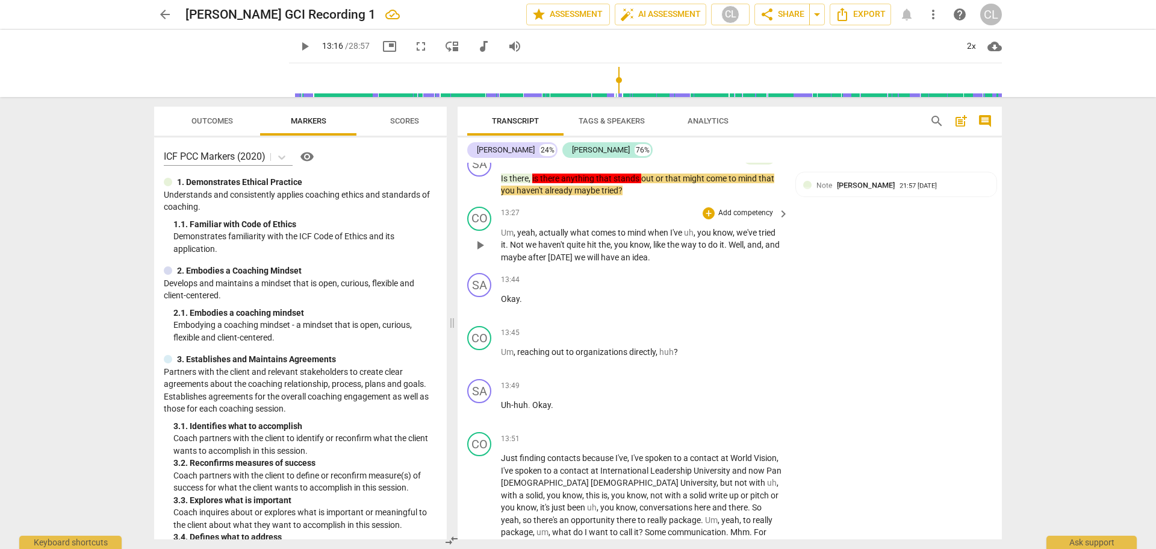
click at [533, 237] on span "yeah" at bounding box center [526, 233] width 18 height 10
click at [532, 237] on span "yeah" at bounding box center [526, 233] width 18 height 10
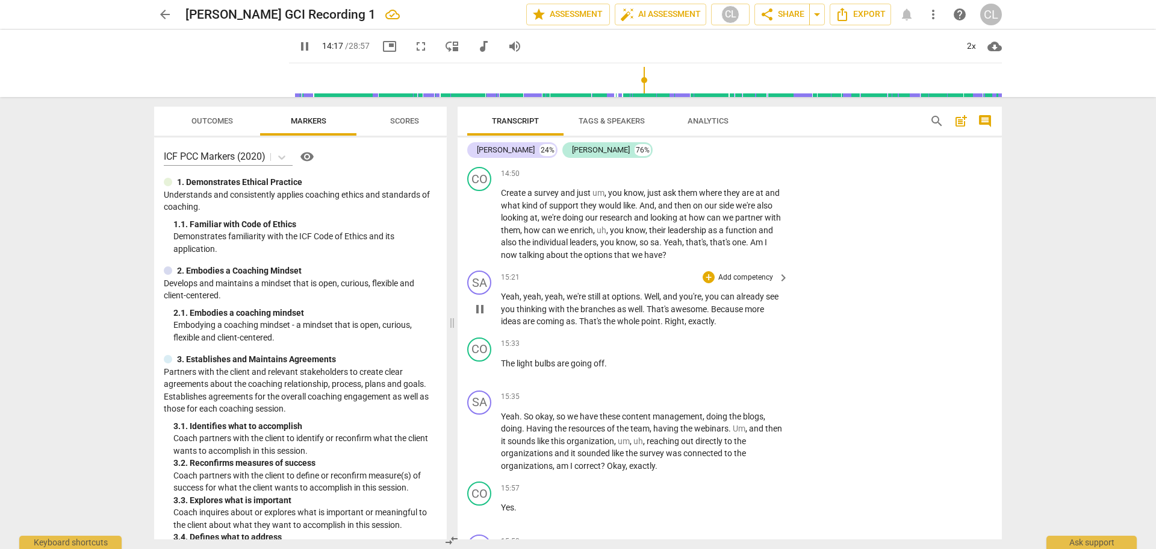
scroll to position [3890, 0]
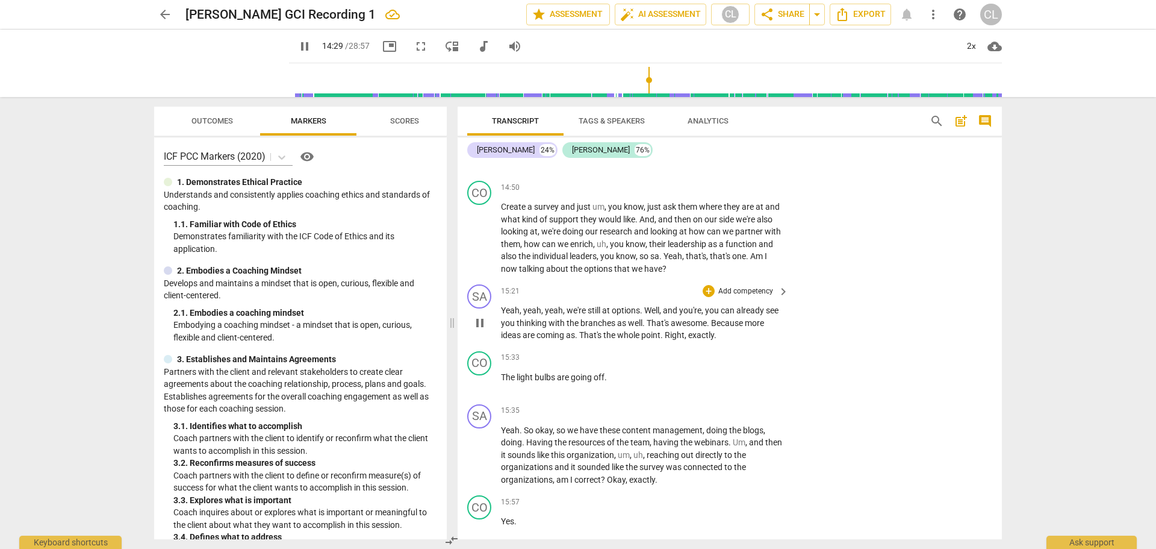
click at [510, 315] on span "Yeah" at bounding box center [510, 310] width 19 height 10
click at [511, 315] on span "Yeah" at bounding box center [510, 310] width 19 height 10
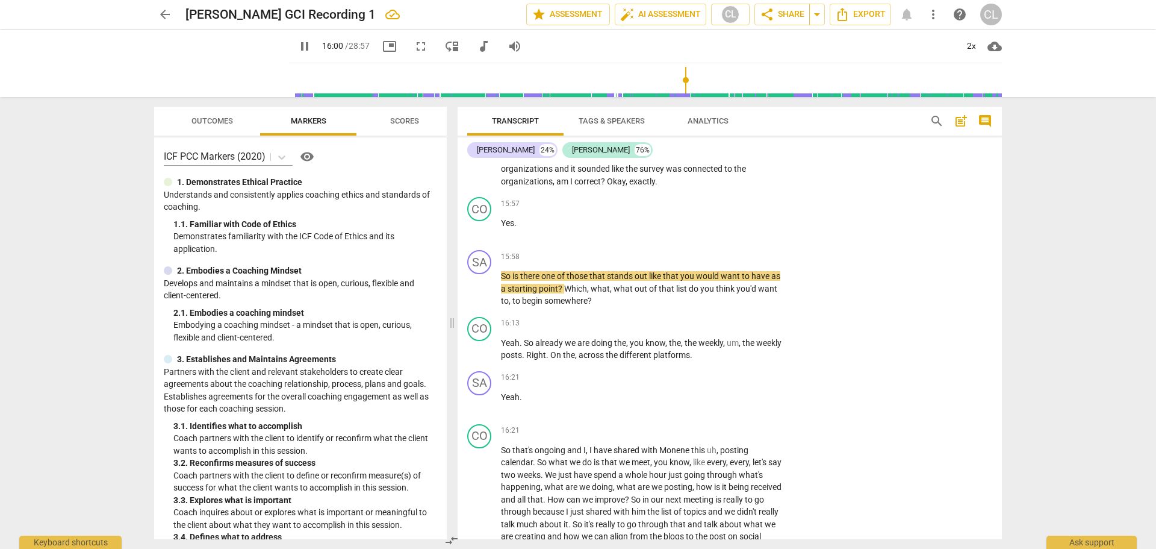
scroll to position [4191, 0]
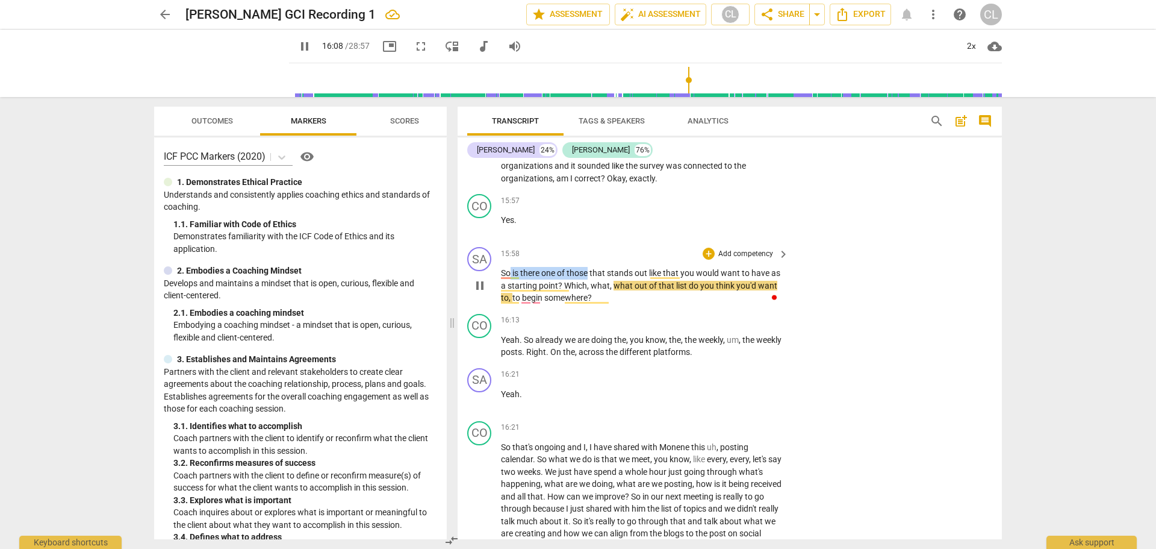
drag, startPoint x: 511, startPoint y: 309, endPoint x: 588, endPoint y: 309, distance: 77.1
click at [588, 304] on p "So is there one of those that stands out like that you would want to have as a …" at bounding box center [642, 285] width 282 height 37
click at [618, 291] on icon "button" at bounding box center [618, 292] width 7 height 8
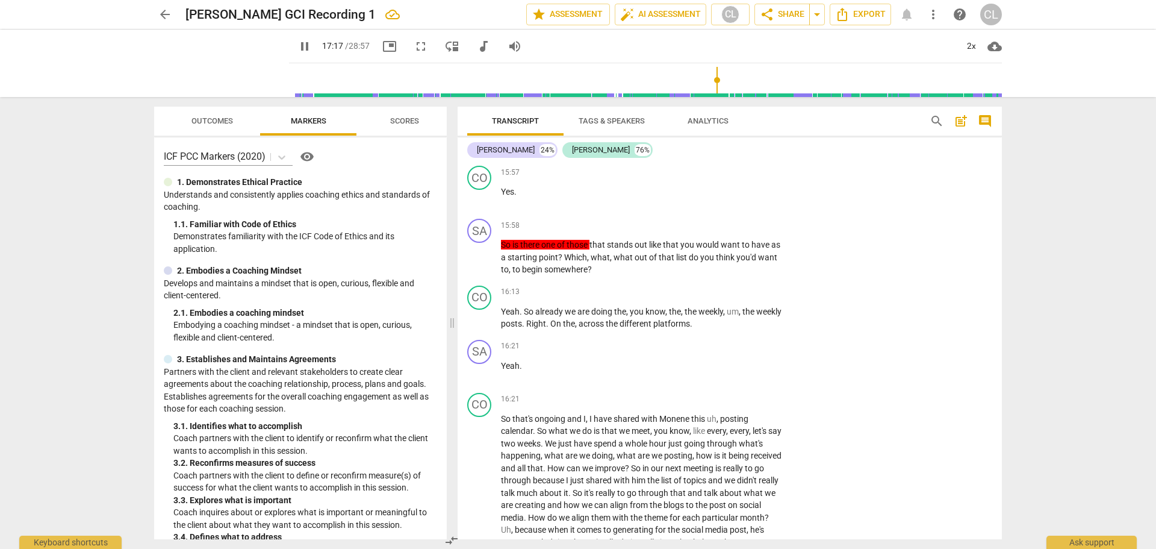
scroll to position [4643, 0]
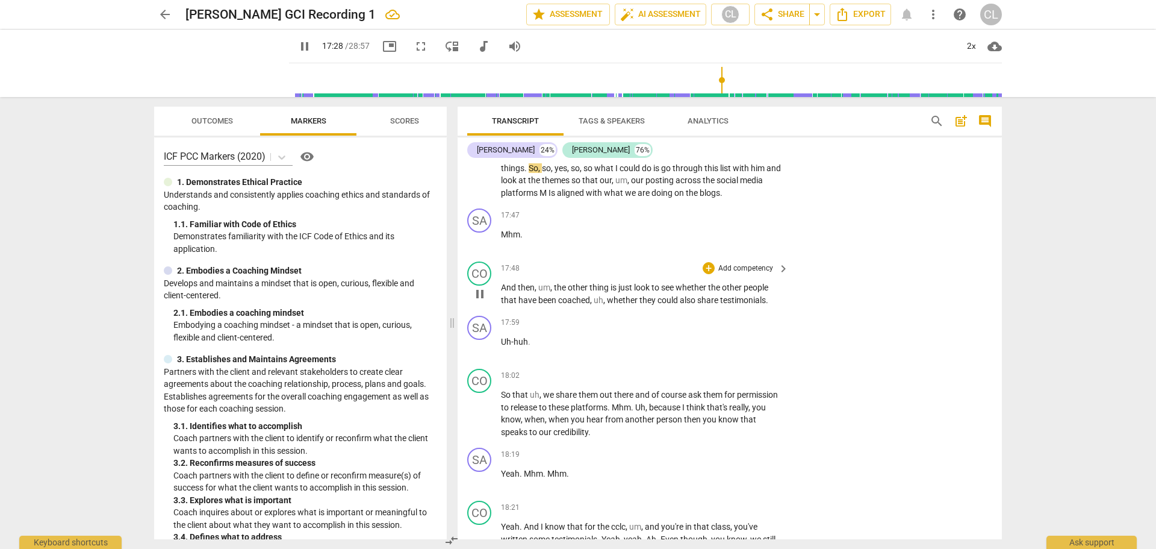
click at [561, 292] on span "the" at bounding box center [561, 287] width 14 height 10
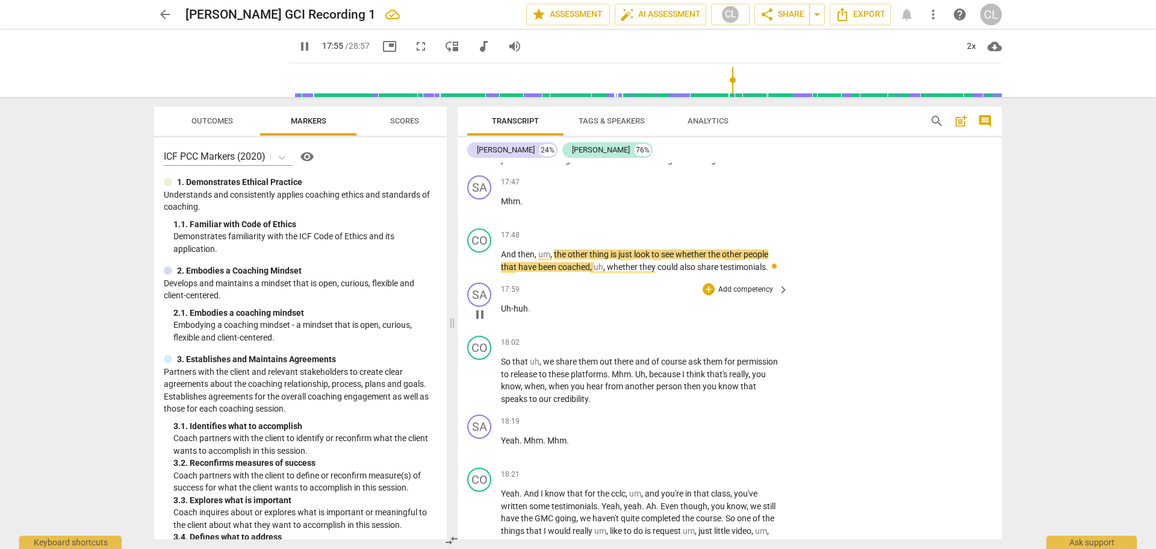
scroll to position [4763, 0]
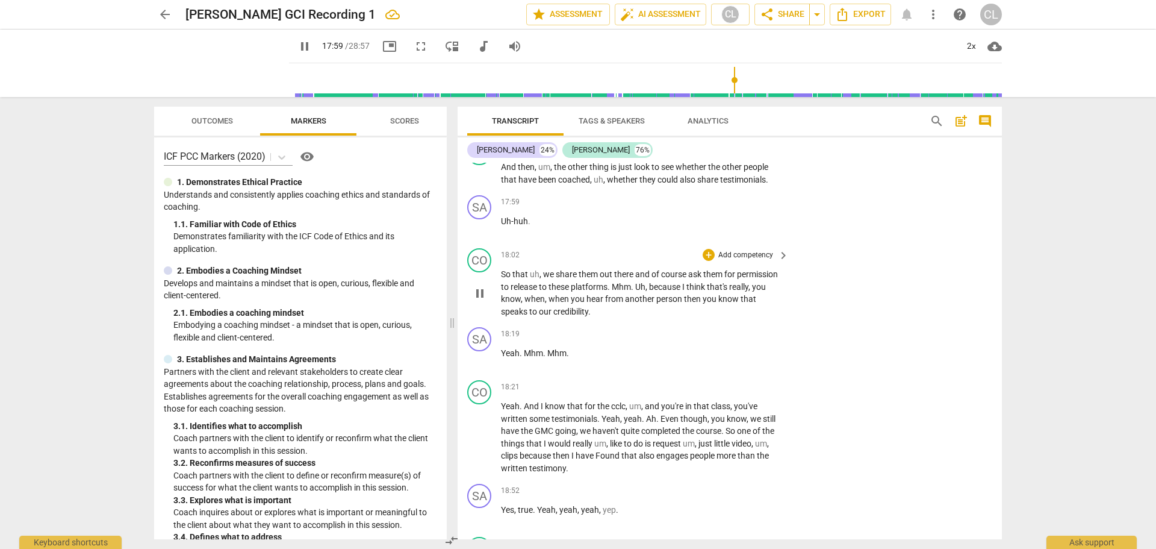
click at [544, 279] on span "we" at bounding box center [549, 274] width 13 height 10
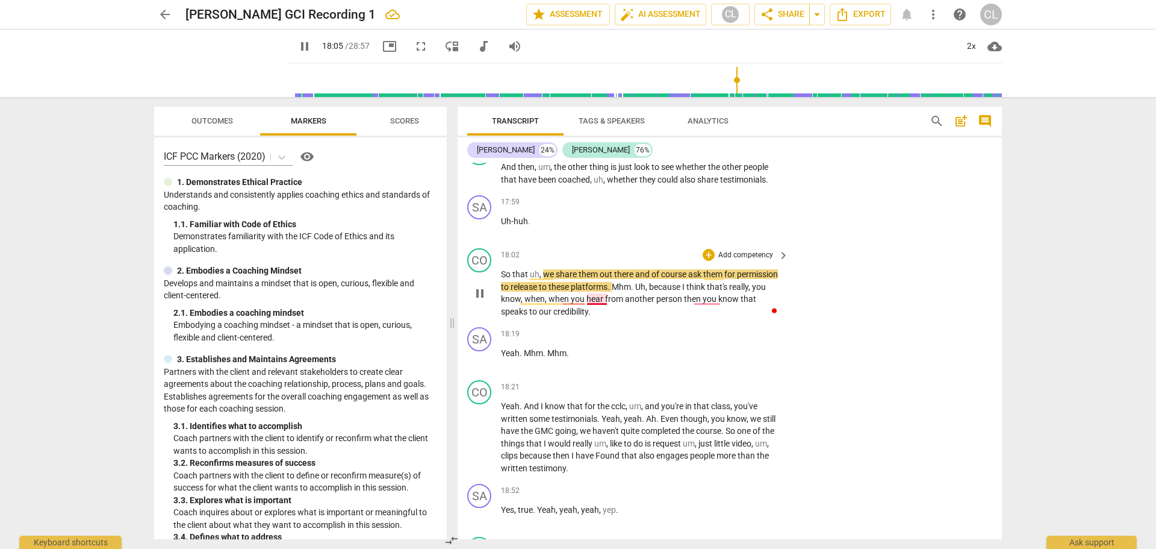
type input "1086"
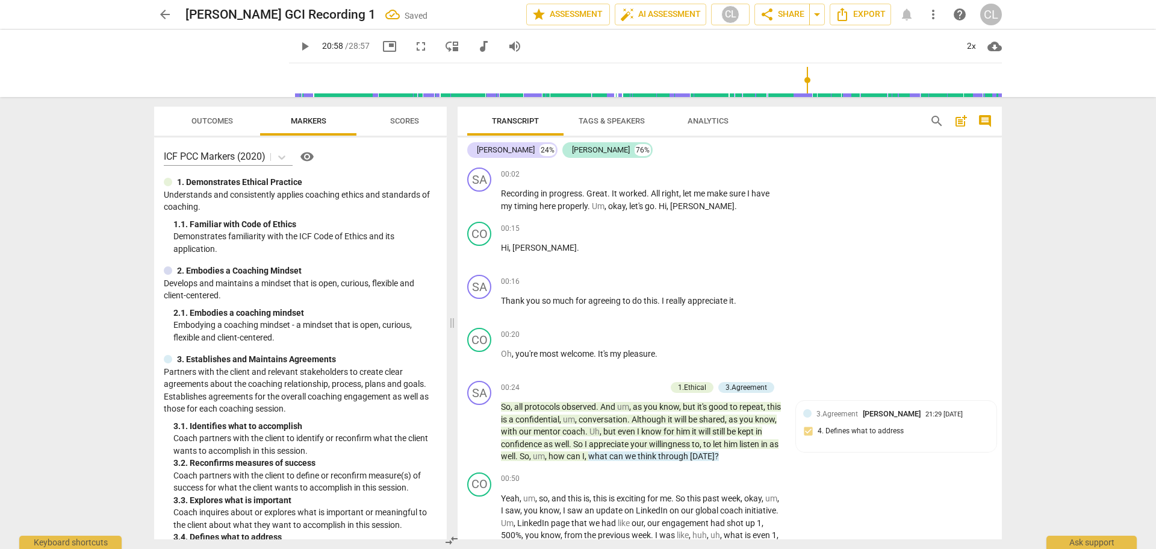
scroll to position [5366, 0]
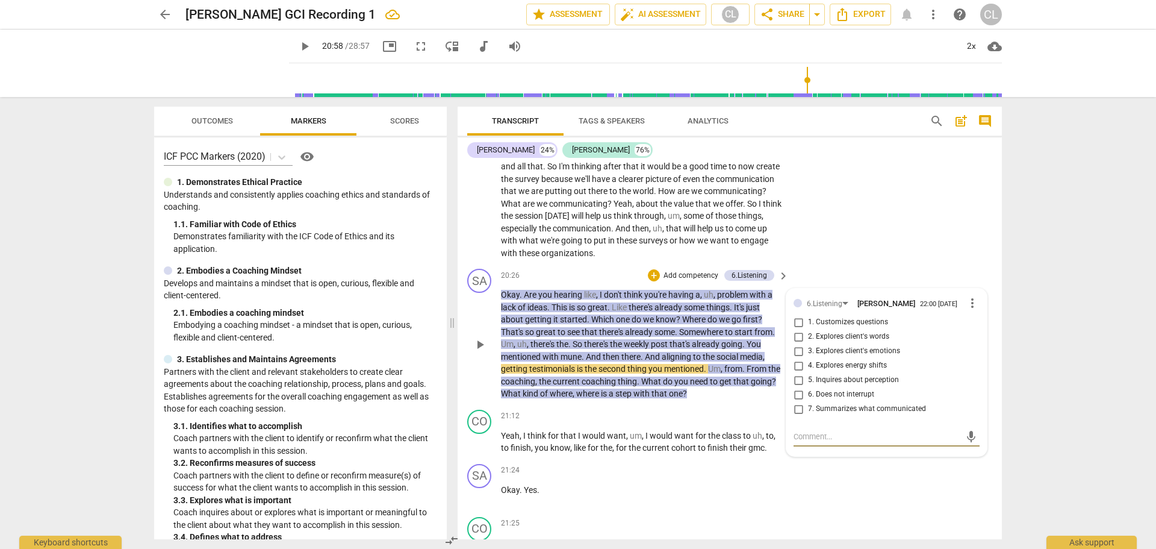
click at [965, 310] on span "more_vert" at bounding box center [972, 303] width 14 height 14
click at [974, 372] on li "Delete" at bounding box center [982, 375] width 42 height 23
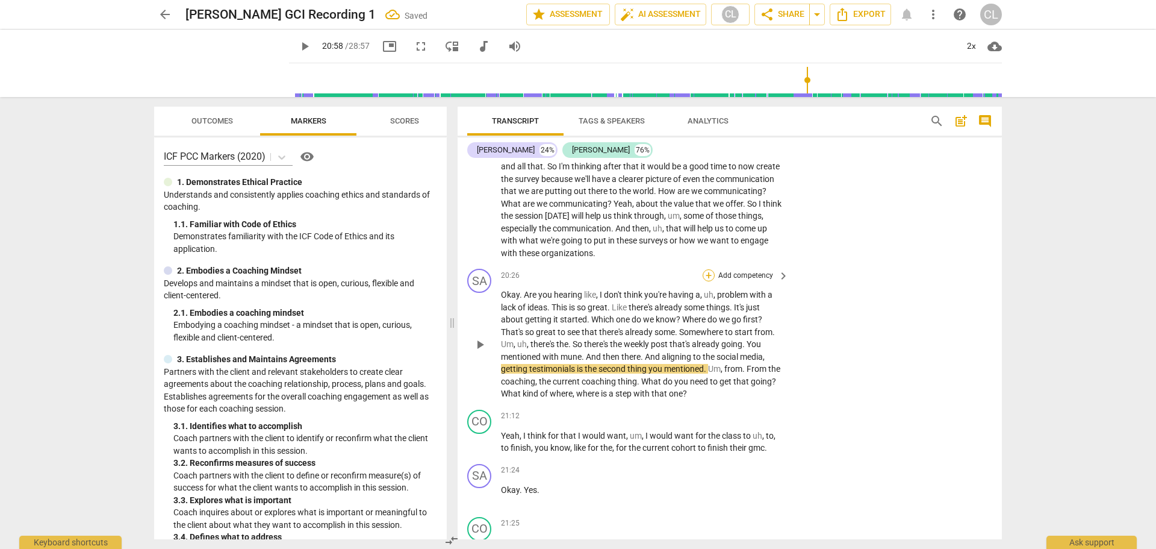
click at [708, 281] on div "+" at bounding box center [709, 275] width 12 height 12
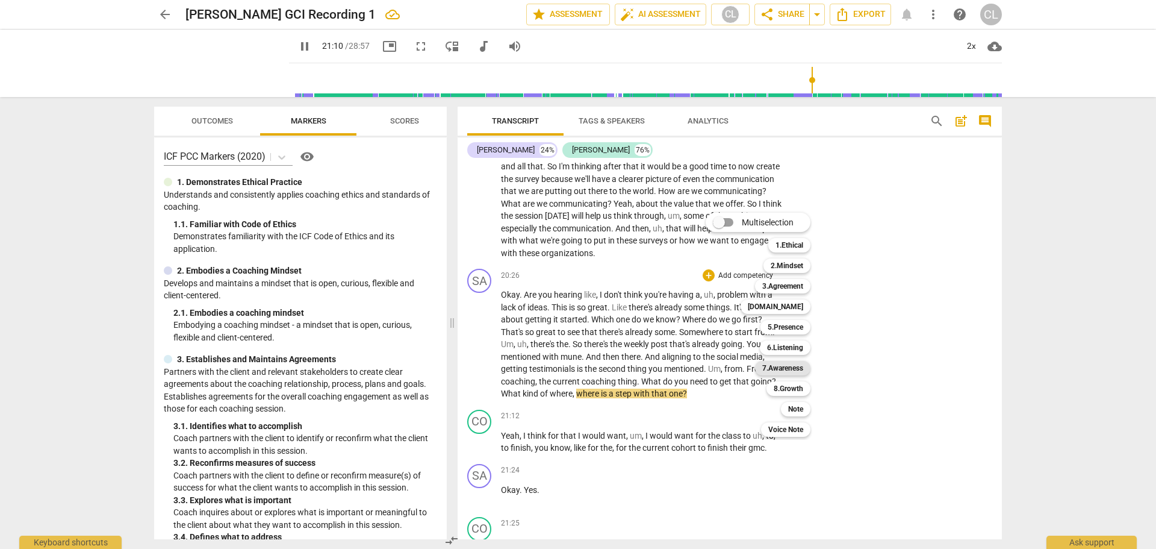
click at [800, 369] on b "7.Awareness" at bounding box center [782, 368] width 41 height 14
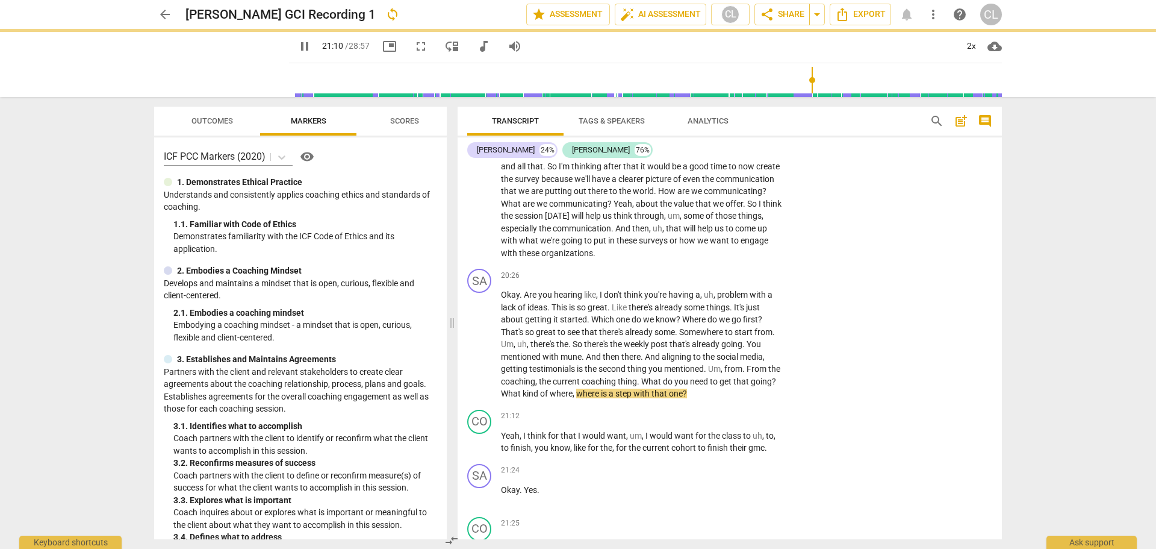
type input "1271"
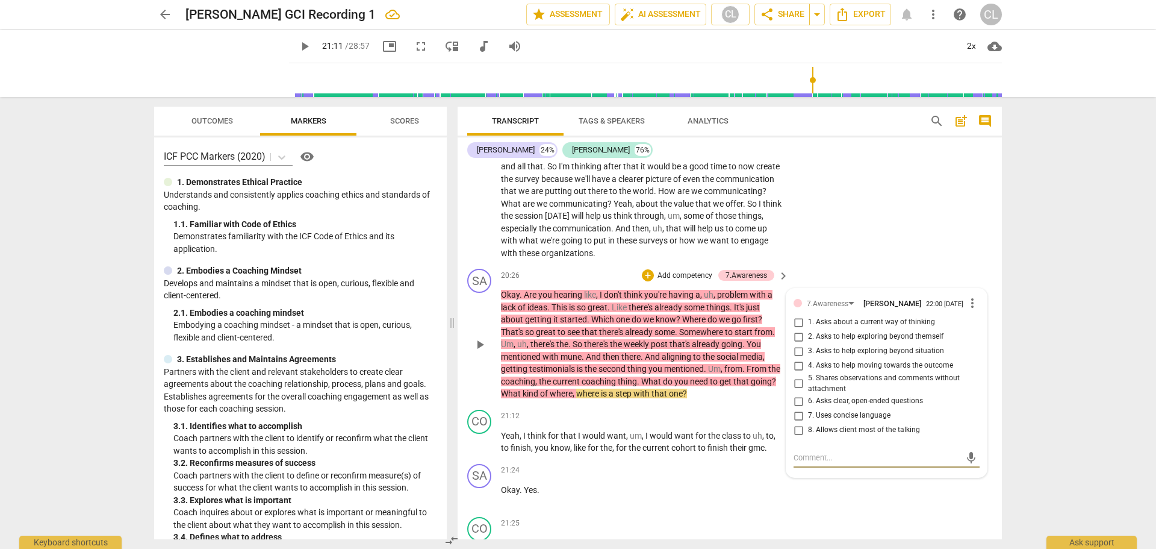
click at [798, 391] on input "5. Shares observations and comments without attachment" at bounding box center [798, 383] width 19 height 14
checkbox input "true"
click at [838, 463] on textarea at bounding box center [877, 457] width 167 height 11
type textarea "instead"
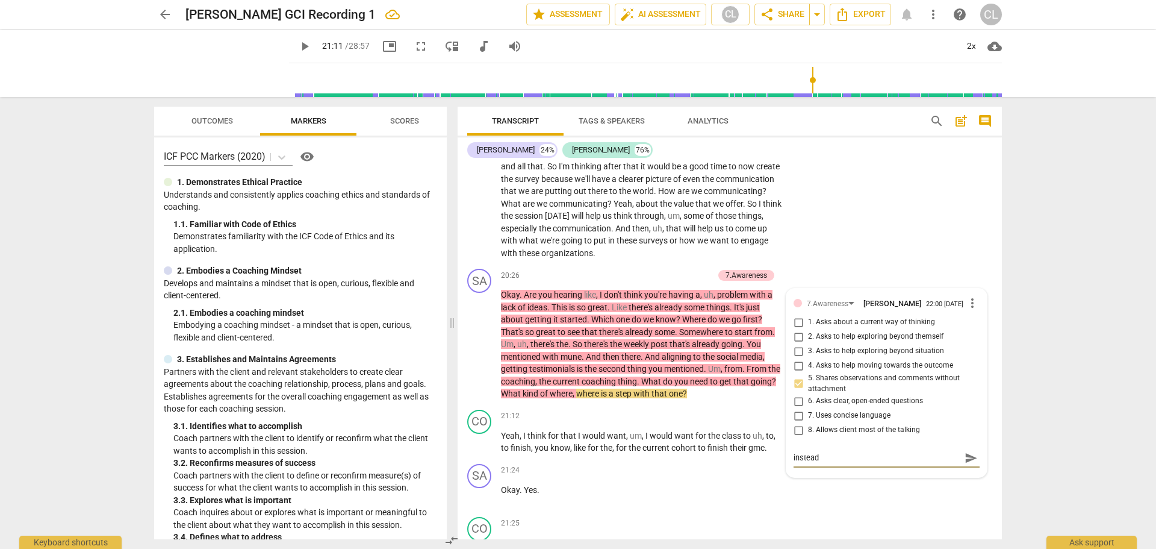
type textarea "instead of"
type textarea "instead of saying"
type textarea "Instead of saying oh"
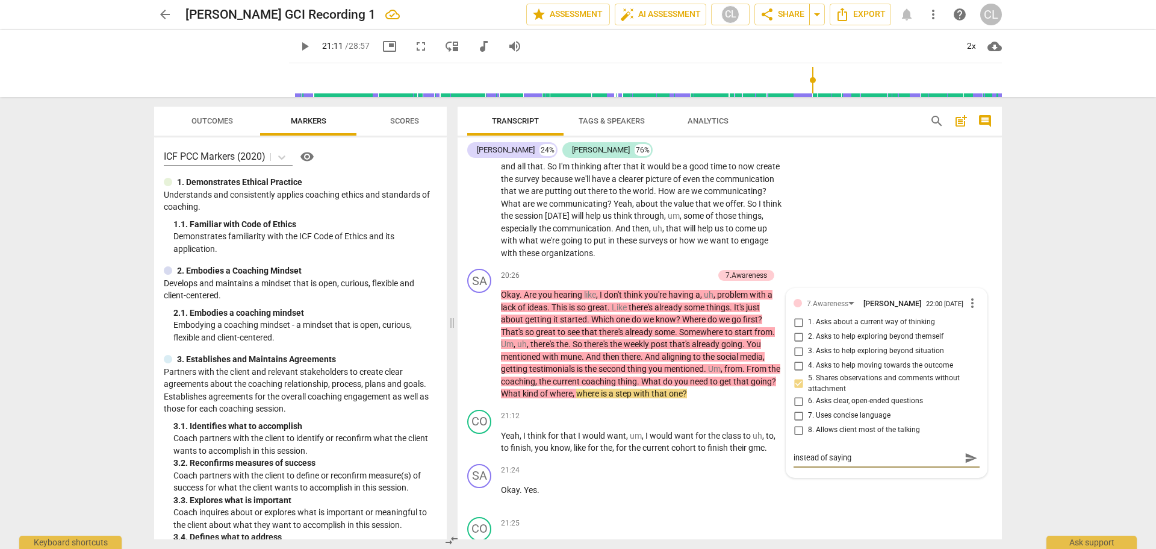
type textarea "Instead of saying oh"
type textarea "instead of saying oh all"
type textarea "instead of saying oh all you"
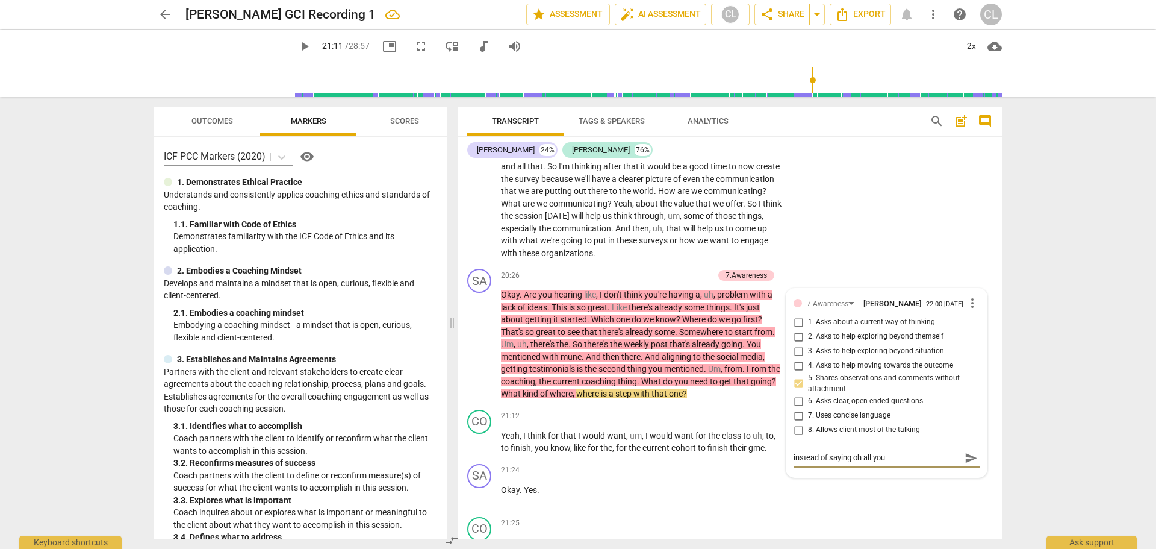
type textarea "instead of saying oh all you need"
type textarea "Instead of saying oh all you need to"
type textarea "instead of saying oh all you need to do"
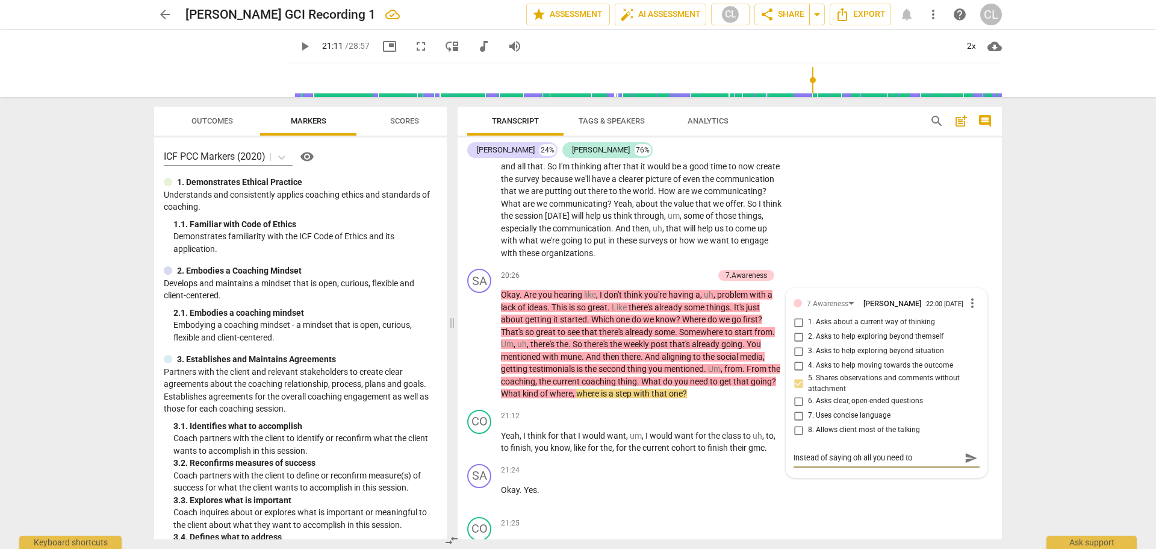
type textarea "instead of saying oh all you need to do"
type textarea "instead of saying oh all you need to do is"
type textarea "instead of saying oh all you need to do is pick"
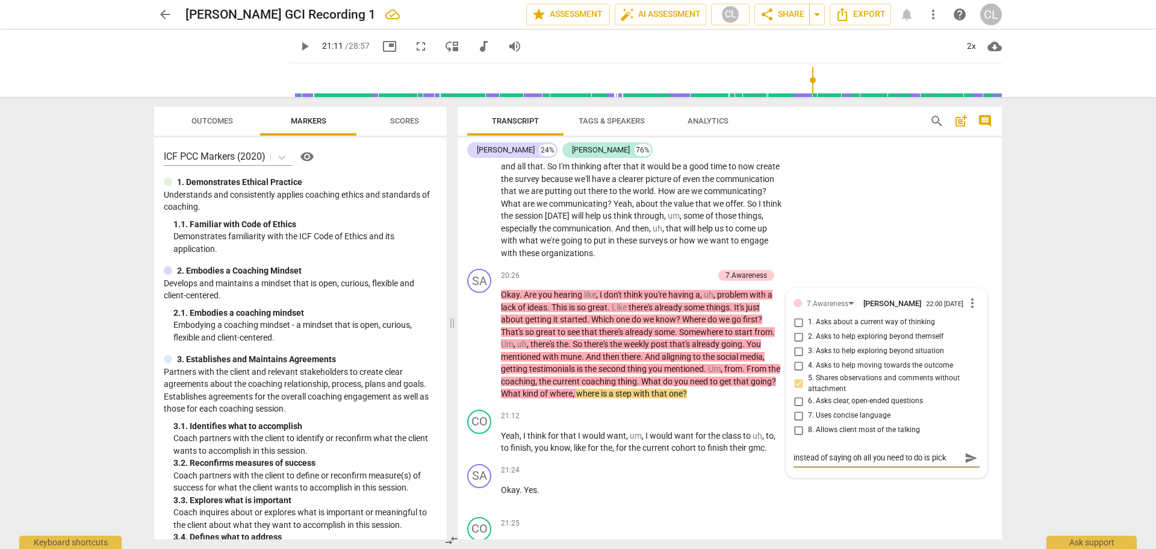
type textarea "Instead of saying oh all you need to do is pick one"
type textarea "Instead of saying oh all you need to do is pick one you"
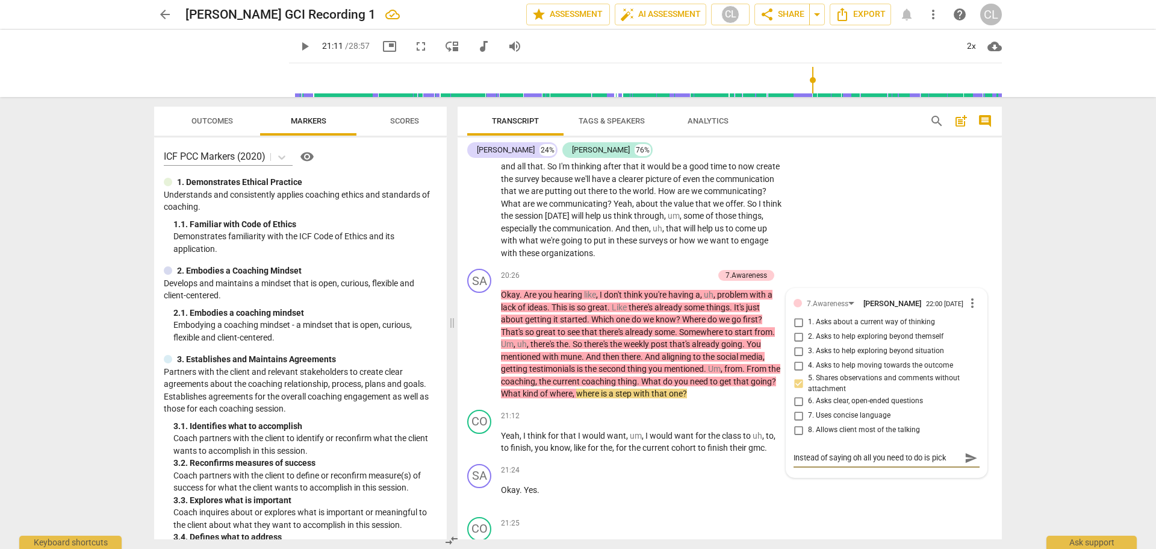
scroll to position [11, 0]
type textarea "Instead of saying oh all you need to do is pick one you could"
type textarea "Instead of saying oh all you need to do is pick one you could have"
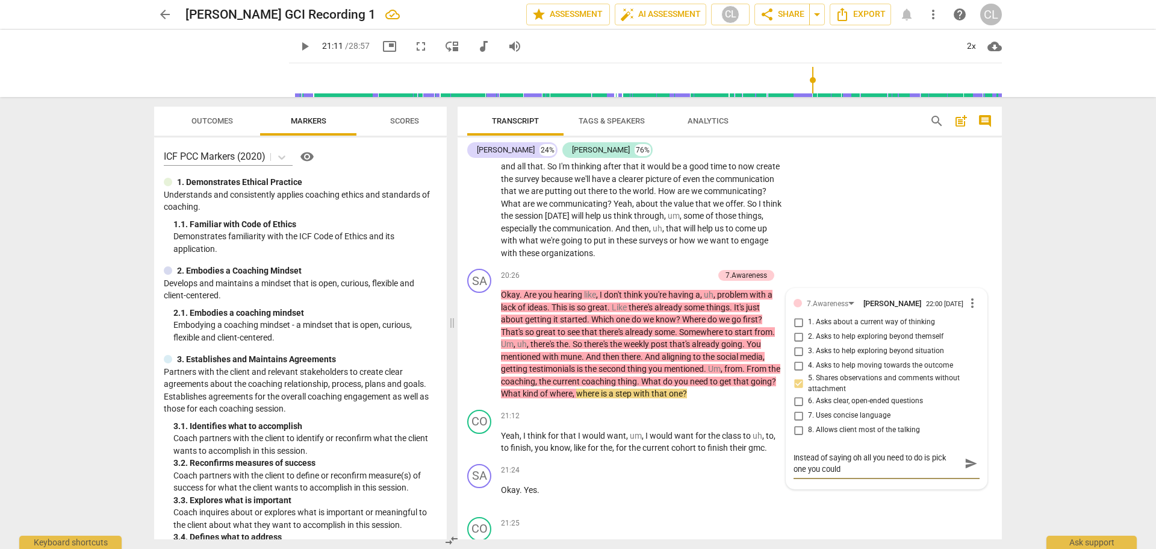
type textarea "Instead of saying oh all you need to do is pick one you could have"
type textarea "Instead of saying oh all you need to do is pick one You could have gone"
type textarea "Instead of saying oh all you need to do is pick one you could have gone from"
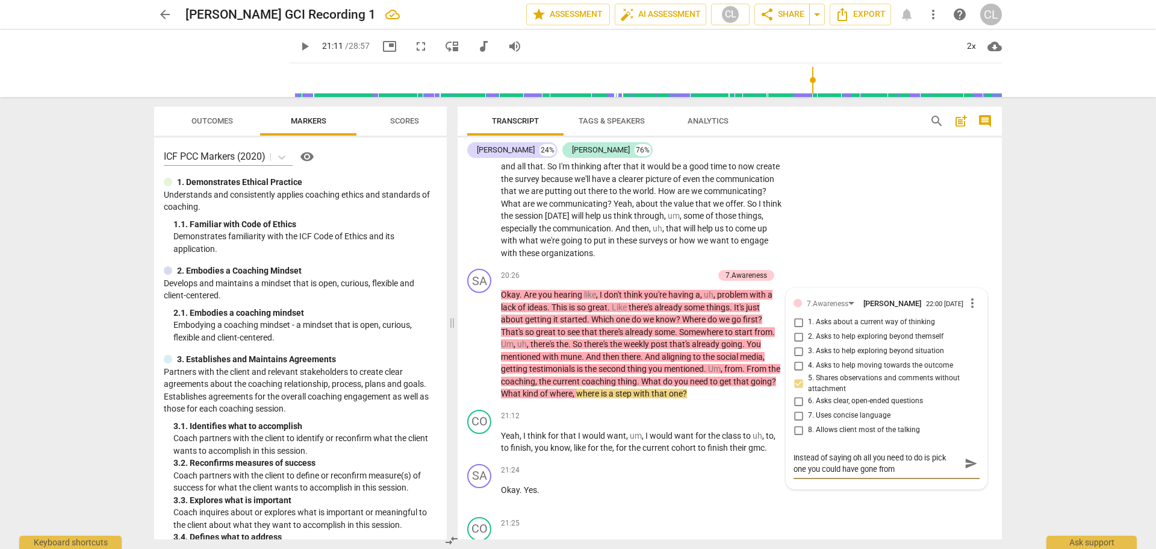
type textarea "Instead of saying oh all you need to do is pick one you could have gone from th…"
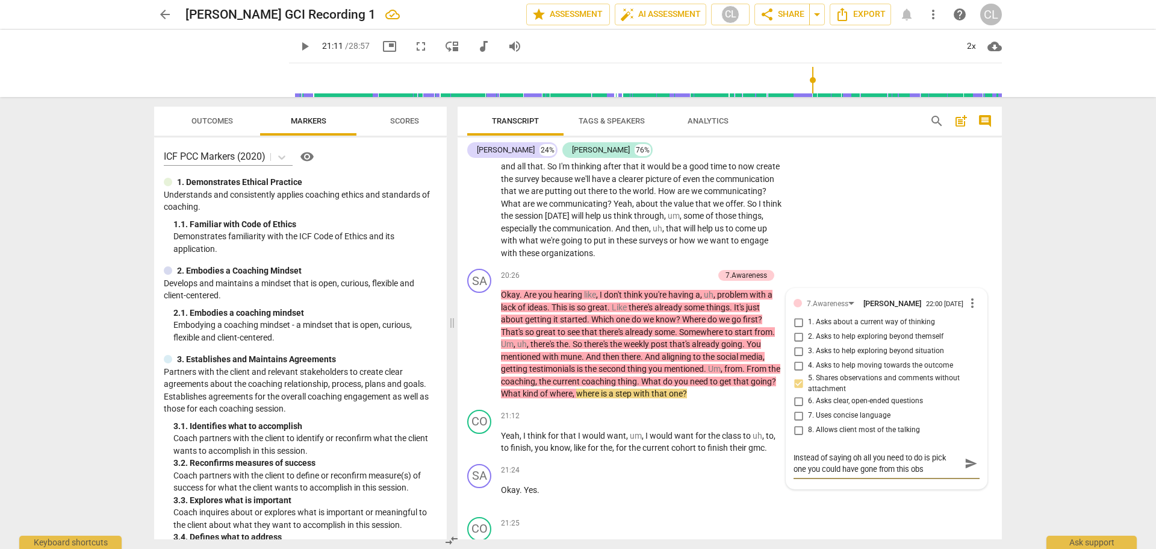
type textarea "Instead of saying oh all you need to do is pick one you could have gone from th…"
type textarea "Instead of saying oh all you need to do is pick one You could have gone from th…"
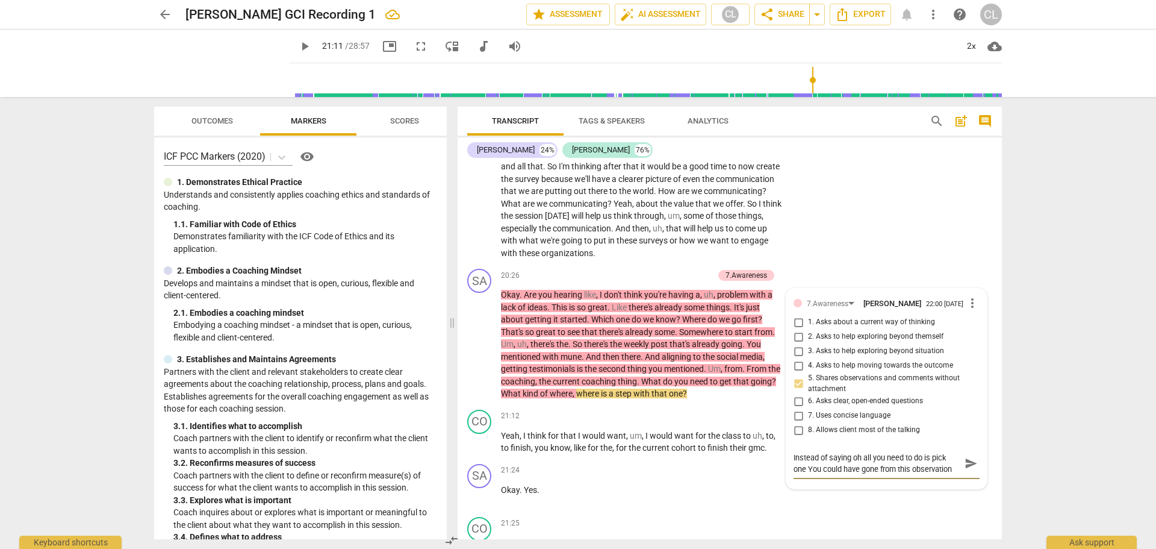
type textarea "Instead of saying oh all you need to do is pick one you could have gone from th…"
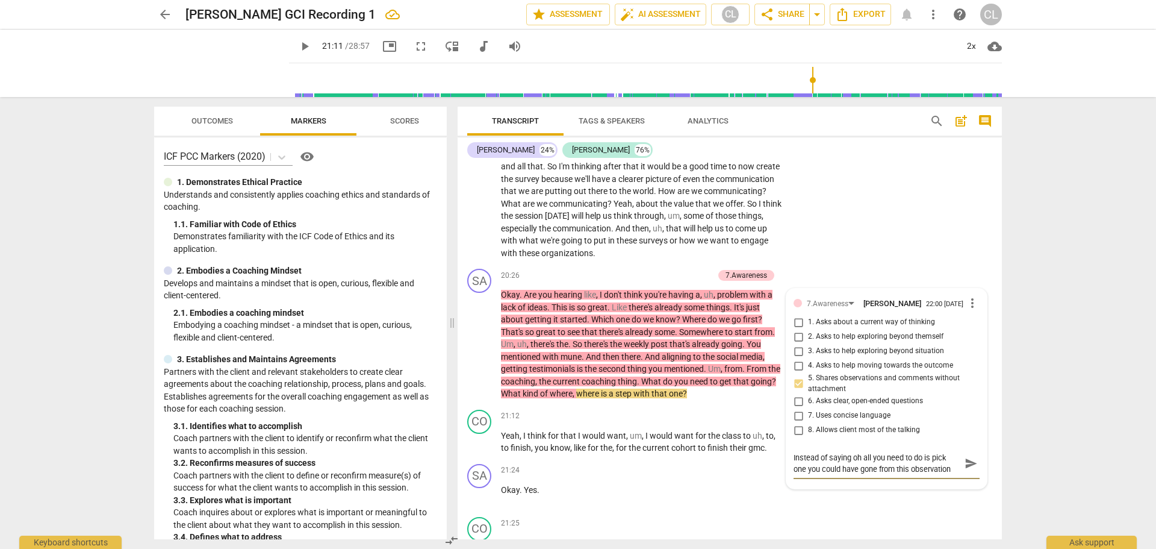
type textarea "Instead of saying oh all you need to do is pick one you could have gone from th…"
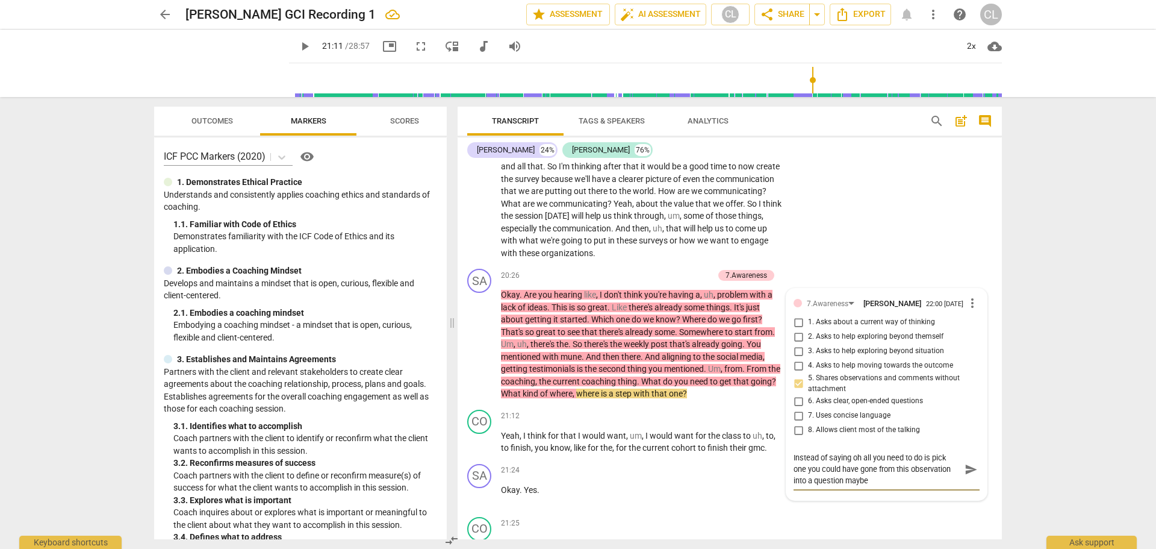
type textarea "Instead of saying oh all you need to do is pick one You could have gone from th…"
type textarea "Instead of saying oh all you need to do is pick one you could have gone from th…"
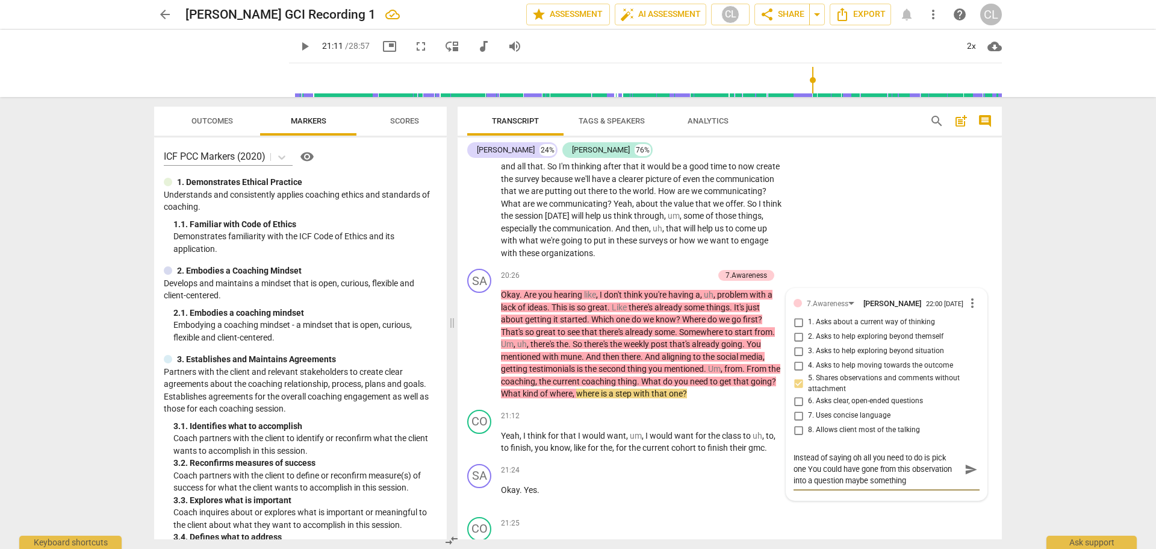
type textarea "Instead of saying oh all you need to do is pick one you could have gone from th…"
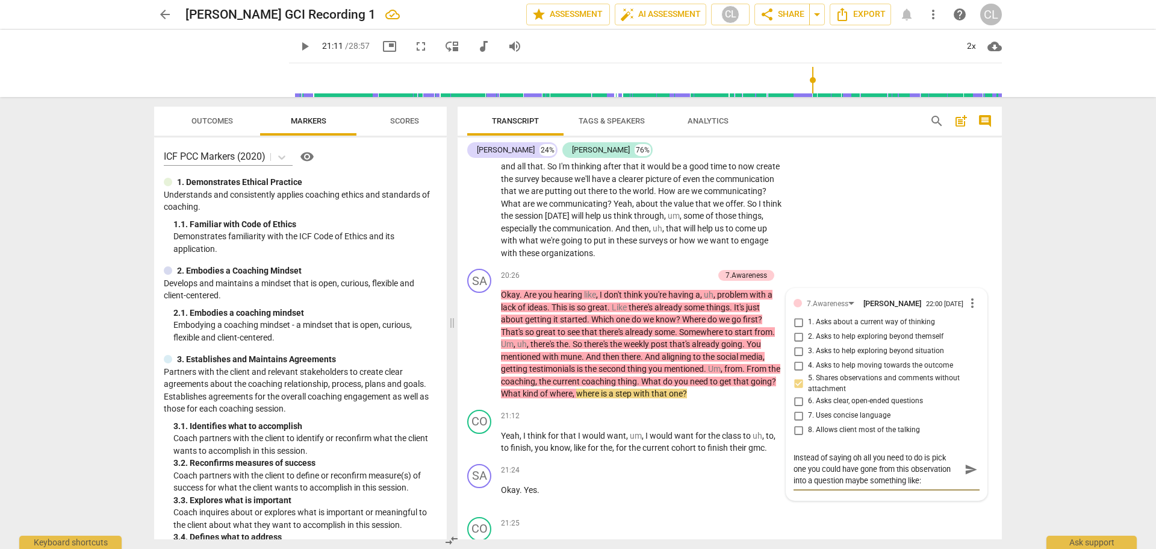
type textarea "Instead of saying oh all you need to do is pick one You could have gone from th…"
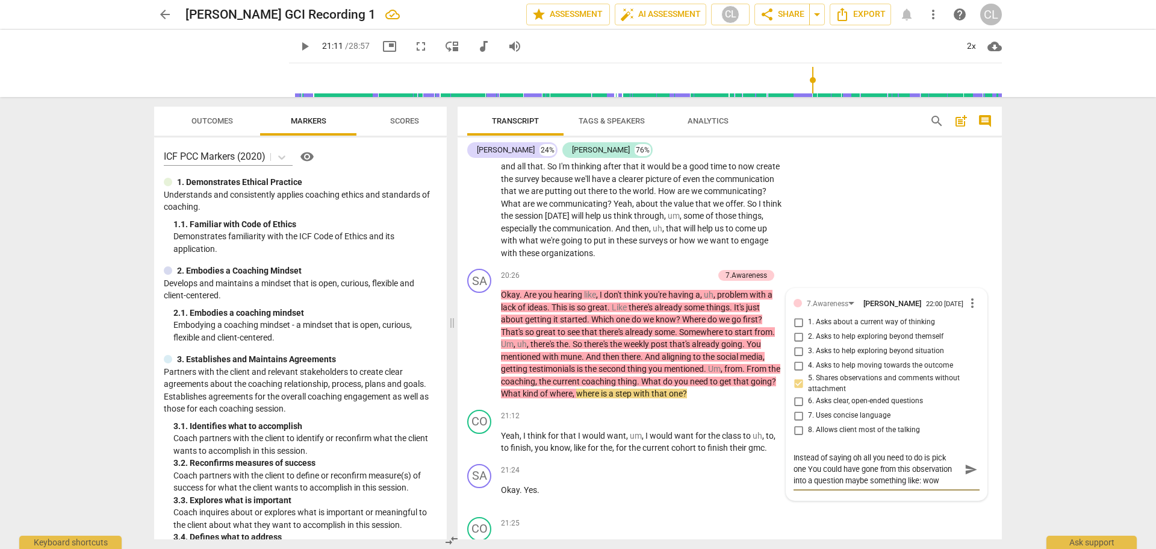
type textarea "Instead of saying oh all you need to do is pick one You could have gone from th…"
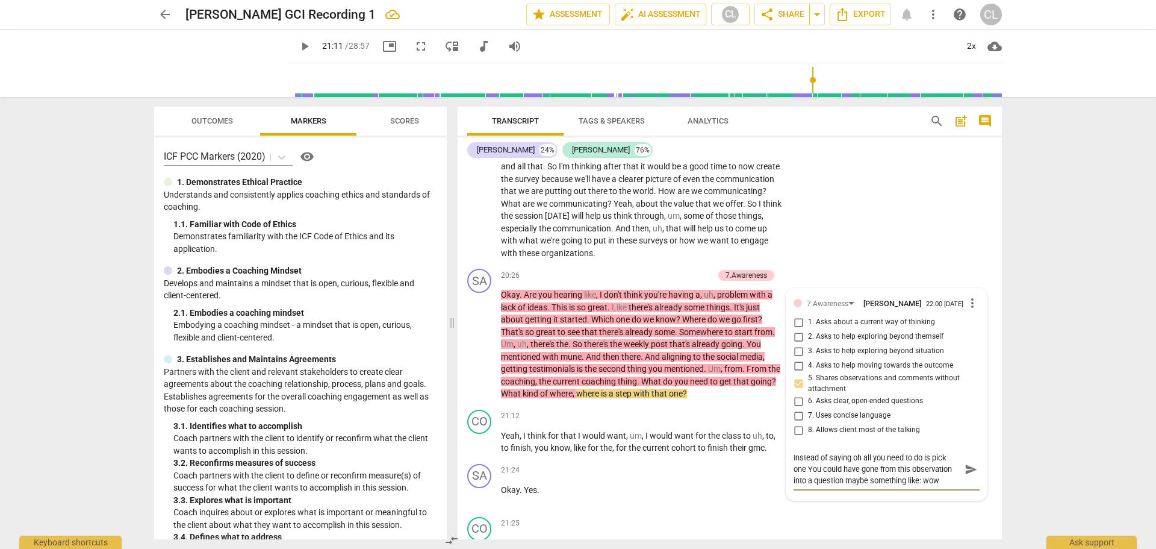
scroll to position [11, 0]
type textarea "Instead of saying oh all you need to do is pick one You could have gone from th…"
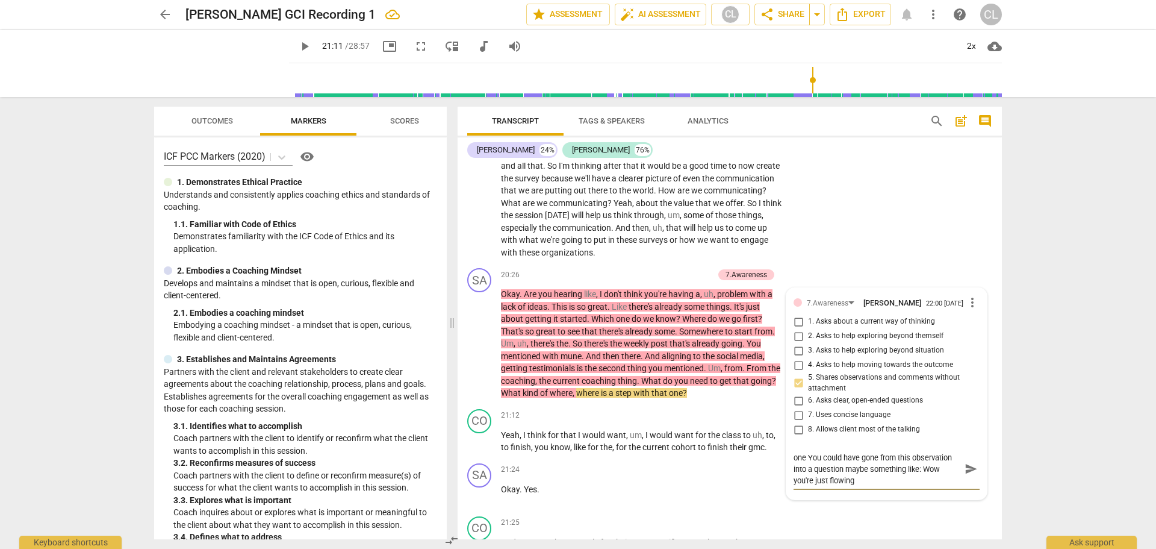
scroll to position [0, 0]
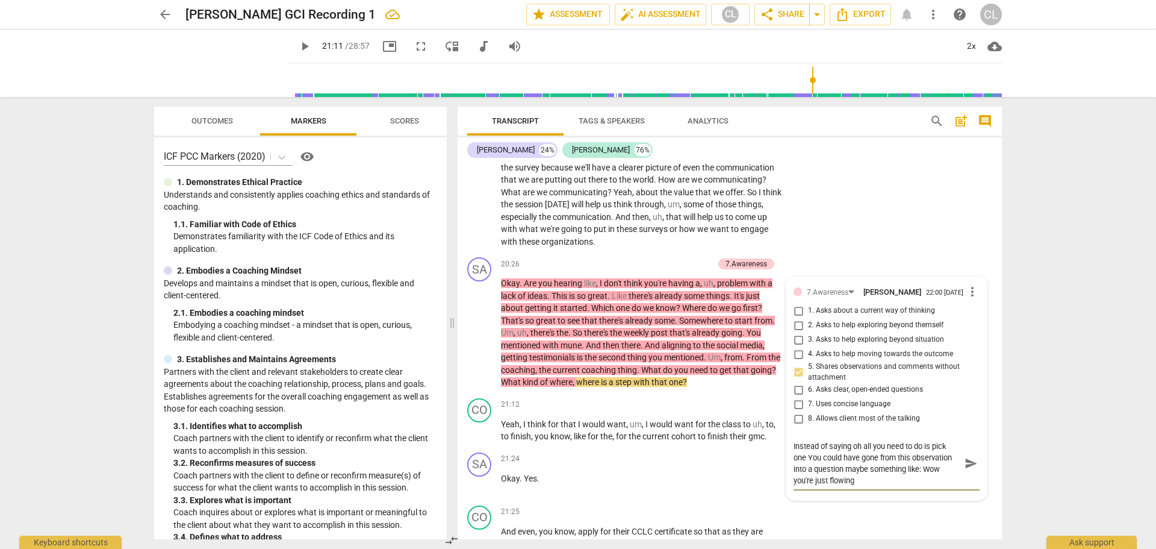
type textarea "Instead of saying oh all you need to do is pick one You could have gone from th…"
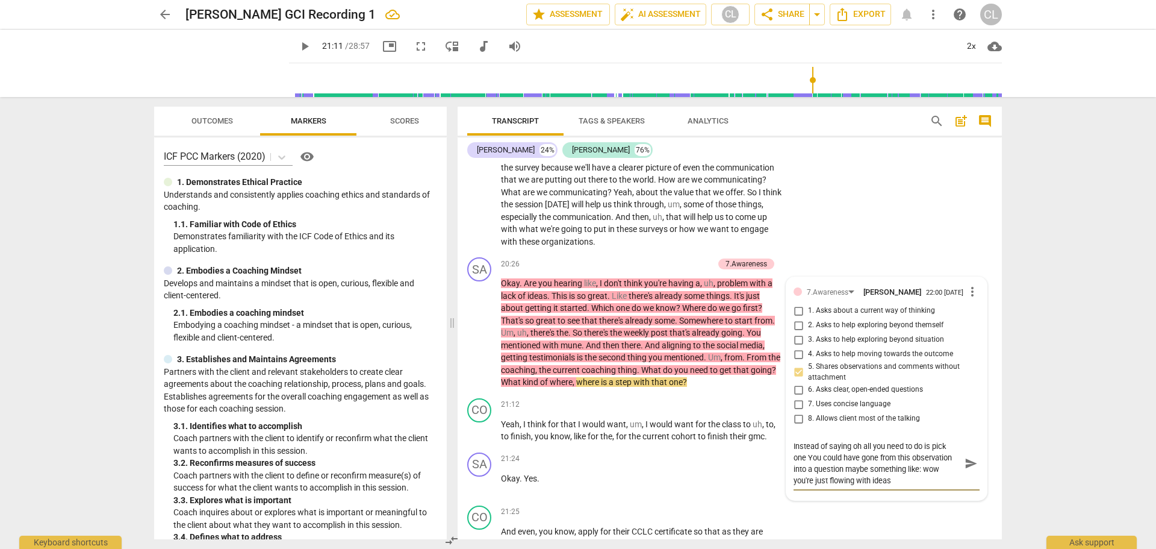
type textarea "Instead of saying oh all you need to do is pick one You could have gone from th…"
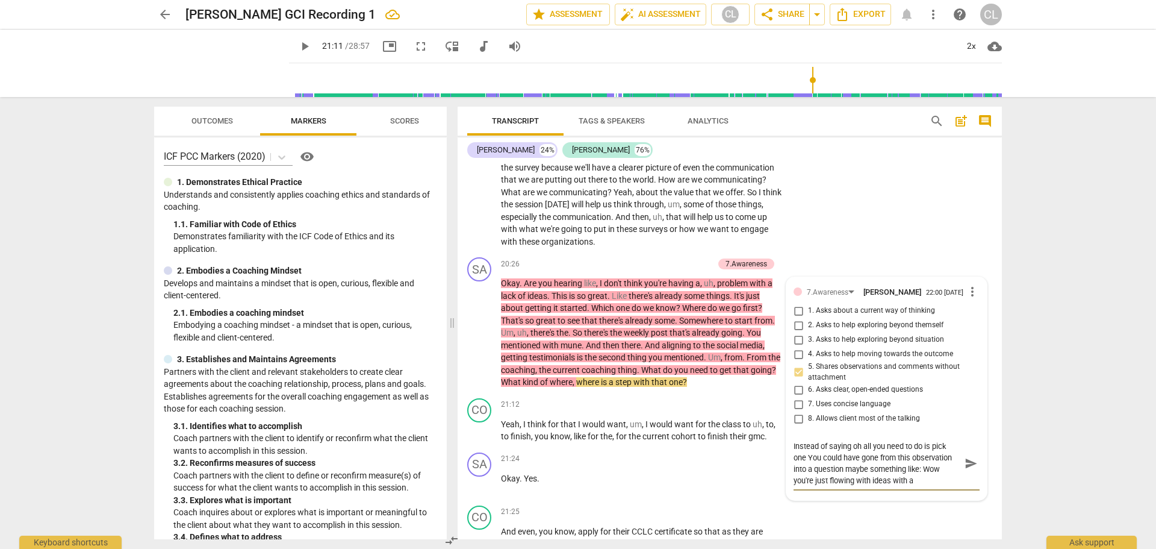
type textarea "Instead of saying oh all you need to do is pick one You could have gone from th…"
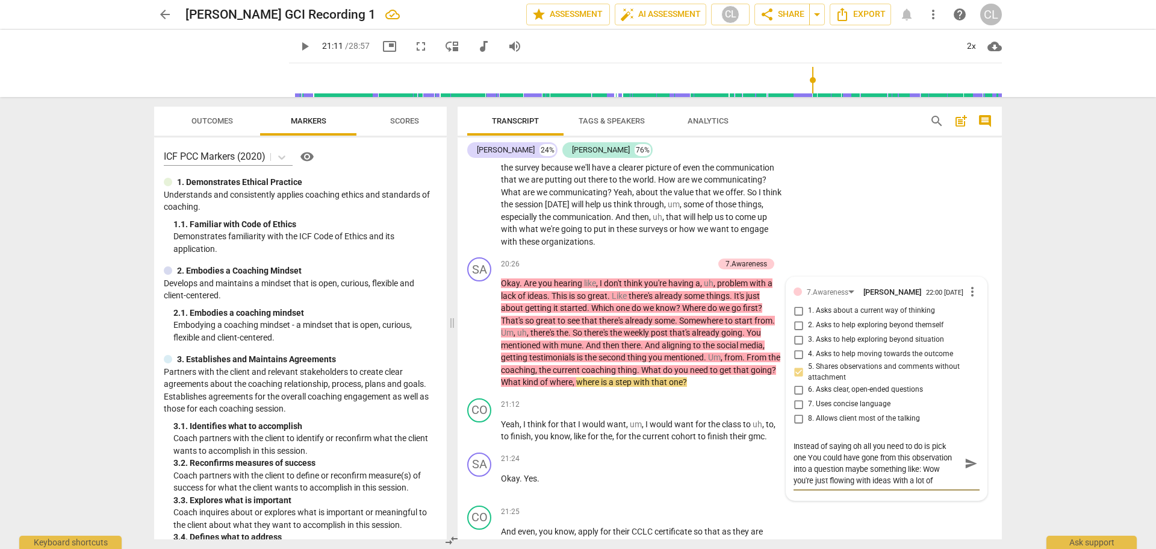
type textarea "Instead of saying oh all you need to do is pick one You could have gone from th…"
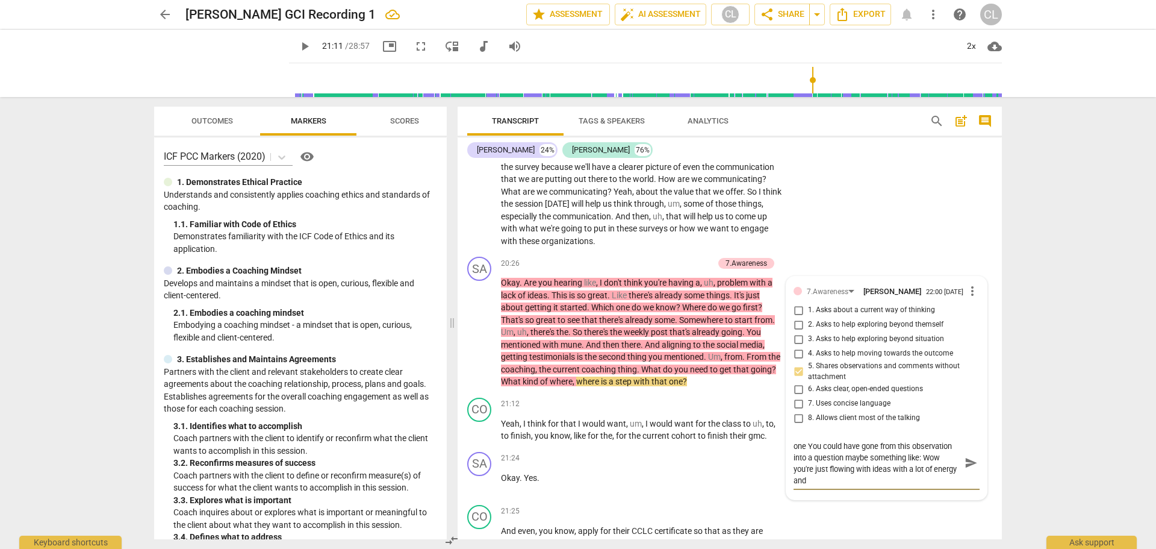
type textarea "Instead of saying oh all you need to do is pick one You could have gone from th…"
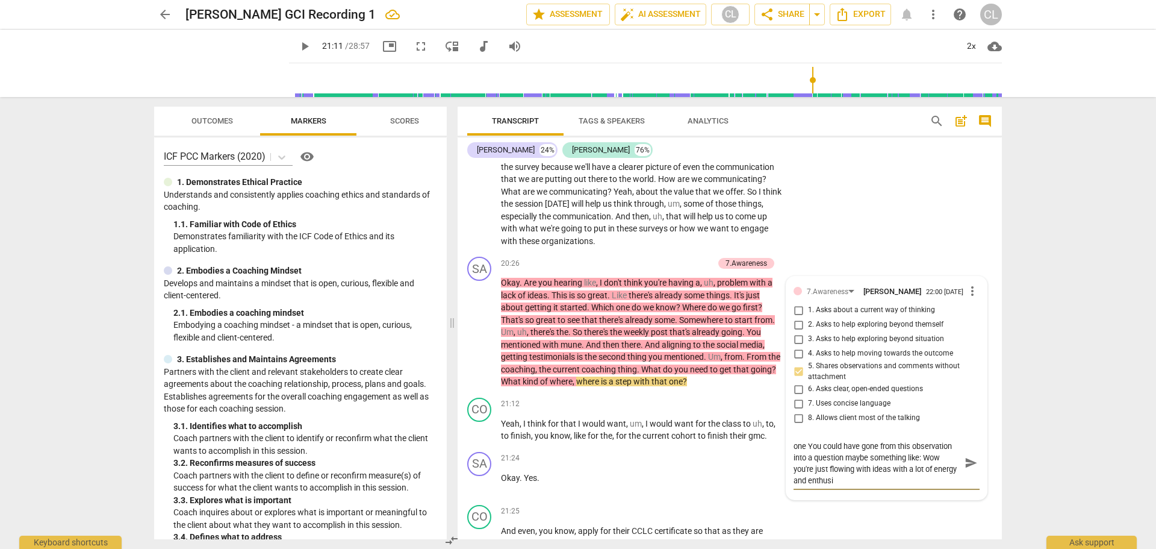
type textarea "Instead of saying oh all you need to do is pick one You could have gone from th…"
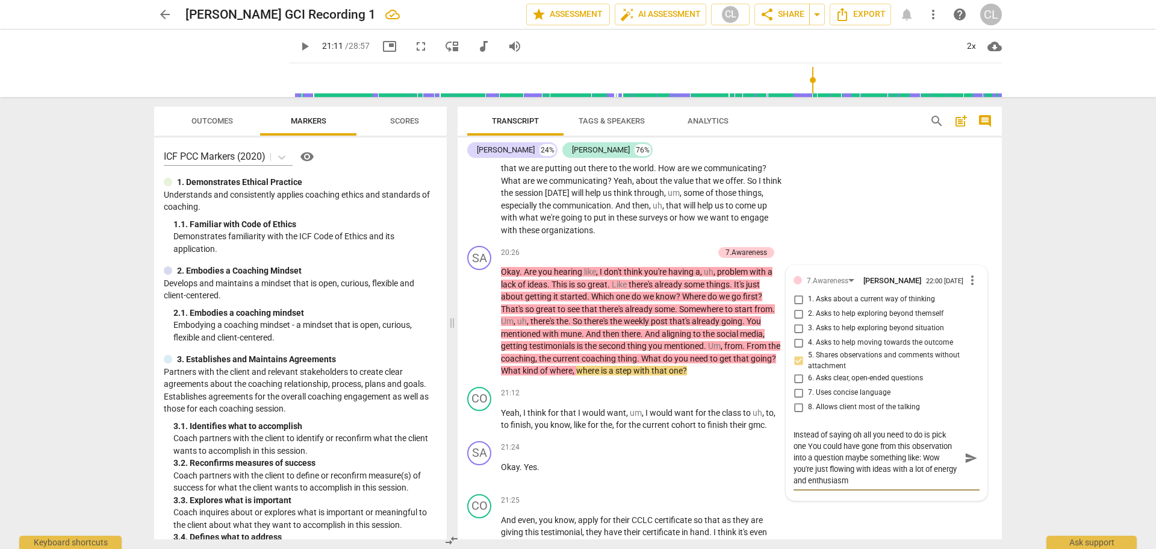
type textarea "Instead of saying oh all you need to do is pick one You could have gone from th…"
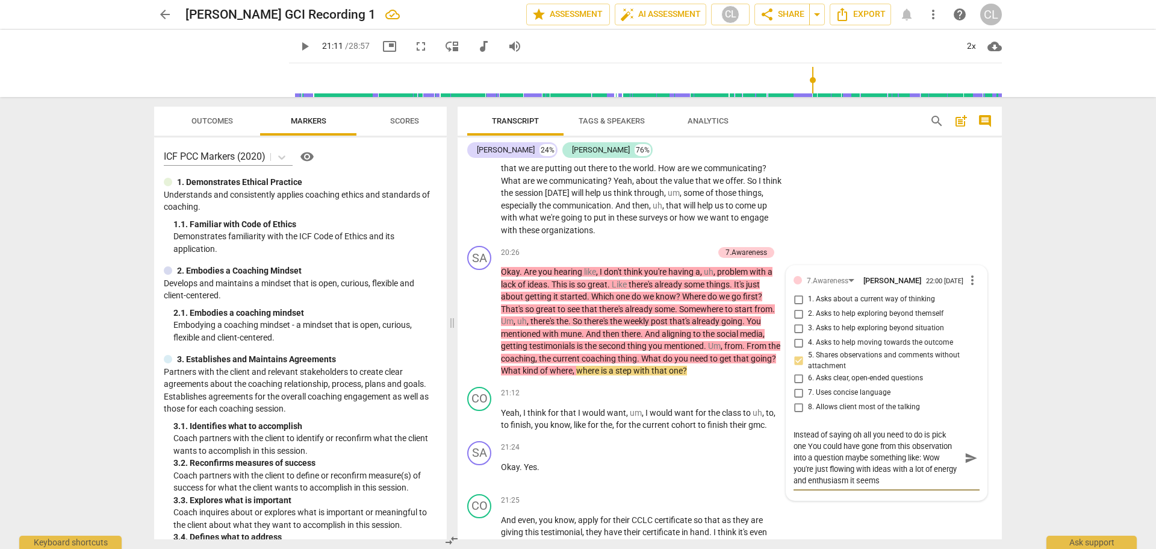
type textarea "Instead of saying oh all you need to do is pick one You could have gone from th…"
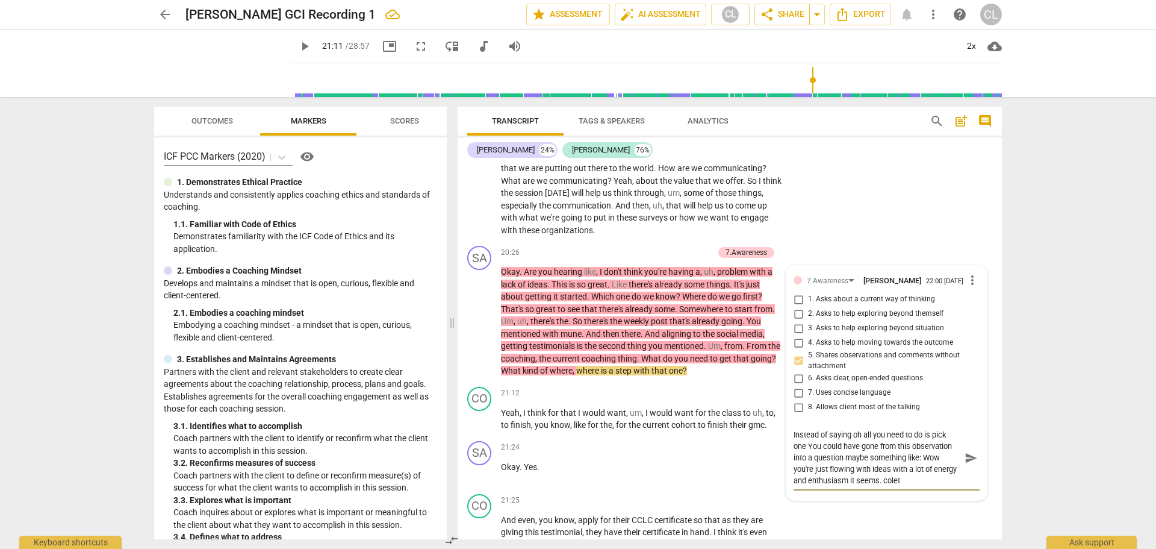
type textarea "Instead of saying oh all you need to do is pick one You could have gone from th…"
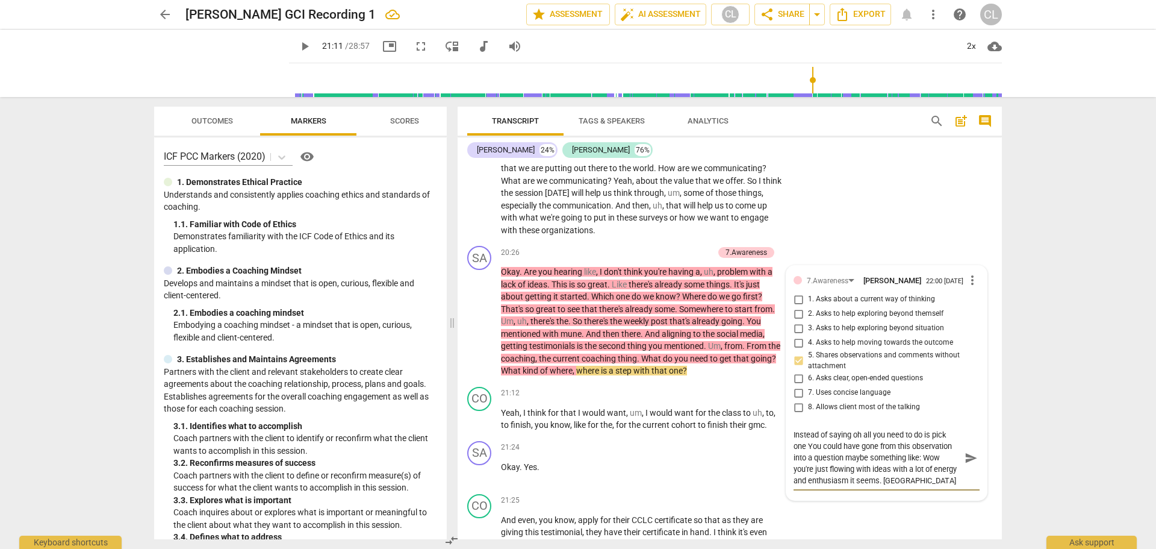
type textarea "Instead of saying oh all you need to do is pick one You could have gone from th…"
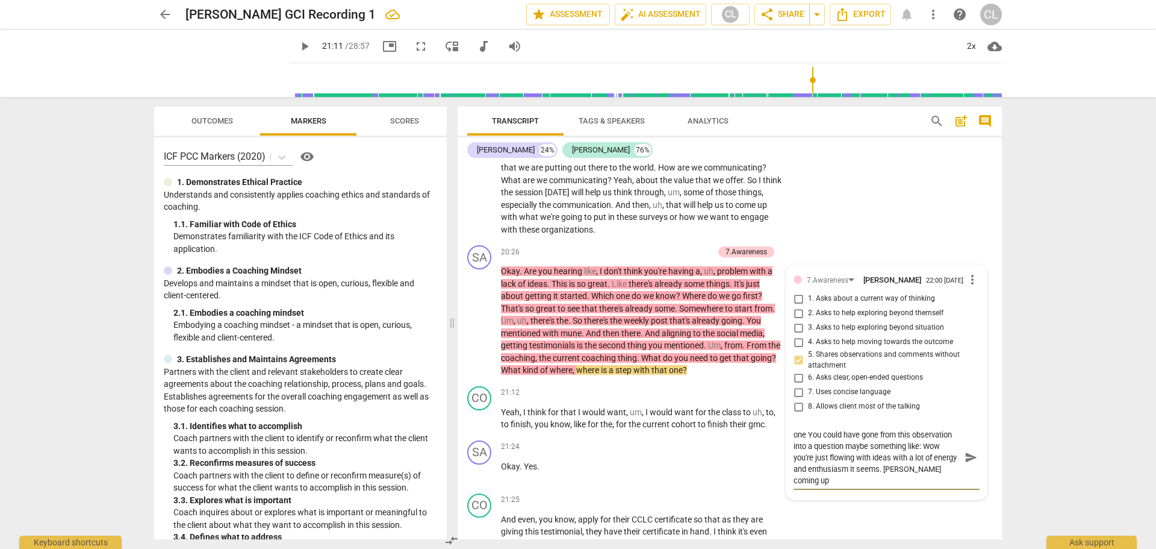
type textarea "Instead of saying oh all you need to do is pick one You could have gone from th…"
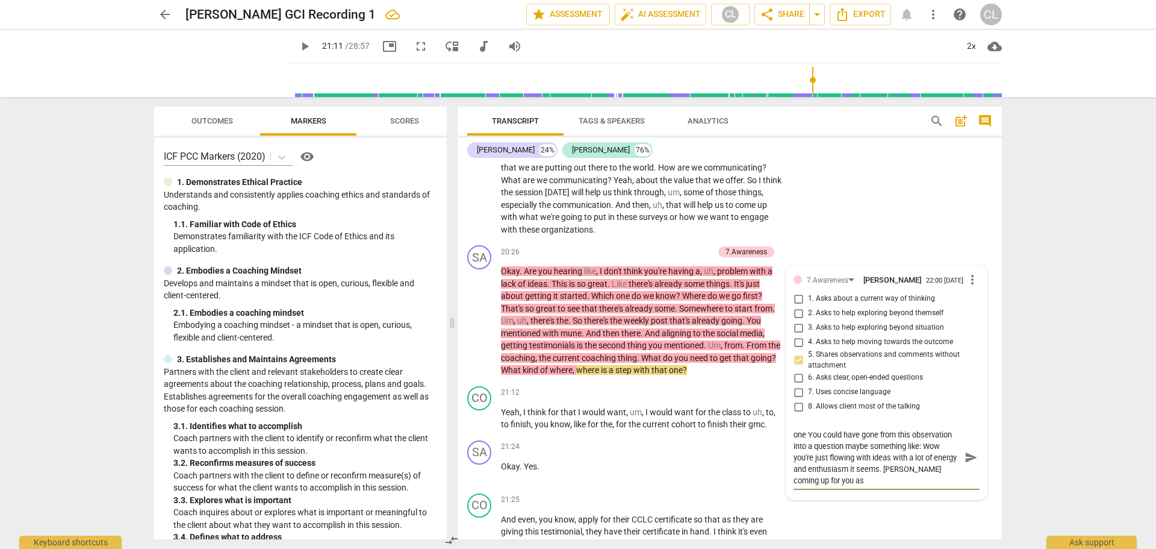
type textarea "Instead of saying oh all you need to do is pick one You could have gone from th…"
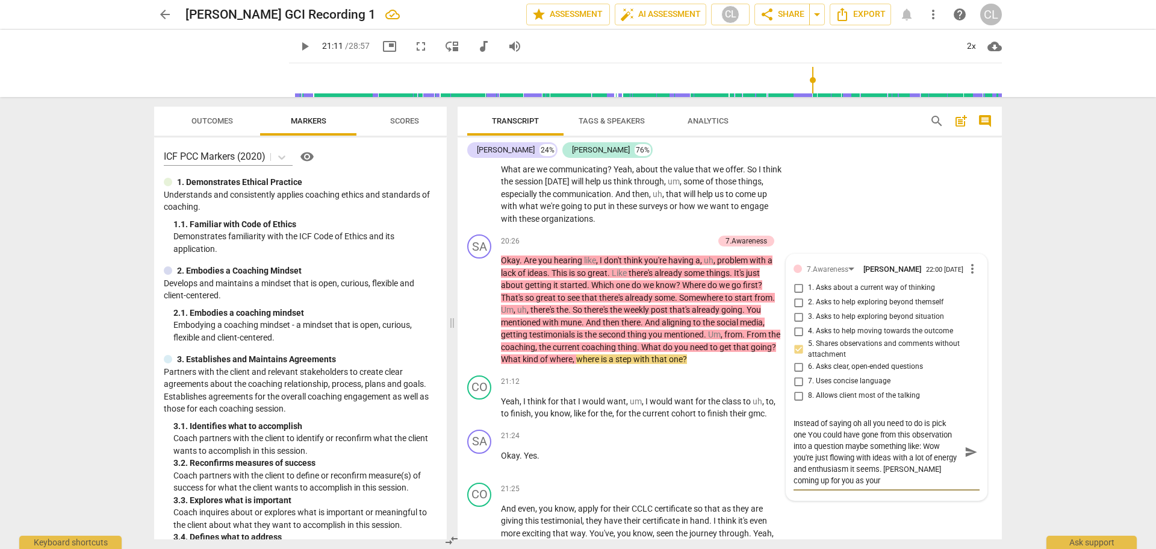
type textarea "Instead of saying oh all you need to do is pick one You could have gone from th…"
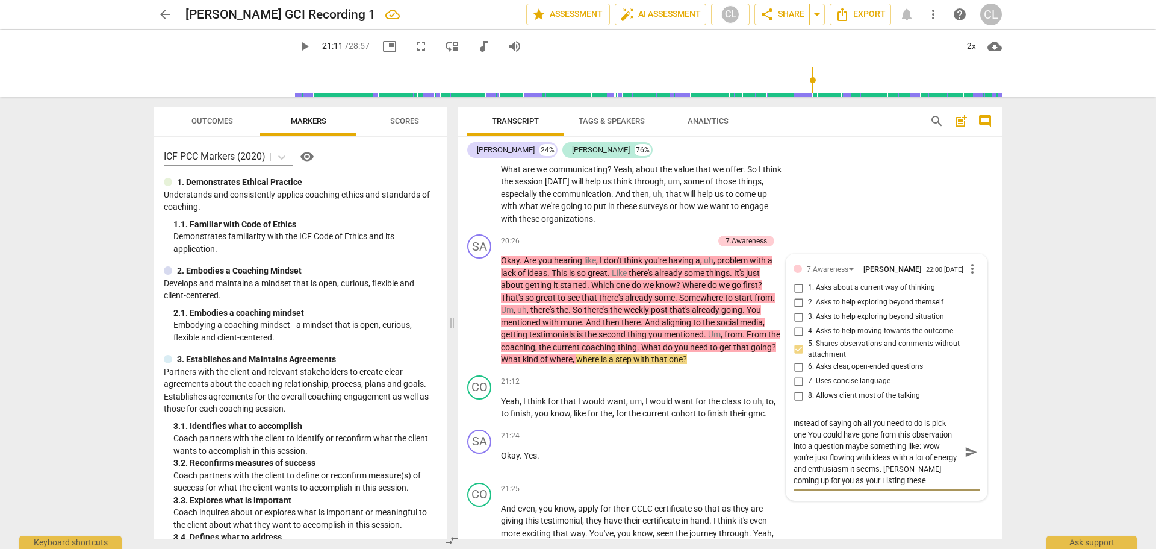
type textarea "Instead of saying oh all you need to do is pick one You could have gone from th…"
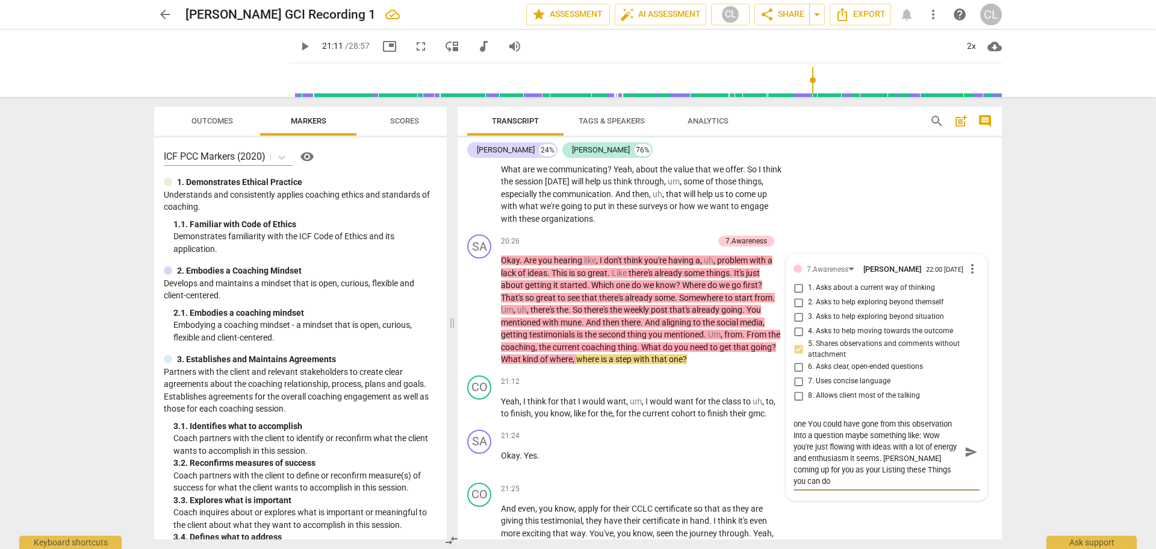
scroll to position [5400, 0]
type textarea "Instead of saying oh all you need to do is pick one You could have gone from th…"
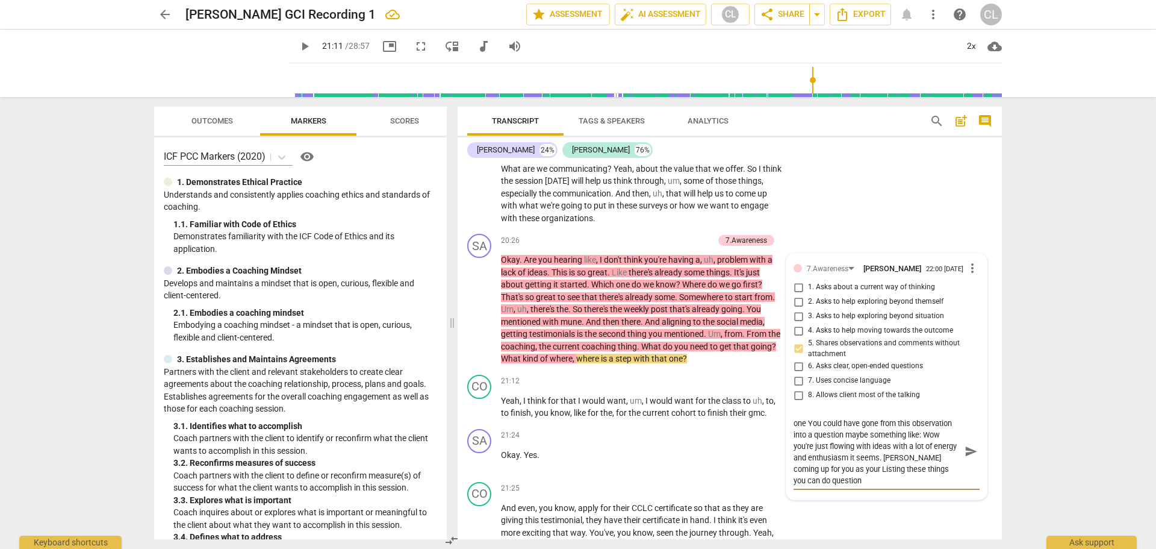
type textarea "Instead of saying oh all you need to do is pick one You could have gone from th…"
click at [870, 229] on div "CO play_arrow pause 19:24 + Add competency keyboard_arrow_right Yeah , the surv…" at bounding box center [730, 134] width 544 height 190
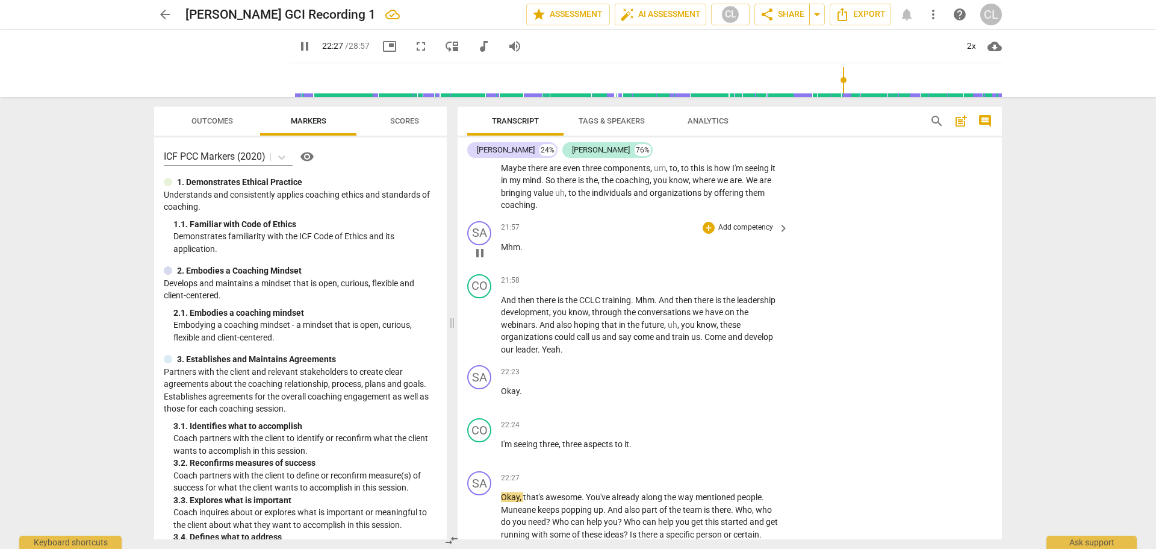
scroll to position [6168, 0]
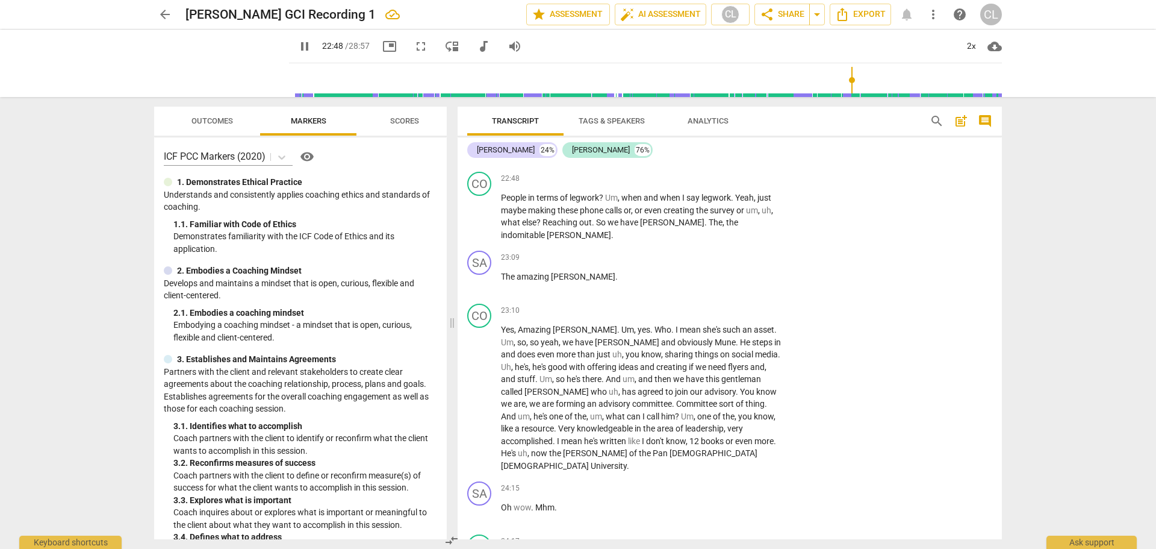
click at [476, 145] on span "pause" at bounding box center [480, 138] width 14 height 14
type input "1369"
click at [764, 148] on span "and" at bounding box center [758, 144] width 16 height 10
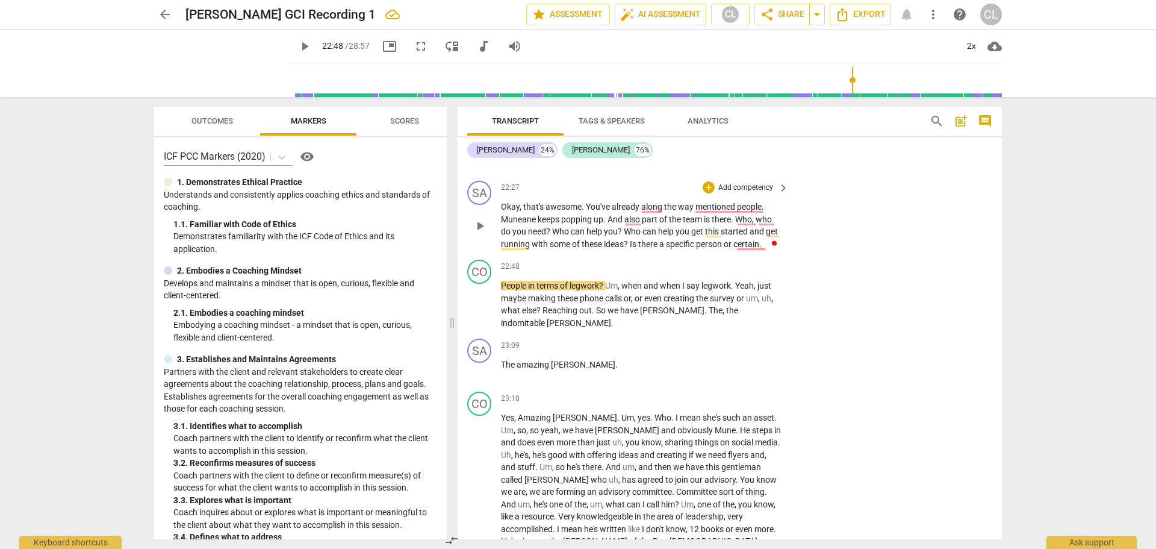
scroll to position [6047, 0]
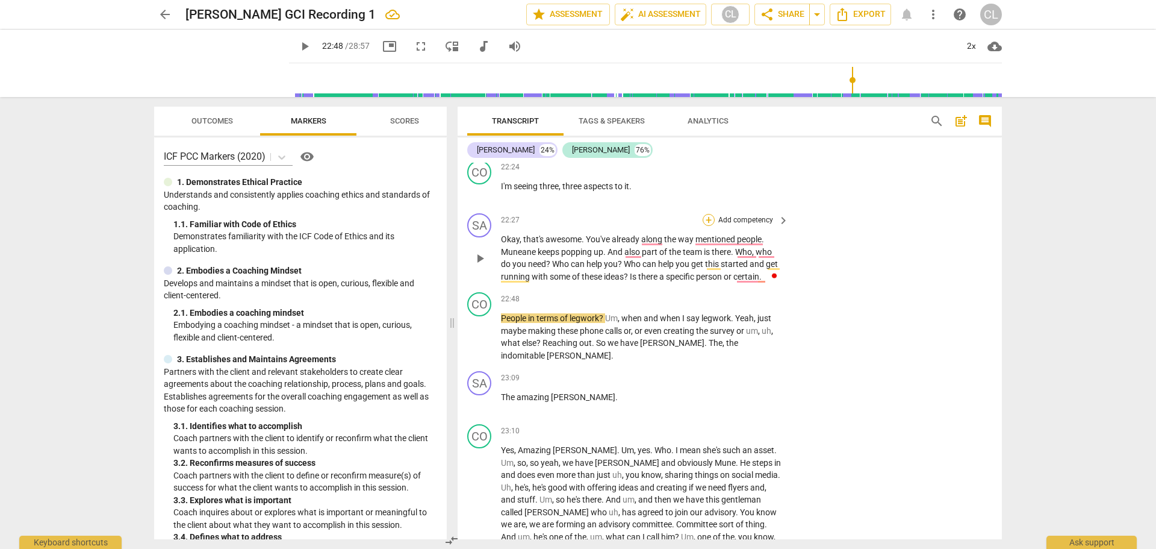
click at [709, 226] on div "+" at bounding box center [709, 220] width 12 height 12
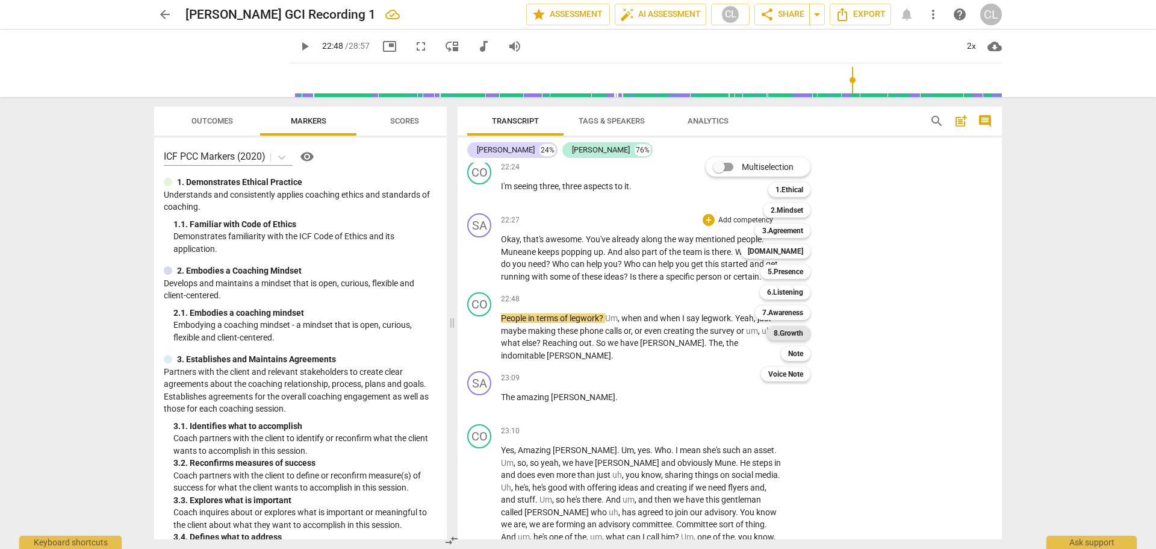
click at [792, 330] on b "8.Growth" at bounding box center [789, 333] width 30 height 14
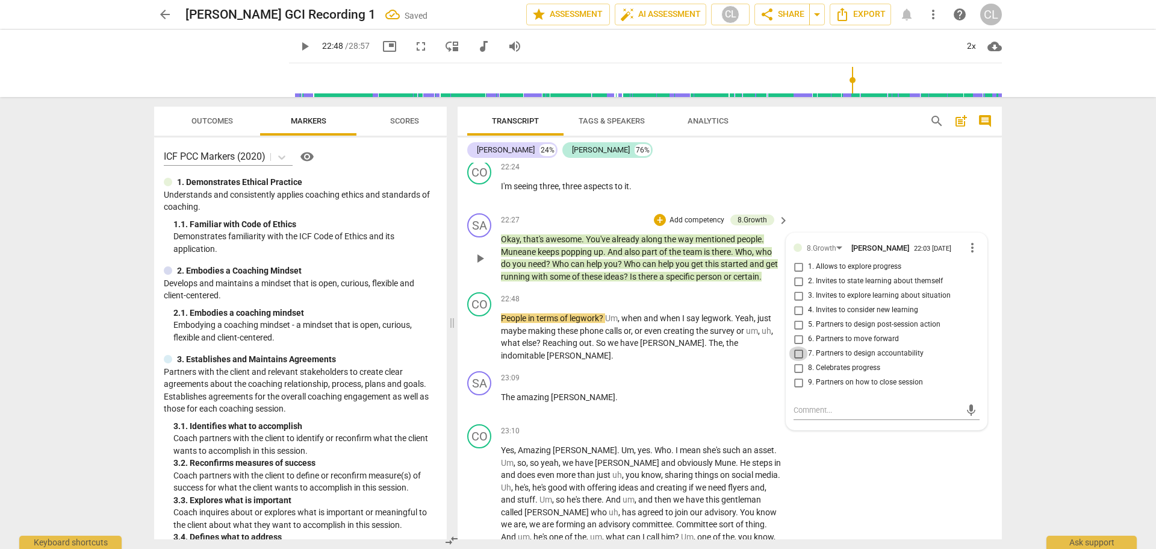
click at [799, 361] on input "7. Partners to design accountability" at bounding box center [798, 353] width 19 height 14
checkbox input "true"
click at [794, 332] on input "5. Partners to design post-session action" at bounding box center [798, 324] width 19 height 14
checkbox input "true"
click at [797, 346] on input "6. Partners to move forward" at bounding box center [798, 339] width 19 height 14
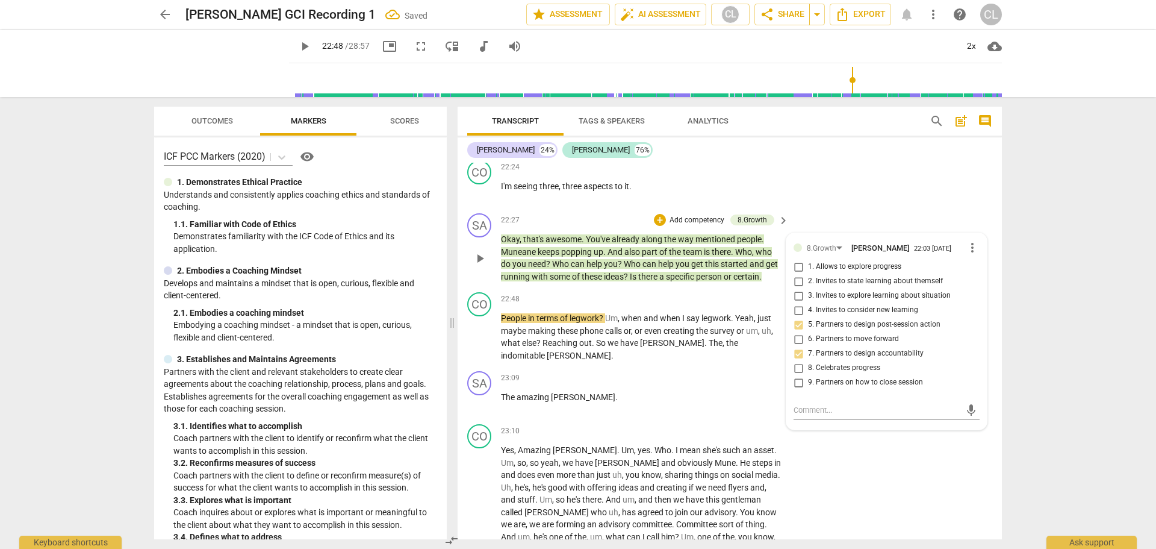
checkbox input "true"
click at [803, 416] on textarea at bounding box center [877, 409] width 167 height 11
type textarea "I"
type textarea "I know"
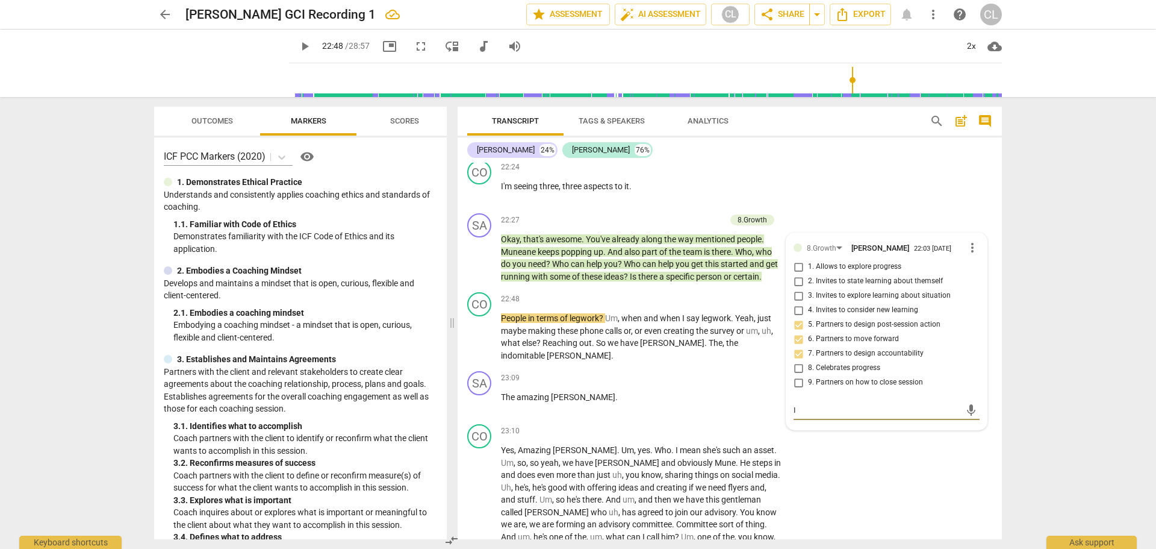
type textarea "I know"
type textarea "I know they"
type textarea "I know they train"
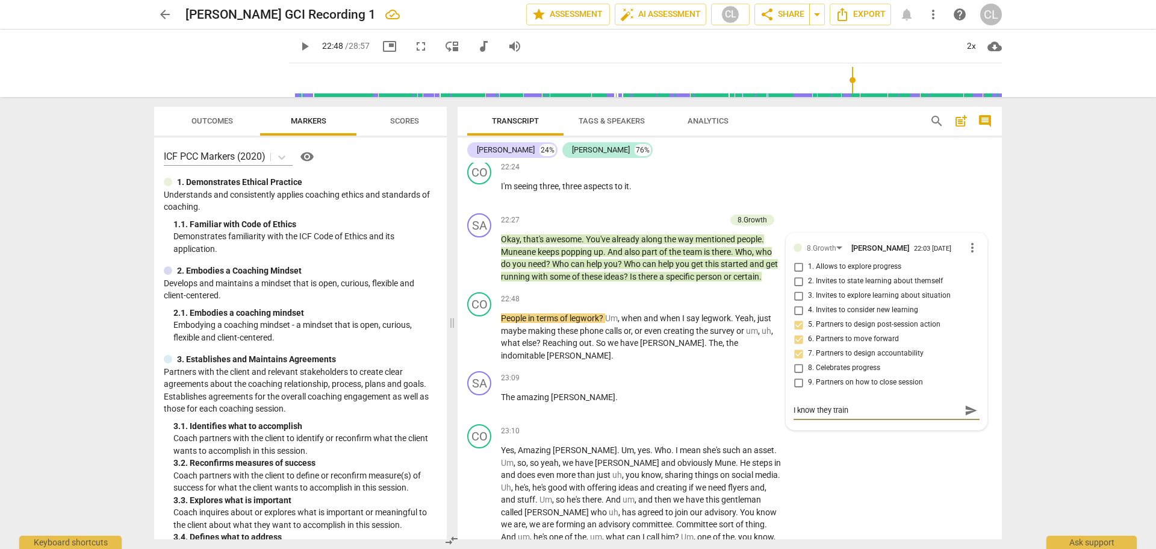
type textarea "I know they train you"
type textarea "I know they train you to"
type textarea "I know they train you to ask"
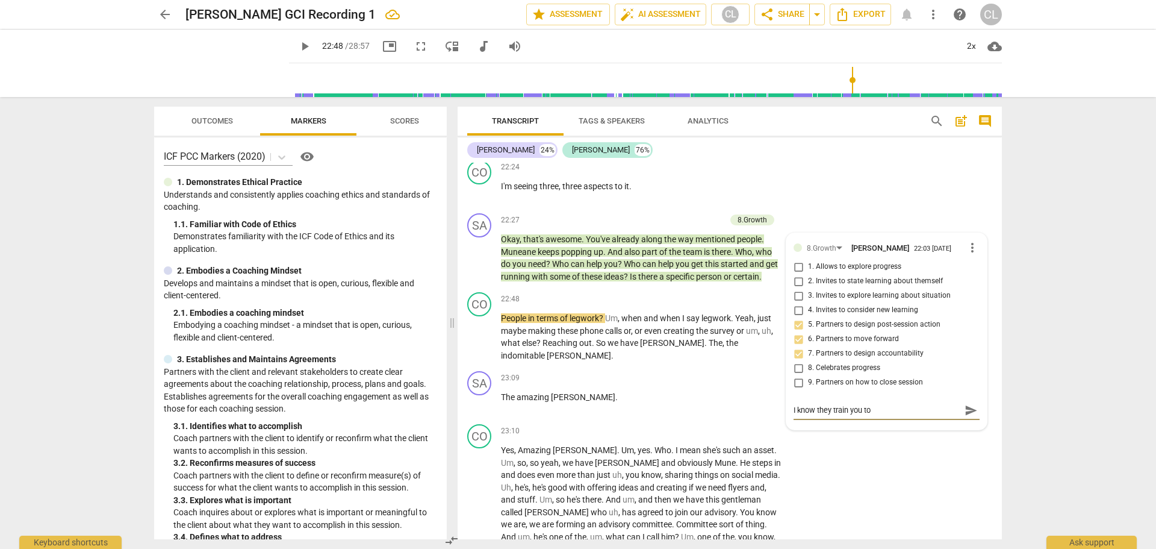
type textarea "I know they train you to ask"
type textarea "I know they train you to ask who"
type textarea "I know they train you to ask who but"
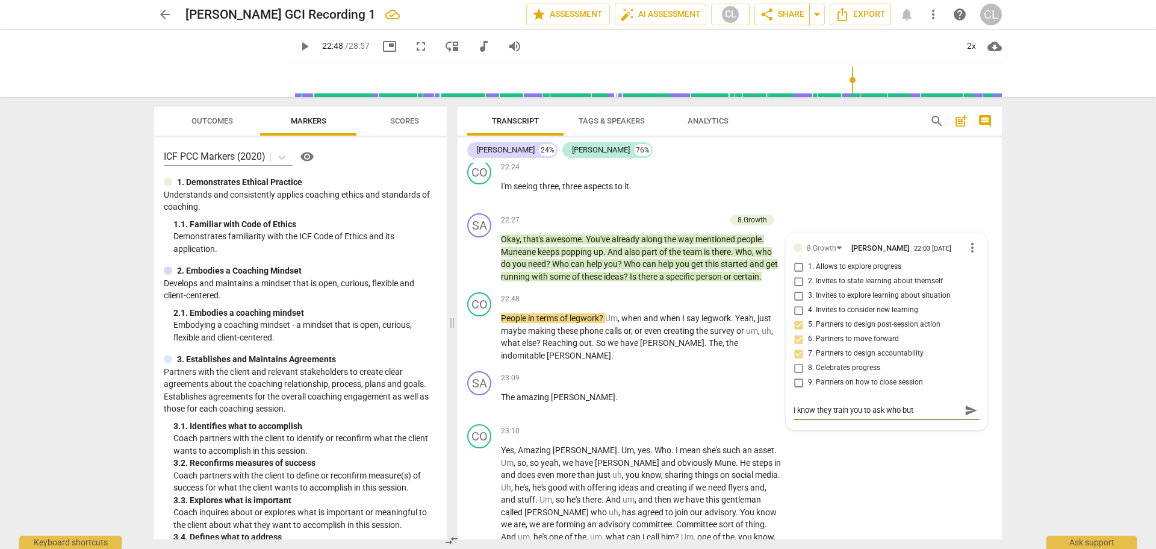
type textarea "I know they train you to ask who but it"
type textarea "I know they train you to ask who but it's"
type textarea "I know they train you to ask who but it's usually"
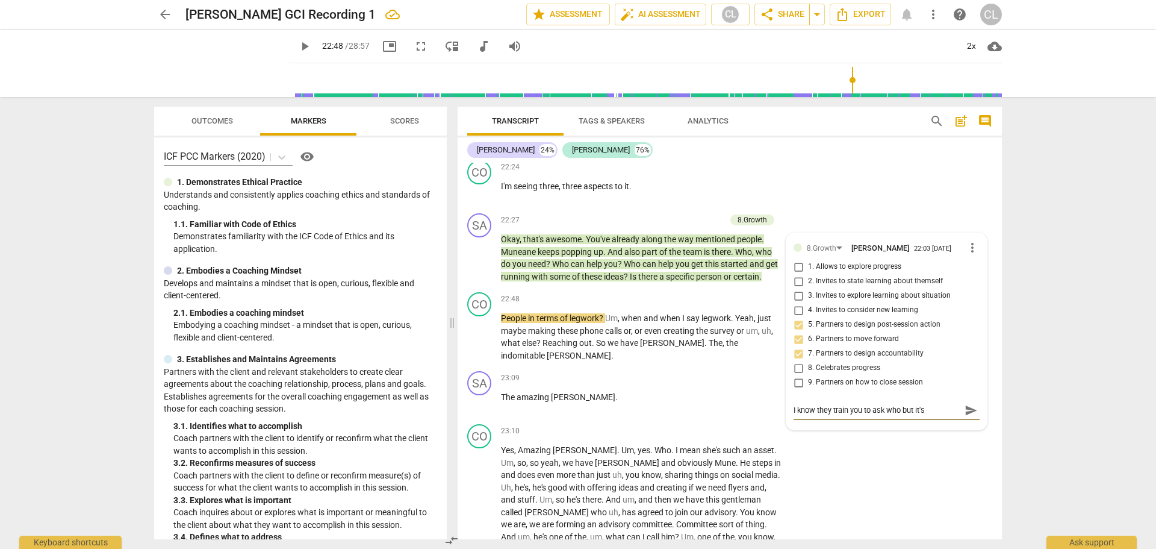
type textarea "I know they train you to ask who but it's usually"
type textarea "I know they train you to ask who but it's usually better"
type textarea "I know they train you to ask who but it's usually better to"
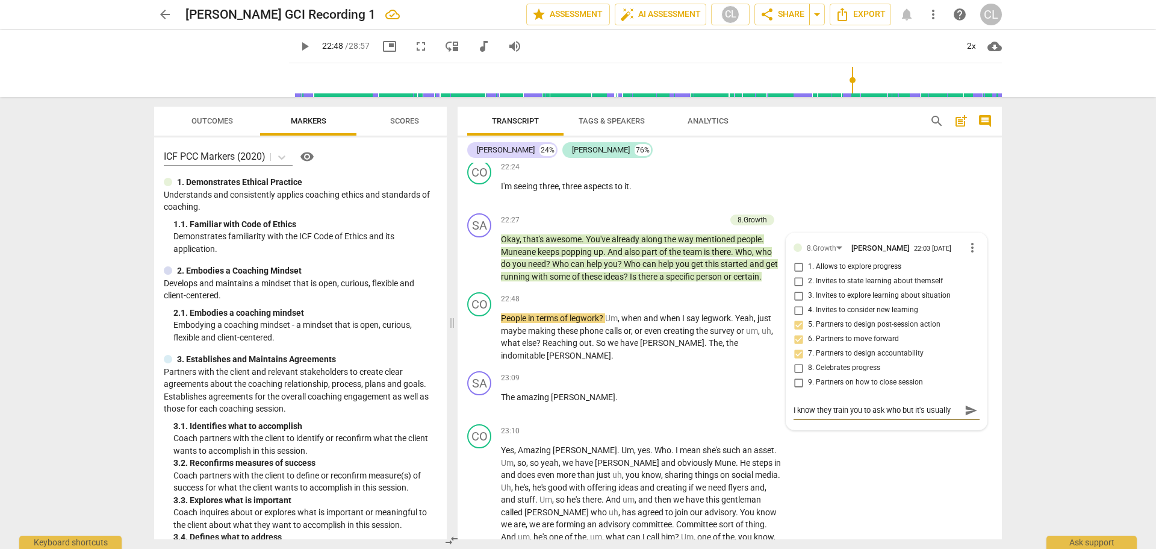
type textarea "I know they train you to ask who but it's usually better to ask"
type textarea "I know they train you to ask who but it's usually better to ask about"
type textarea "I know they train you to ask who but it's usually better To ask about account"
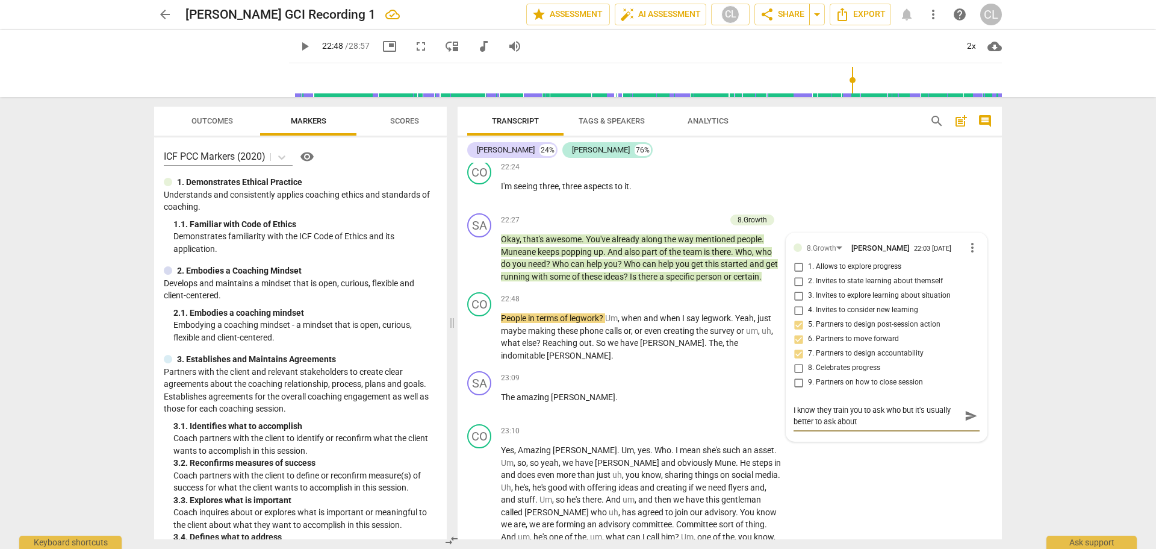
type textarea "I know they train you to ask who but it's usually better To ask about account"
type textarea "I know they train you to ask who but it's usually better To ask about accountab…"
type textarea "I know they train you to ask who but it's usually better to ask about accountab…"
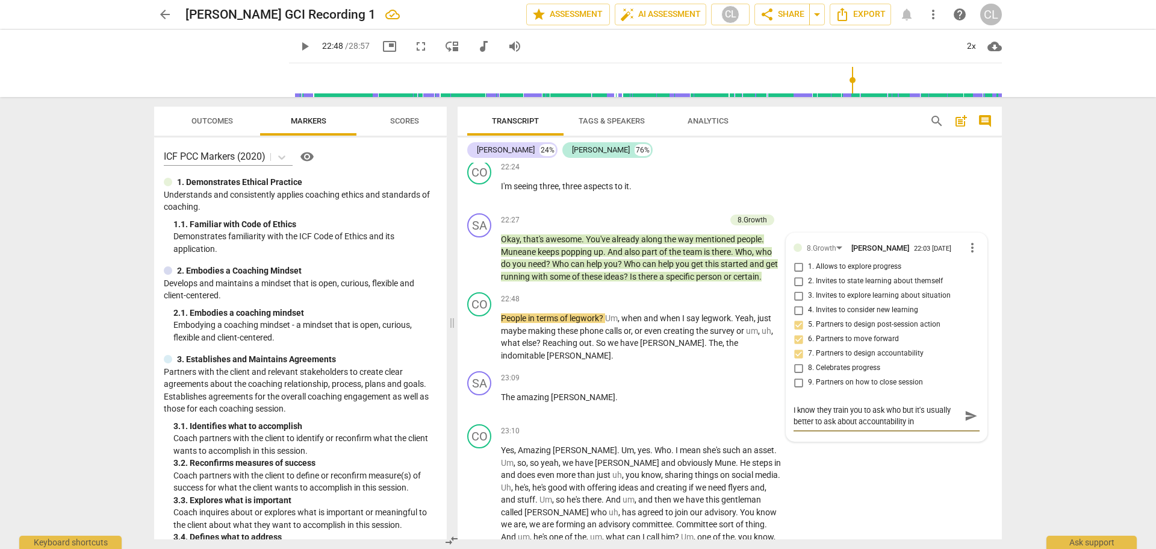
type textarea "I know they train you to ask who but it's usually better to ask about accountab…"
type textarea "I know they train you to ask who but it's usually better To ask about accountab…"
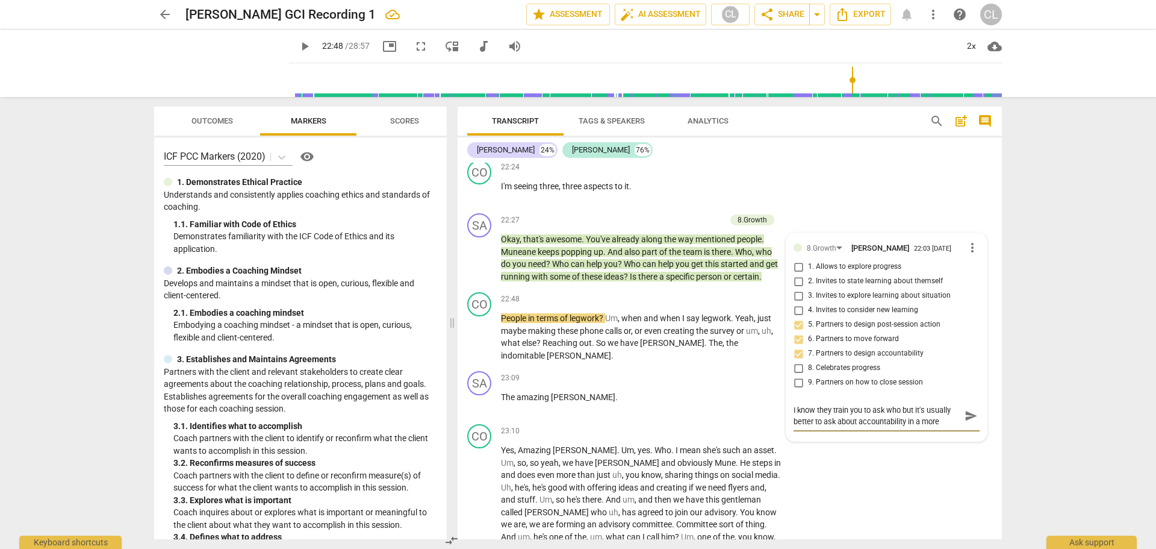
type textarea "I know they train you to ask who but it's usually better To ask about accountab…"
type textarea "I know they train you to ask who but it's usually better to ask about accountab…"
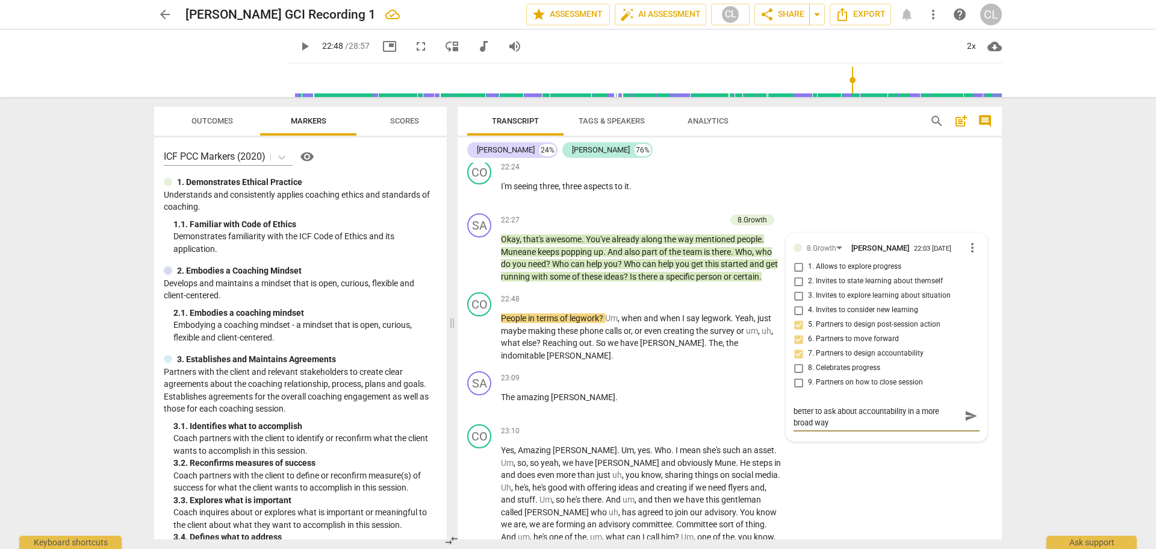
type textarea "I know they train you to ask who but it's usually better to ask about accountab…"
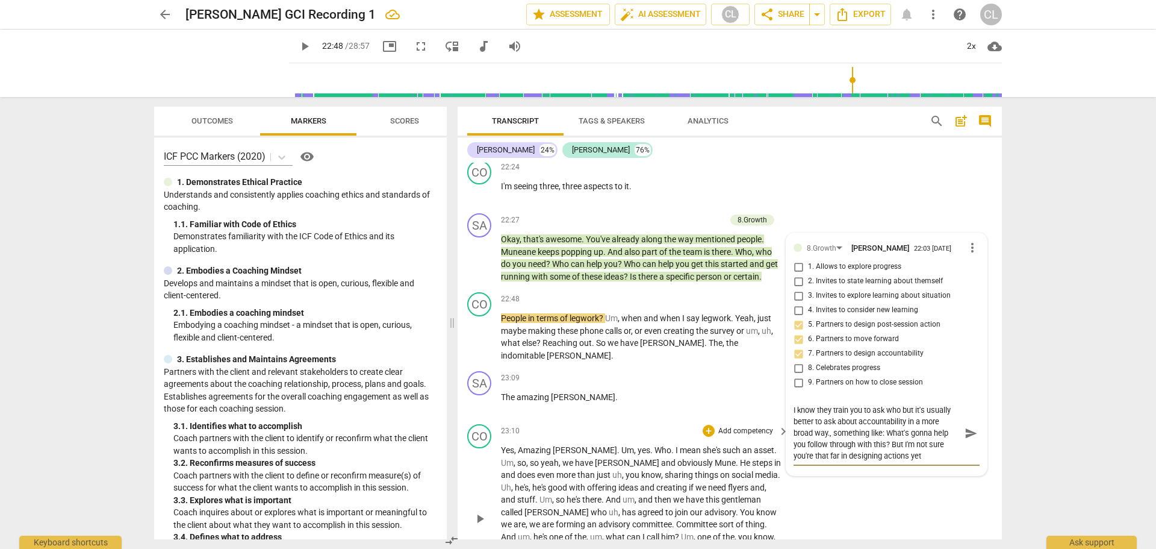
click at [967, 440] on span "send" at bounding box center [971, 432] width 13 height 13
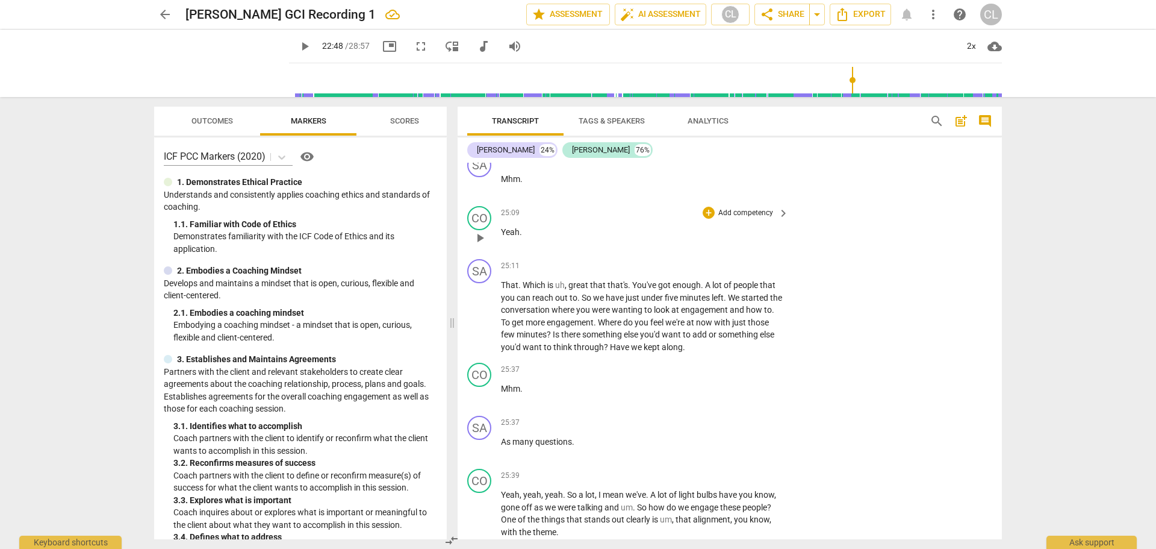
scroll to position [6890, 0]
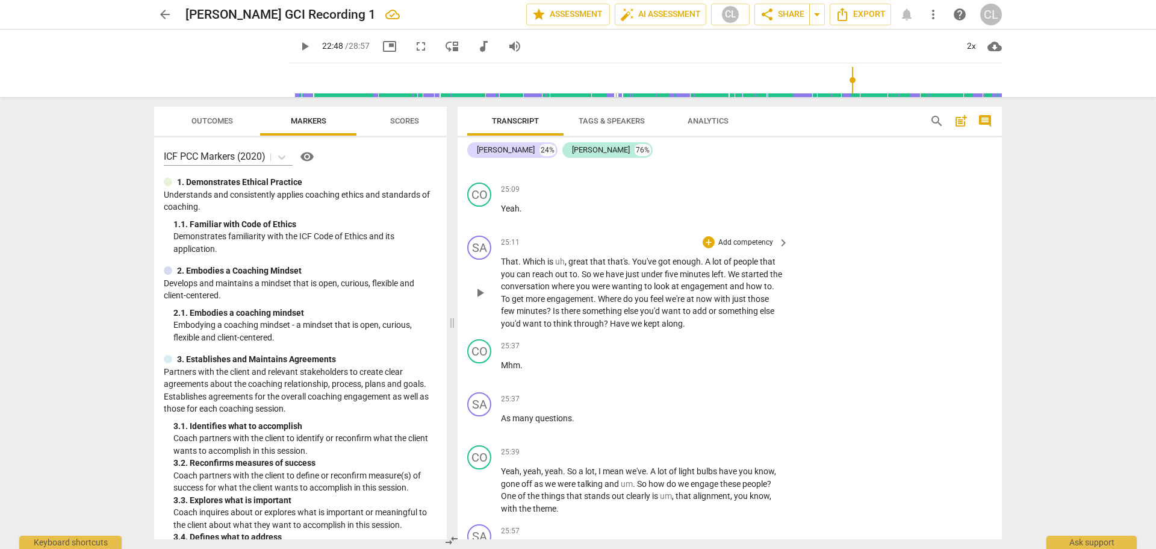
click at [536, 266] on span "Which" at bounding box center [535, 262] width 25 height 10
click at [642, 266] on span "You've" at bounding box center [645, 262] width 26 height 10
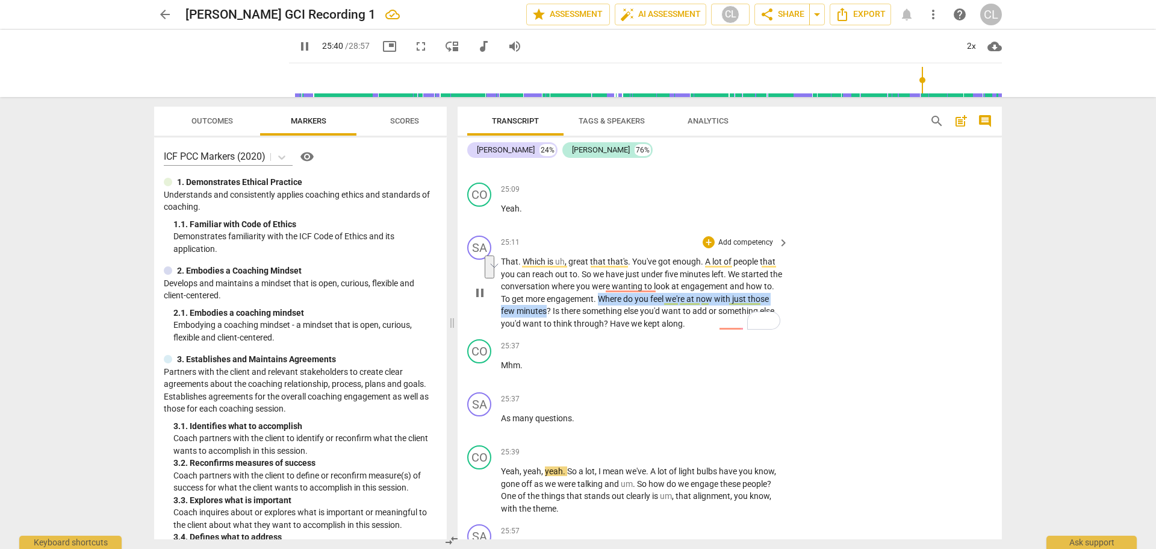
drag, startPoint x: 613, startPoint y: 323, endPoint x: 571, endPoint y: 335, distance: 43.3
click at [571, 329] on p "That . Which is uh , great that that's . You've got enough . A lot of people th…" at bounding box center [642, 292] width 282 height 74
click at [705, 248] on div "+" at bounding box center [709, 242] width 12 height 12
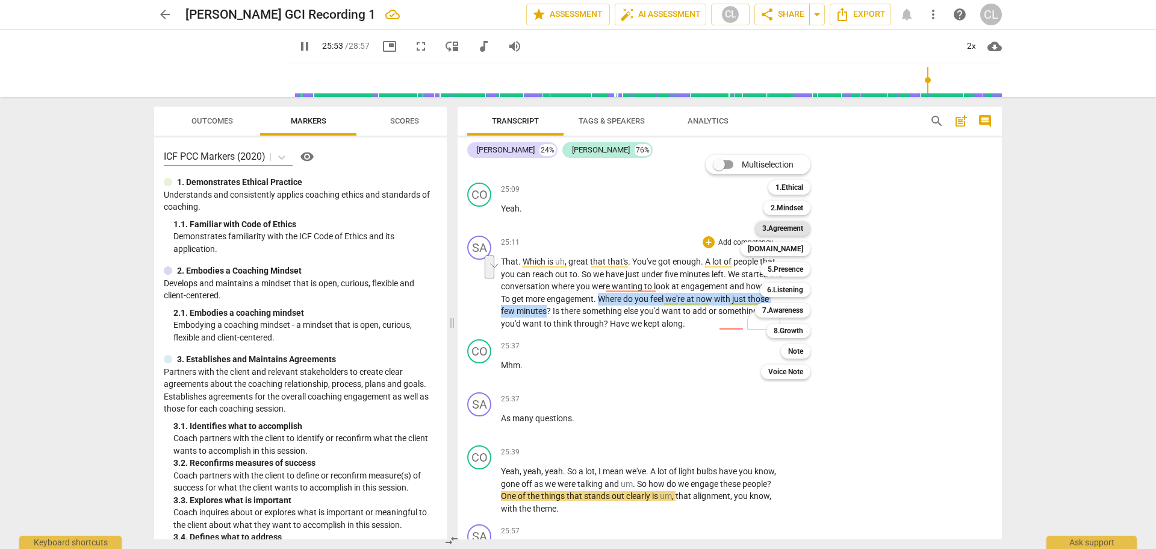
click at [794, 228] on b "3.Agreement" at bounding box center [782, 228] width 41 height 14
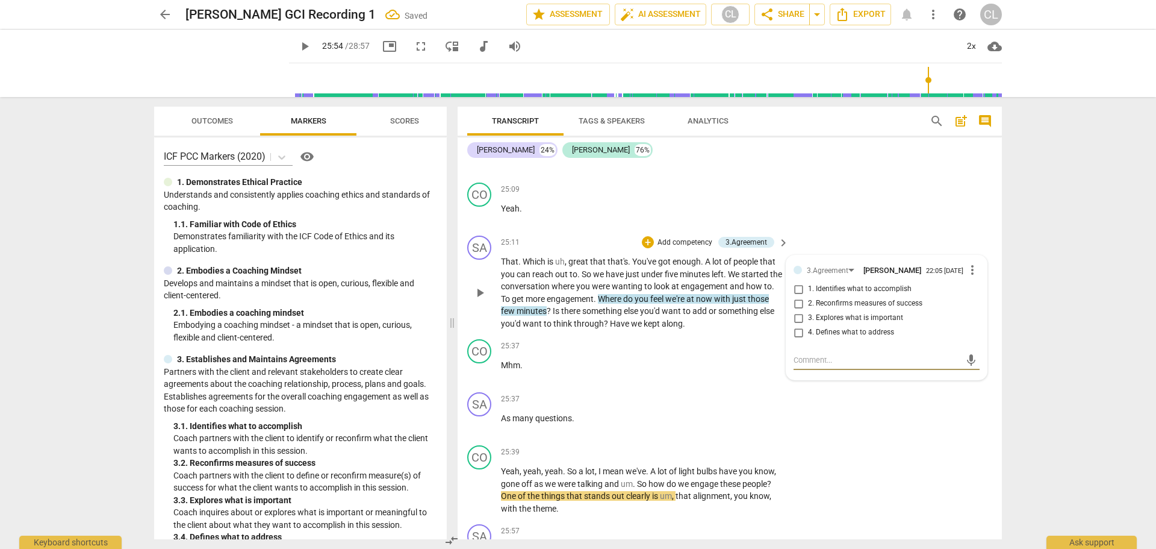
click at [797, 311] on input "2. Reconfirms measures of success" at bounding box center [798, 303] width 19 height 14
click at [851, 370] on div "mic" at bounding box center [887, 359] width 186 height 19
click at [817, 366] on textarea at bounding box center [877, 359] width 167 height 11
click at [965, 367] on span "send" at bounding box center [971, 359] width 13 height 13
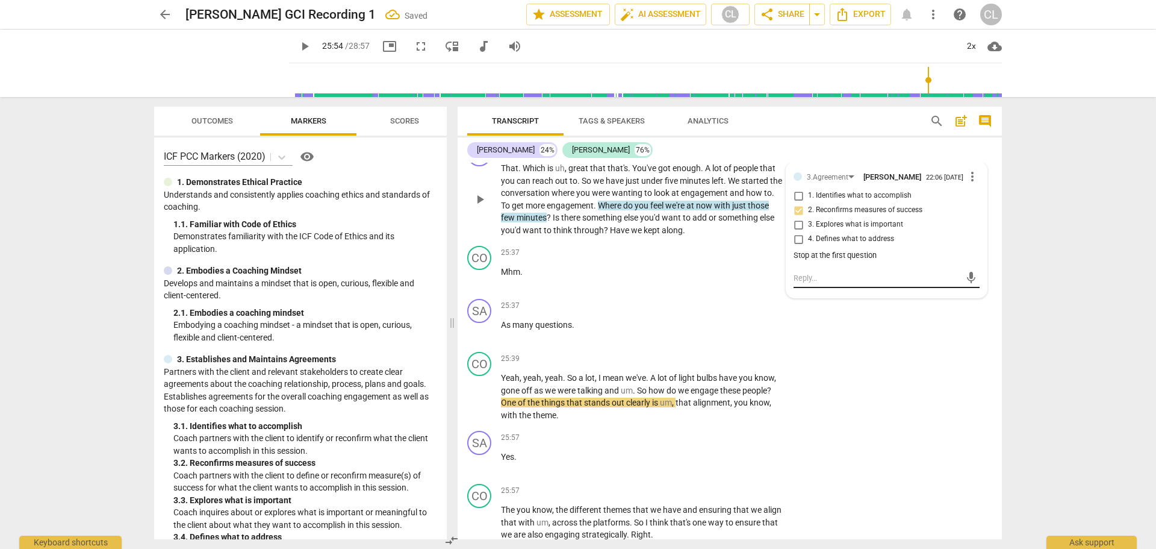
scroll to position [7011, 0]
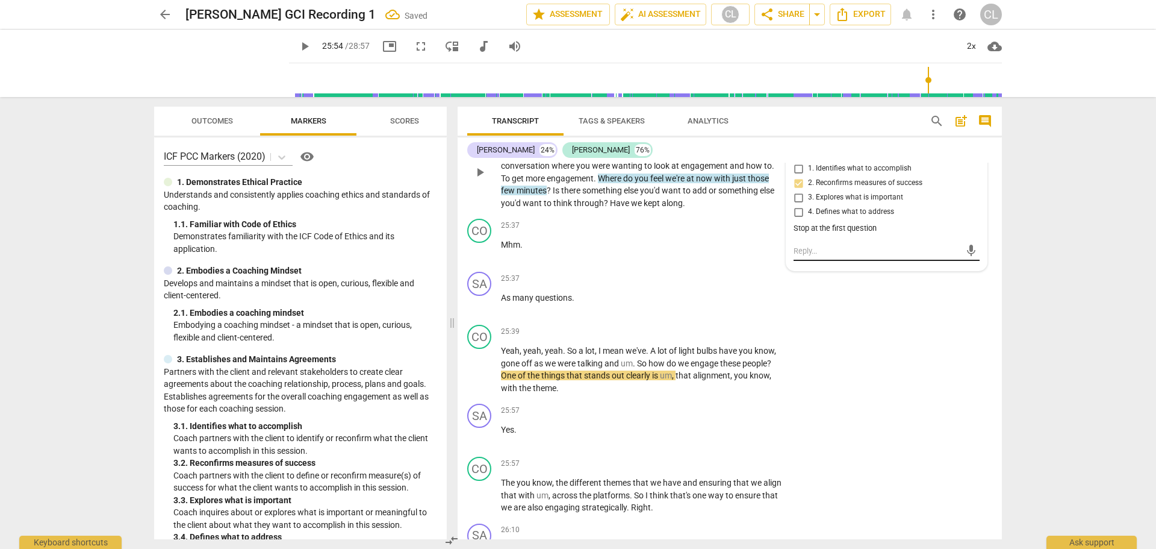
click at [818, 257] on textarea at bounding box center [877, 250] width 167 height 11
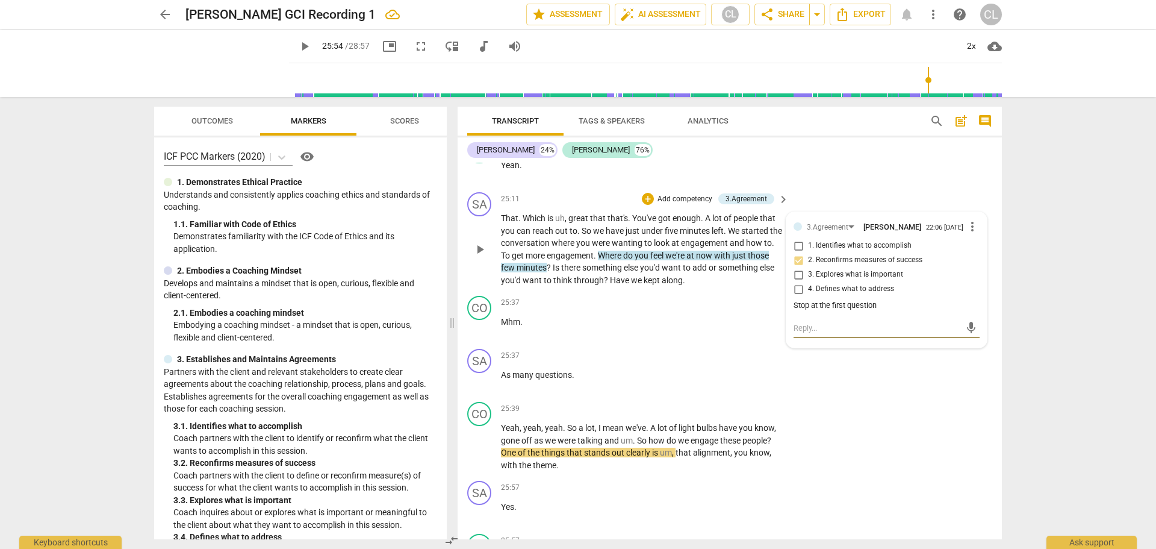
scroll to position [6890, 0]
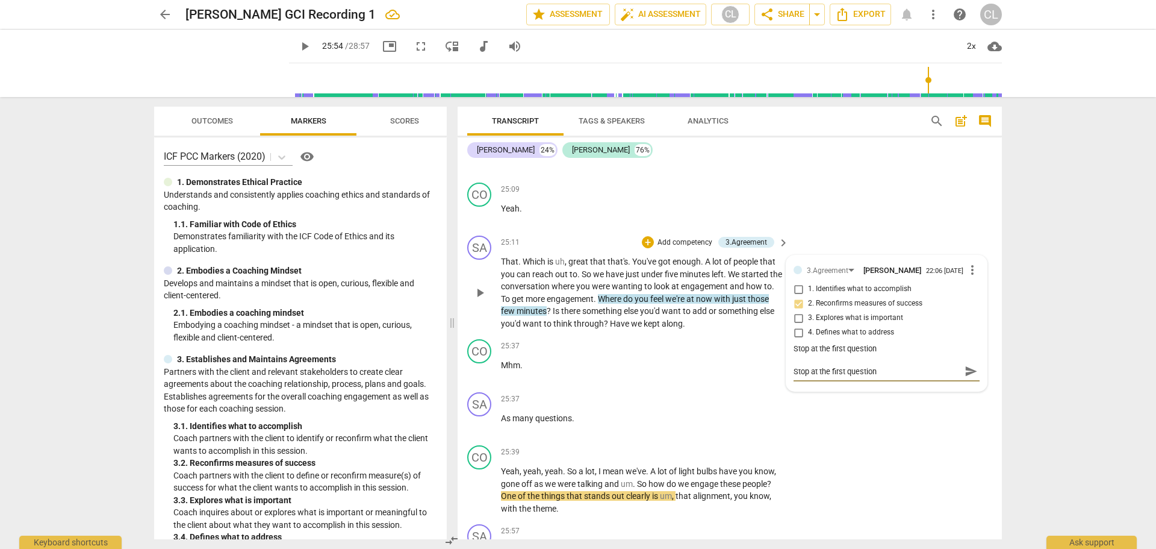
click at [965, 378] on span "send" at bounding box center [971, 370] width 13 height 13
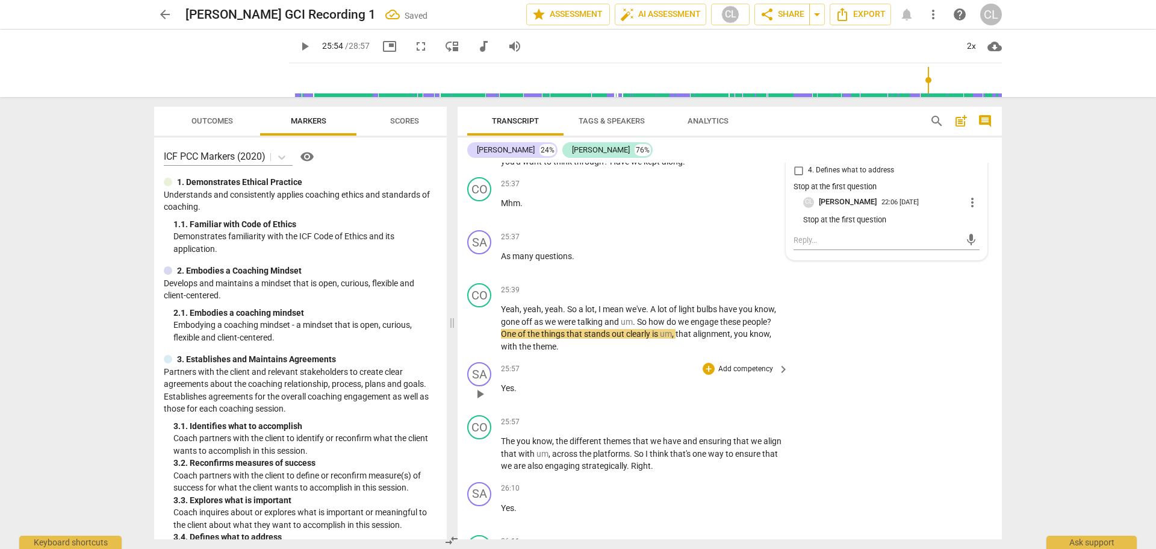
scroll to position [7071, 0]
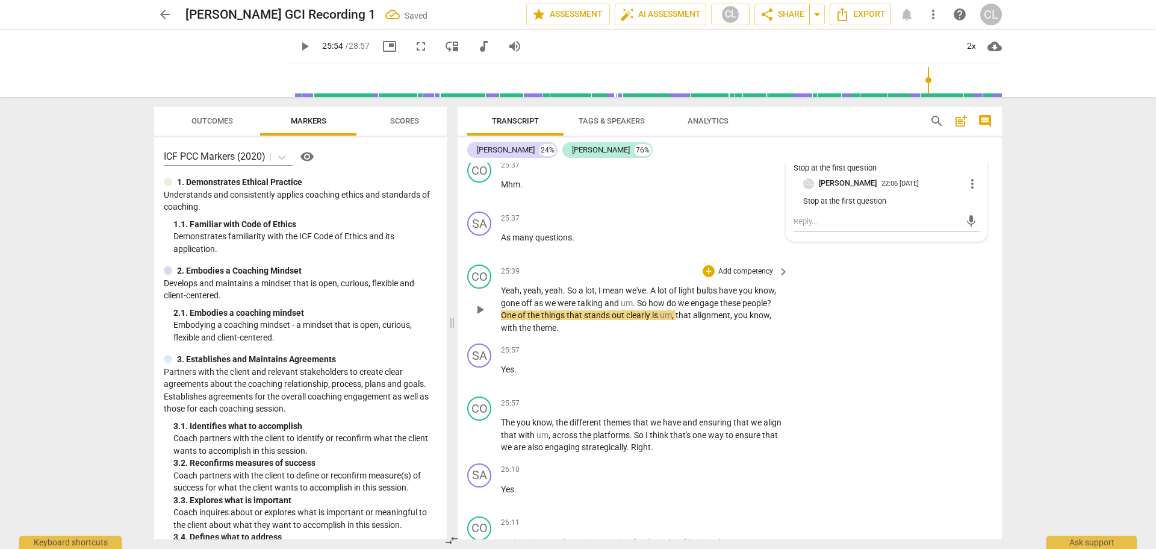
click at [517, 295] on span "Yeah" at bounding box center [510, 290] width 19 height 10
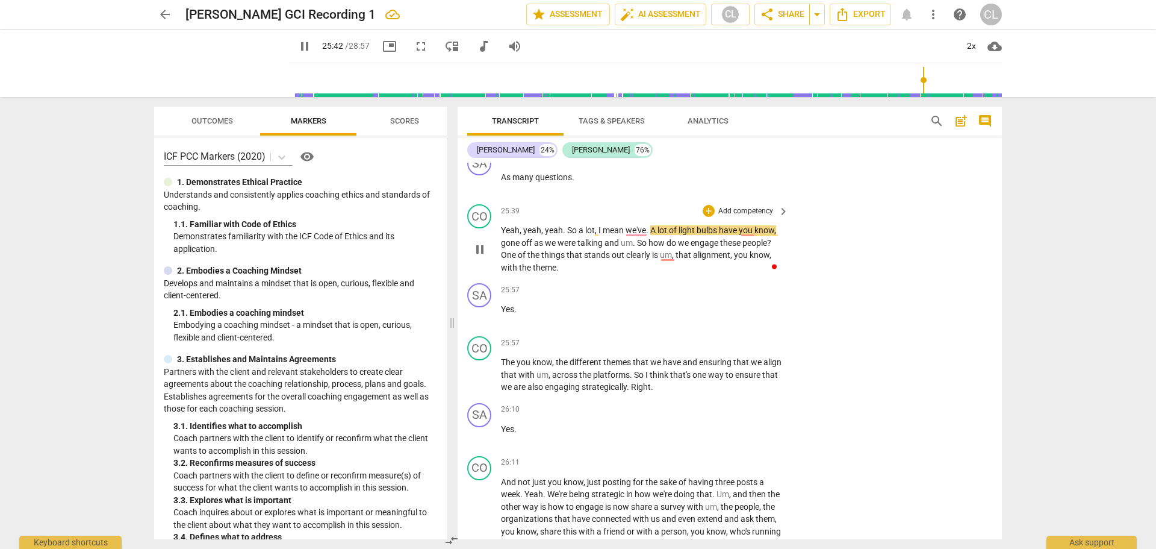
scroll to position [7191, 0]
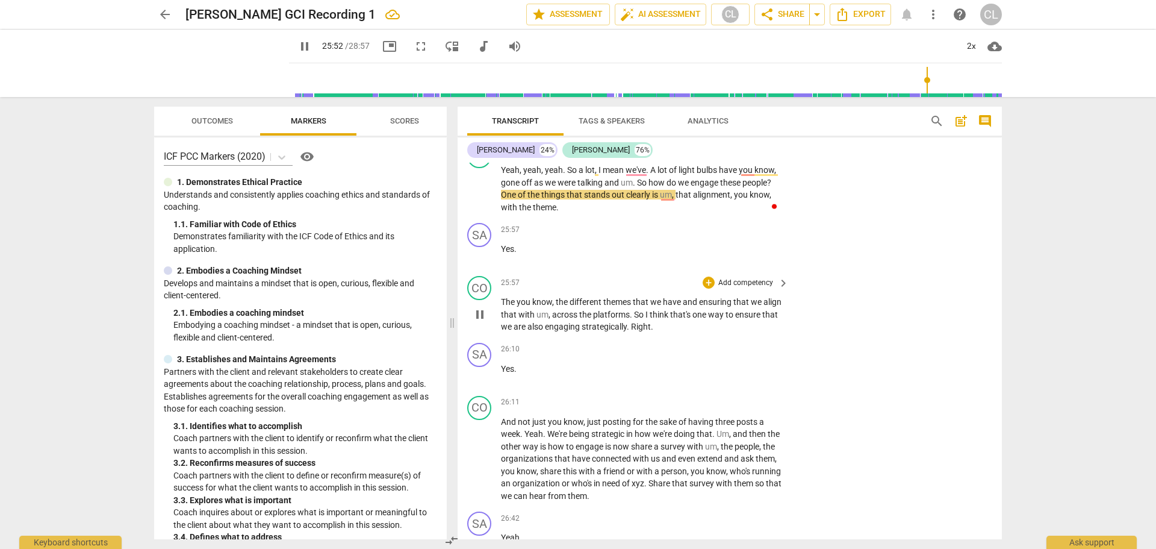
click at [509, 307] on span "The" at bounding box center [509, 302] width 16 height 10
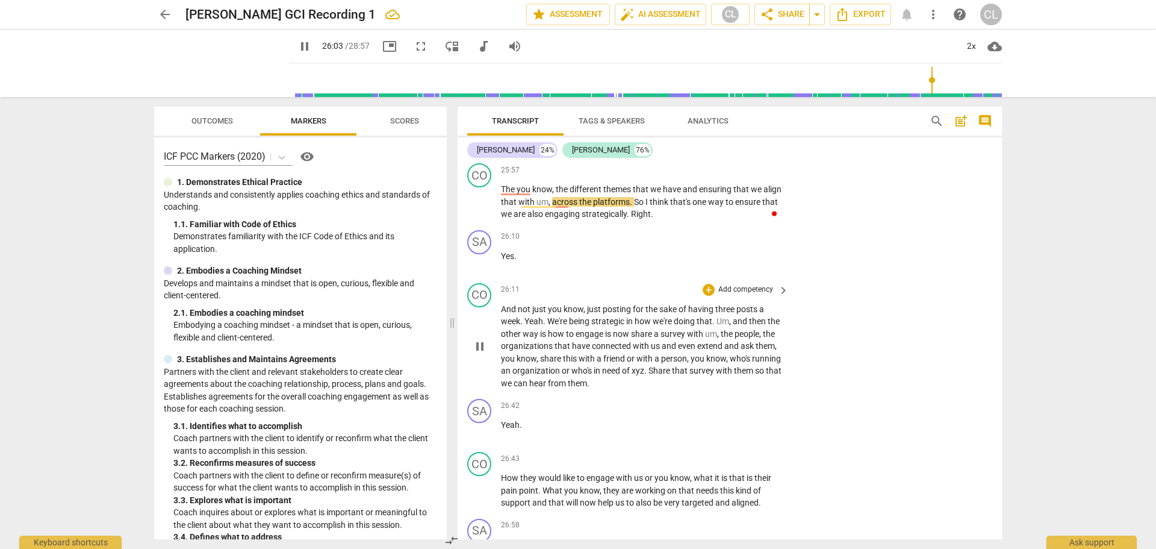
scroll to position [7312, 0]
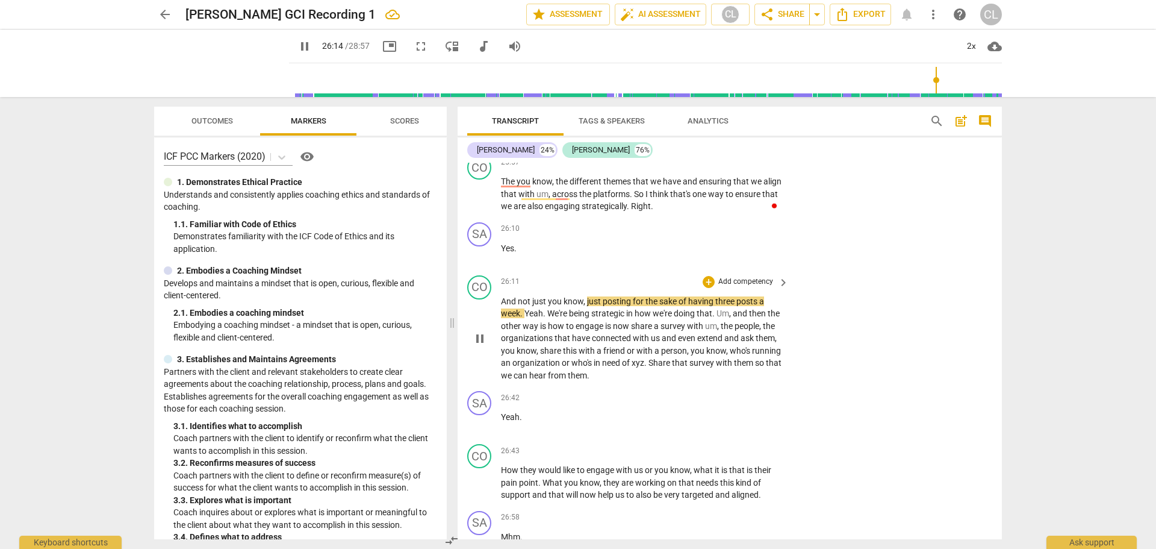
click at [555, 318] on span "We're" at bounding box center [558, 313] width 22 height 10
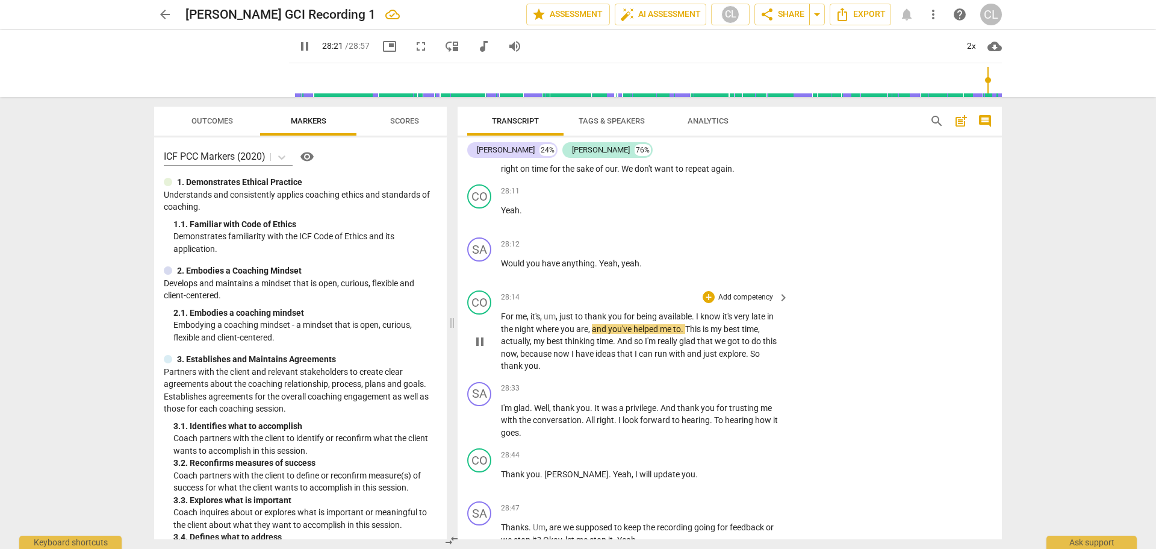
scroll to position [8071, 0]
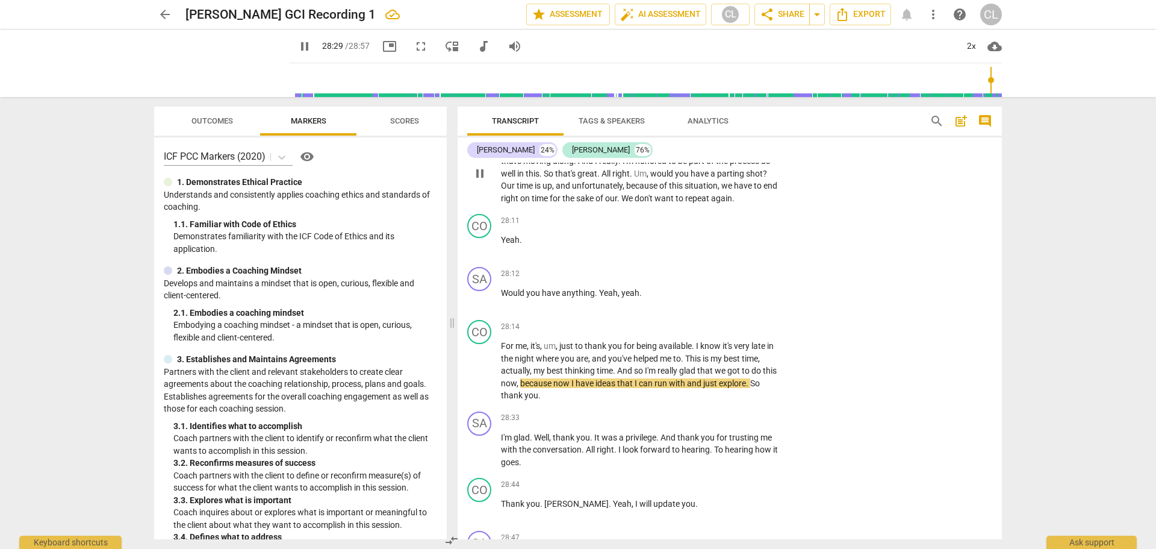
click at [640, 203] on span "don't" at bounding box center [645, 198] width 20 height 10
click at [719, 178] on span "parting" at bounding box center [731, 174] width 29 height 10
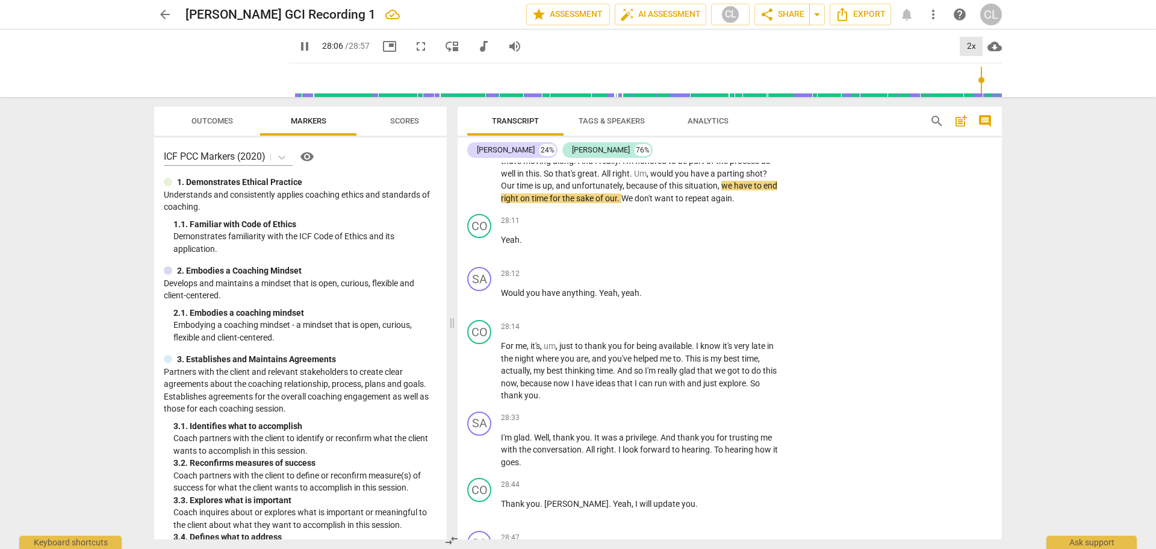
click at [972, 43] on div "2x" at bounding box center [971, 46] width 23 height 19
click at [985, 119] on li "1.5x" at bounding box center [980, 116] width 40 height 23
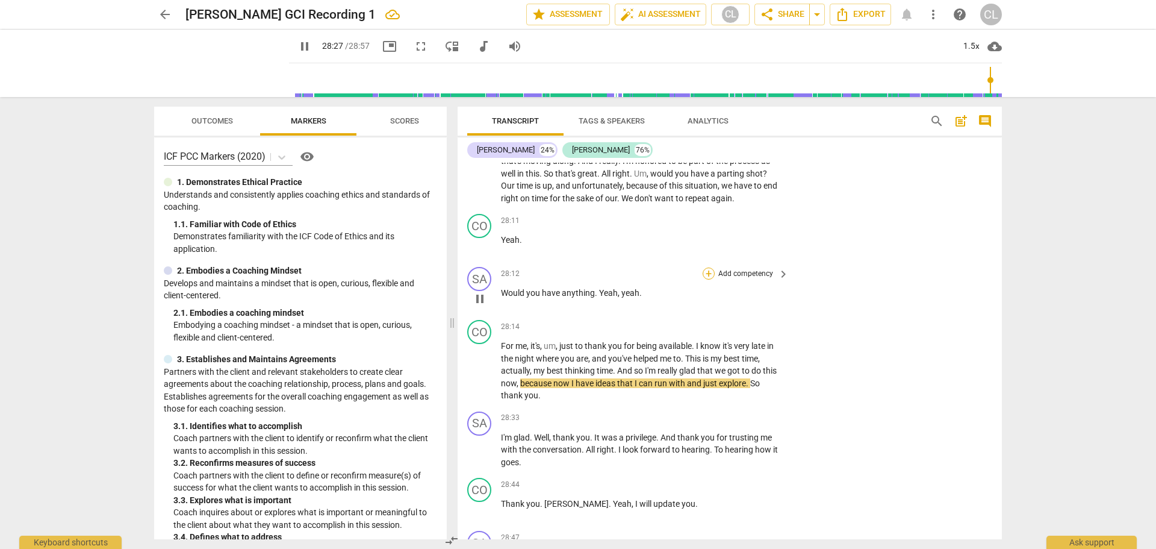
click at [706, 279] on div "+" at bounding box center [709, 273] width 12 height 12
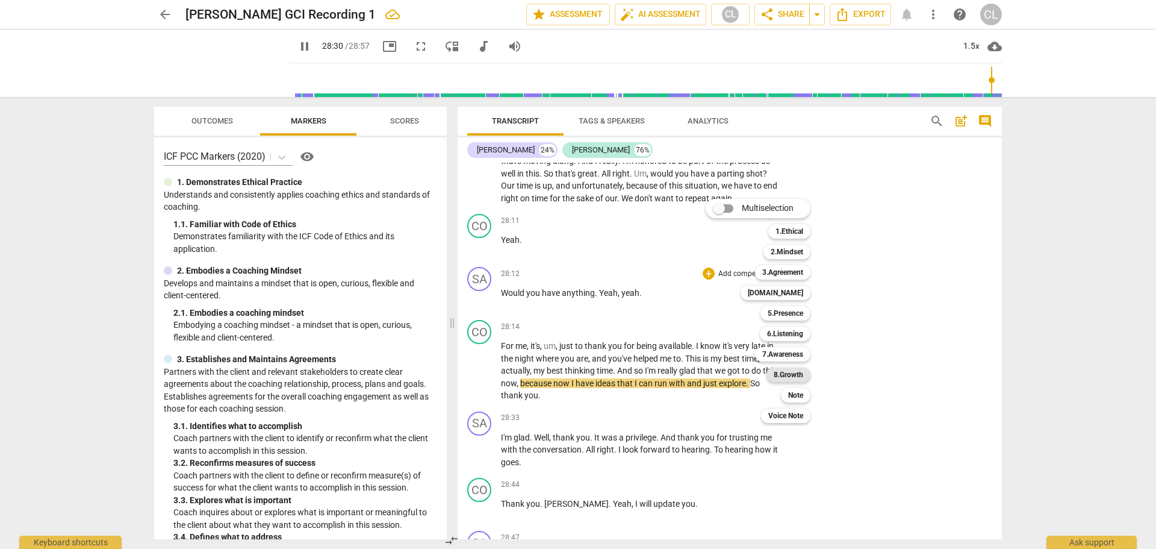
click at [795, 378] on b "8.Growth" at bounding box center [789, 374] width 30 height 14
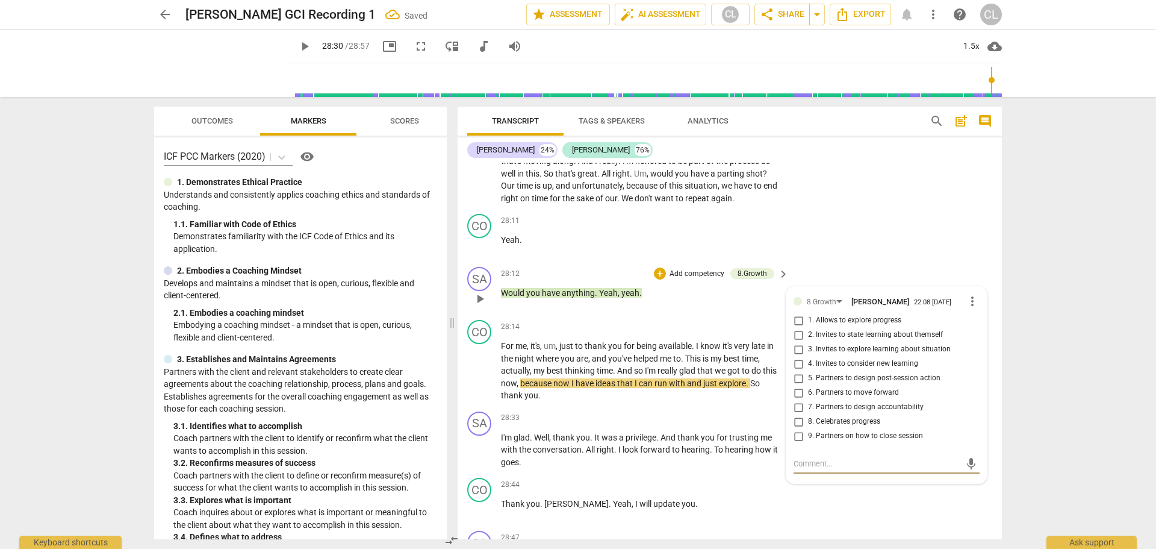
click at [799, 443] on input "9. Partners on how to close session" at bounding box center [798, 436] width 19 height 14
click at [858, 254] on div "CO play_arrow pause 28:11 + Add competency keyboard_arrow_right Yeah ." at bounding box center [730, 235] width 544 height 53
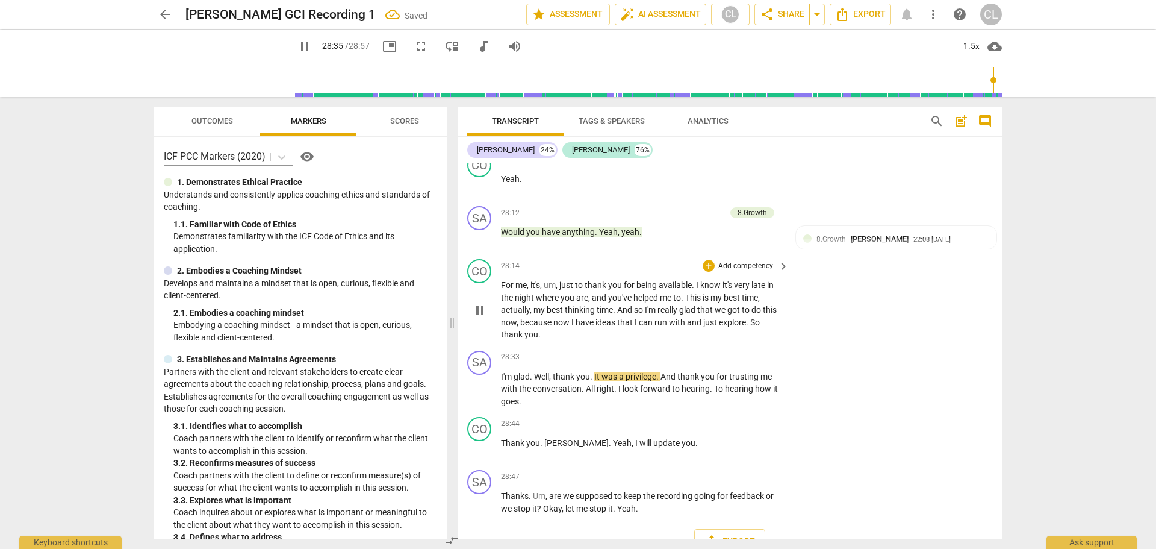
scroll to position [8191, 0]
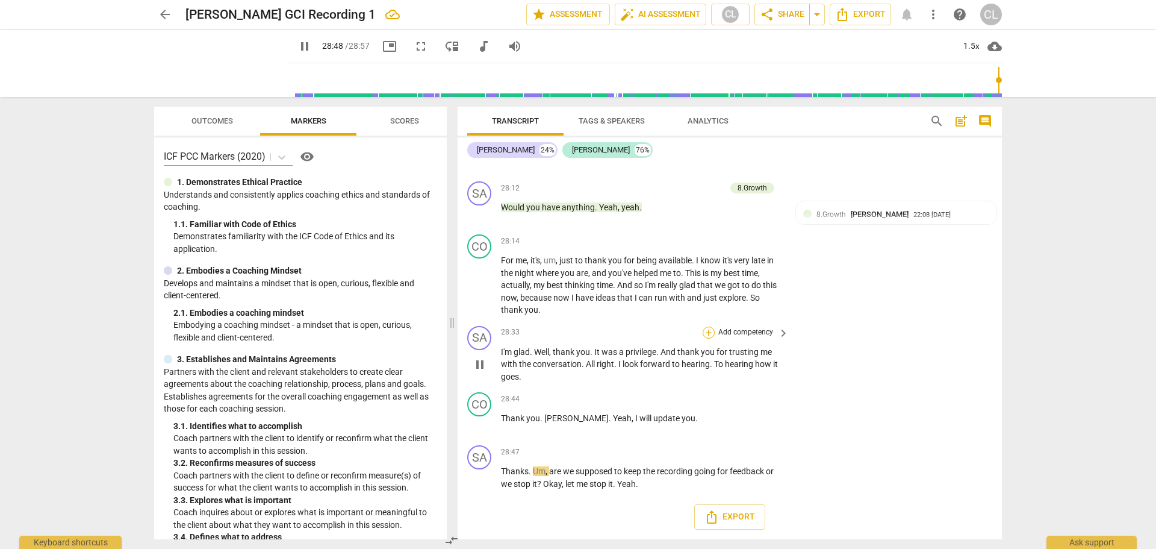
click at [703, 338] on div "+" at bounding box center [709, 332] width 12 height 12
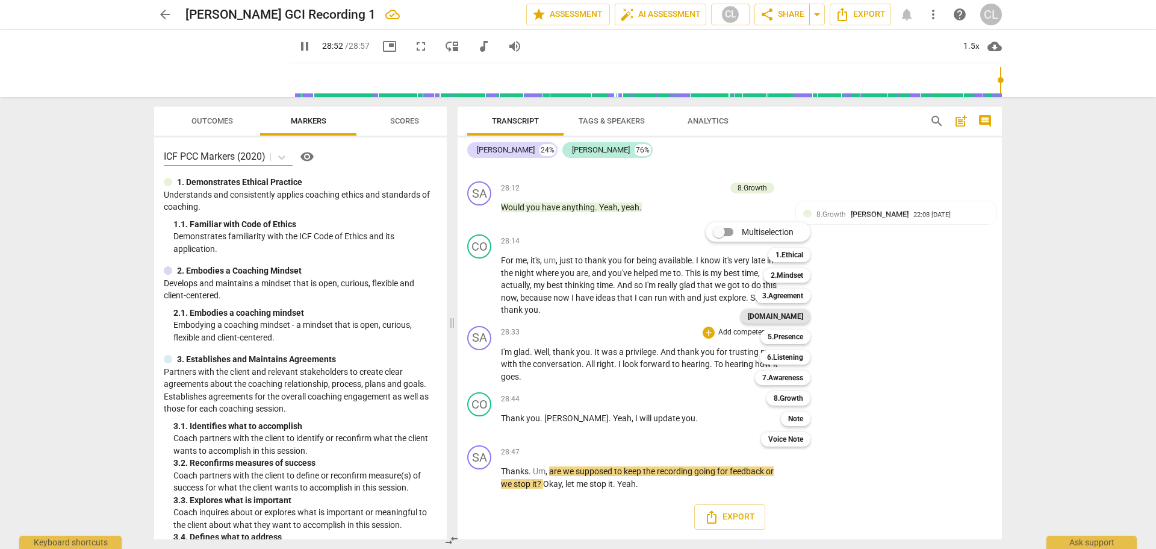
click at [800, 319] on b "[DOMAIN_NAME]" at bounding box center [775, 316] width 55 height 14
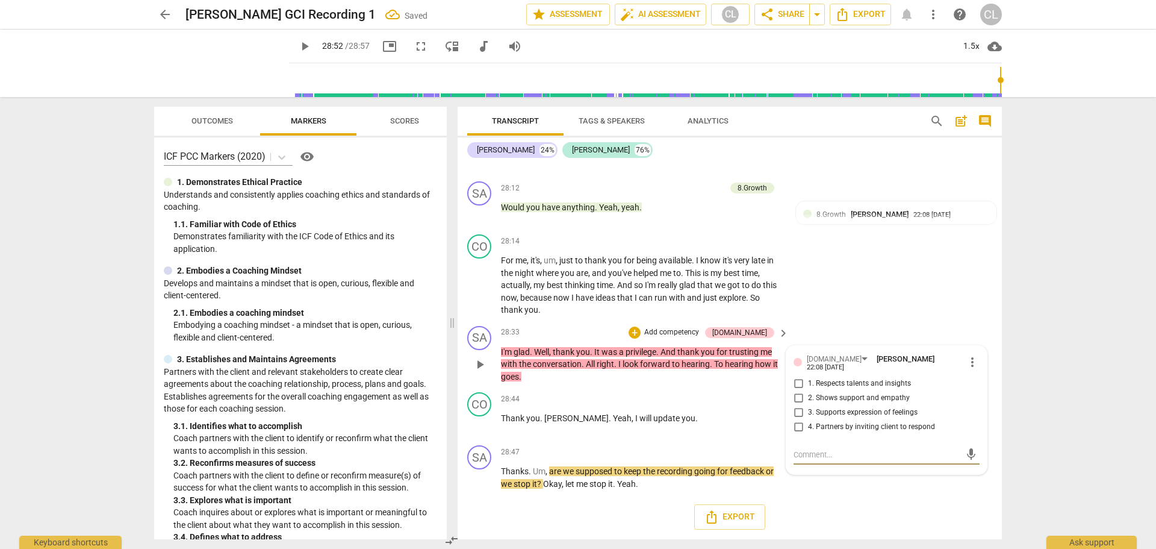
click at [796, 396] on input "2. Shows support and empathy" at bounding box center [798, 398] width 19 height 14
click at [798, 383] on input "1. Respects talents and insights" at bounding box center [798, 383] width 19 height 14
click at [841, 312] on div "CO play_arrow pause 28:14 + Add competency keyboard_arrow_right For me , it's ,…" at bounding box center [730, 275] width 544 height 92
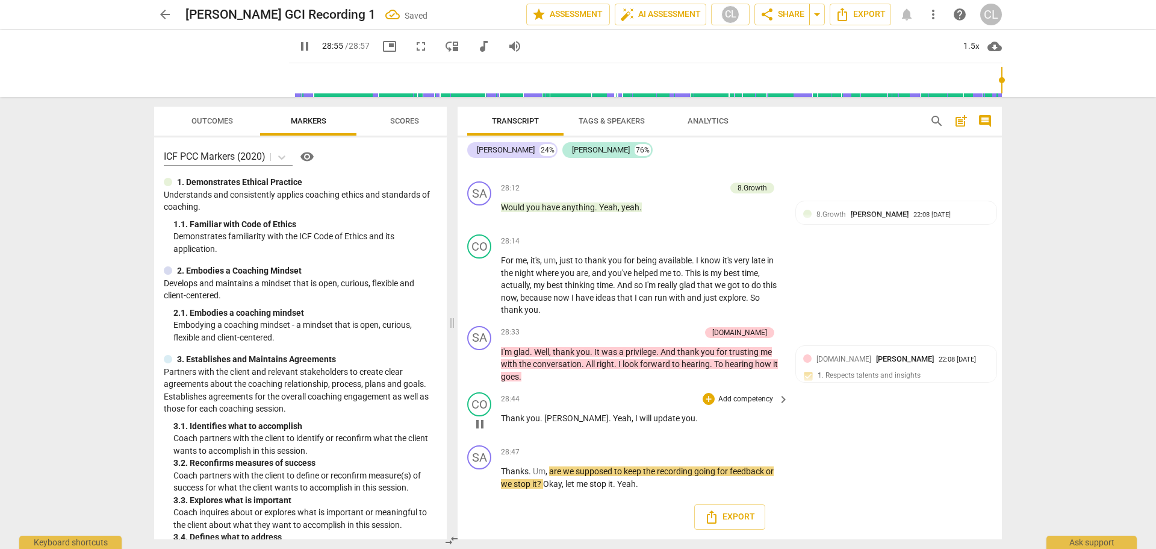
scroll to position [8193, 0]
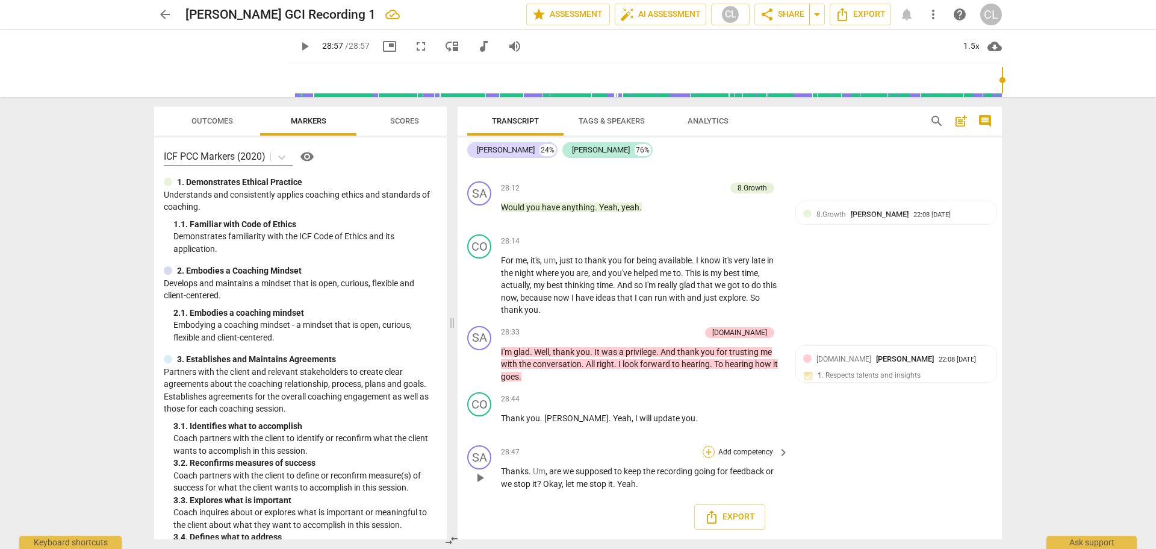
click at [705, 451] on div "+" at bounding box center [709, 452] width 12 height 12
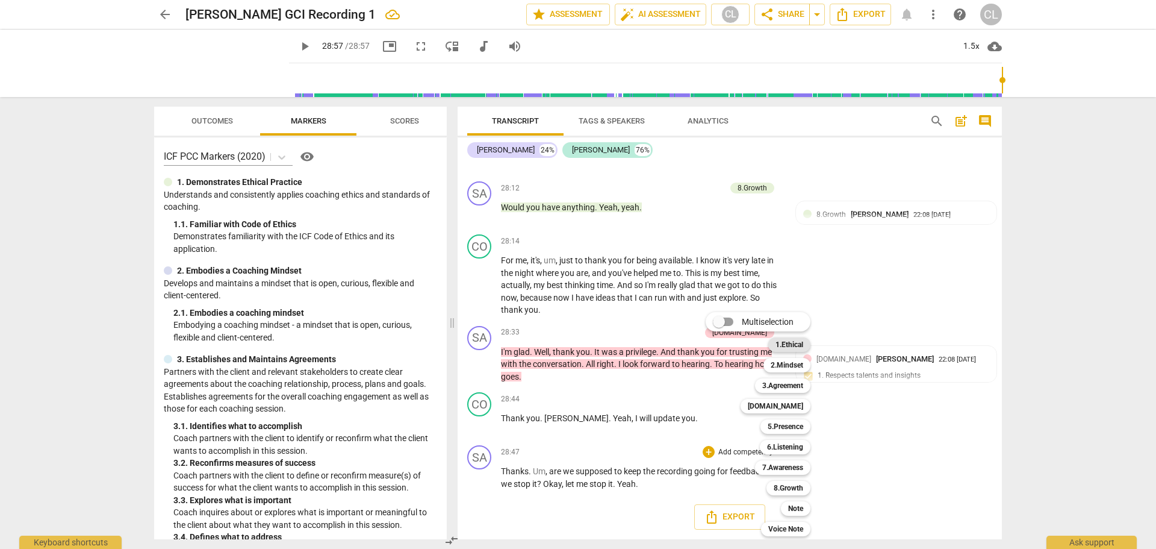
click at [800, 348] on b "1.Ethical" at bounding box center [790, 344] width 28 height 14
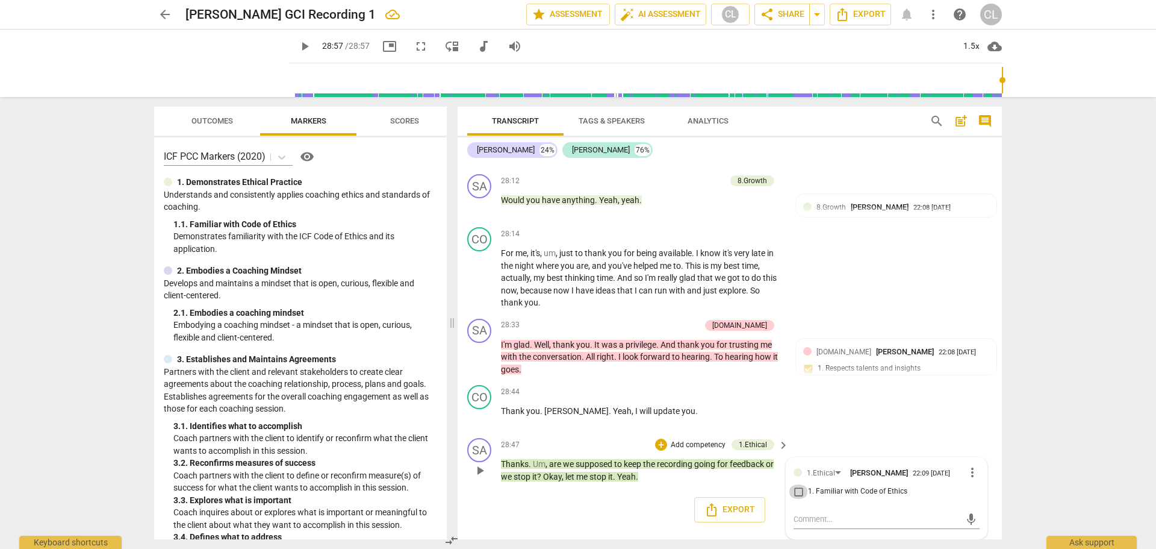
click at [797, 498] on input "1. Familiar with Code of Ethics" at bounding box center [798, 491] width 19 height 14
click at [660, 444] on div "+" at bounding box center [661, 444] width 12 height 12
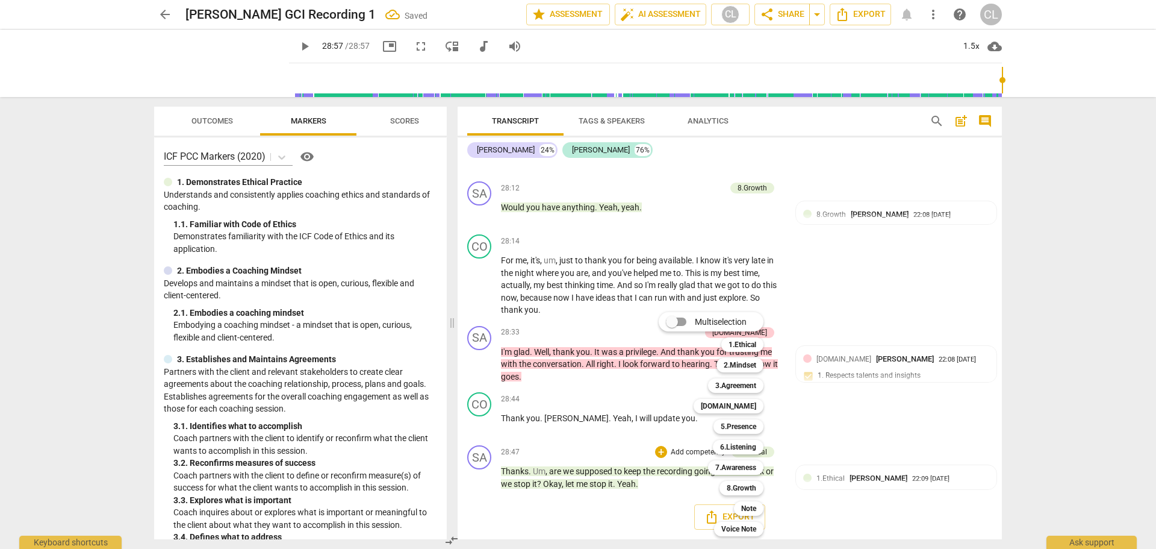
scroll to position [8193, 0]
click at [745, 362] on b "2.Mindset" at bounding box center [740, 365] width 33 height 14
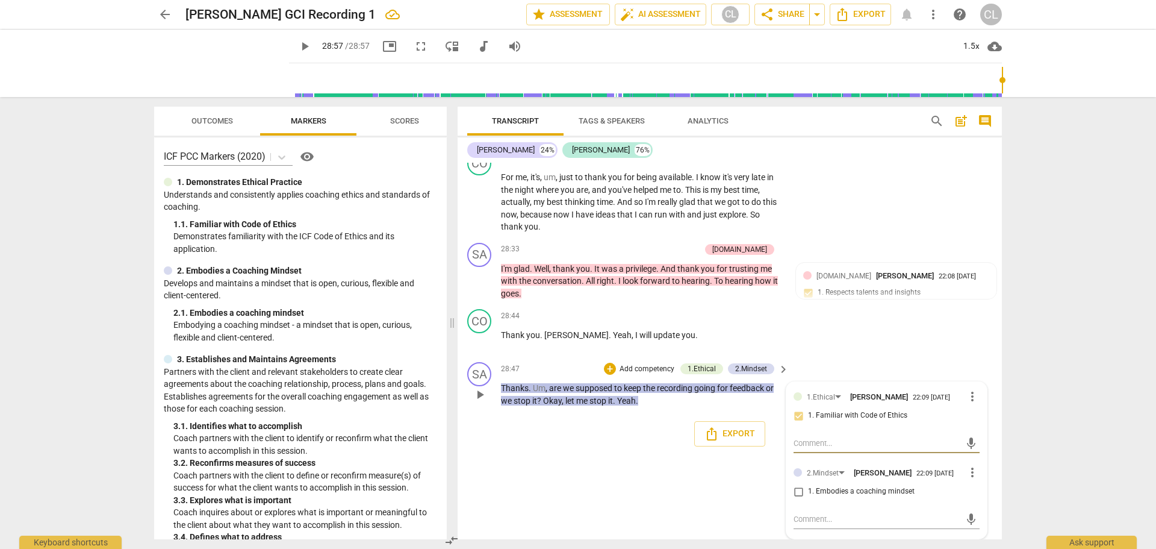
scroll to position [8276, 0]
click at [799, 491] on input "1. Embodies a coaching mindset" at bounding box center [798, 491] width 19 height 14
click at [607, 369] on div "+" at bounding box center [610, 369] width 12 height 12
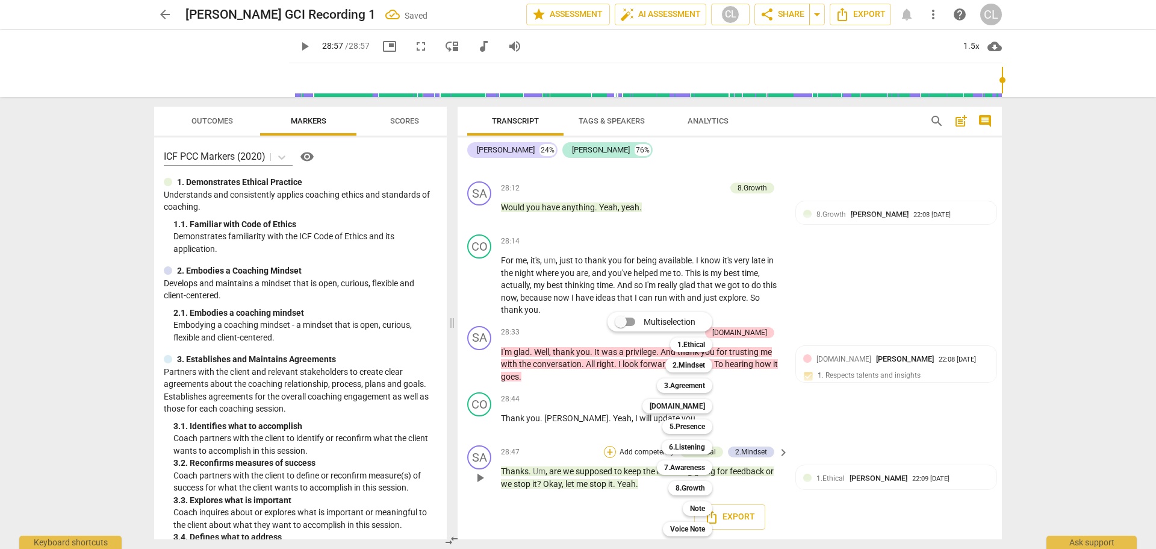
scroll to position [8193, 0]
click at [686, 384] on b "3.Agreement" at bounding box center [684, 385] width 41 height 14
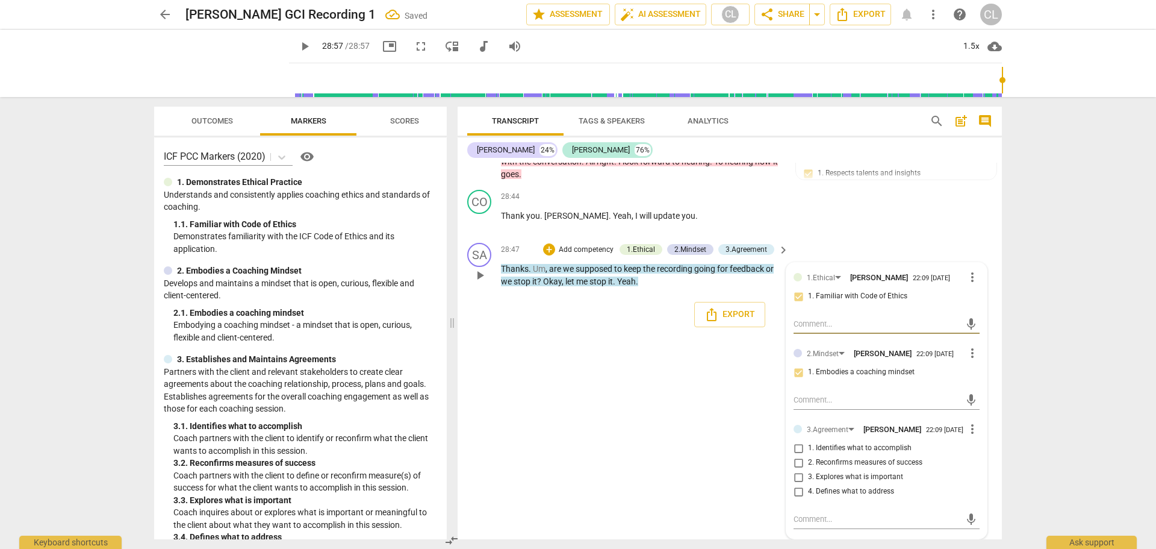
scroll to position [8400, 0]
click at [971, 426] on span "more_vert" at bounding box center [972, 429] width 14 height 14
click at [985, 446] on li "Delete" at bounding box center [982, 449] width 42 height 23
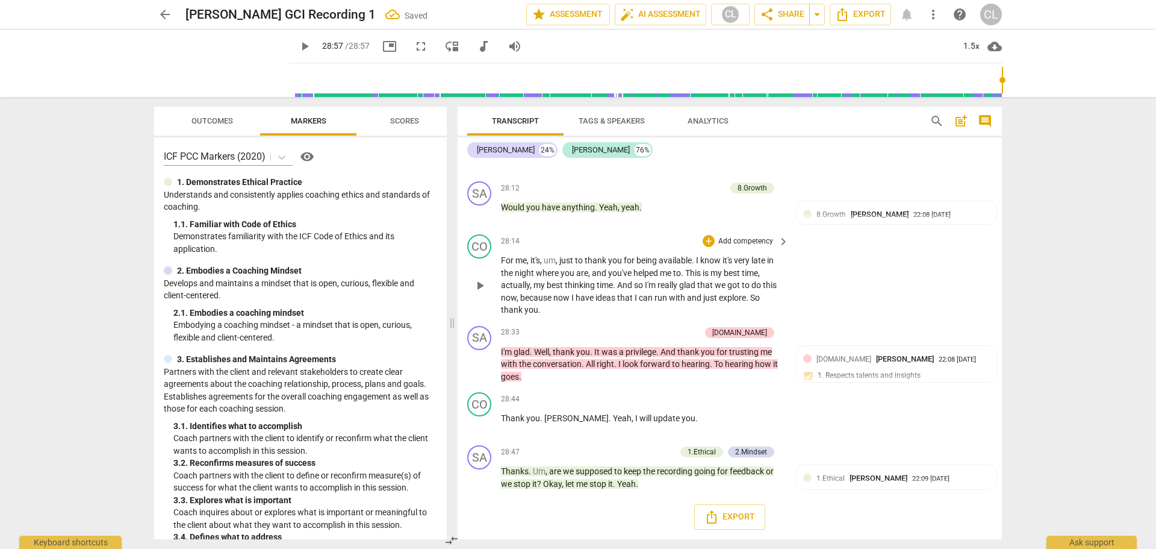
scroll to position [8193, 0]
click at [606, 453] on div "+" at bounding box center [610, 452] width 12 height 12
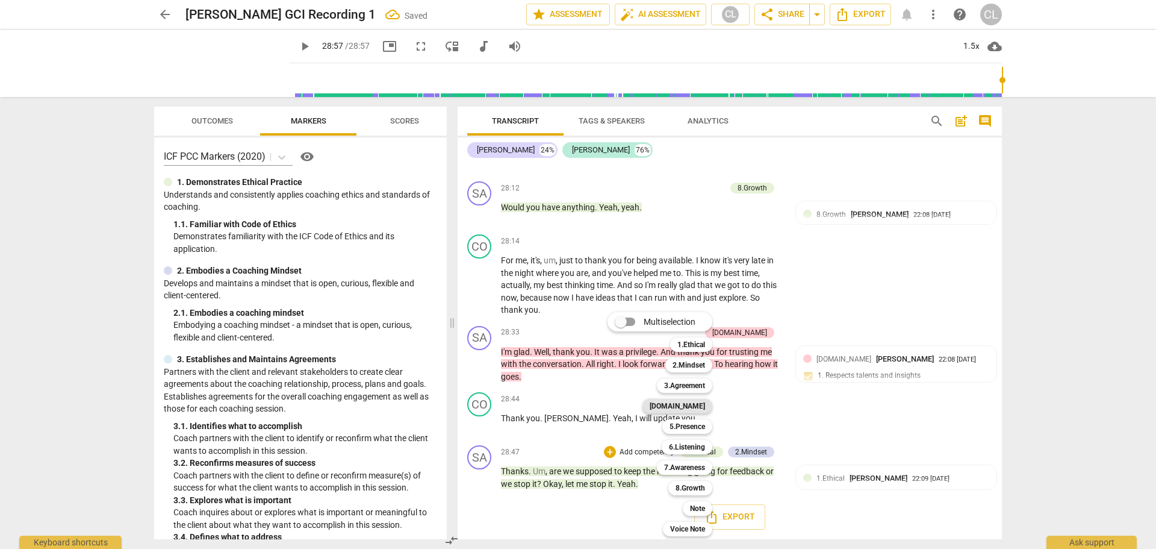
click at [696, 406] on b "[DOMAIN_NAME]" at bounding box center [677, 406] width 55 height 14
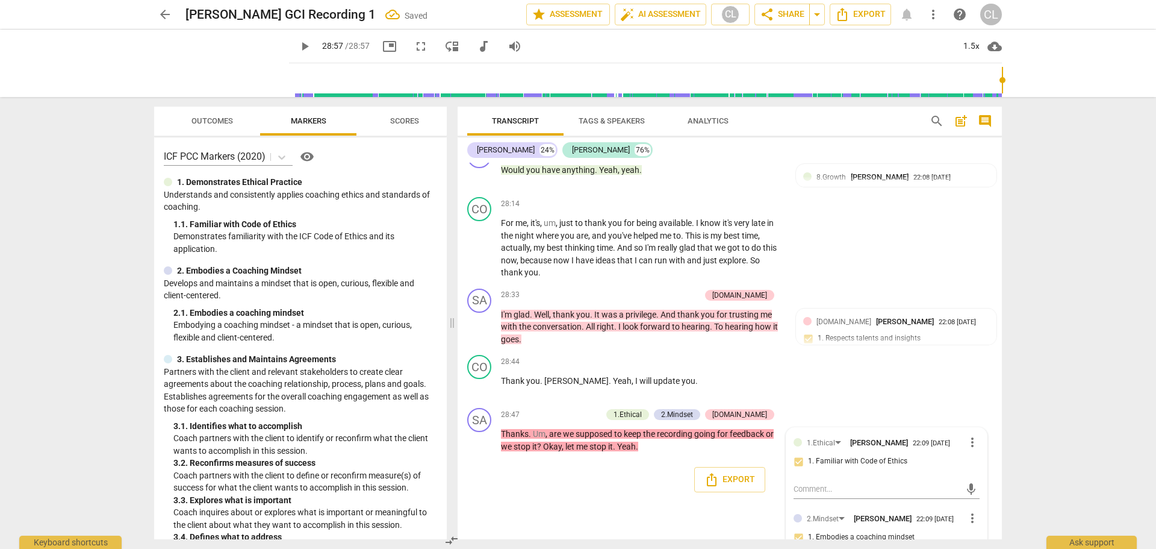
scroll to position [8396, 0]
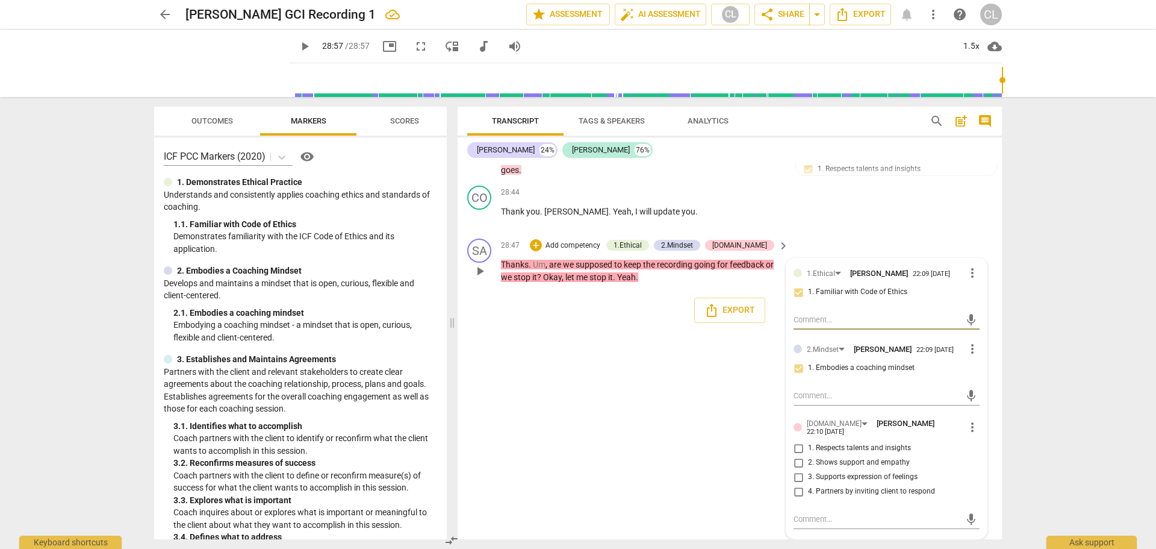
click at [798, 478] on input "3. Supports expression of feelings" at bounding box center [798, 477] width 19 height 14
click at [797, 493] on input "4. Partners by inviting client to respond" at bounding box center [798, 491] width 19 height 14
click at [654, 413] on div "SA play_arrow pause 00:02 + Add competency keyboard_arrow_right Recording in pr…" at bounding box center [730, 351] width 544 height 376
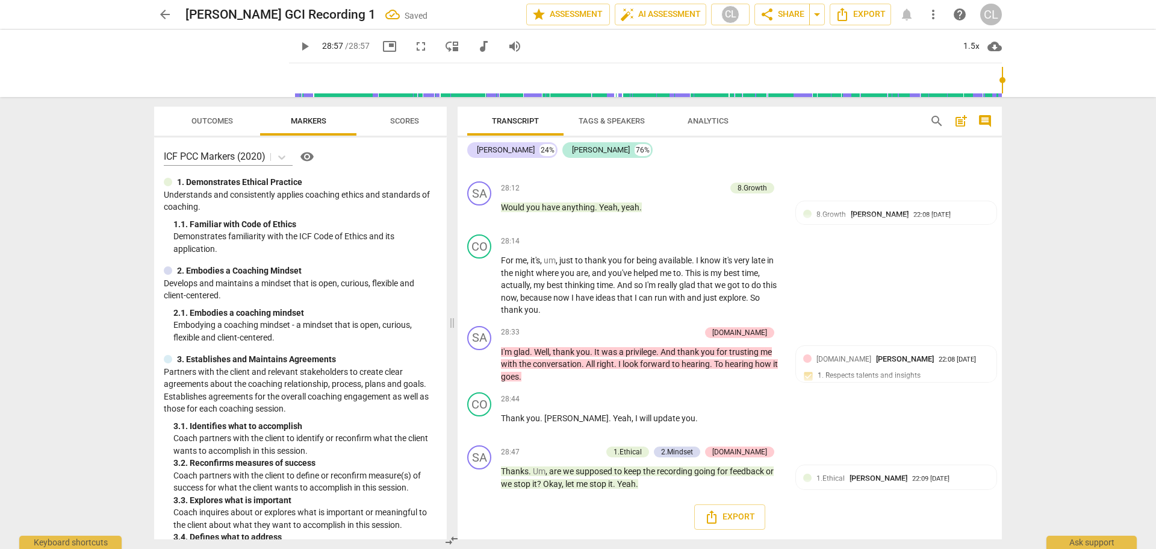
scroll to position [8193, 0]
click at [542, 452] on div "+" at bounding box center [536, 452] width 12 height 12
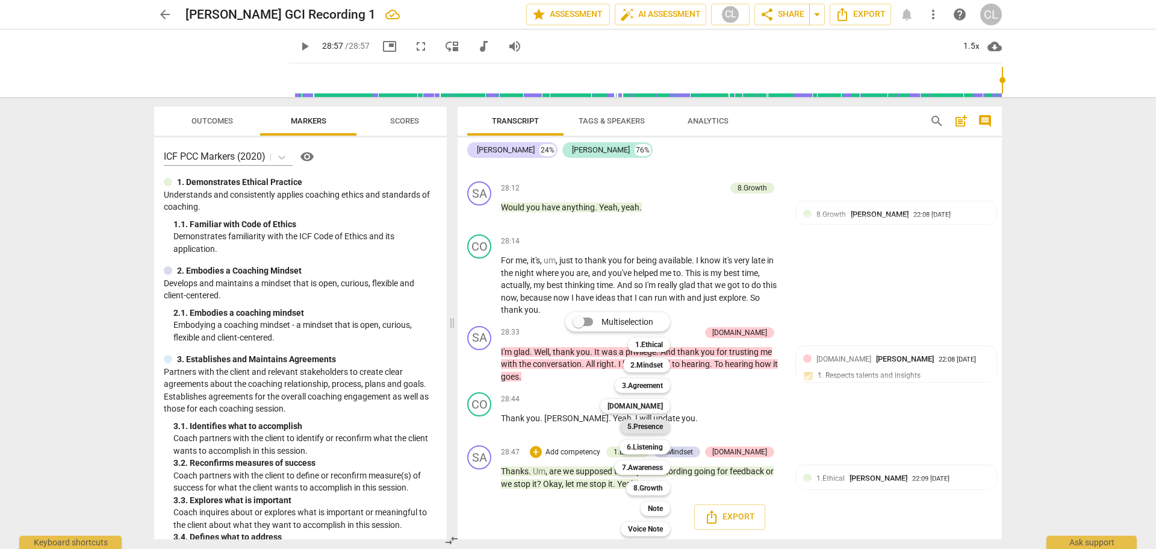
click at [658, 426] on b "5.Presence" at bounding box center [645, 426] width 36 height 14
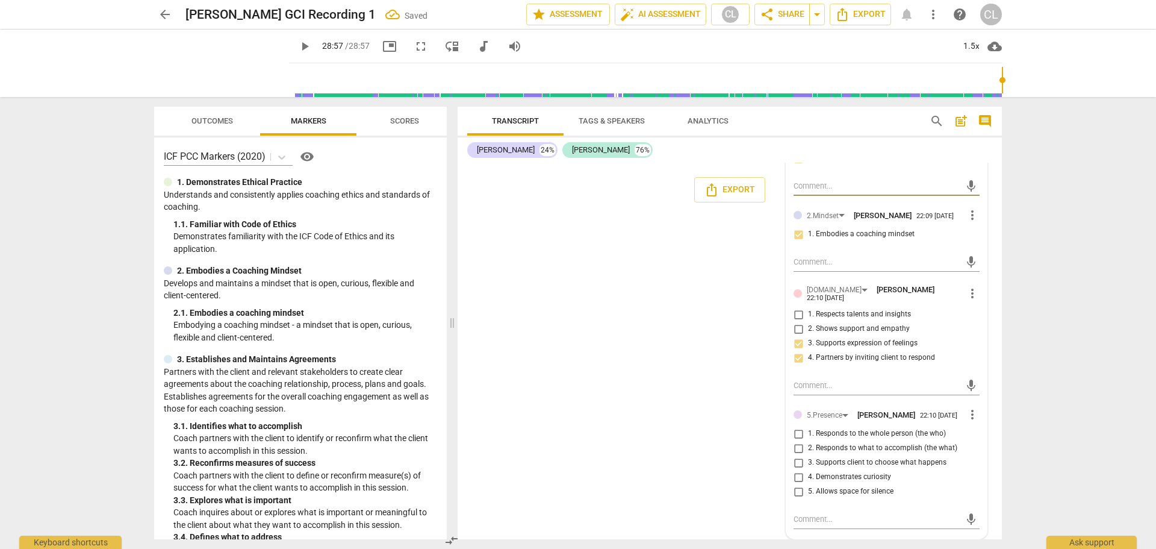
scroll to position [8529, 0]
click at [800, 445] on input "2. Responds to what to accomplish (the what)" at bounding box center [798, 448] width 19 height 14
click at [797, 461] on input "3. Supports client to choose what happens" at bounding box center [798, 462] width 19 height 14
click at [699, 459] on div "SA play_arrow pause 00:02 + Add competency keyboard_arrow_right Recording in pr…" at bounding box center [730, 351] width 544 height 376
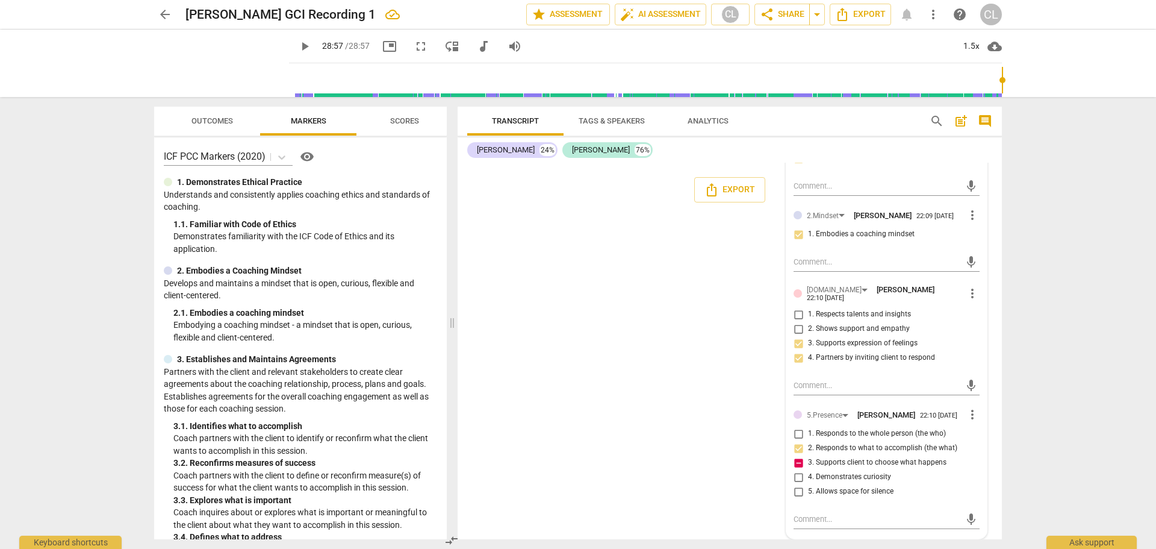
scroll to position [8207, 0]
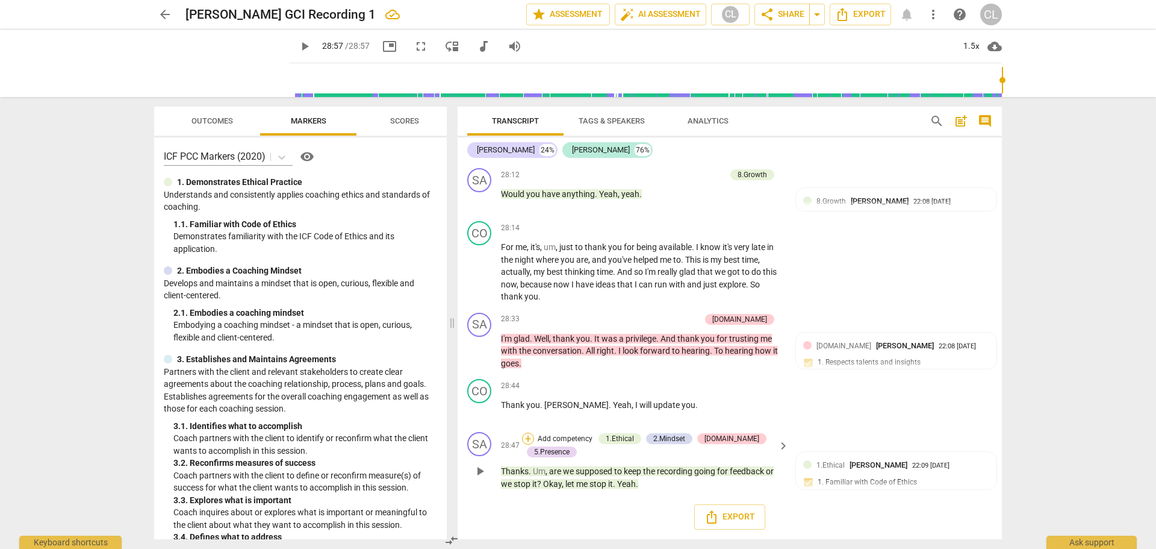
click at [526, 437] on div "+" at bounding box center [528, 438] width 12 height 12
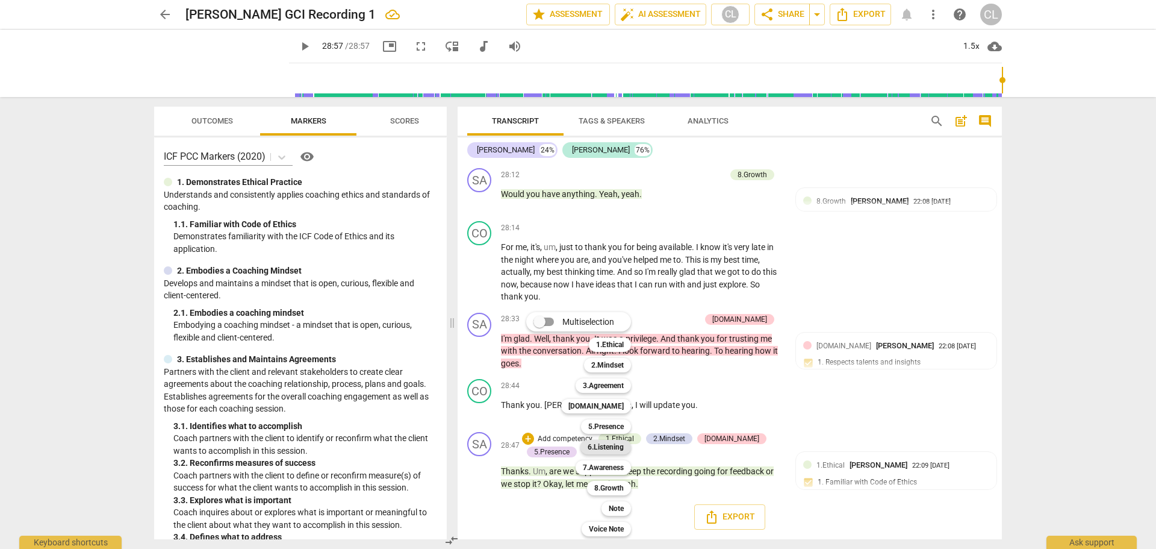
click at [623, 447] on b "6.Listening" at bounding box center [606, 447] width 36 height 14
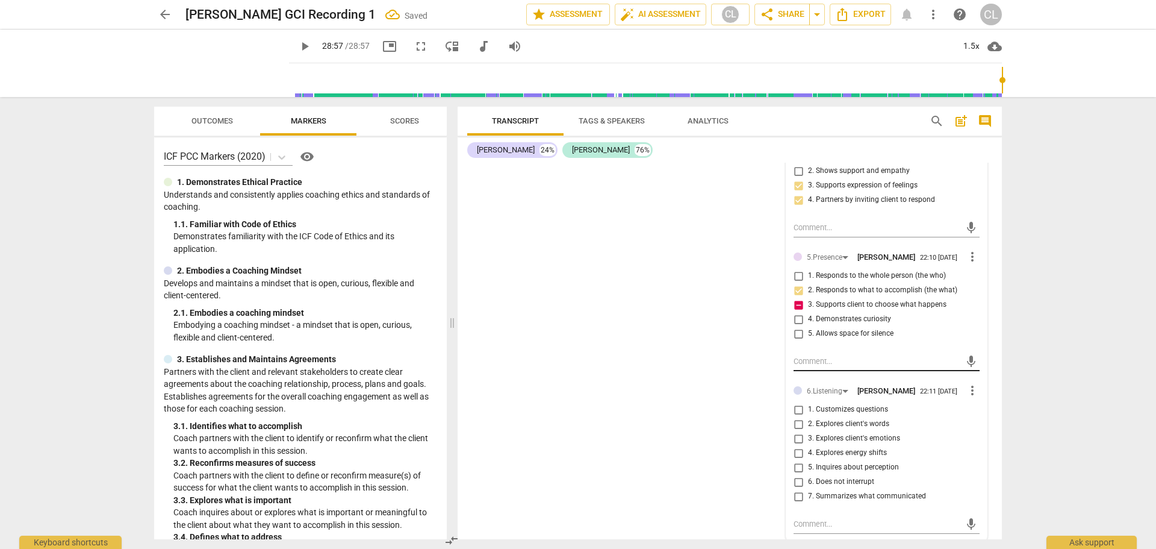
scroll to position [8692, 0]
click at [797, 477] on input "6. Does not interrupt" at bounding box center [798, 477] width 19 height 14
click at [642, 408] on div "SA play_arrow pause 00:02 + Add competency keyboard_arrow_right Recording in pr…" at bounding box center [730, 351] width 544 height 376
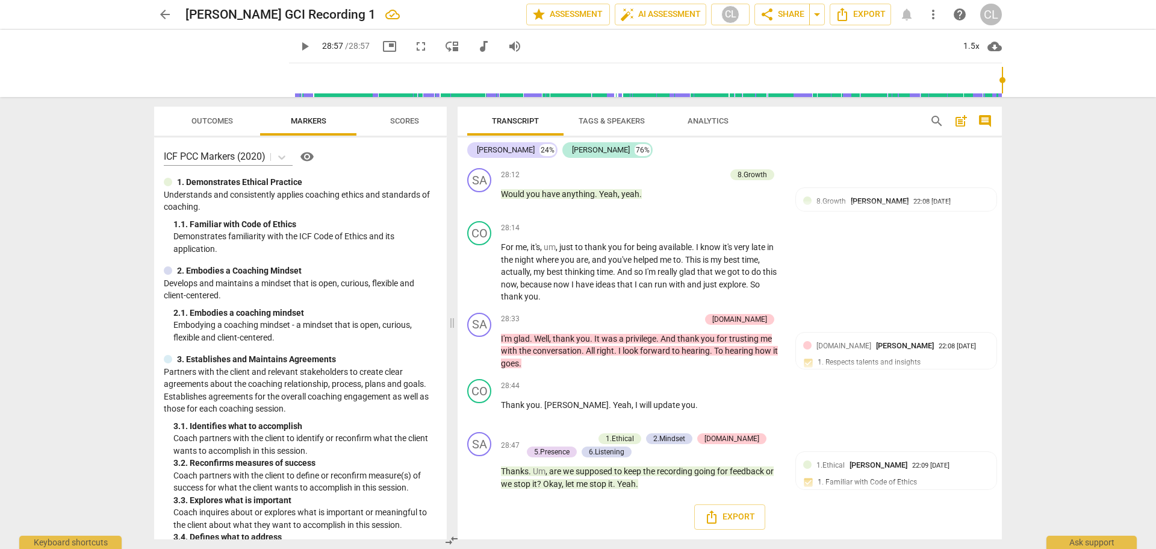
scroll to position [8207, 0]
click at [528, 438] on div "+" at bounding box center [528, 438] width 12 height 12
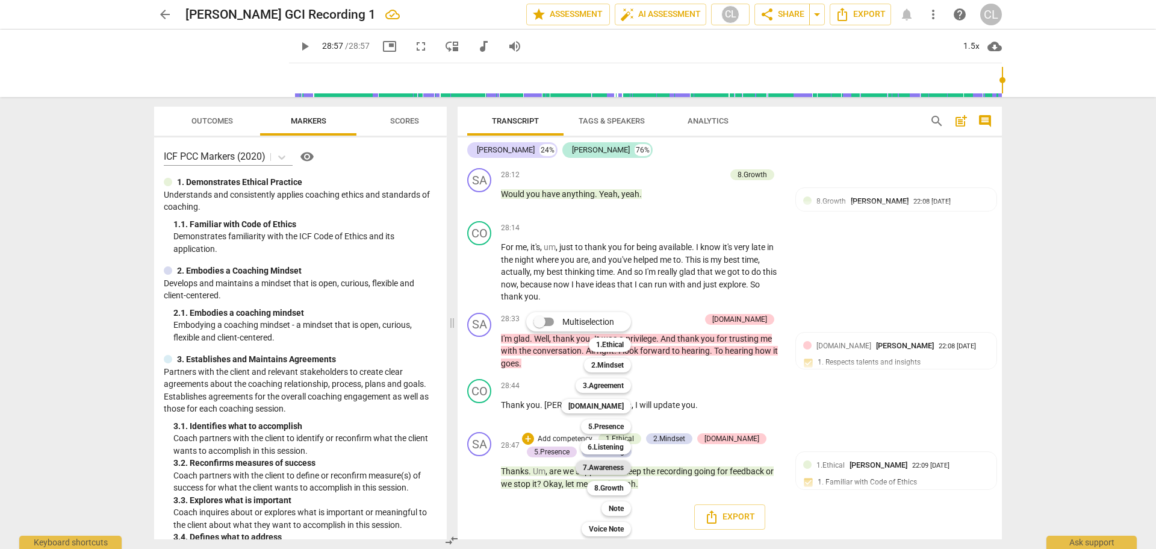
click at [615, 464] on b "7.Awareness" at bounding box center [603, 467] width 41 height 14
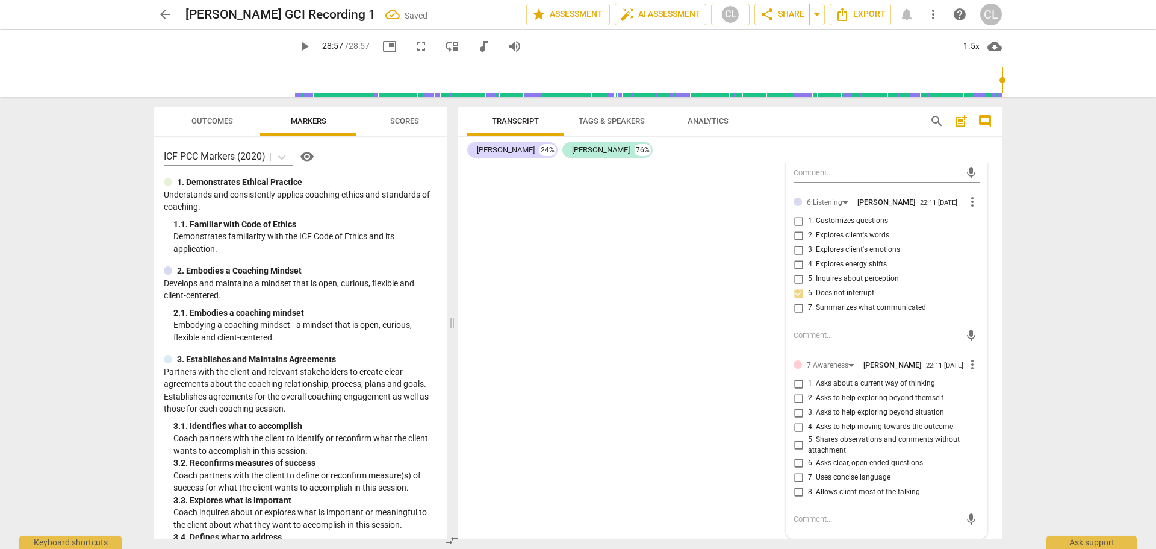
scroll to position [8880, 0]
click at [797, 427] on input "4. Asks to help moving towards the outcome" at bounding box center [798, 427] width 19 height 14
click at [796, 464] on input "6. Asks clear, open-ended questions" at bounding box center [798, 462] width 19 height 14
click at [797, 465] on input "6. Asks clear, open-ended questions" at bounding box center [798, 462] width 19 height 14
click at [797, 474] on input "7. Uses concise language" at bounding box center [798, 477] width 19 height 14
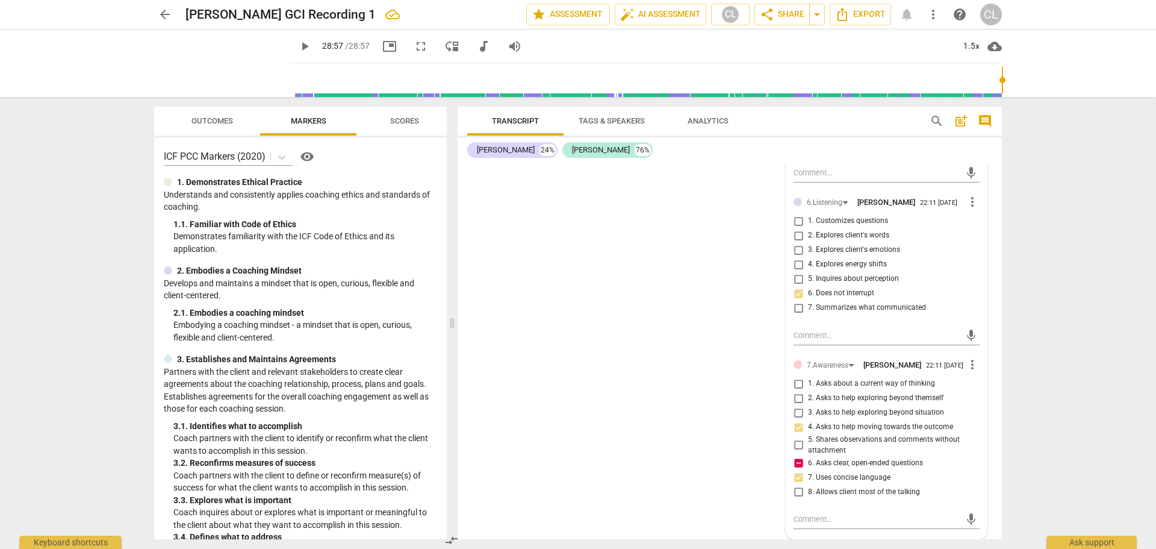
click at [795, 474] on input "7. Uses concise language" at bounding box center [798, 477] width 19 height 14
click at [797, 492] on input "8. Allows client most of the talking" at bounding box center [798, 491] width 19 height 14
click at [705, 476] on div "SA play_arrow pause 00:02 + Add competency keyboard_arrow_right Recording in pr…" at bounding box center [730, 351] width 544 height 376
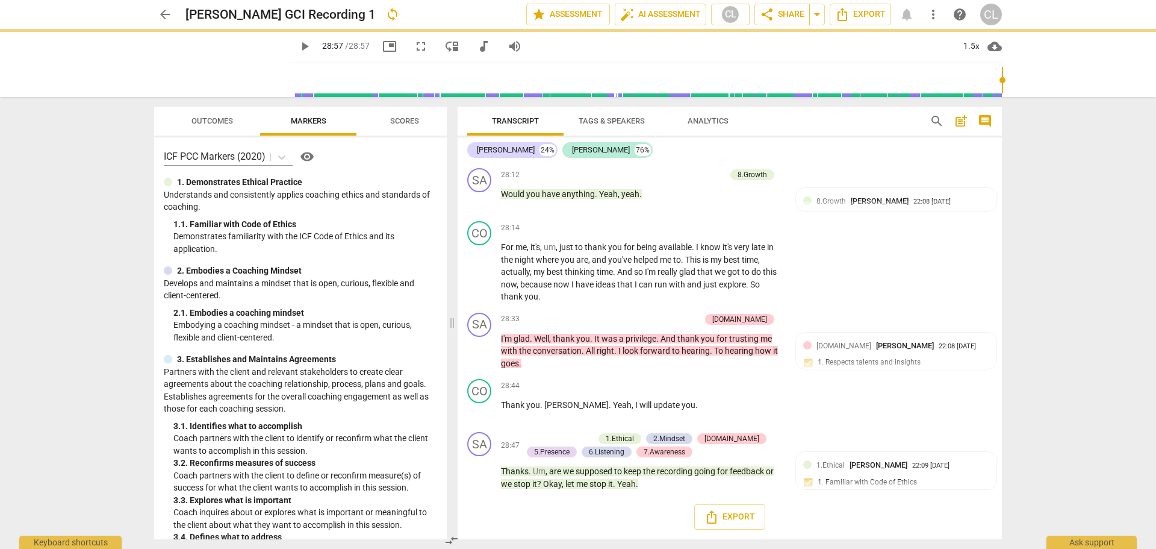
scroll to position [8207, 0]
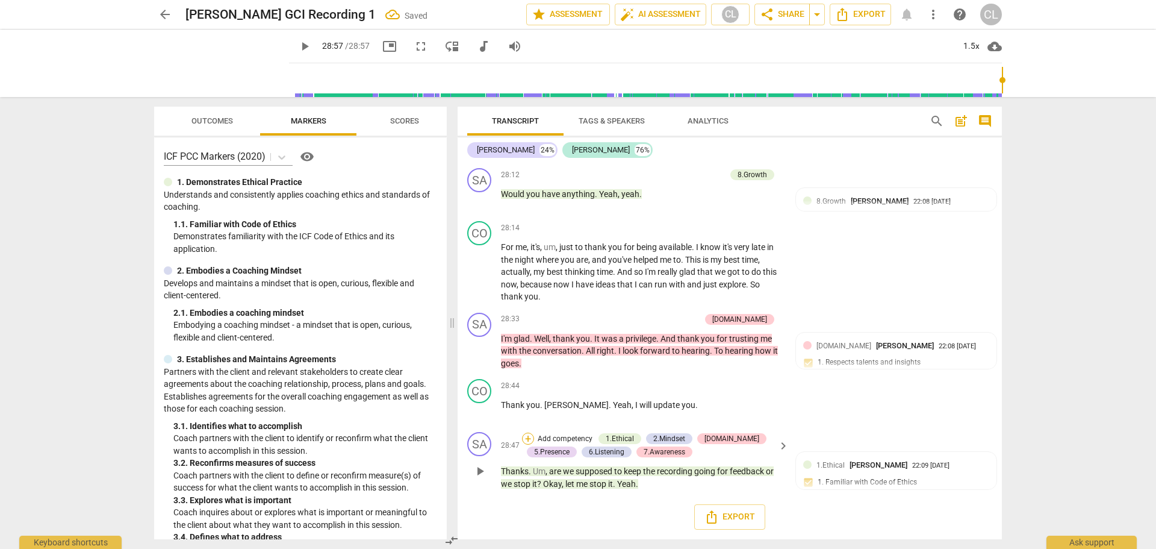
click at [524, 438] on div "+" at bounding box center [528, 438] width 12 height 12
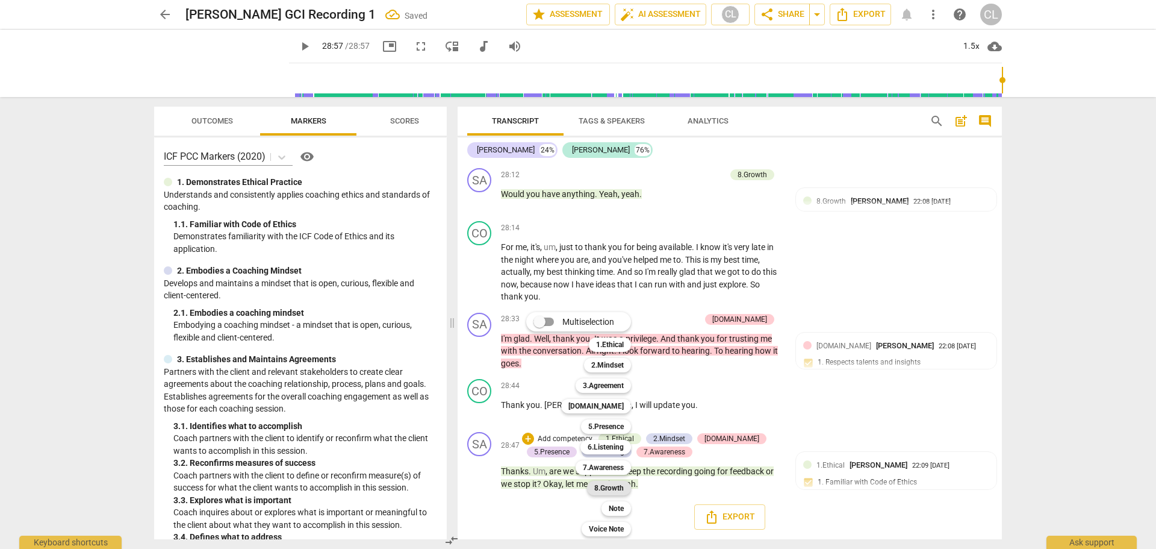
click at [620, 492] on b "8.Growth" at bounding box center [609, 488] width 30 height 14
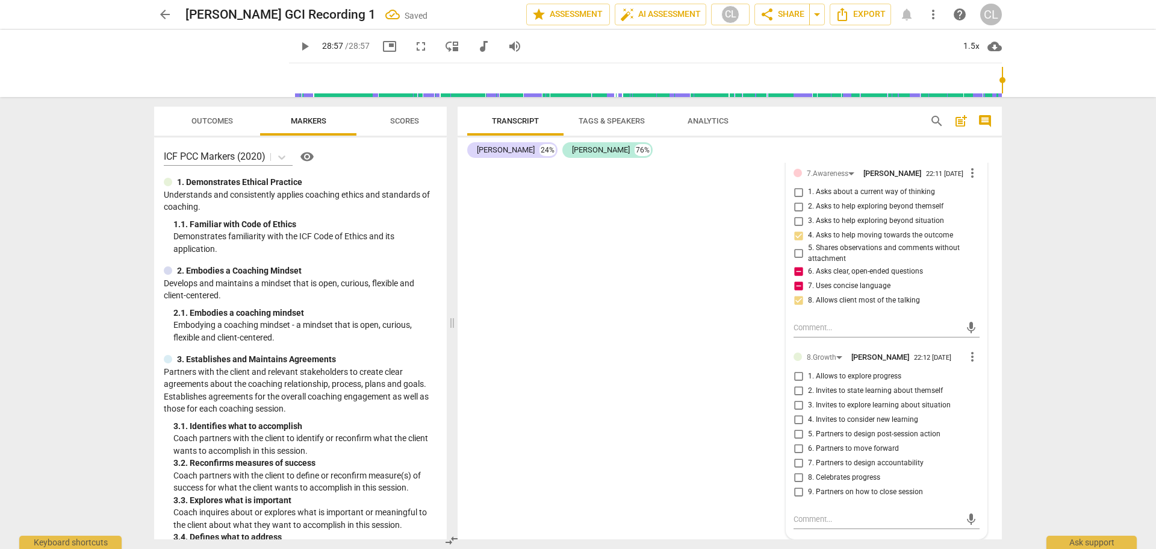
scroll to position [9071, 0]
click at [797, 375] on input "1. Allows to explore progress" at bounding box center [798, 376] width 19 height 14
click at [797, 408] on input "3. Invites to explore learning about situation" at bounding box center [798, 404] width 19 height 14
click at [798, 434] on input "5. Partners to design post-session action" at bounding box center [798, 433] width 19 height 14
click at [795, 447] on input "6. Partners to move forward" at bounding box center [798, 448] width 19 height 14
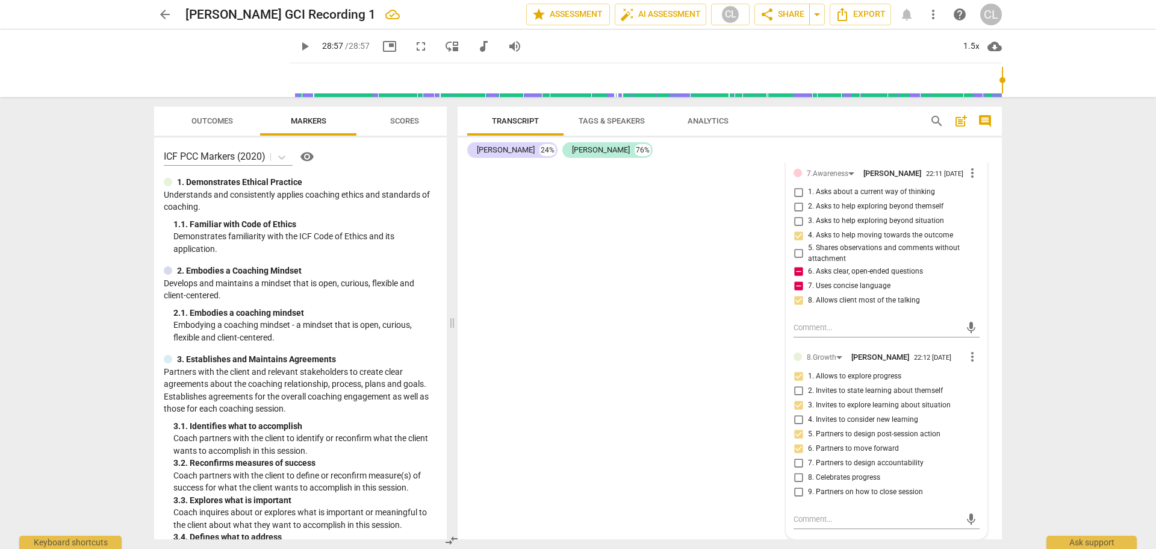
click at [702, 457] on div "SA play_arrow pause 00:02 + Add competency keyboard_arrow_right Recording in pr…" at bounding box center [730, 351] width 544 height 376
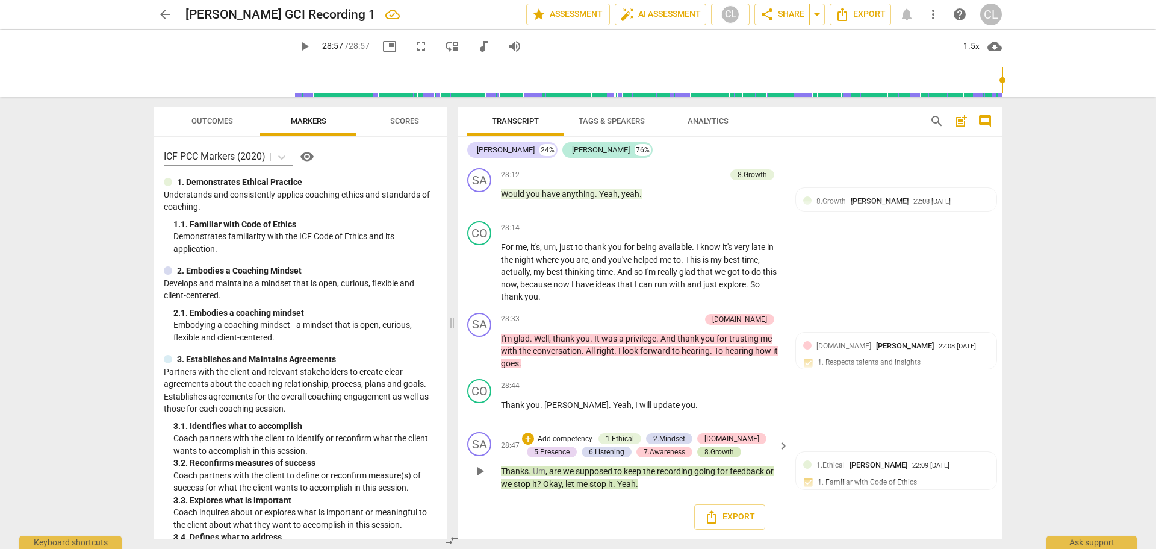
scroll to position [8207, 0]
click at [960, 121] on span "post_add" at bounding box center [961, 121] width 14 height 14
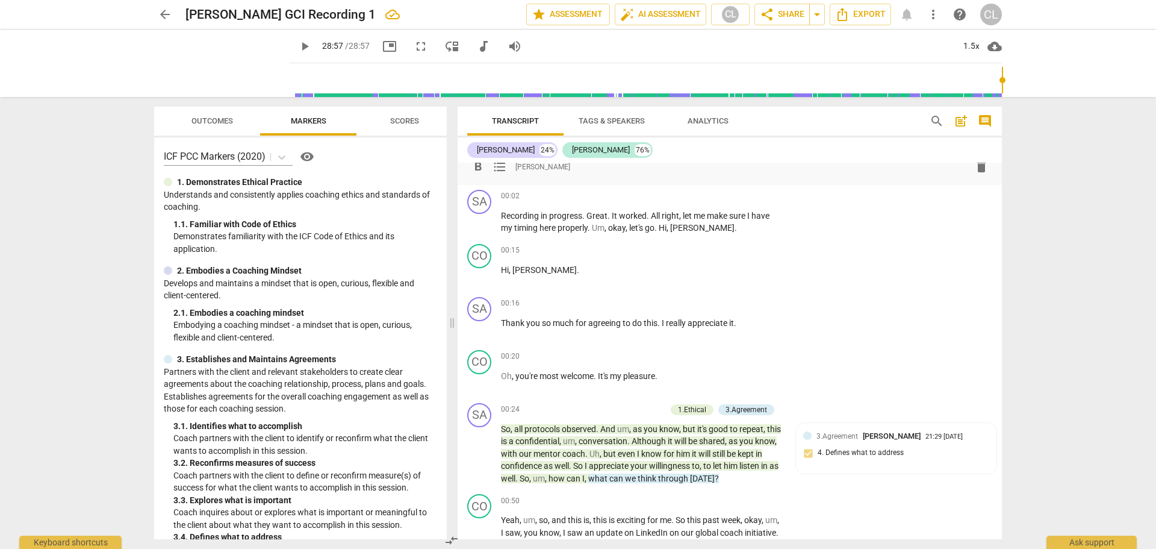
click at [962, 120] on span "post_add" at bounding box center [961, 121] width 14 height 14
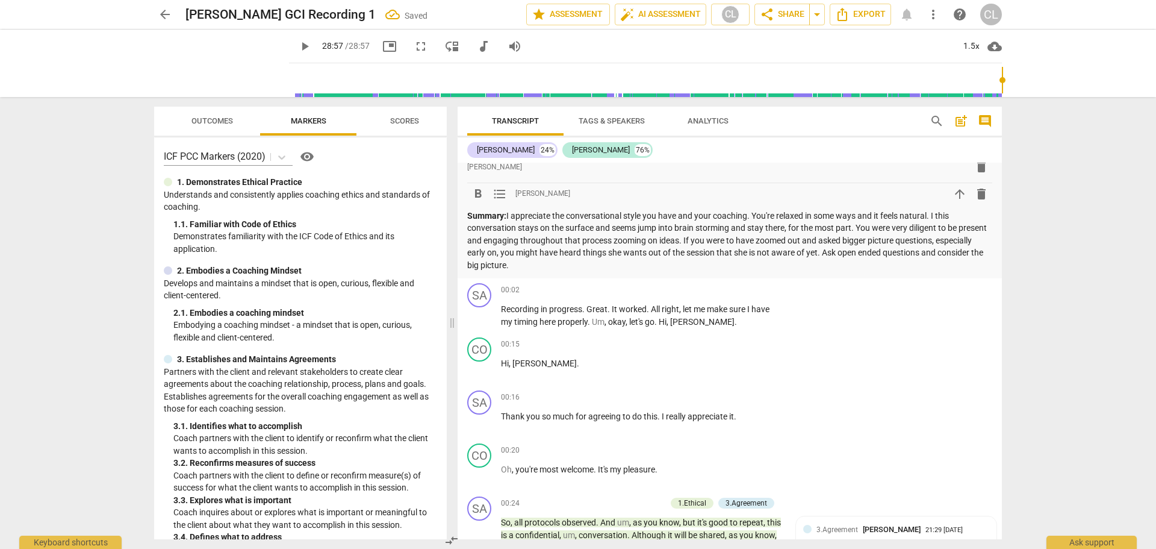
click at [862, 145] on div "Sarah 24% Coletta 76%" at bounding box center [729, 150] width 525 height 20
